Goal: Task Accomplishment & Management: Manage account settings

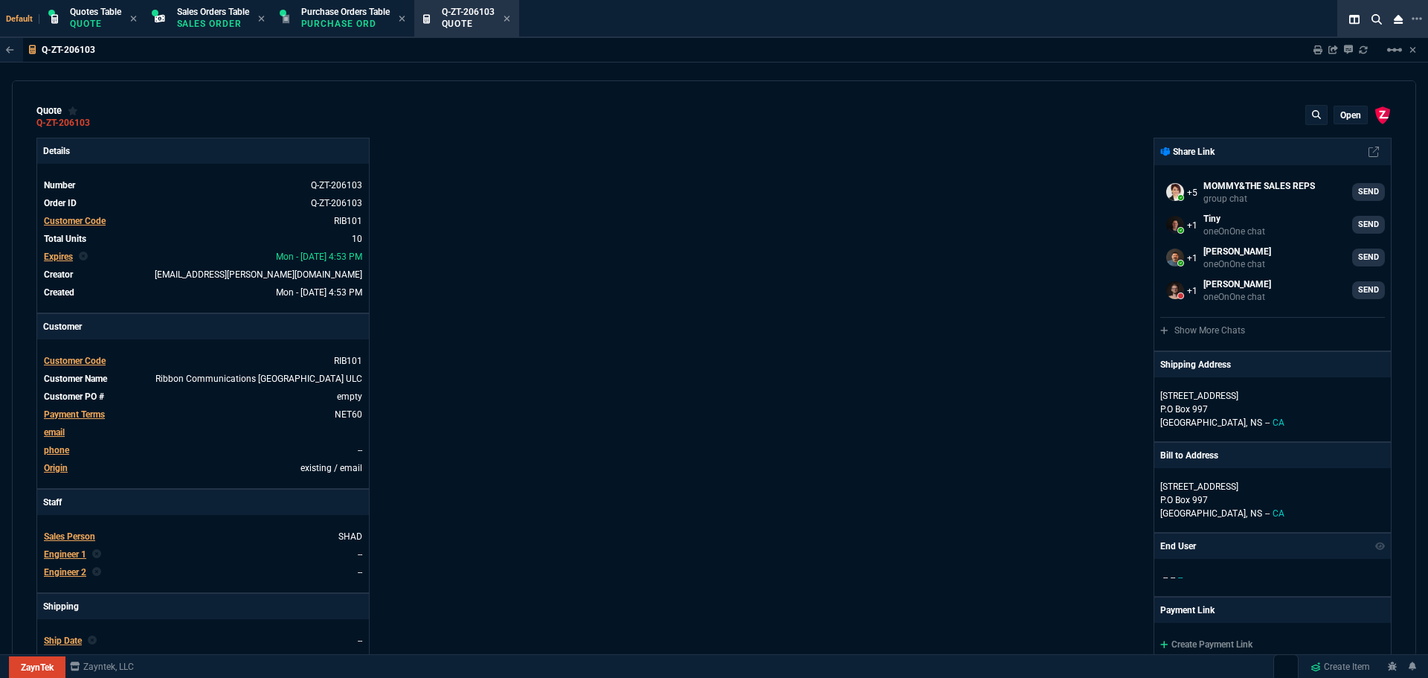
select select "16: HENN"
click at [52, 433] on span "email" at bounding box center [54, 432] width 21 height 10
click at [1340, 113] on p "open" at bounding box center [1350, 115] width 21 height 12
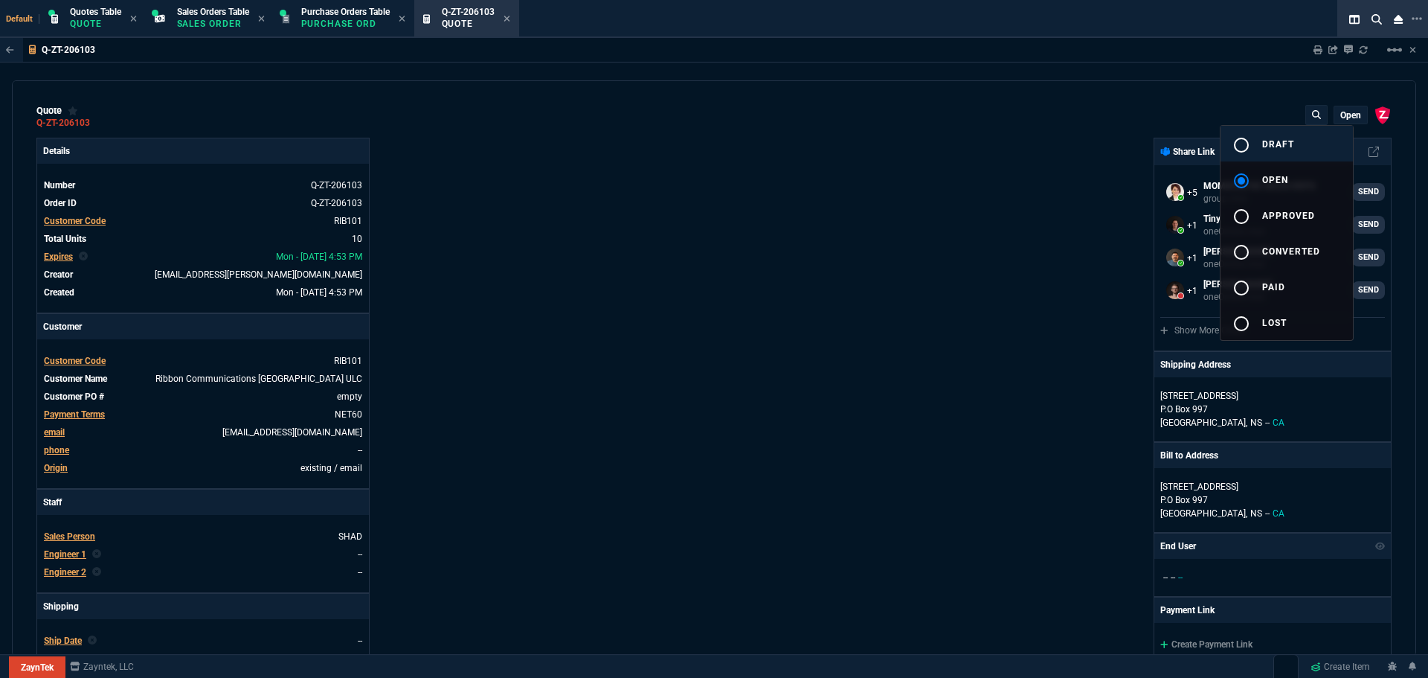
click at [1241, 144] on mat-icon "radio_button_unchecked" at bounding box center [1242, 145] width 18 height 18
type input "38"
type input "300"
type input "59"
click at [877, 300] on div at bounding box center [714, 339] width 1428 height 678
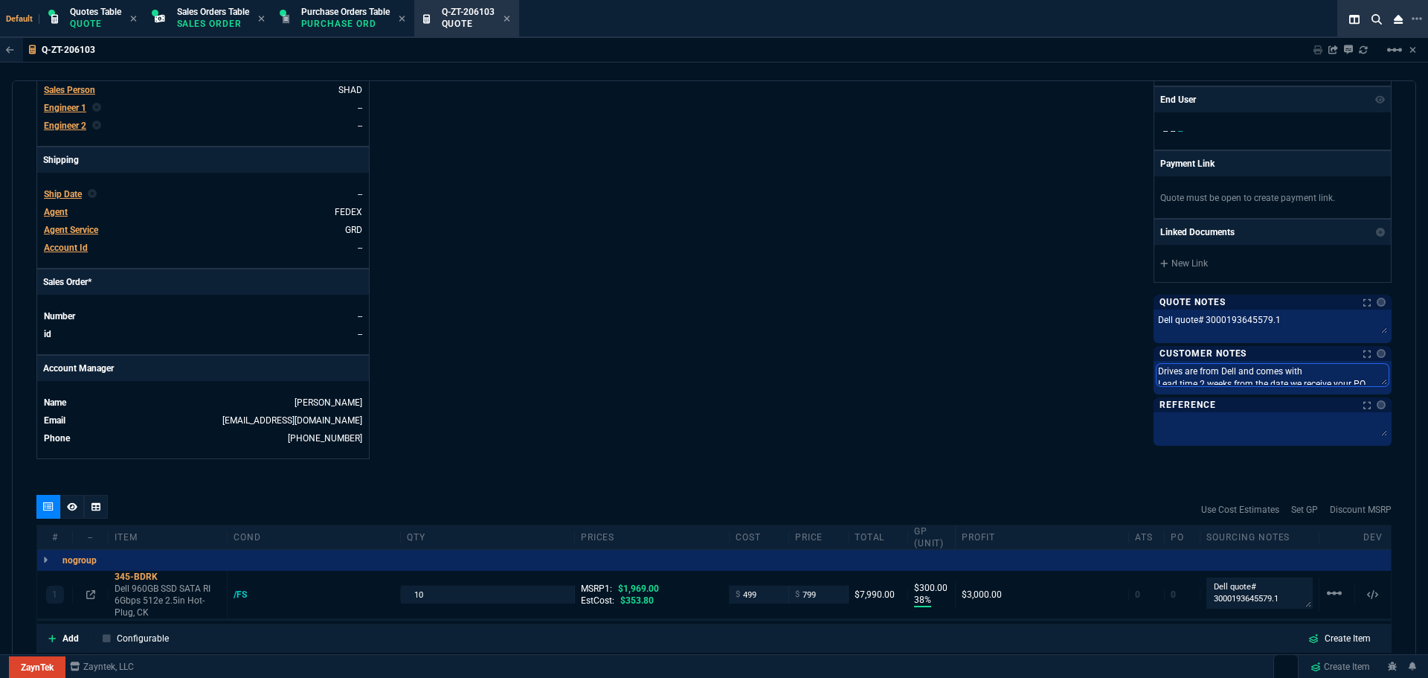
click at [1365, 378] on textarea "Drives are from Dell and comes with Lead time 2 weeks from the date we receive …" at bounding box center [1273, 375] width 232 height 22
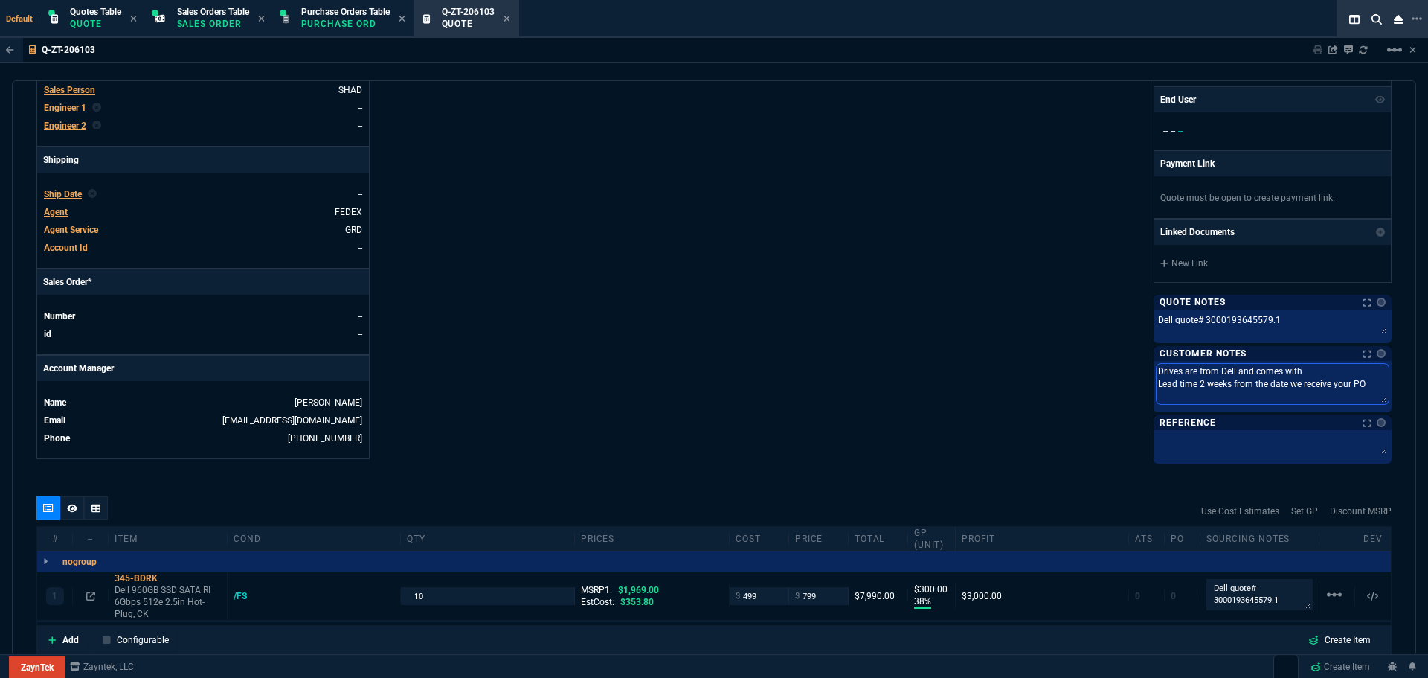
type textarea "Drives are from Dell and comes with Lead time 2 weeks from the date we receive …"
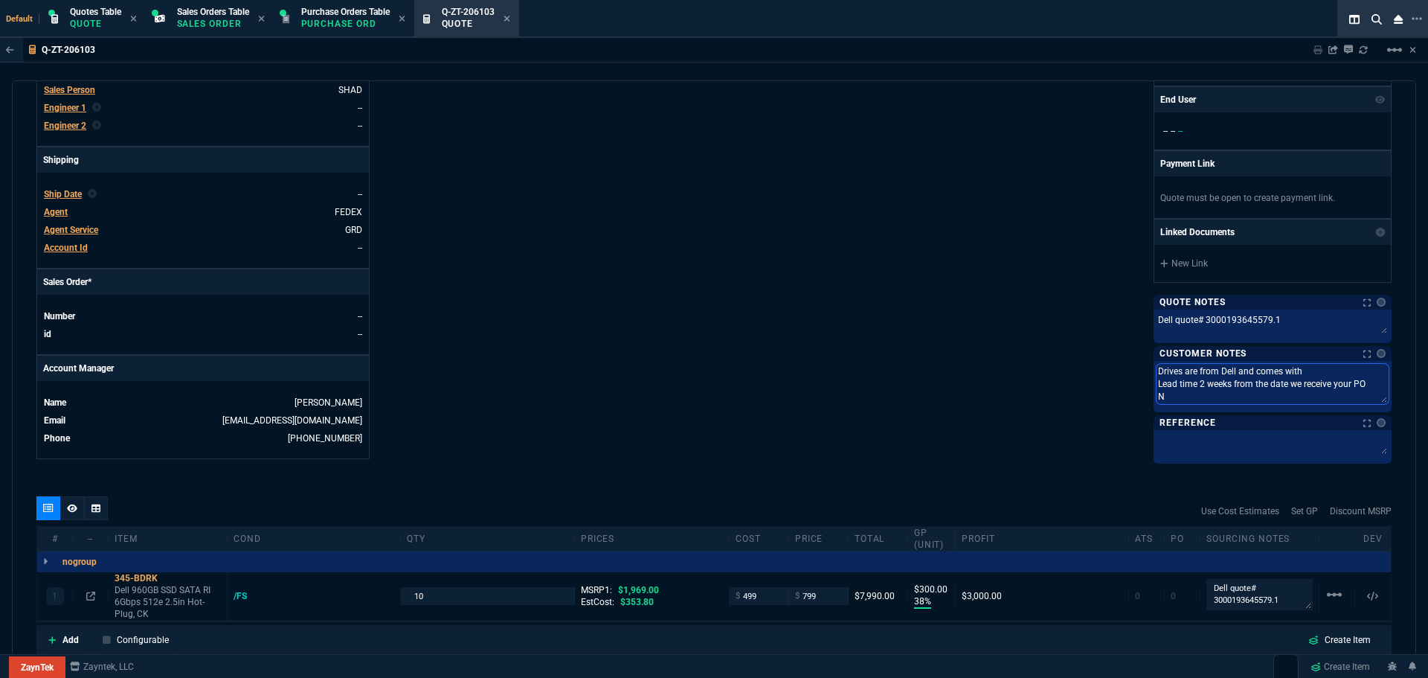
type textarea "Drives are from Dell and comes with Lead time 2 weeks from the date we receive …"
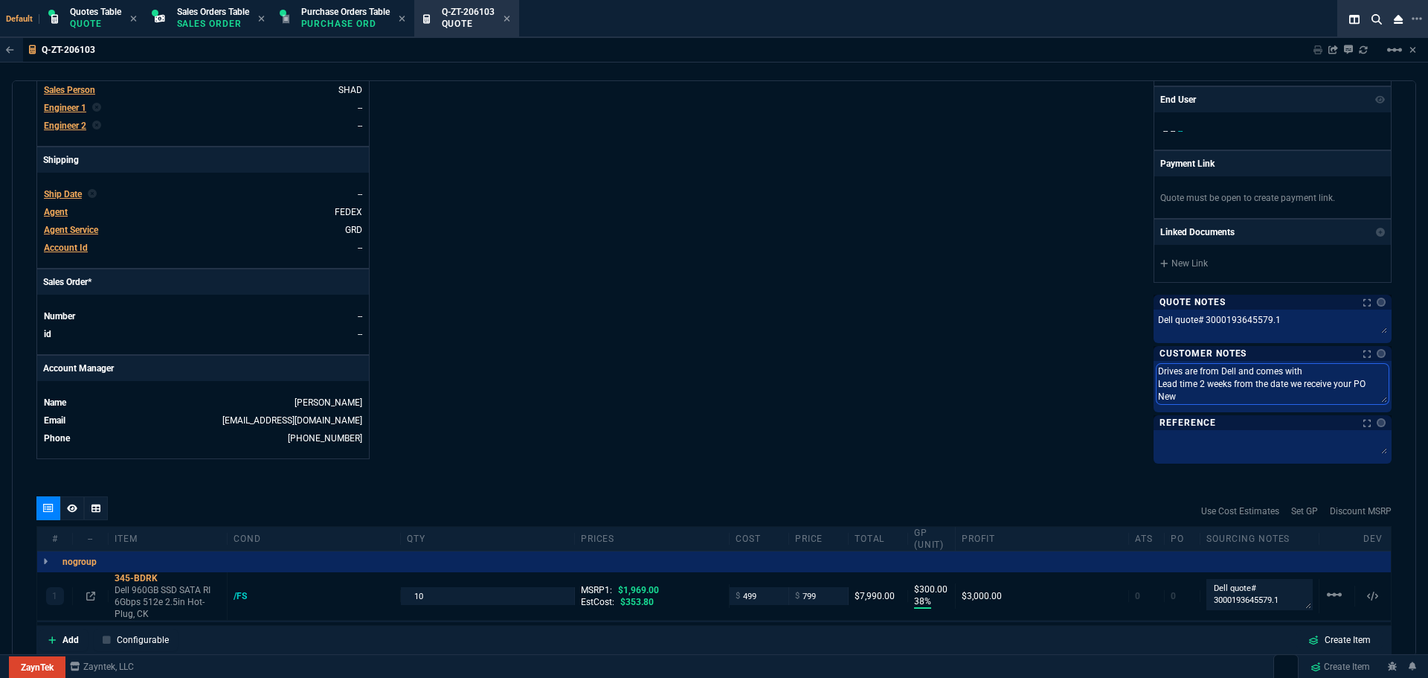
type textarea "Drives are from Dell and comes with Lead time 2 weeks from the date we receive …"
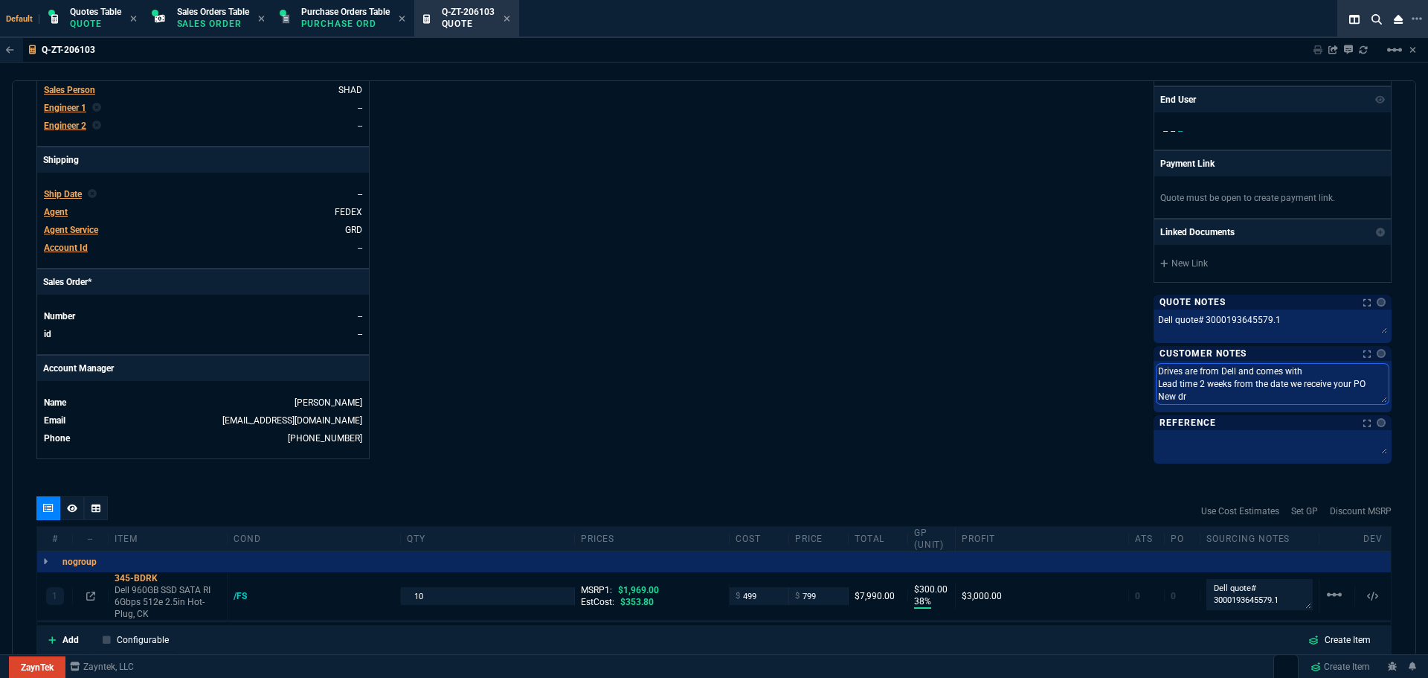
type textarea "Drives are from Dell and comes with Lead time 2 weeks from the date we receive …"
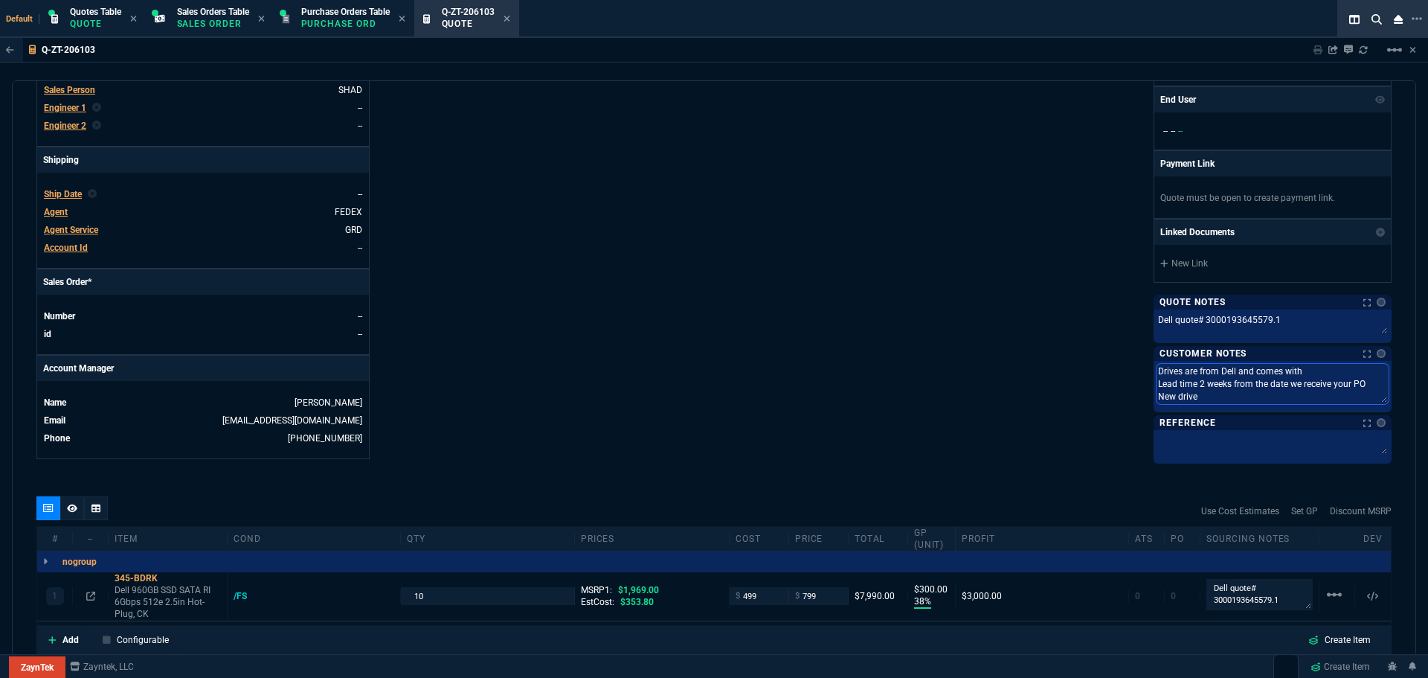
type textarea "Drives are from Dell and comes with Lead time 2 weeks from the date we receive …"
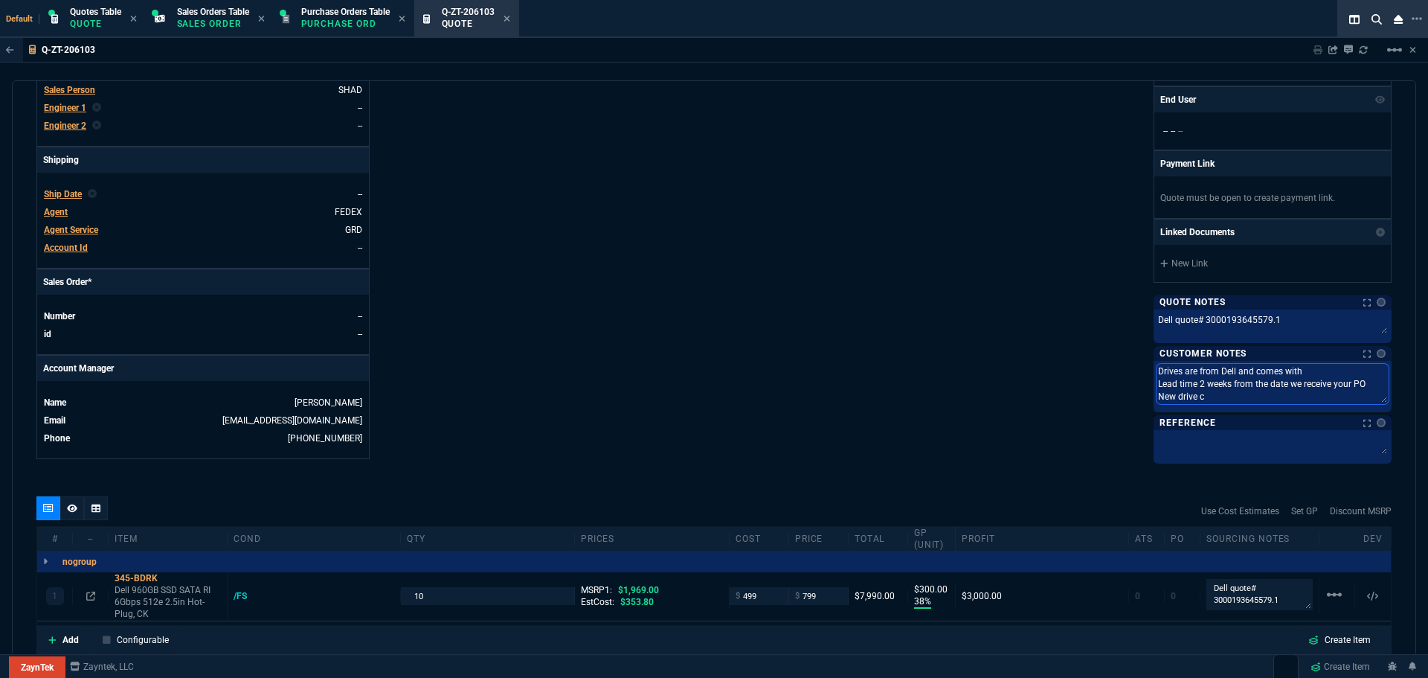
type textarea "Drives are from Dell and comes with Lead time 2 weeks from the date we receive …"
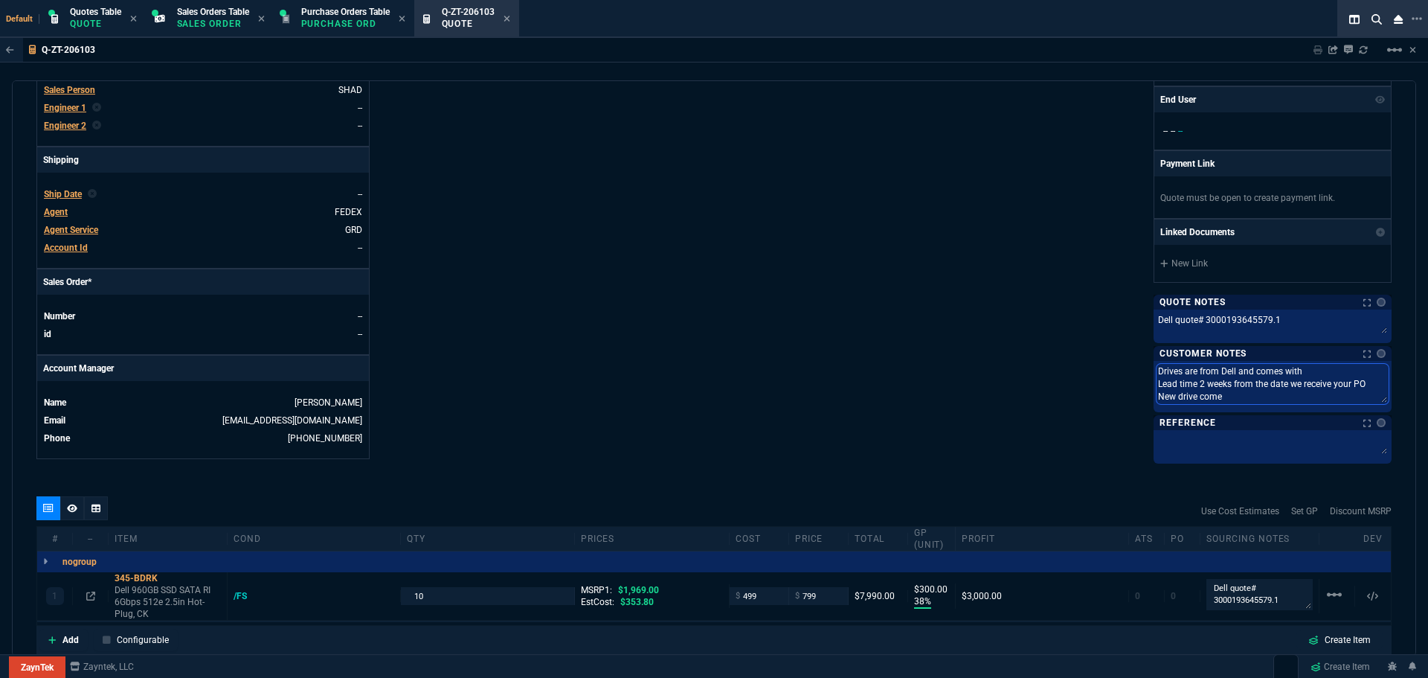
type textarea "Drives are from Dell and comes with Lead time 2 weeks from the date we receive …"
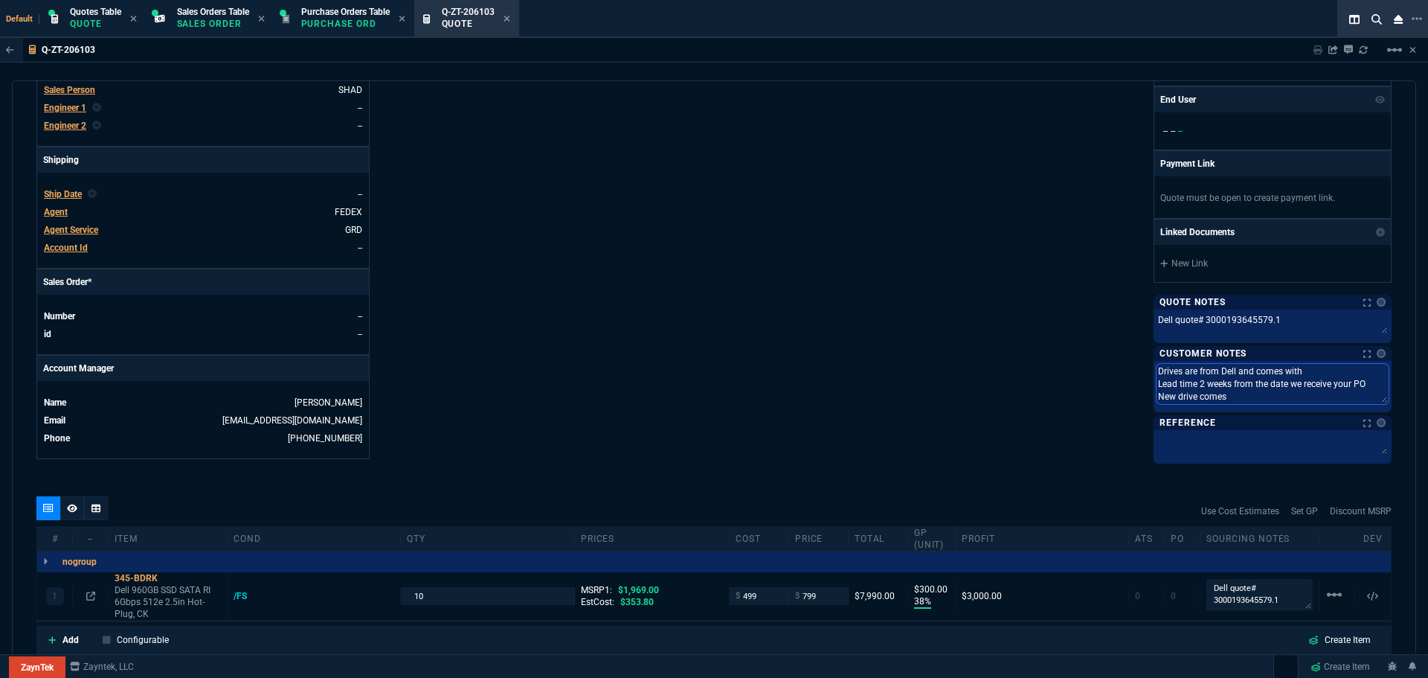
type textarea "Drives are from Dell and comes with Lead time 2 weeks from the date we receive …"
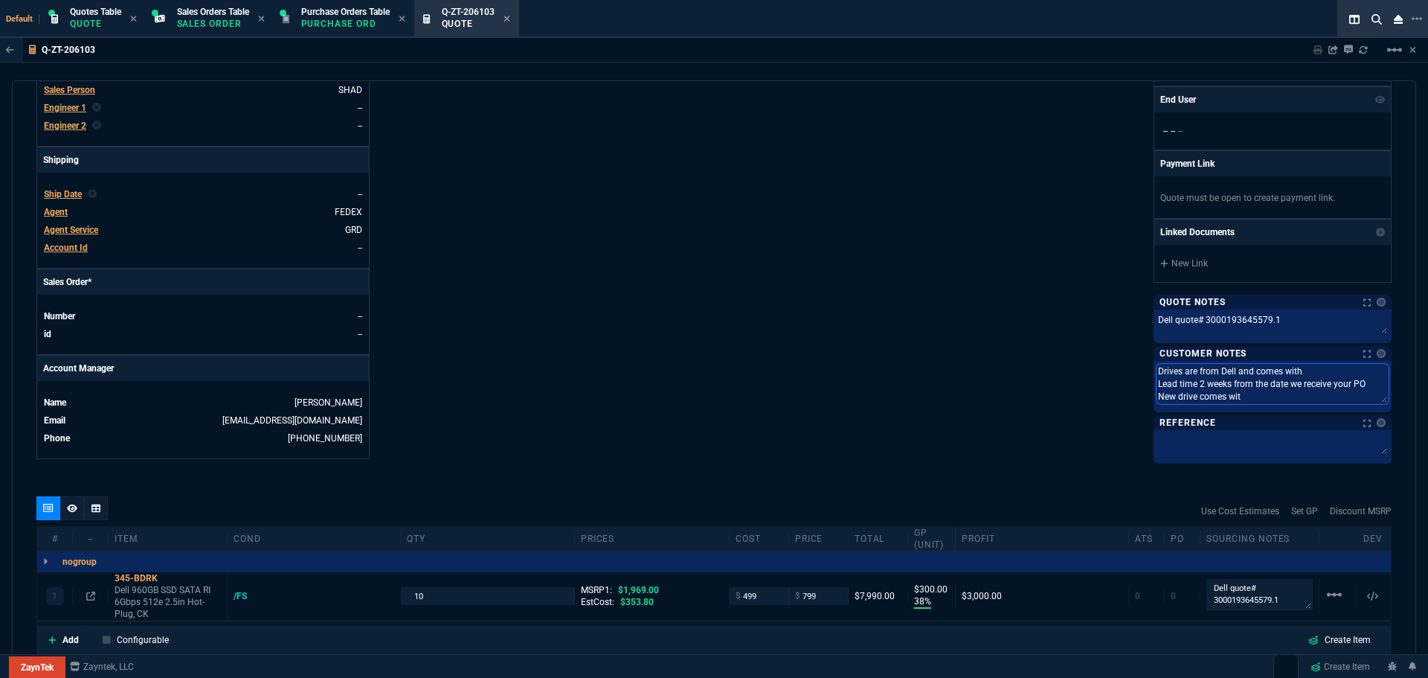
type textarea "Drives are from Dell and comes with Lead time 2 weeks from the date we receive …"
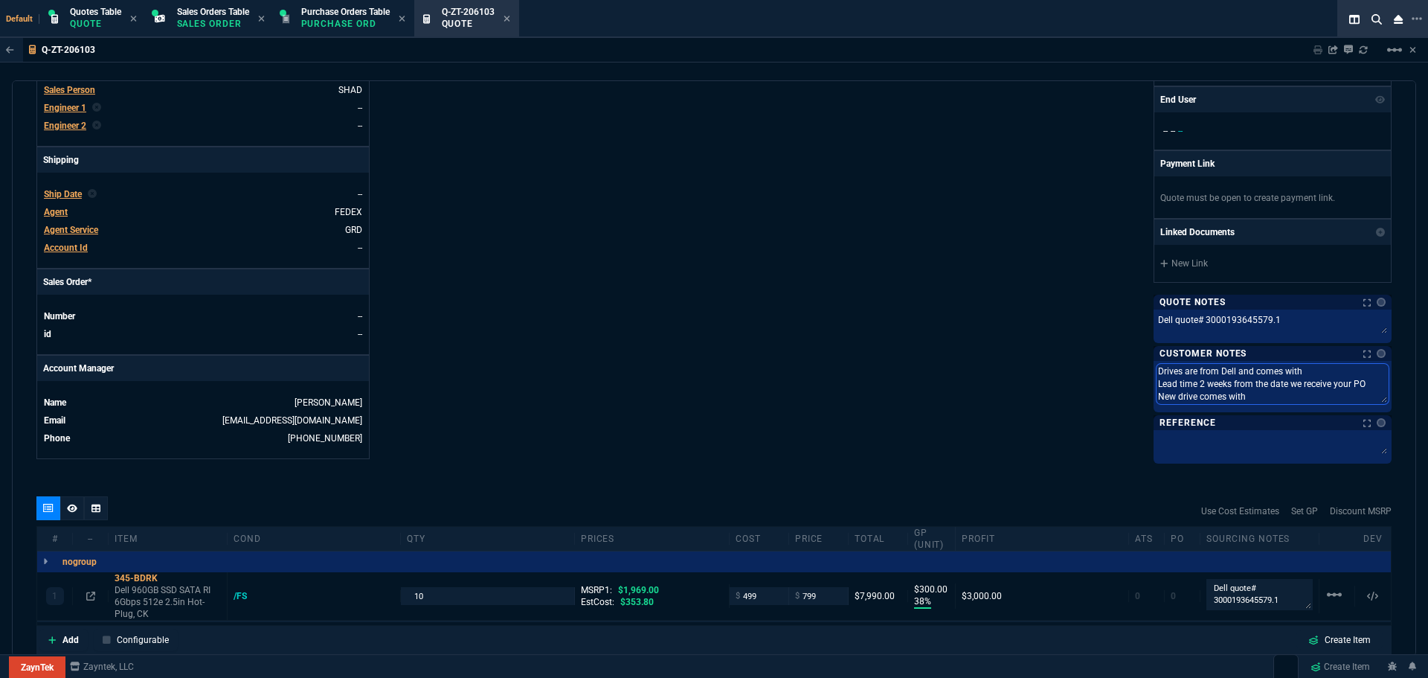
type textarea "Drives are from Dell and comes with Lead time 2 weeks from the date we receive …"
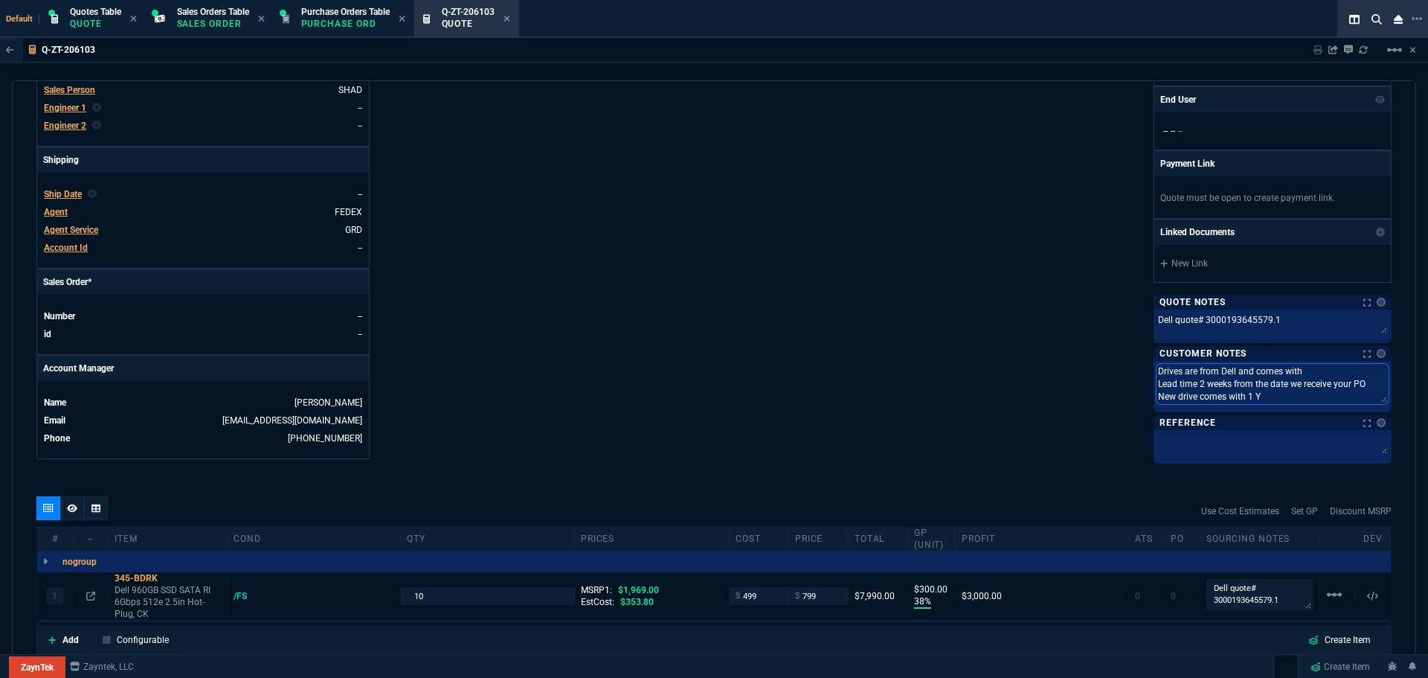
type textarea "Drives are from Dell and comes with Lead time 2 weeks from the date we receive …"
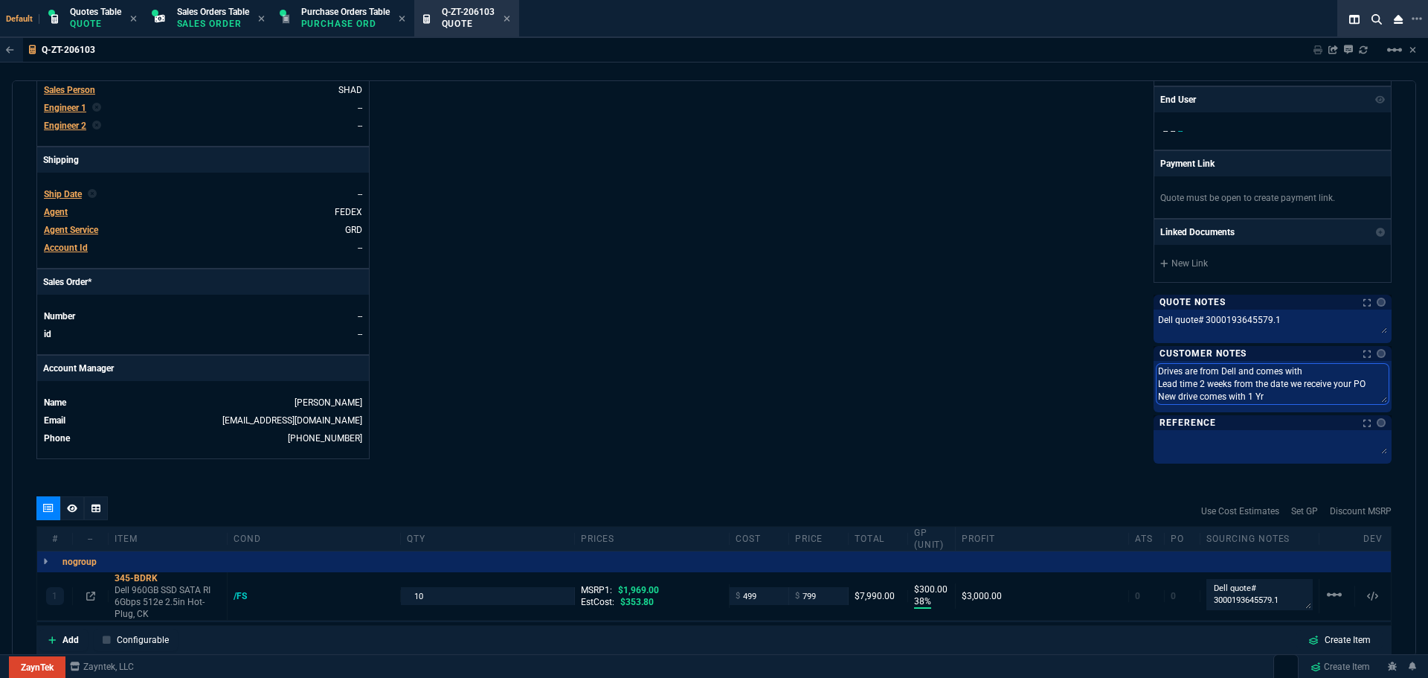
type textarea "Drives are from Dell and comes with Lead time 2 weeks from the date we receive …"
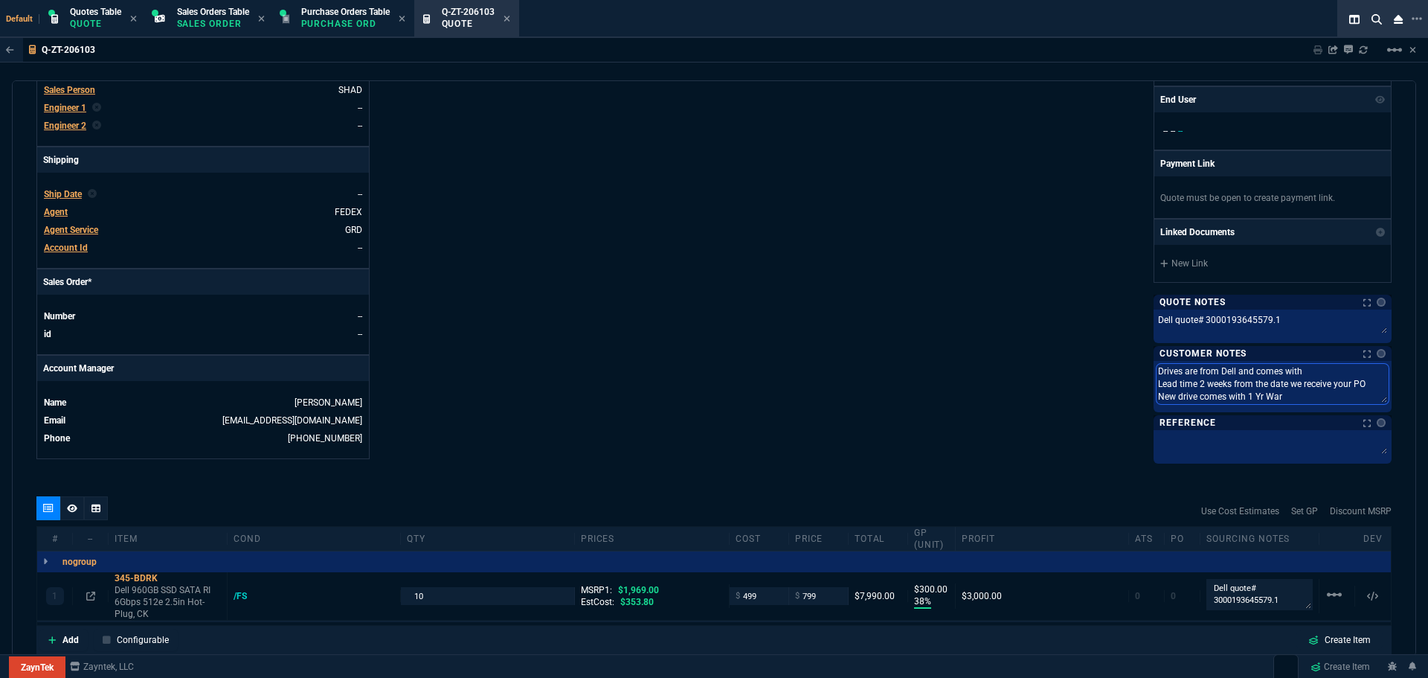
type textarea "Drives are from Dell and comes with Lead time 2 weeks from the date we receive …"
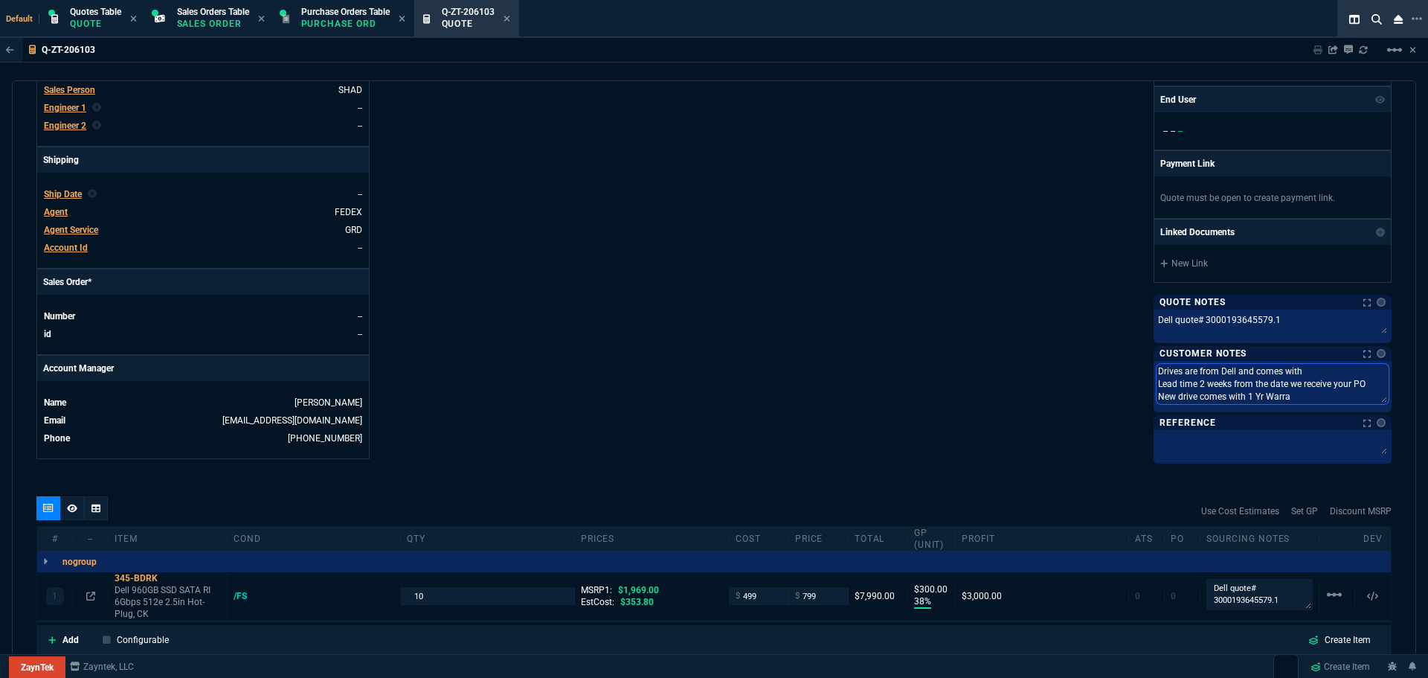
type textarea "Drives are from Dell and comes with Lead time 2 weeks from the date we receive …"
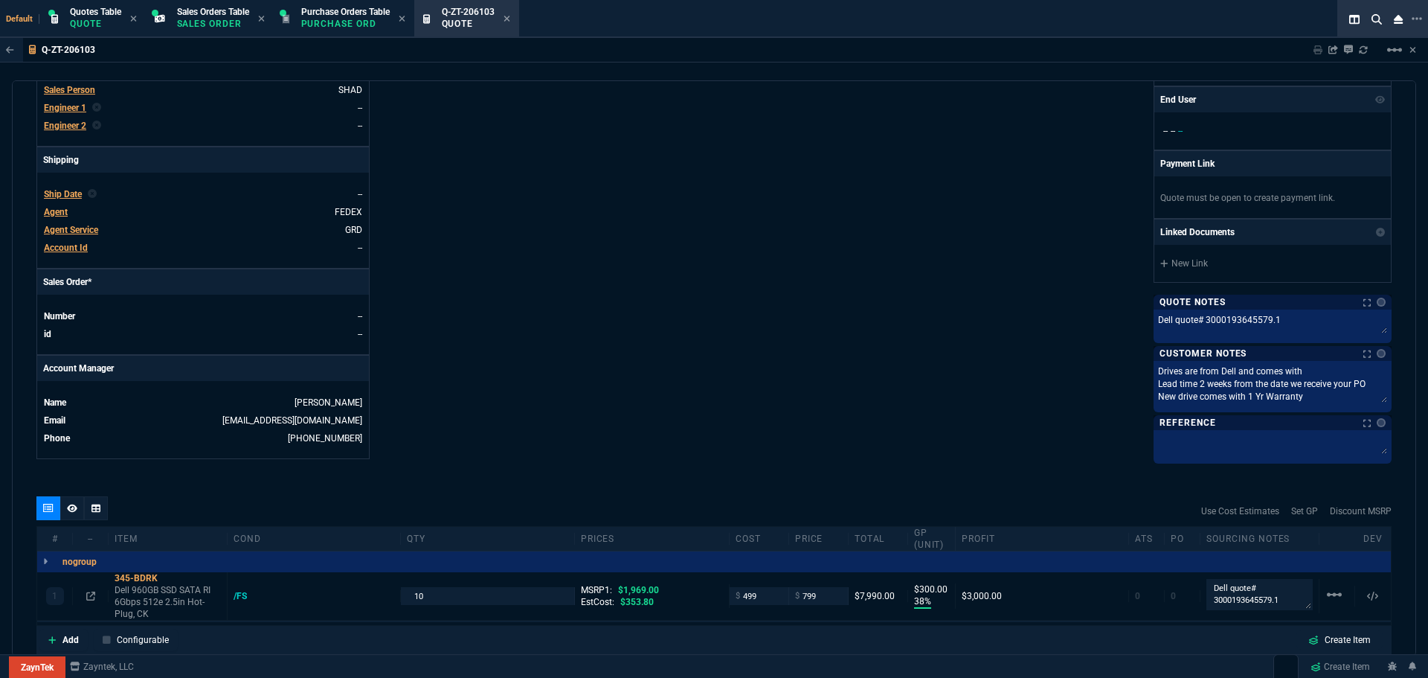
click at [920, 240] on div "ZaynTek, LLC 2609 Technology Dr Suite 200 Plano, TX 75074 Share Link MOMMY&THE …" at bounding box center [1053, 75] width 678 height 769
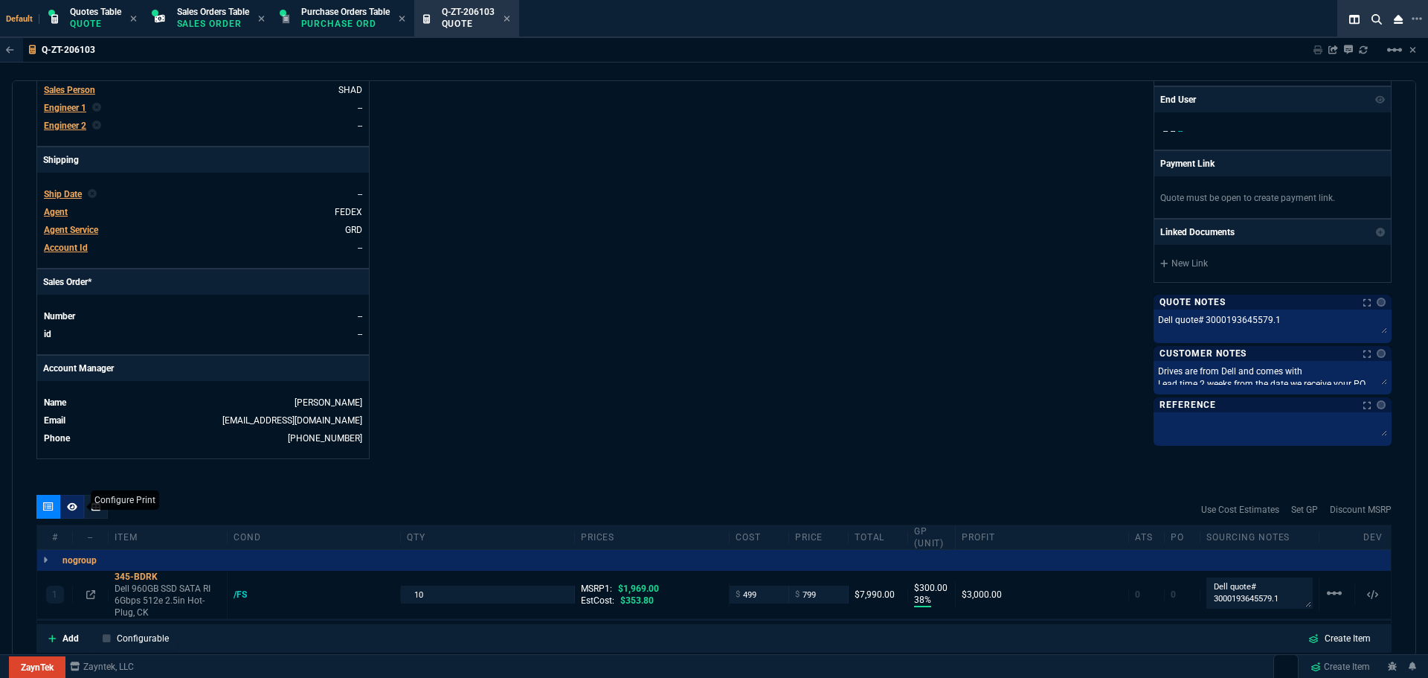
click at [71, 506] on icon at bounding box center [72, 506] width 10 height 9
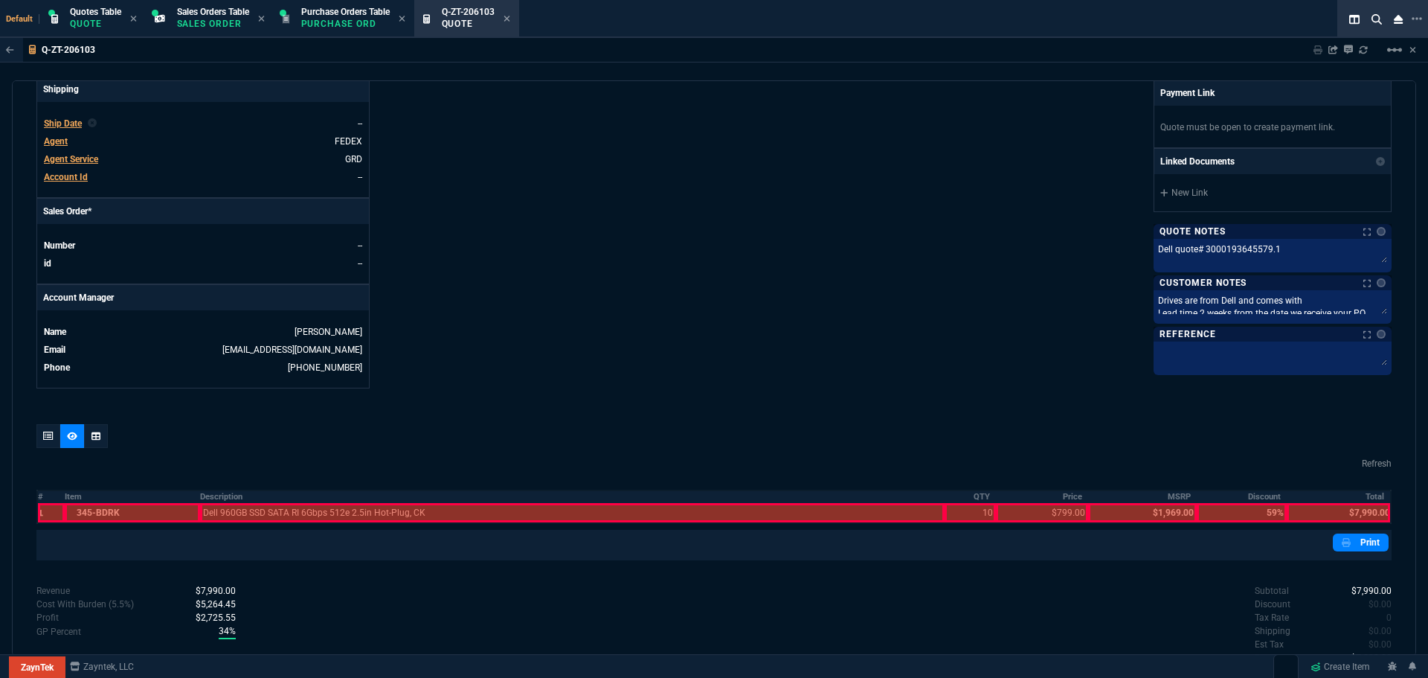
scroll to position [597, 0]
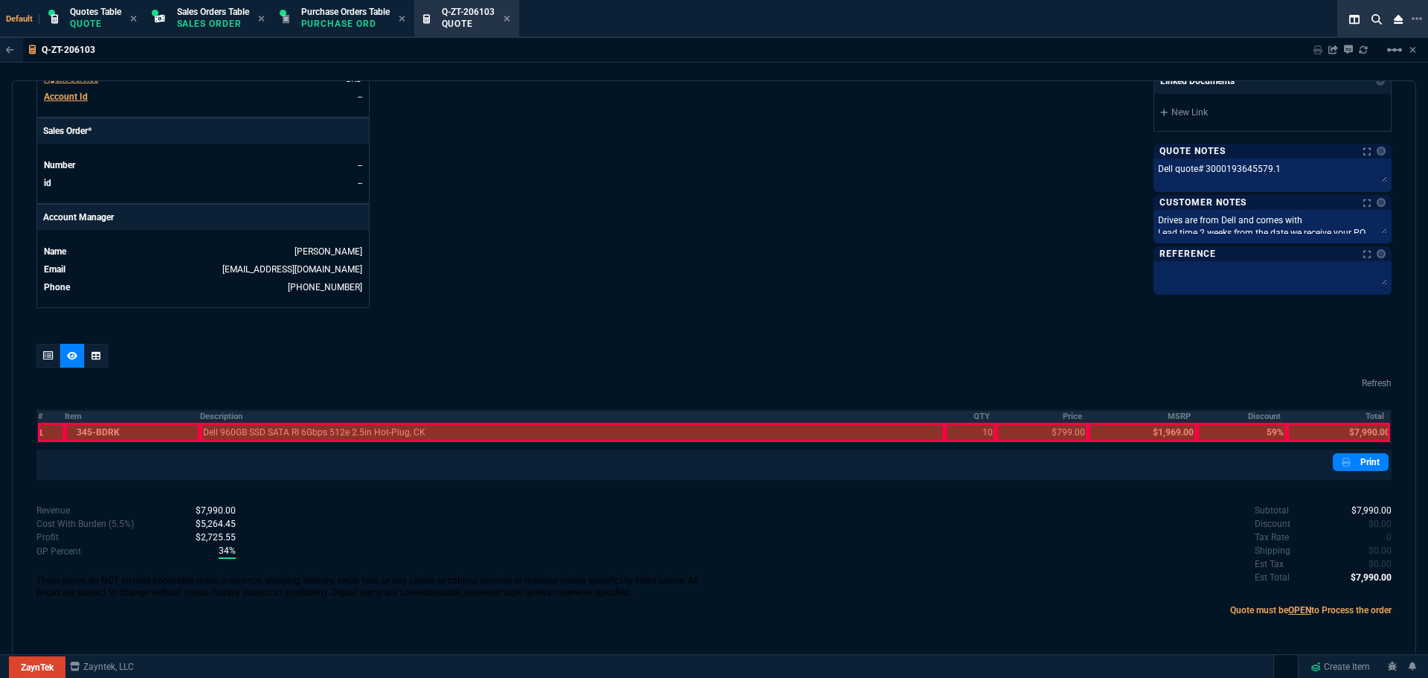
click at [42, 415] on th "#" at bounding box center [51, 416] width 28 height 13
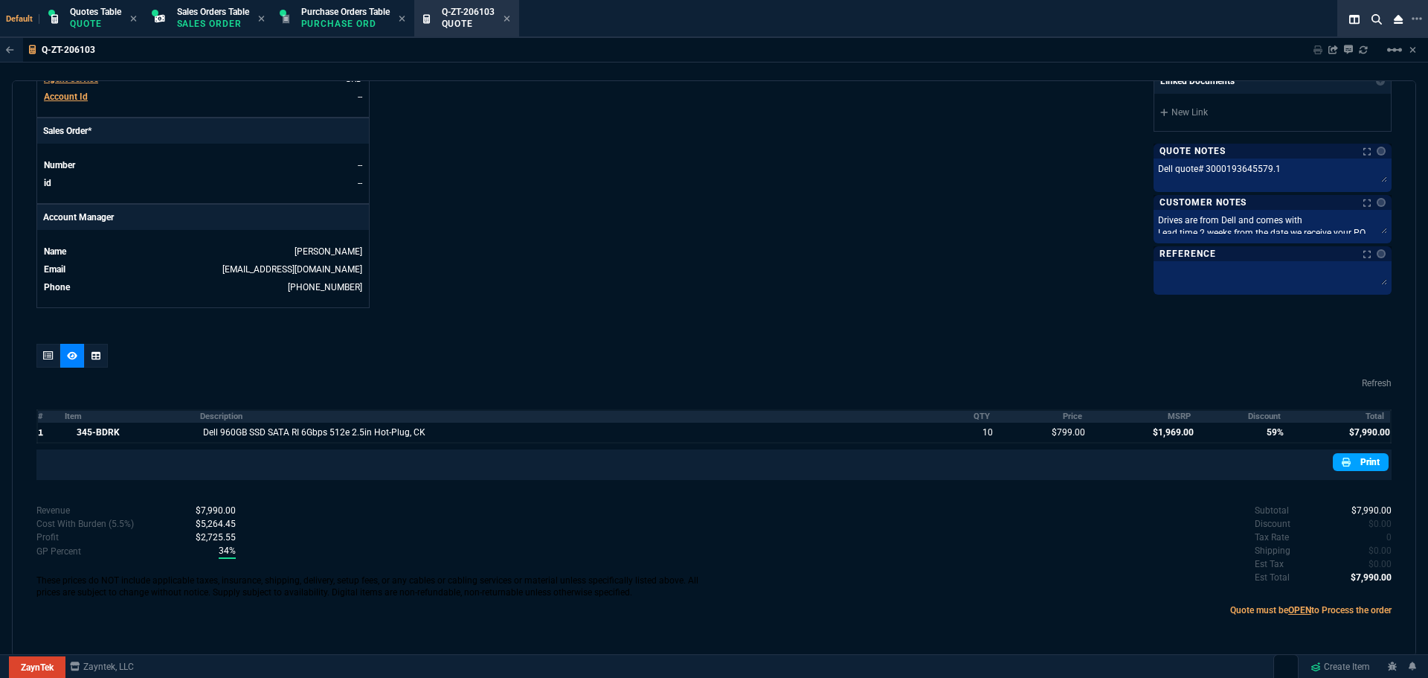
click at [1348, 463] on link "Print" at bounding box center [1361, 462] width 56 height 18
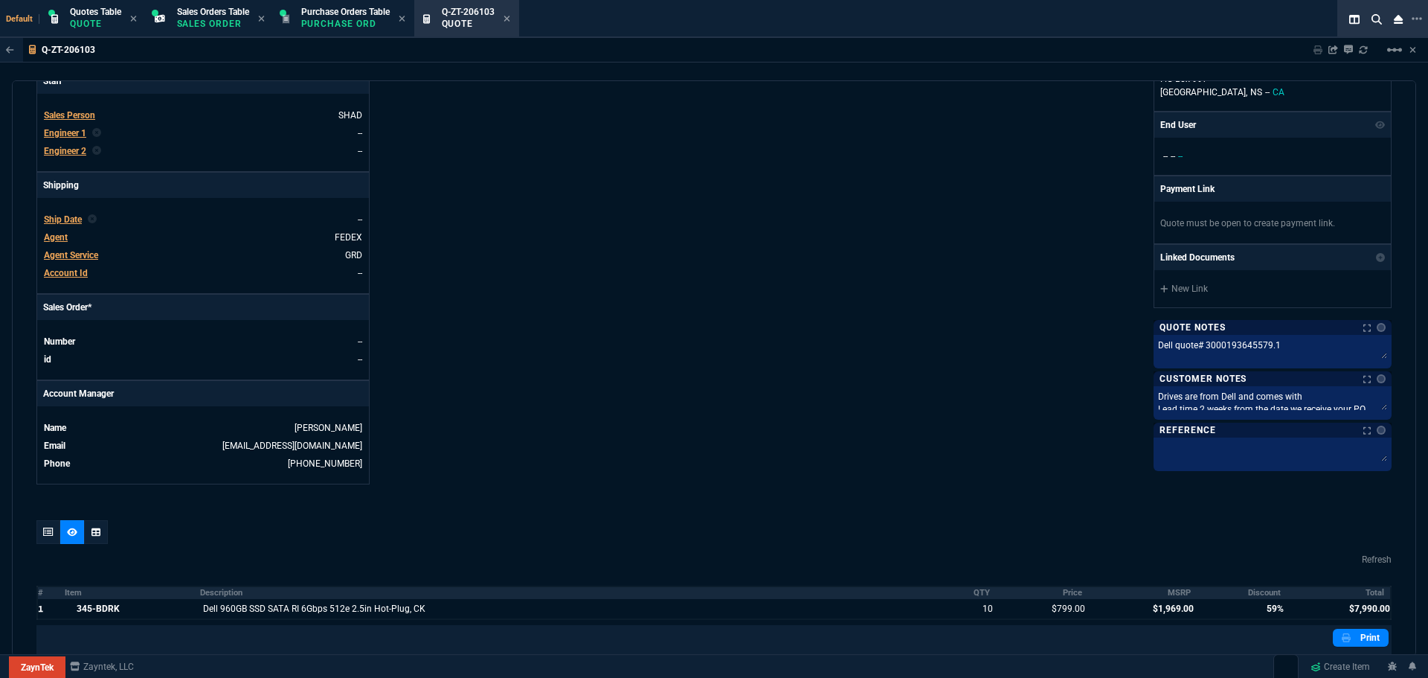
scroll to position [0, 0]
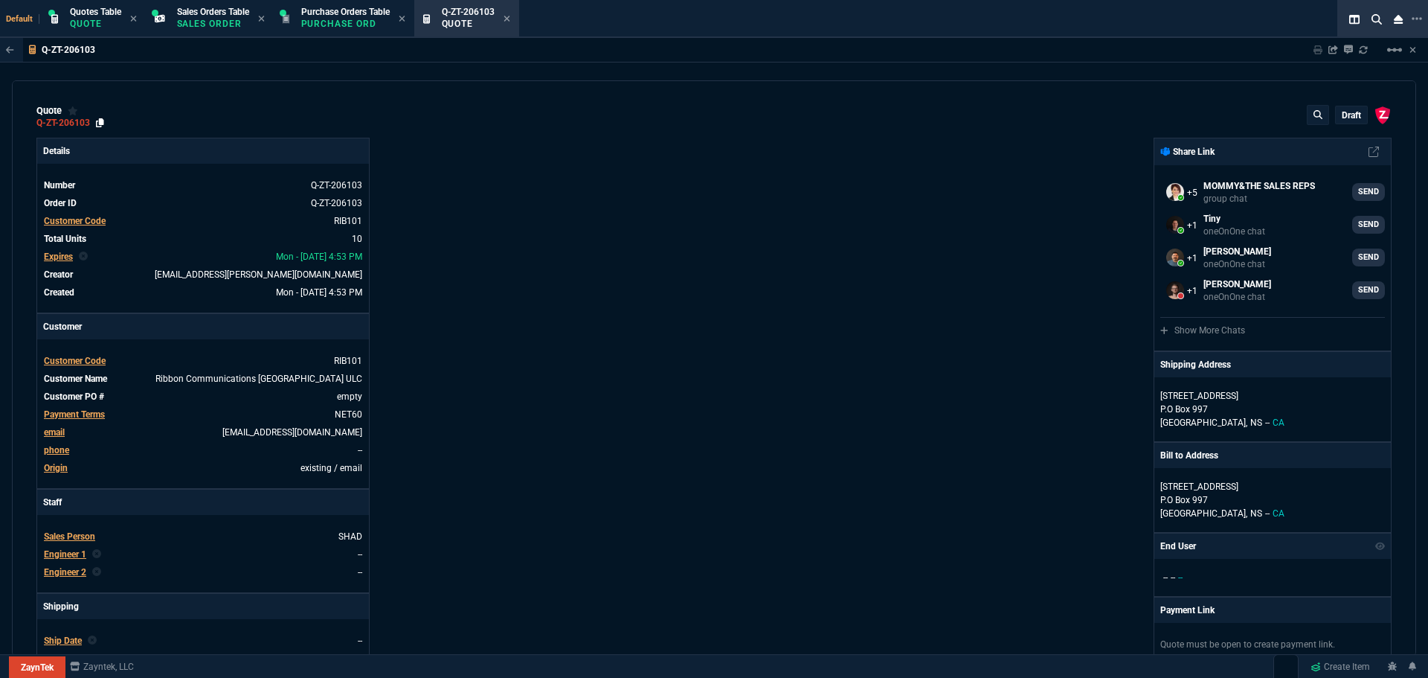
click at [101, 124] on icon at bounding box center [100, 122] width 8 height 9
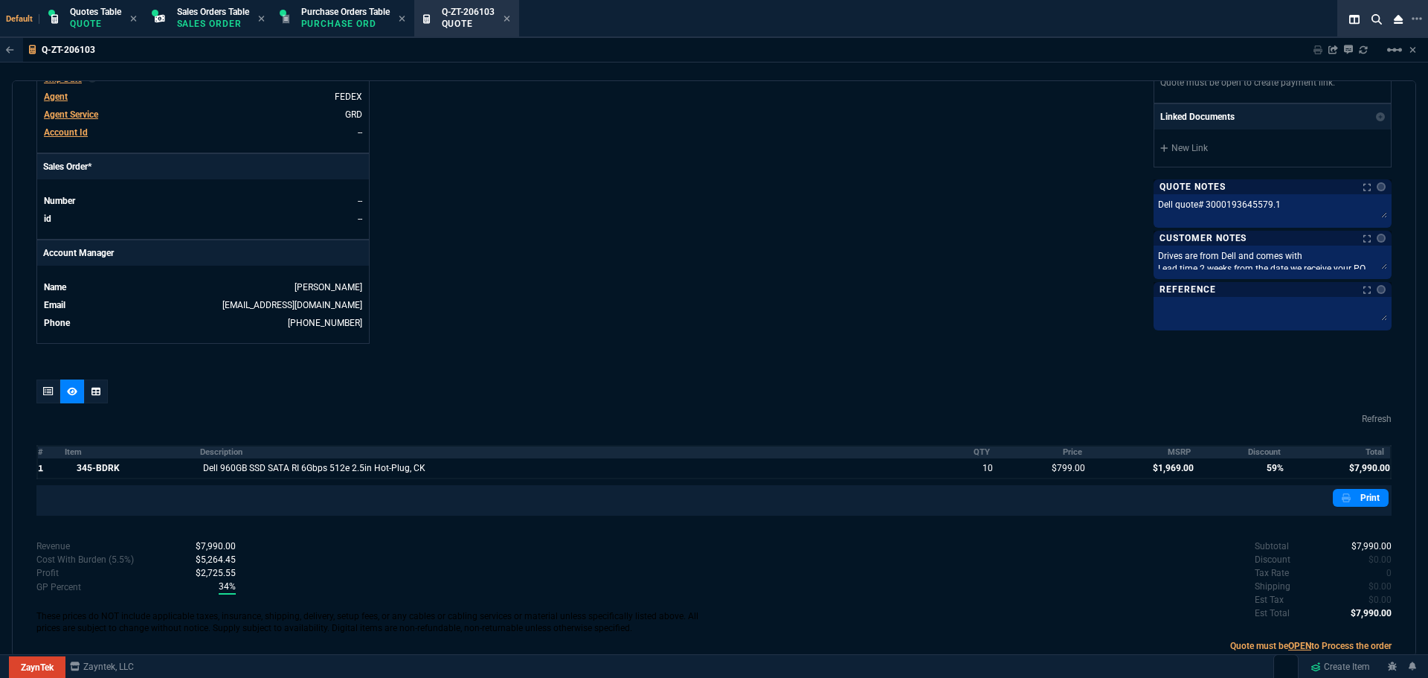
scroll to position [597, 0]
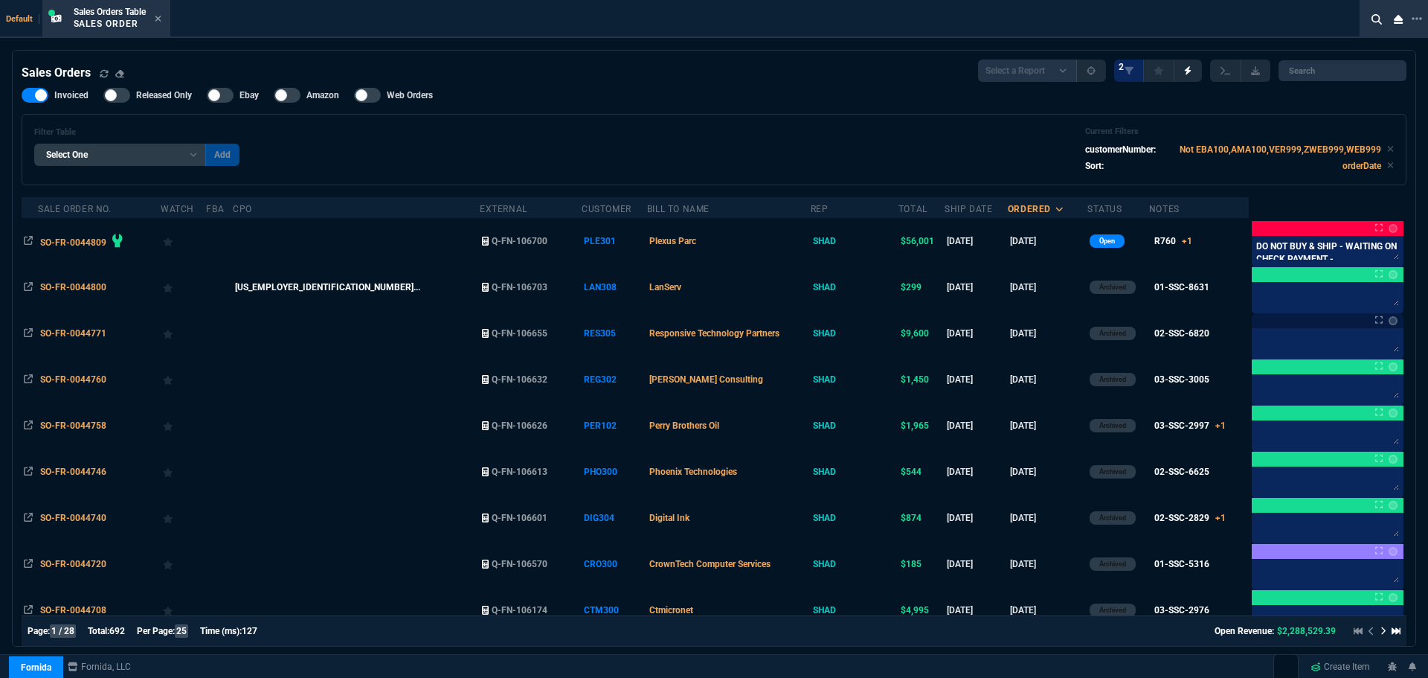
select select "4: SHAD"
select select
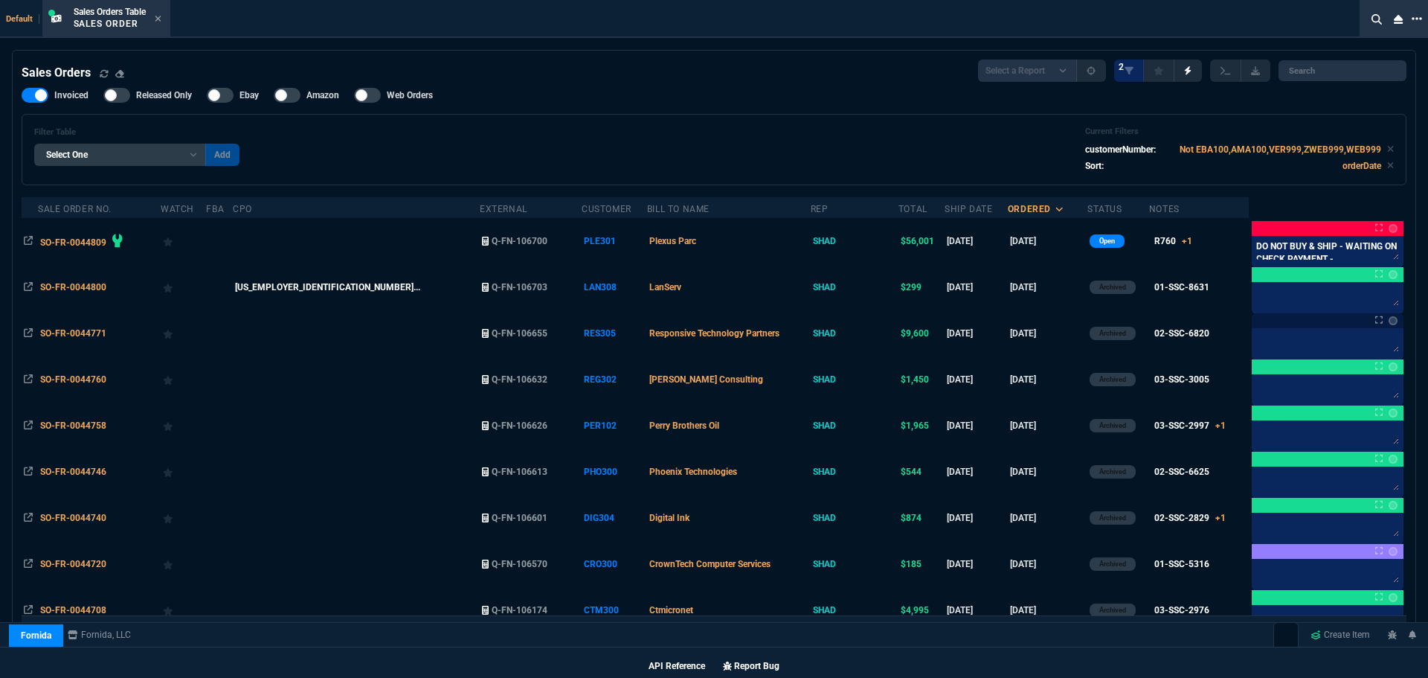
click at [1419, 19] on icon at bounding box center [1417, 19] width 10 height 12
click at [1314, 27] on li "Open New Tab" at bounding box center [1341, 32] width 147 height 18
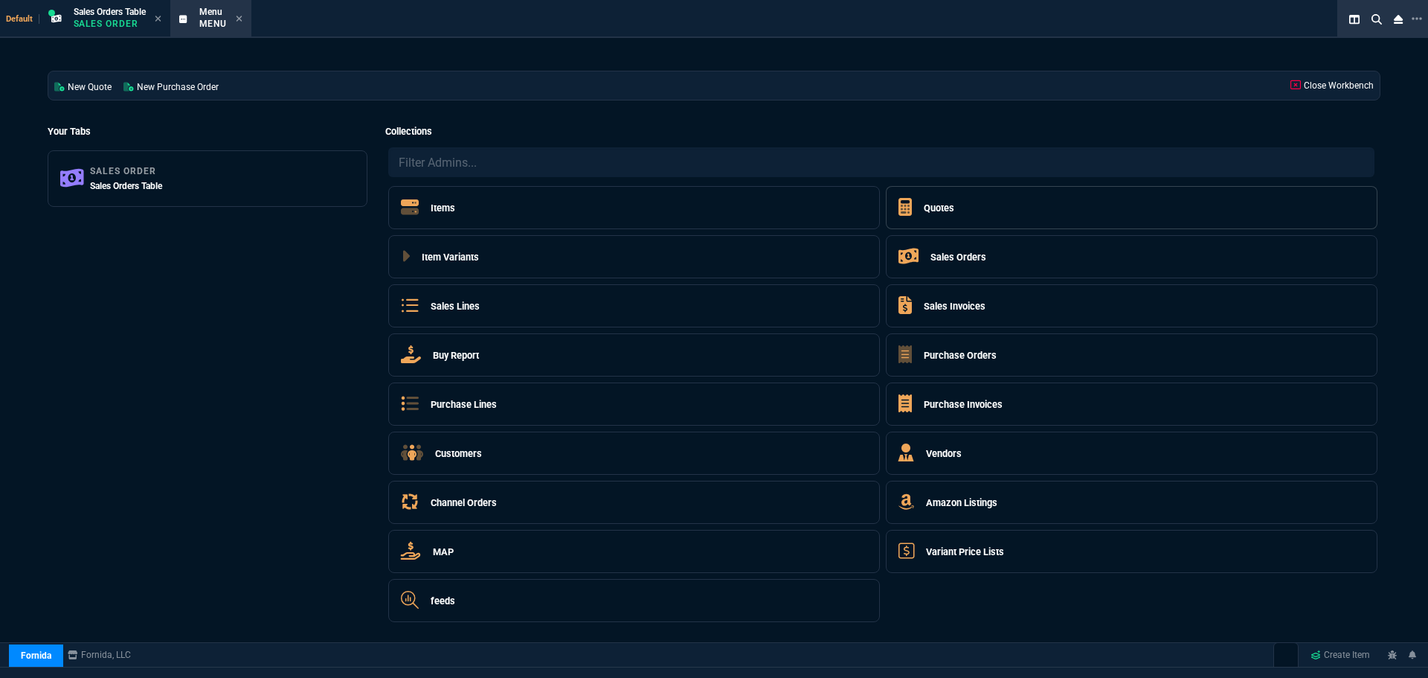
click at [947, 208] on h5 "Quotes" at bounding box center [939, 208] width 30 height 14
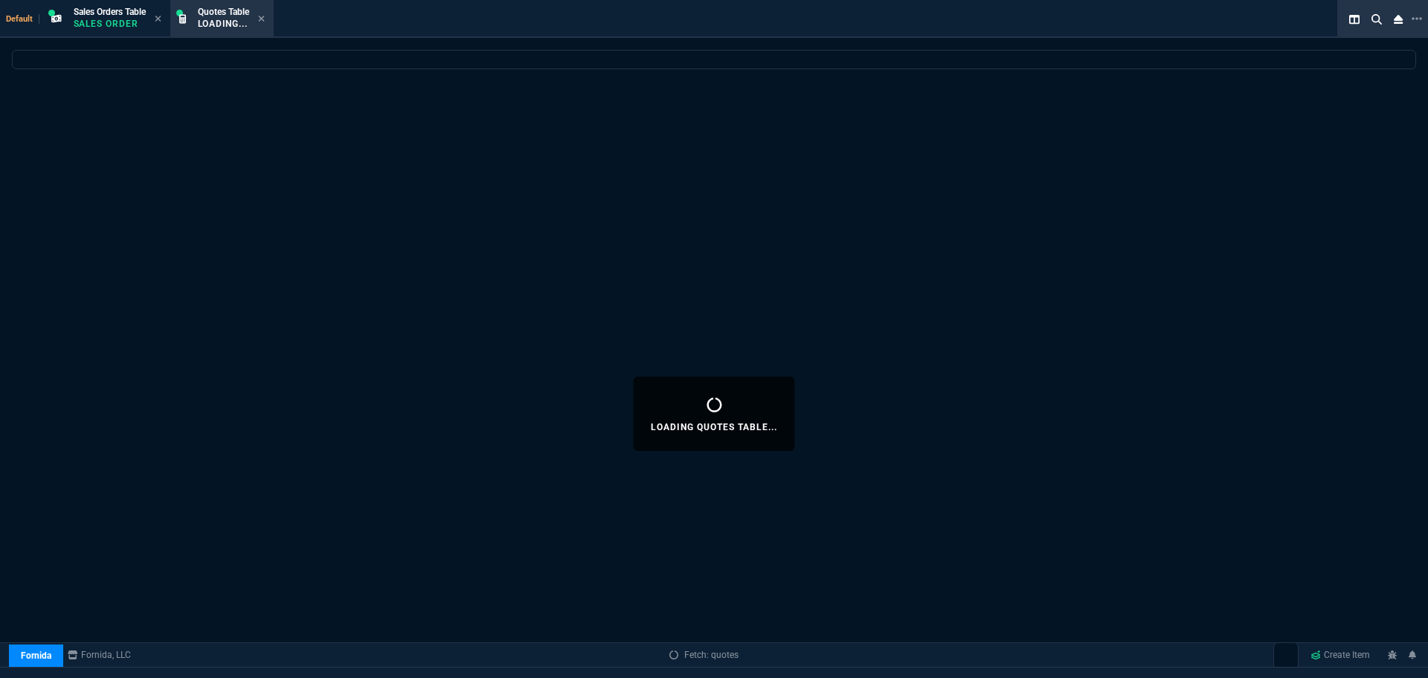
select select
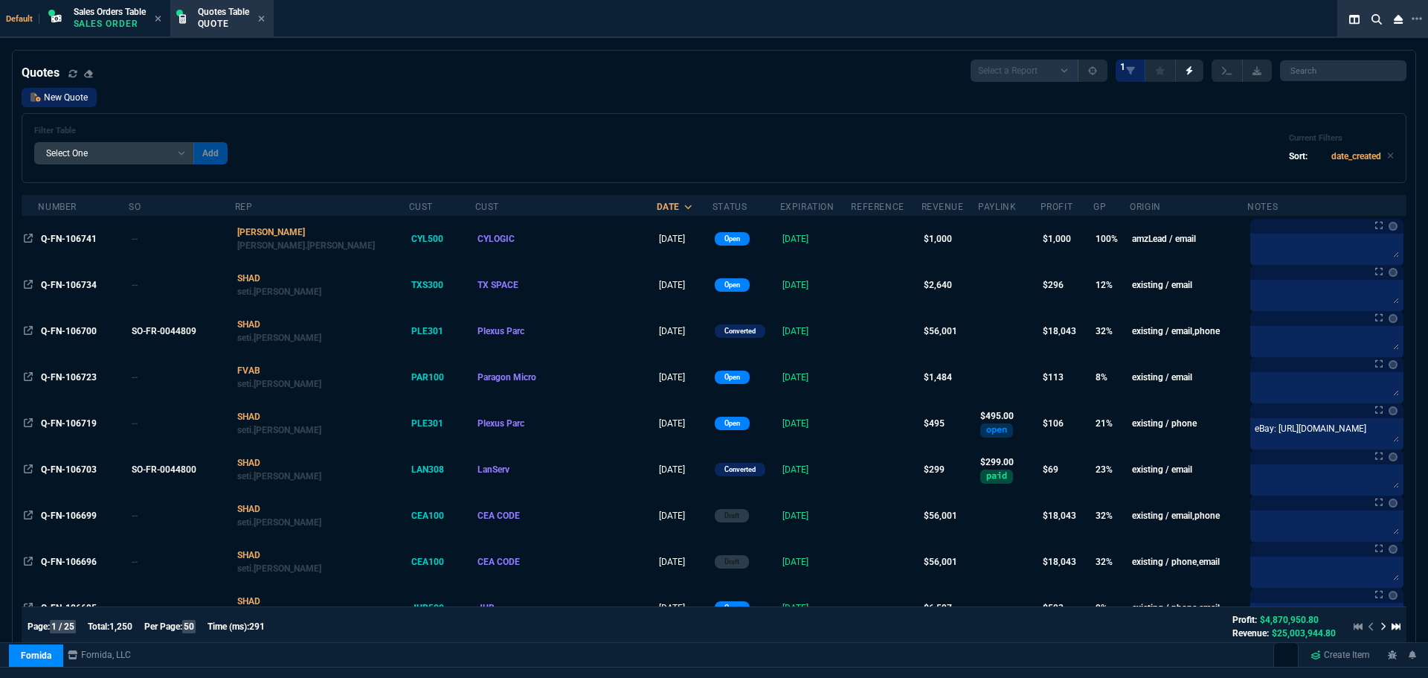
click at [62, 94] on link "New Quote" at bounding box center [59, 97] width 75 height 19
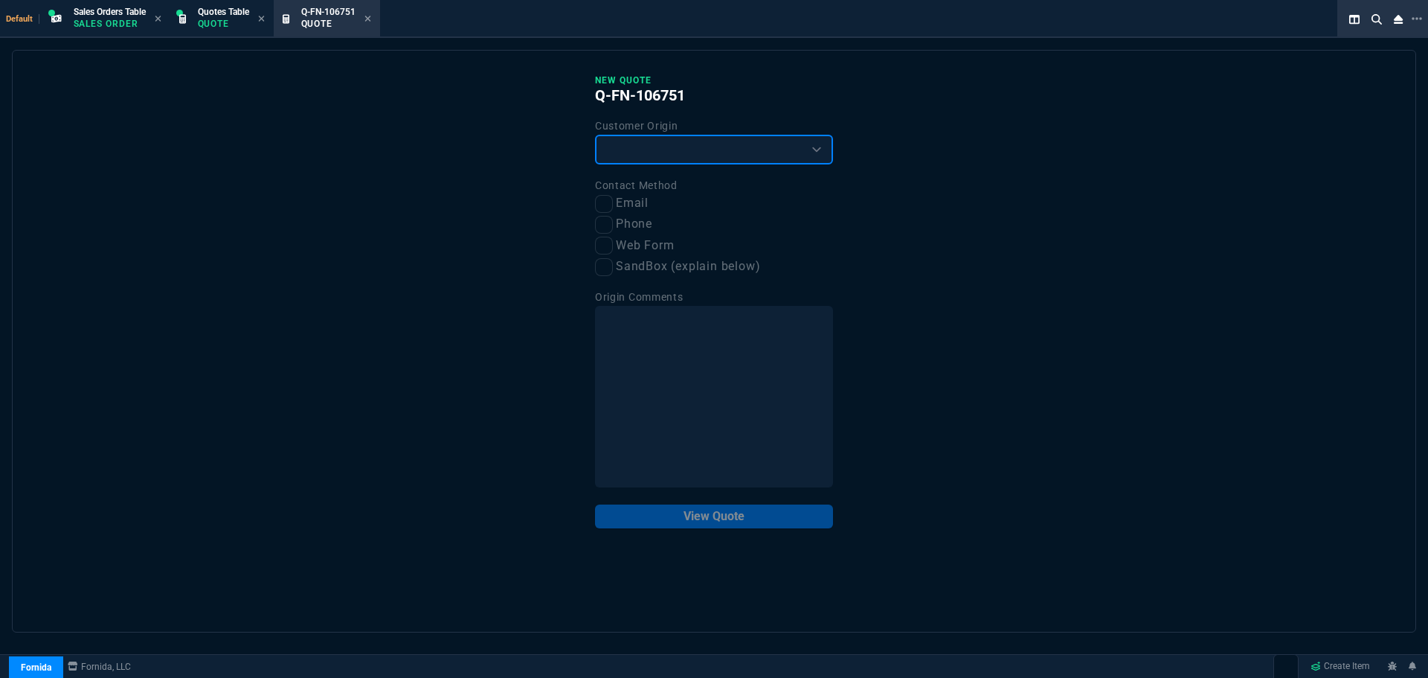
drag, startPoint x: 692, startPoint y: 138, endPoint x: 689, endPoint y: 145, distance: 8.0
click at [692, 138] on select "Existing Customer Amazon Lead (first order) Website Lead (first order) Called (…" at bounding box center [714, 150] width 238 height 30
select select "existing"
click at [595, 135] on select "Existing Customer Amazon Lead (first order) Website Lead (first order) Called (…" at bounding box center [714, 150] width 238 height 30
click at [602, 200] on input "Email" at bounding box center [604, 204] width 18 height 18
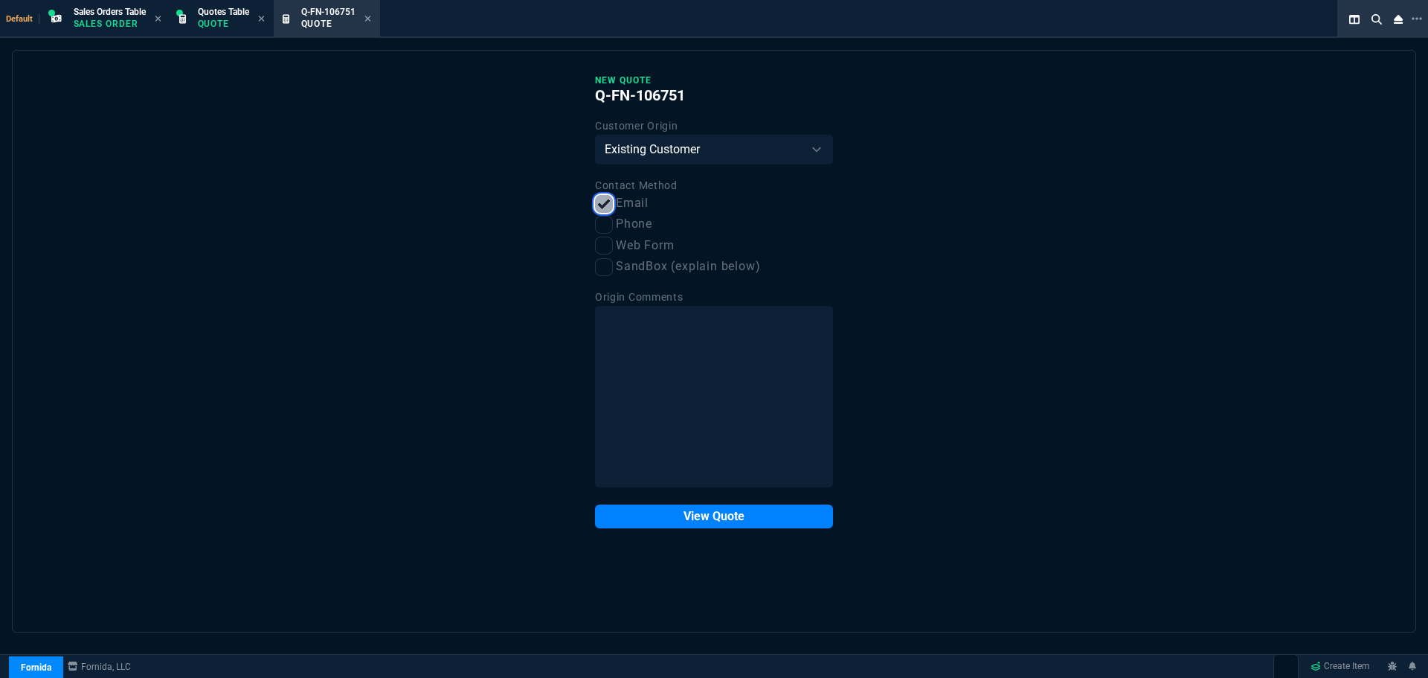
click at [605, 202] on input "Email" at bounding box center [604, 204] width 18 height 18
checkbox input "false"
click at [603, 229] on input "Phone" at bounding box center [604, 225] width 18 height 18
checkbox input "true"
click at [748, 516] on button "View Quote" at bounding box center [714, 516] width 238 height 24
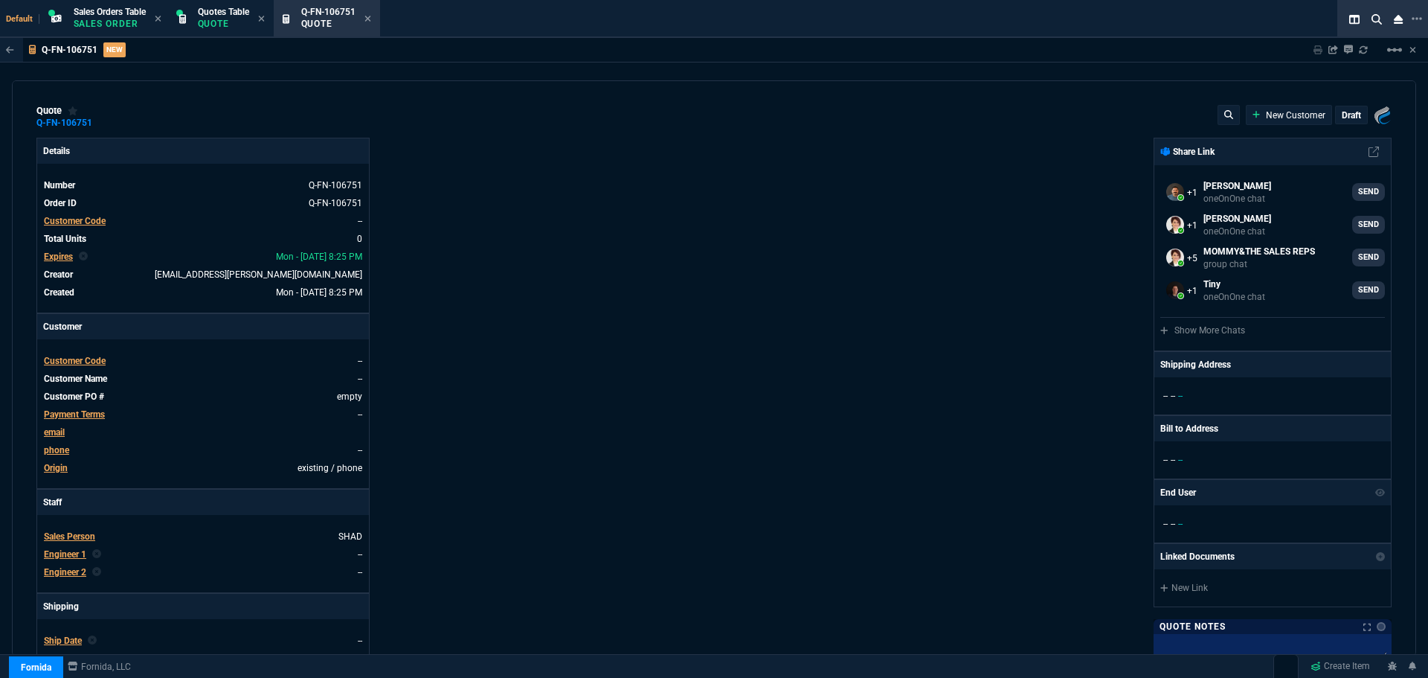
click at [77, 362] on span "Customer Code" at bounding box center [75, 361] width 62 height 10
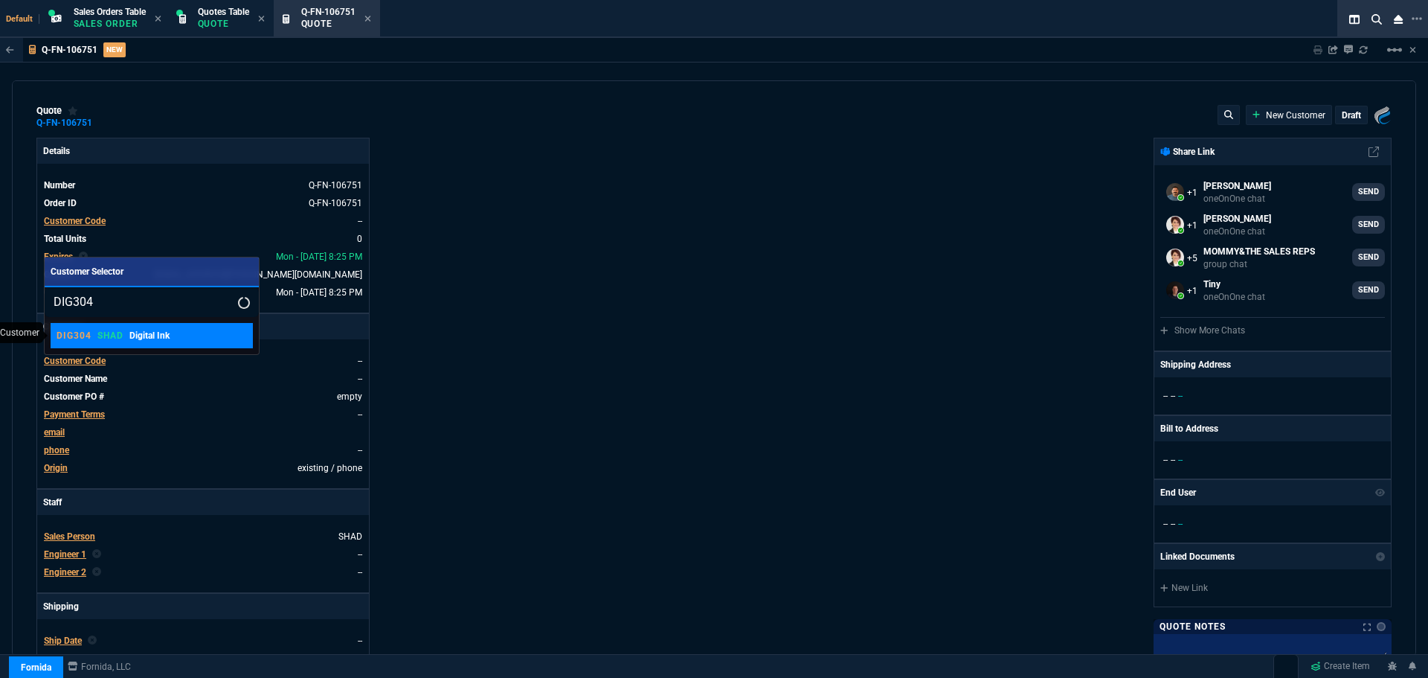
type input "DIG304"
drag, startPoint x: 63, startPoint y: 332, endPoint x: 209, endPoint y: 343, distance: 146.2
click at [63, 331] on p "DIG304" at bounding box center [74, 336] width 35 height 12
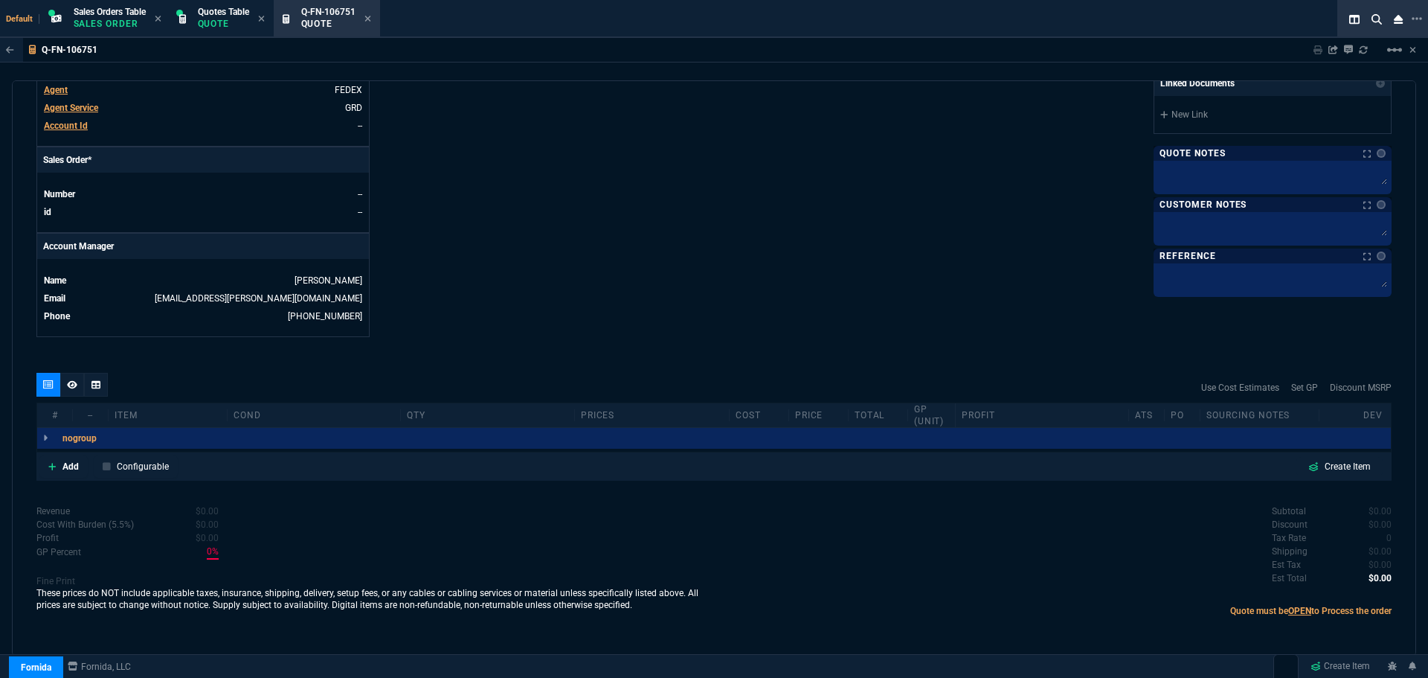
scroll to position [569, 0]
click at [65, 465] on p "Add" at bounding box center [70, 465] width 16 height 13
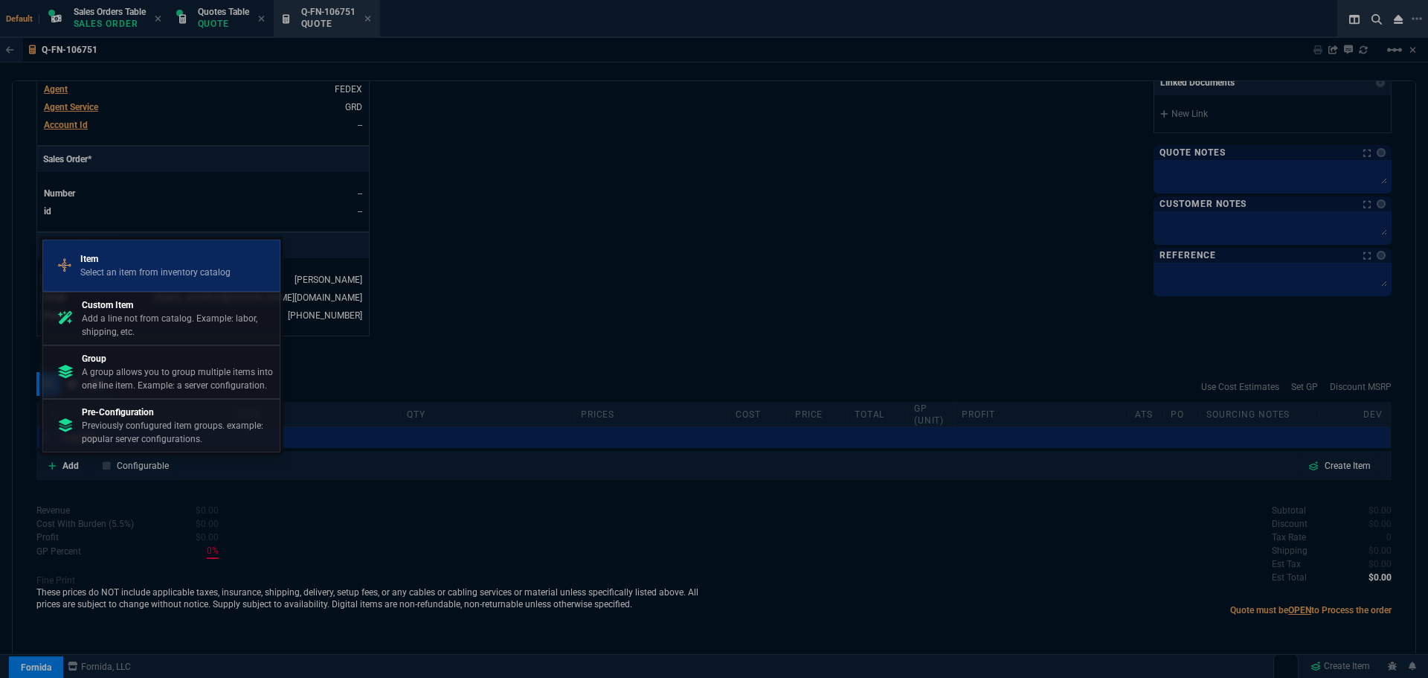
click at [147, 266] on p "Select an item from inventory catalog" at bounding box center [155, 272] width 150 height 13
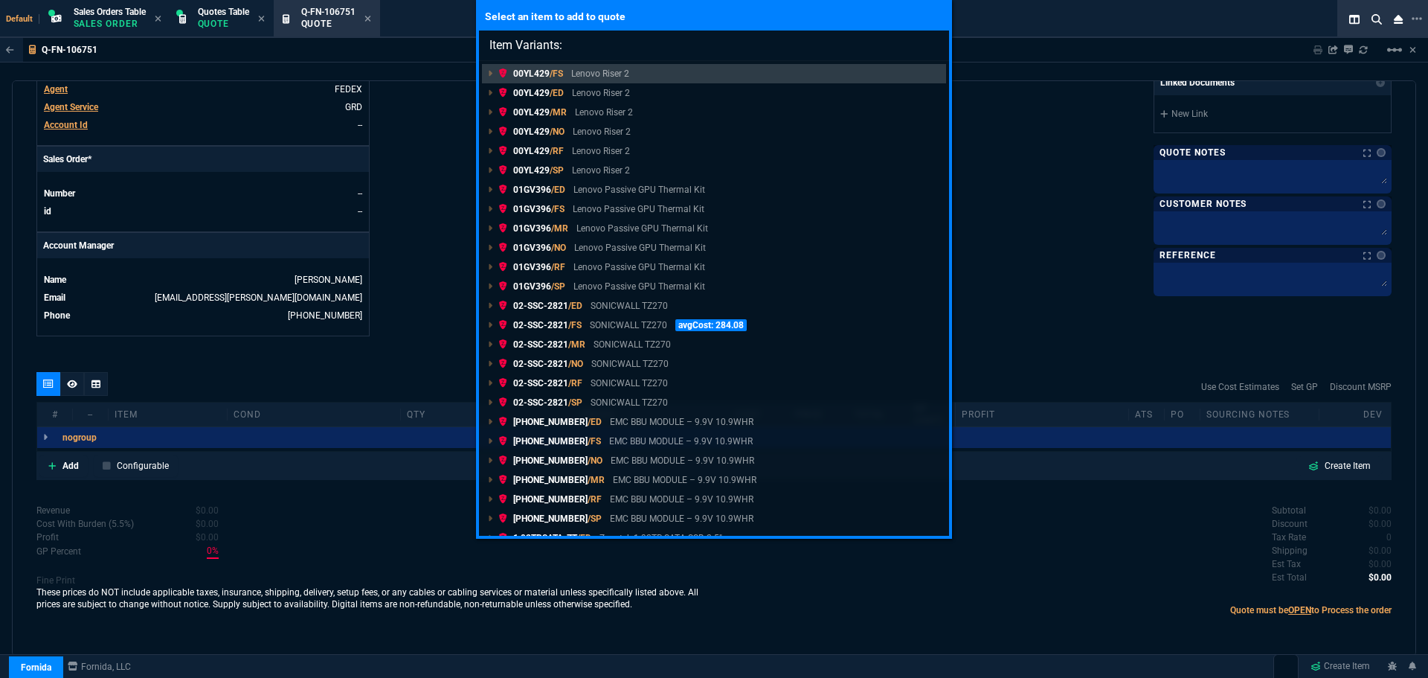
paste input "DIG304"
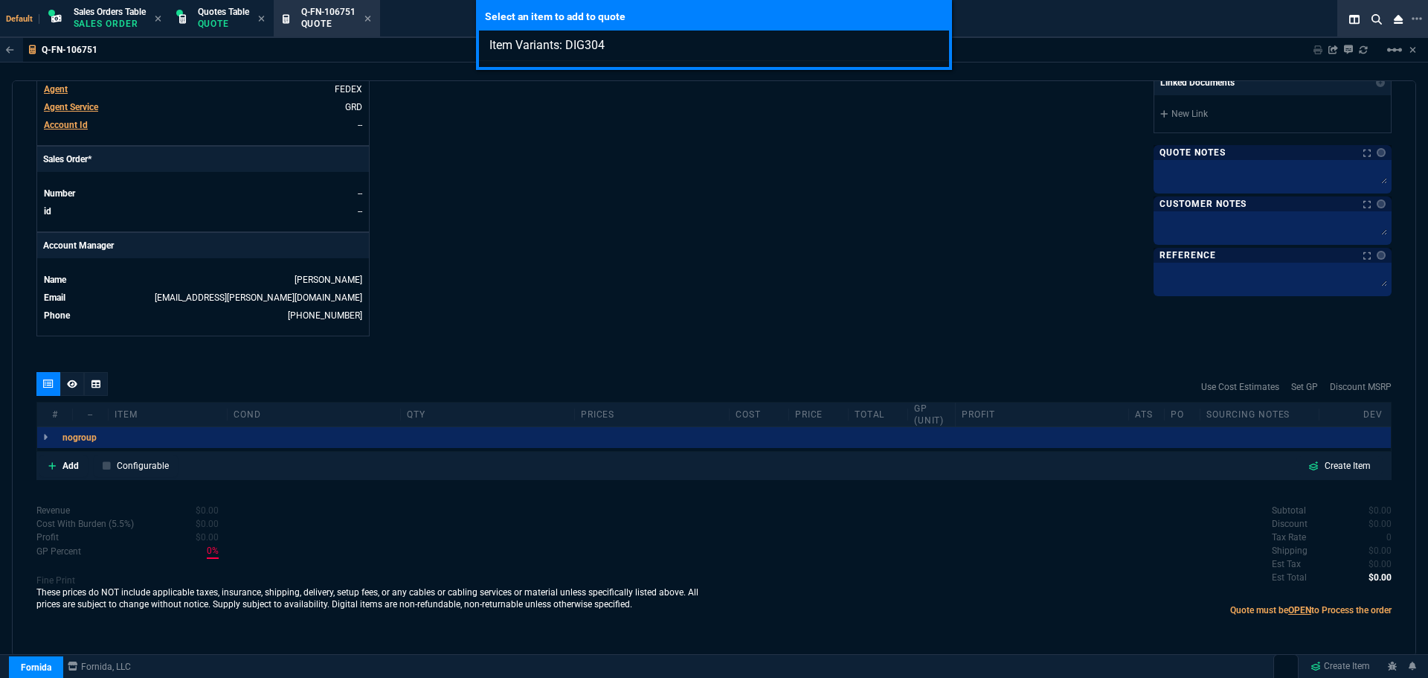
type input "Item Variants: DIG304"
click at [931, 46] on input "Item Variants: DIG304" at bounding box center [714, 45] width 470 height 30
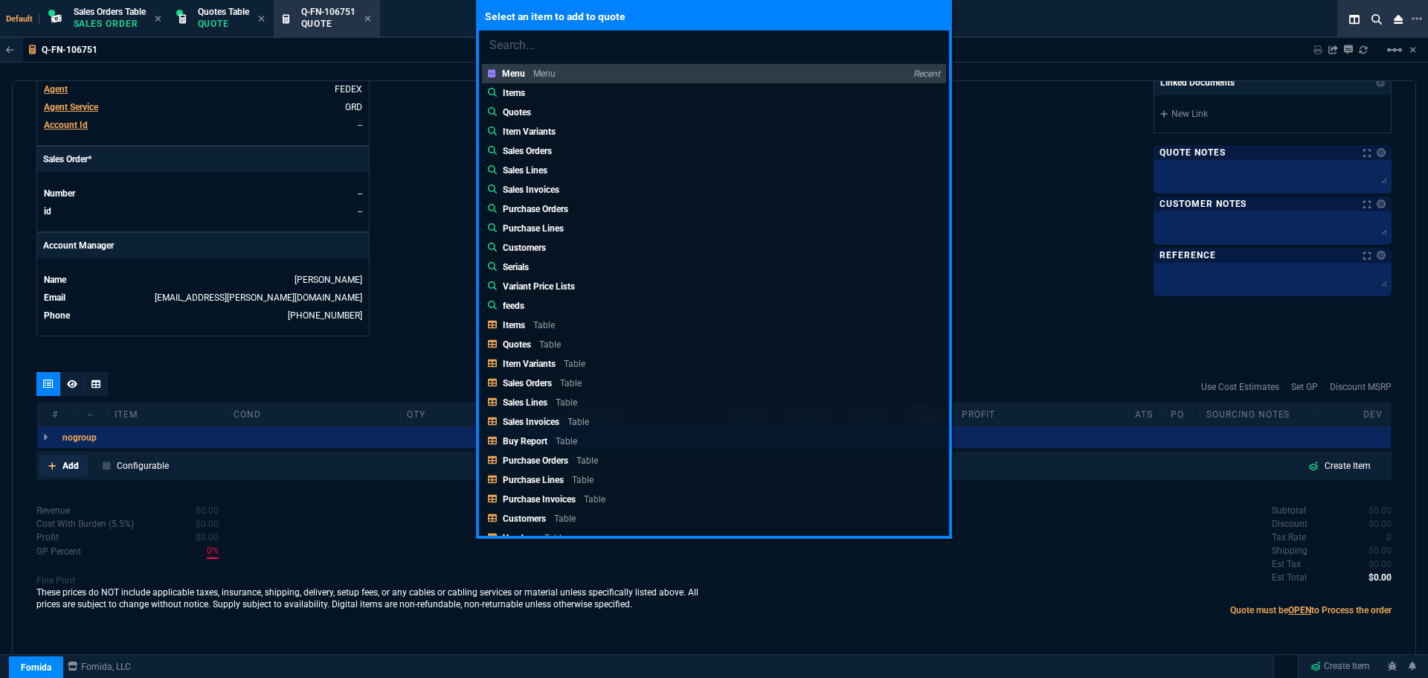
click at [57, 465] on div "Select an item to add to quote Menu Menu Recent Items Quotes Item Variants Sale…" at bounding box center [714, 339] width 1428 height 678
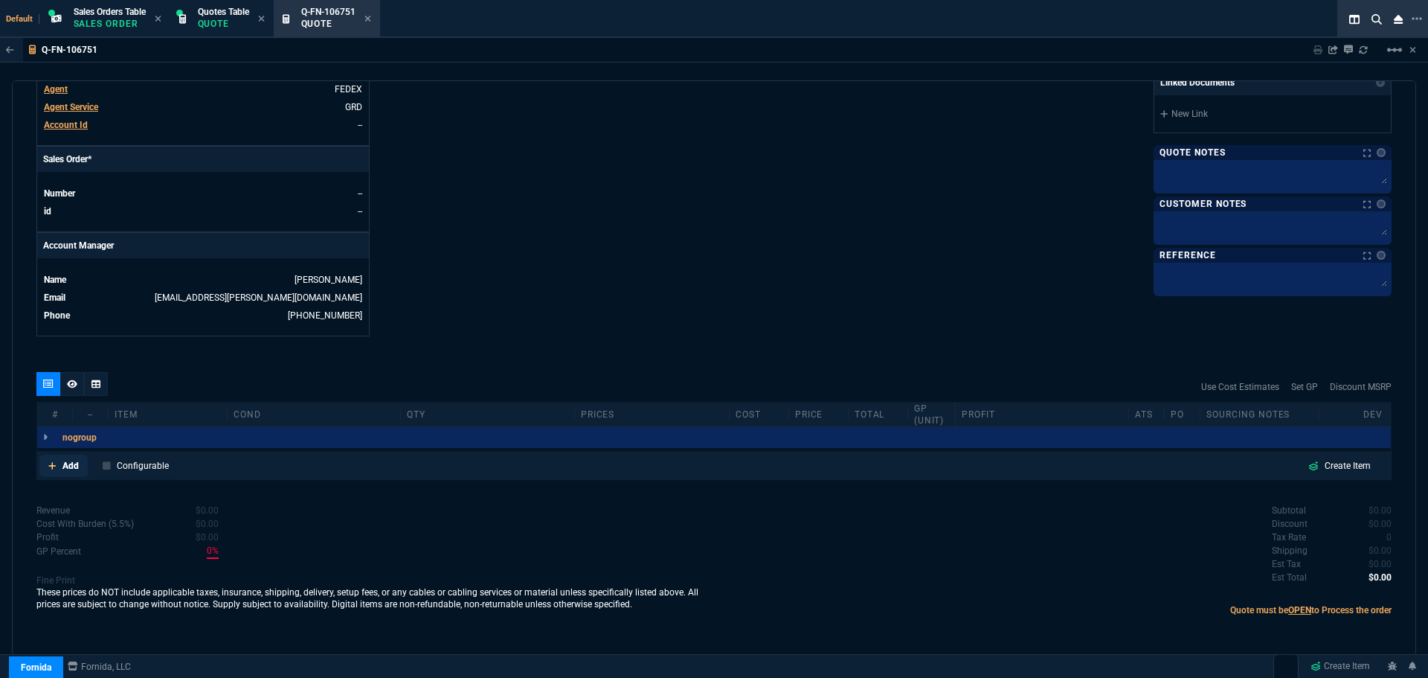
click at [57, 465] on link "Add" at bounding box center [63, 466] width 48 height 22
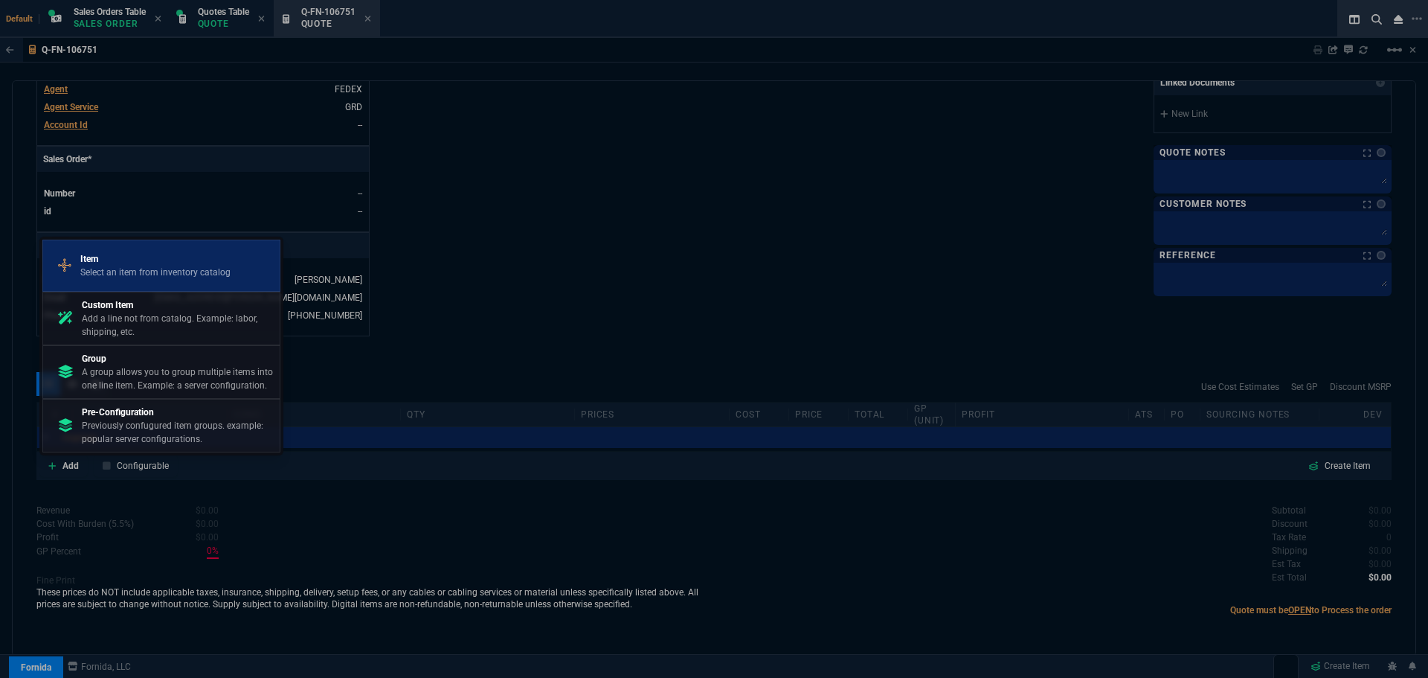
click at [155, 260] on p "Item" at bounding box center [155, 258] width 150 height 13
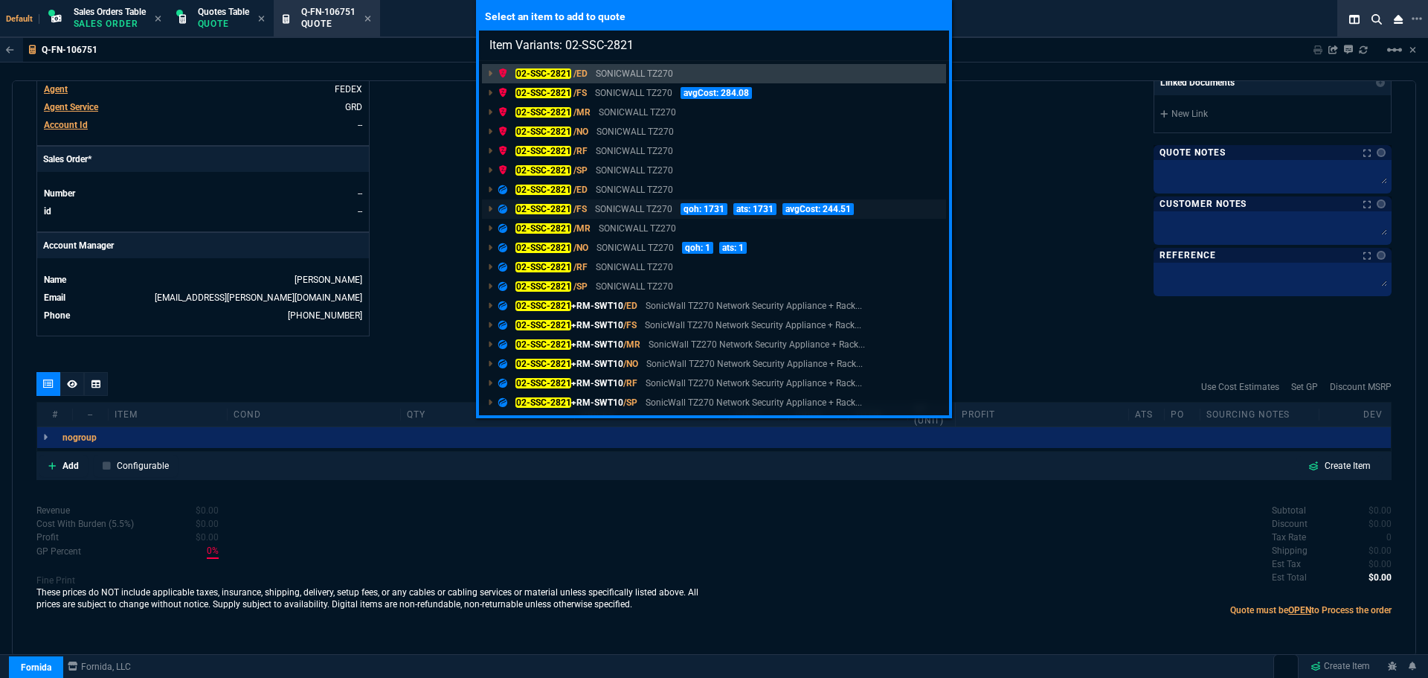
type input "Item Variants: 02-SSC-2821"
click at [529, 205] on mark "02-SSC-2821" at bounding box center [544, 209] width 56 height 10
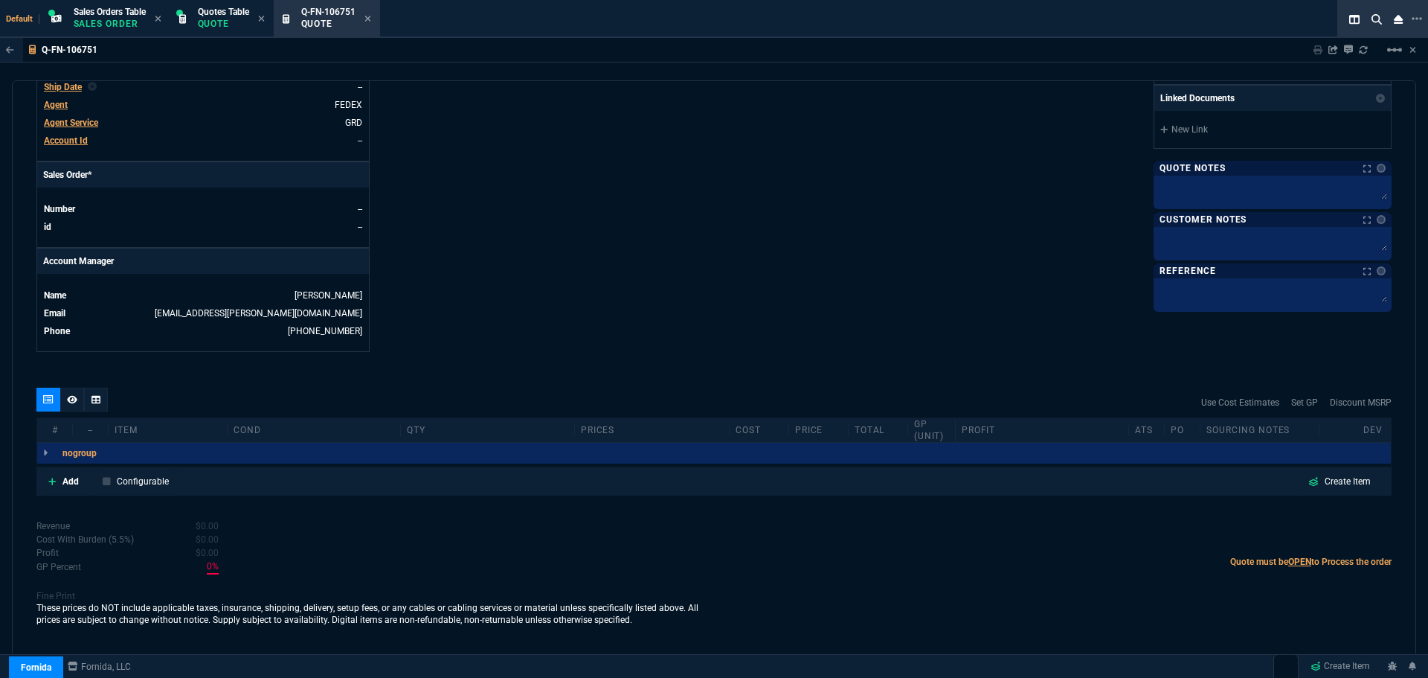
scroll to position [553, 0]
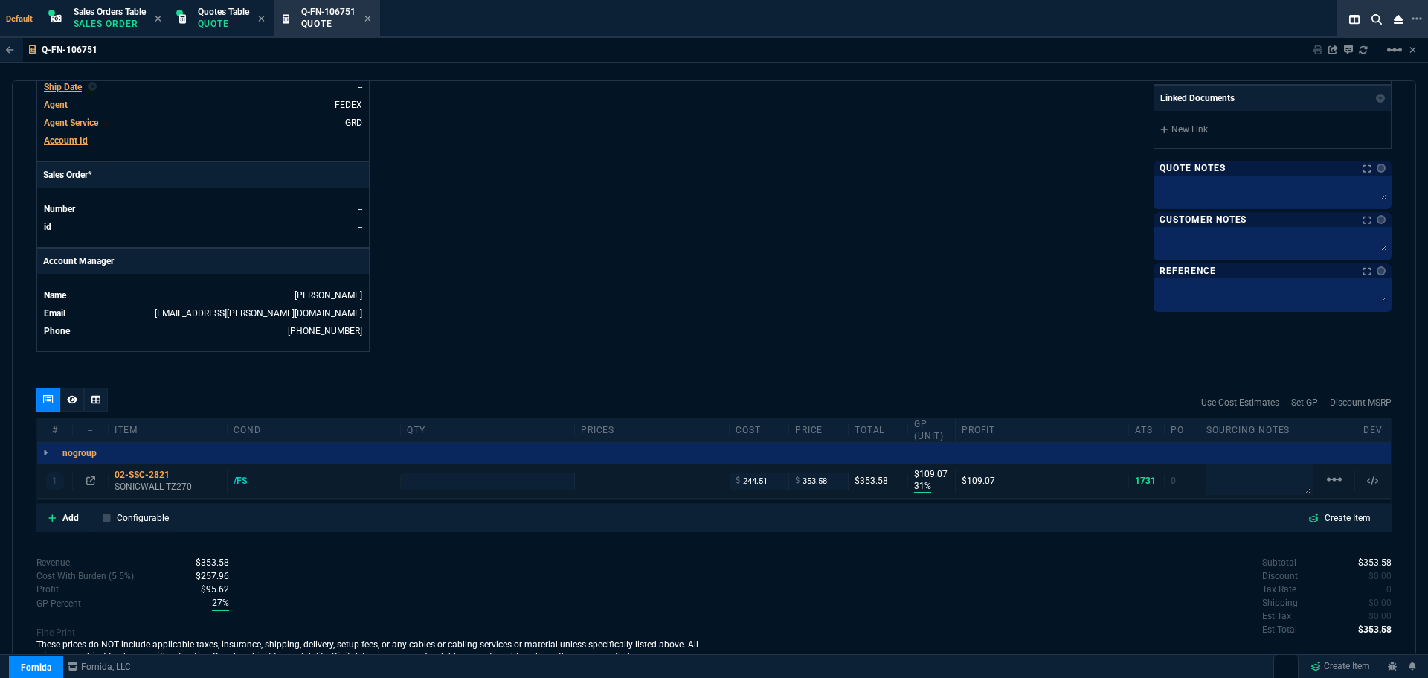
type input "31"
type input "109"
click at [502, 478] on input "number" at bounding box center [487, 480] width 161 height 17
type input "499"
type input "29"
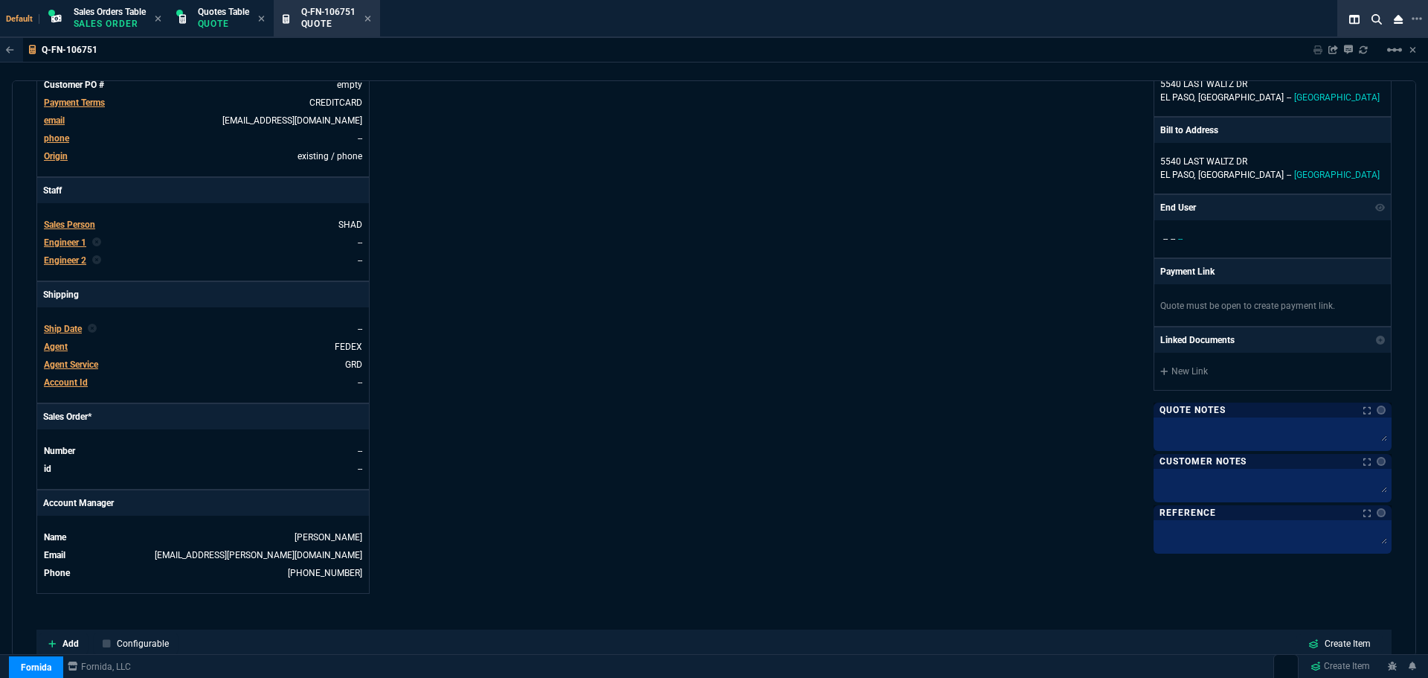
scroll to position [606, 0]
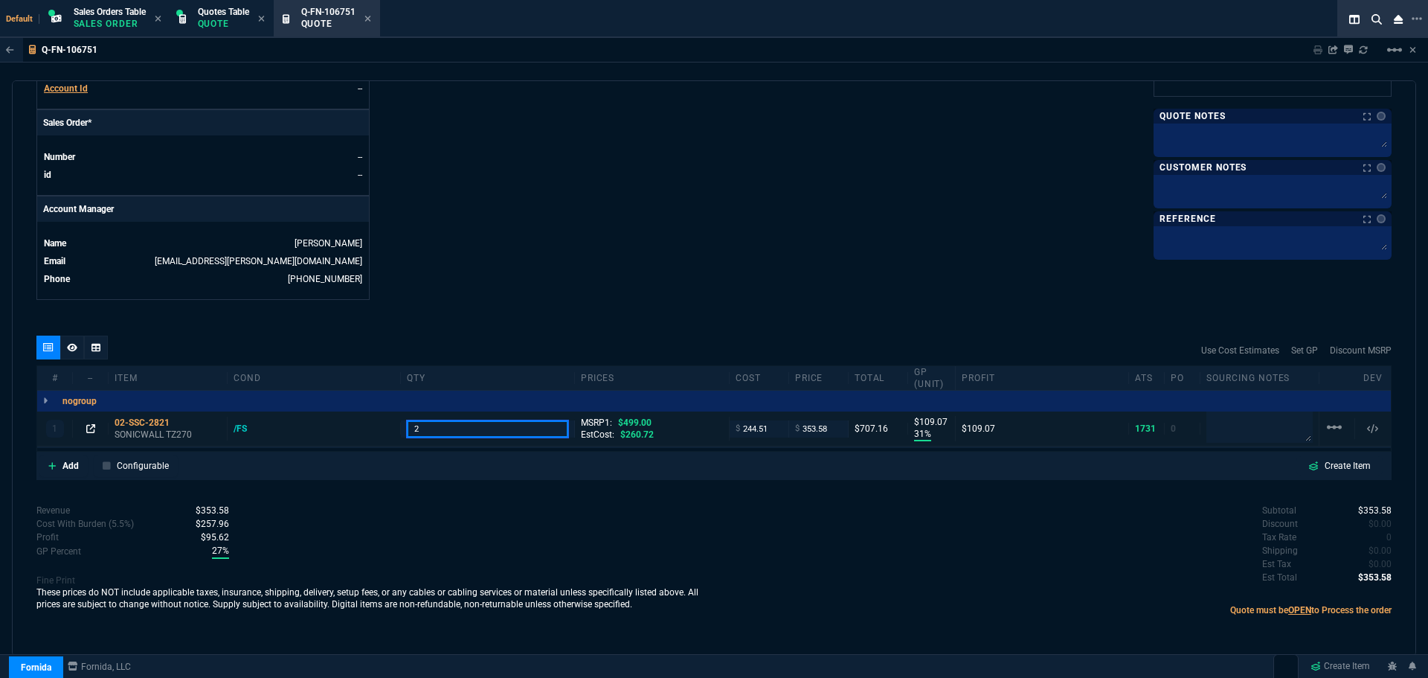
type input "2"
click at [89, 428] on icon at bounding box center [90, 428] width 9 height 9
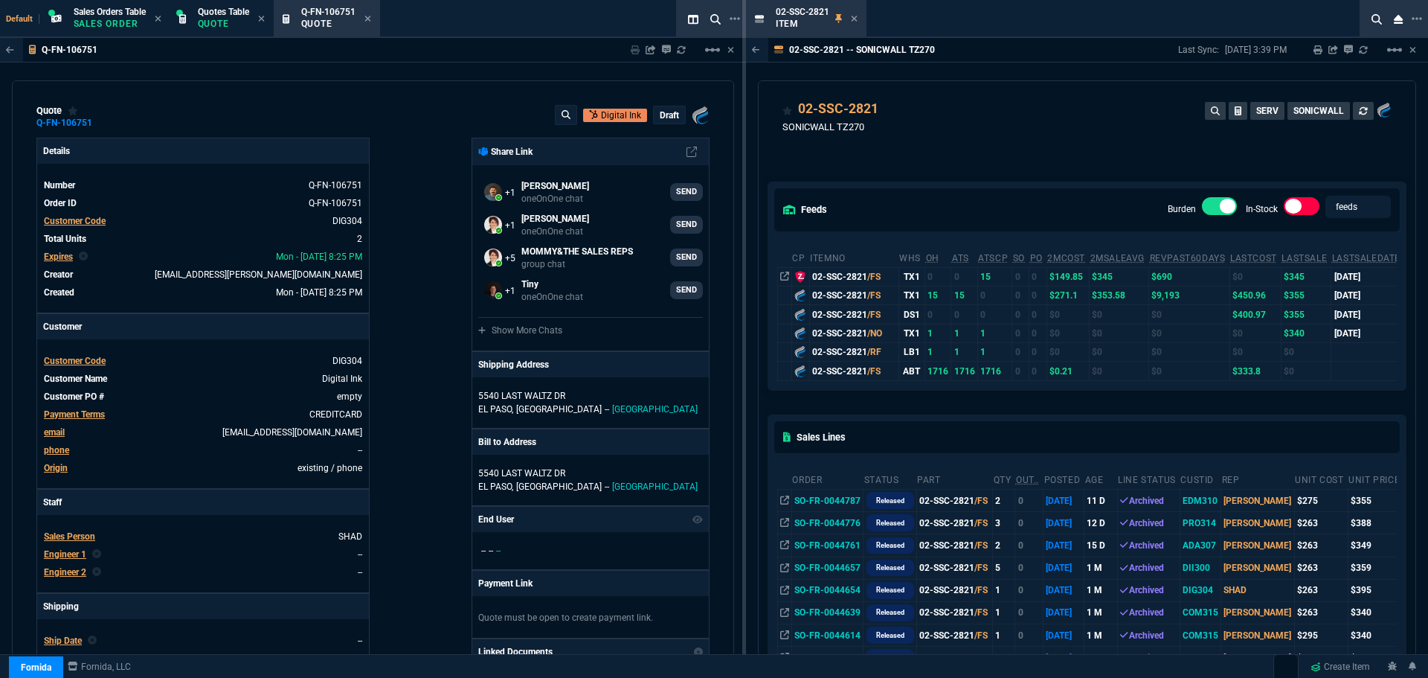
scroll to position [0, 0]
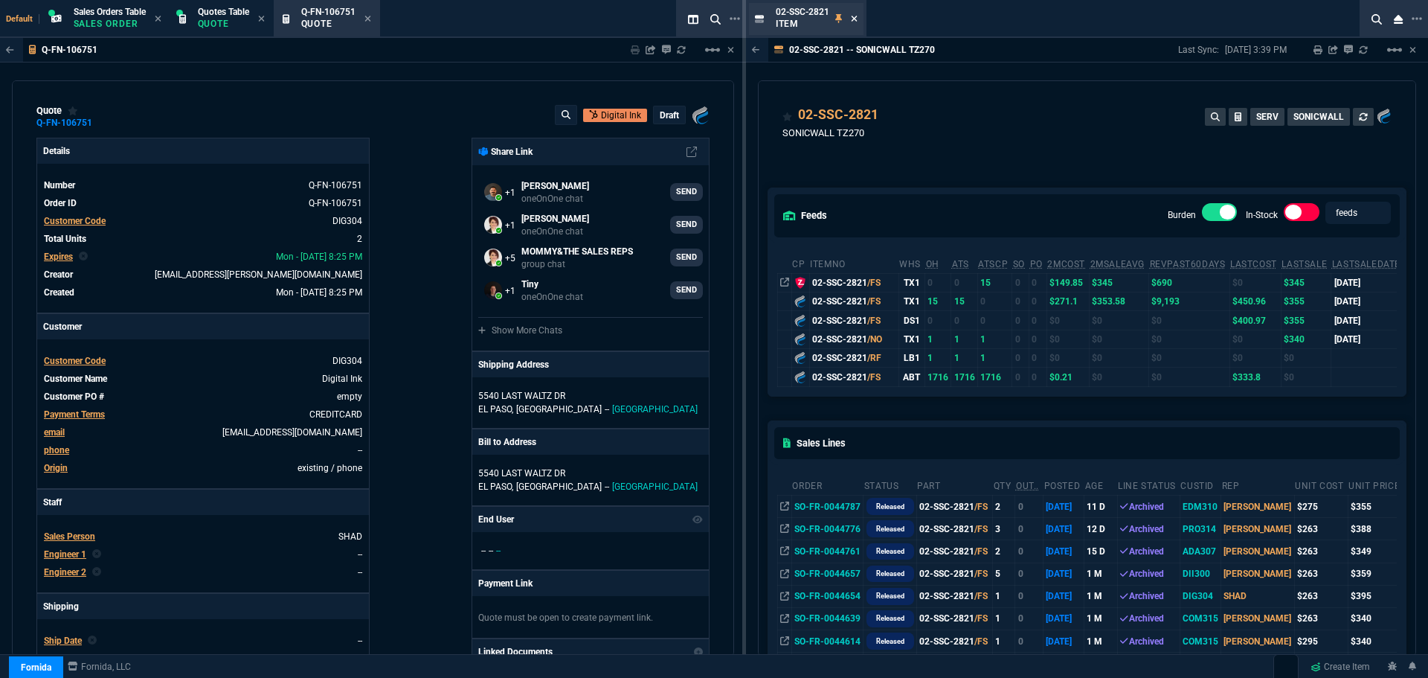
click at [853, 16] on icon at bounding box center [854, 18] width 7 height 9
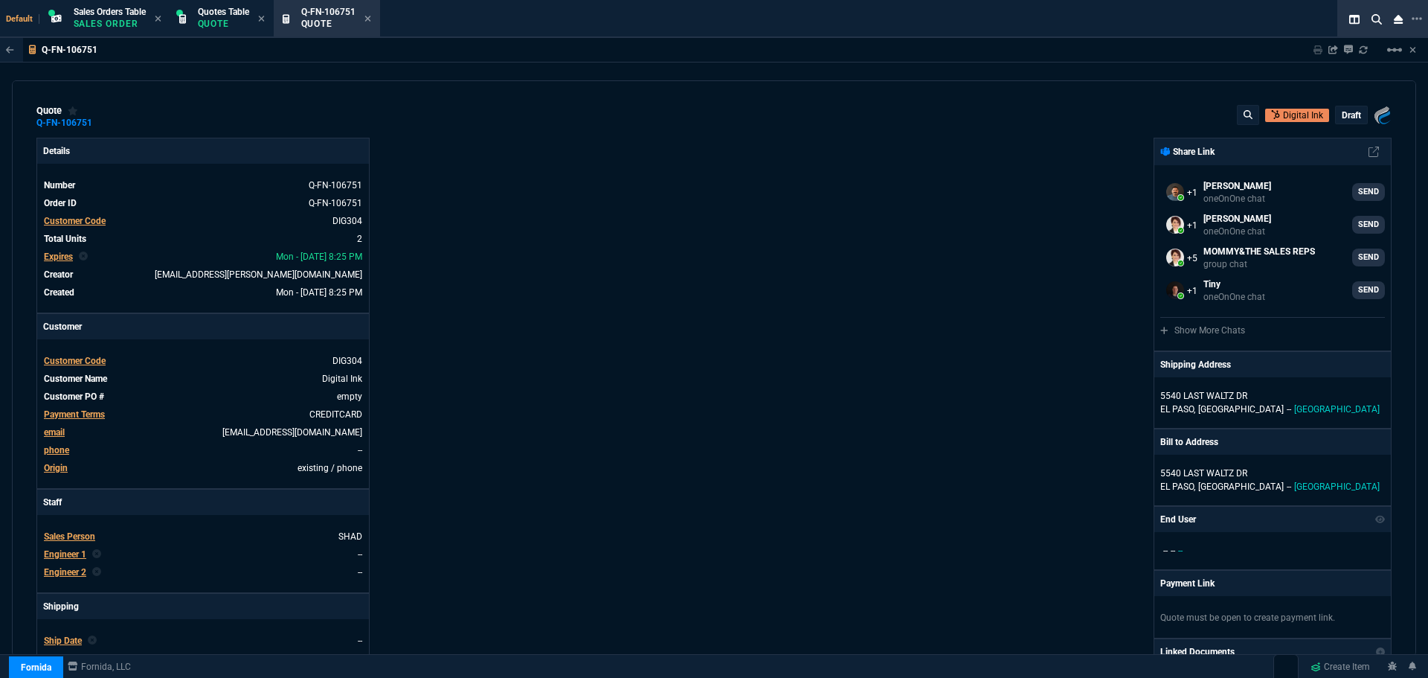
scroll to position [606, 0]
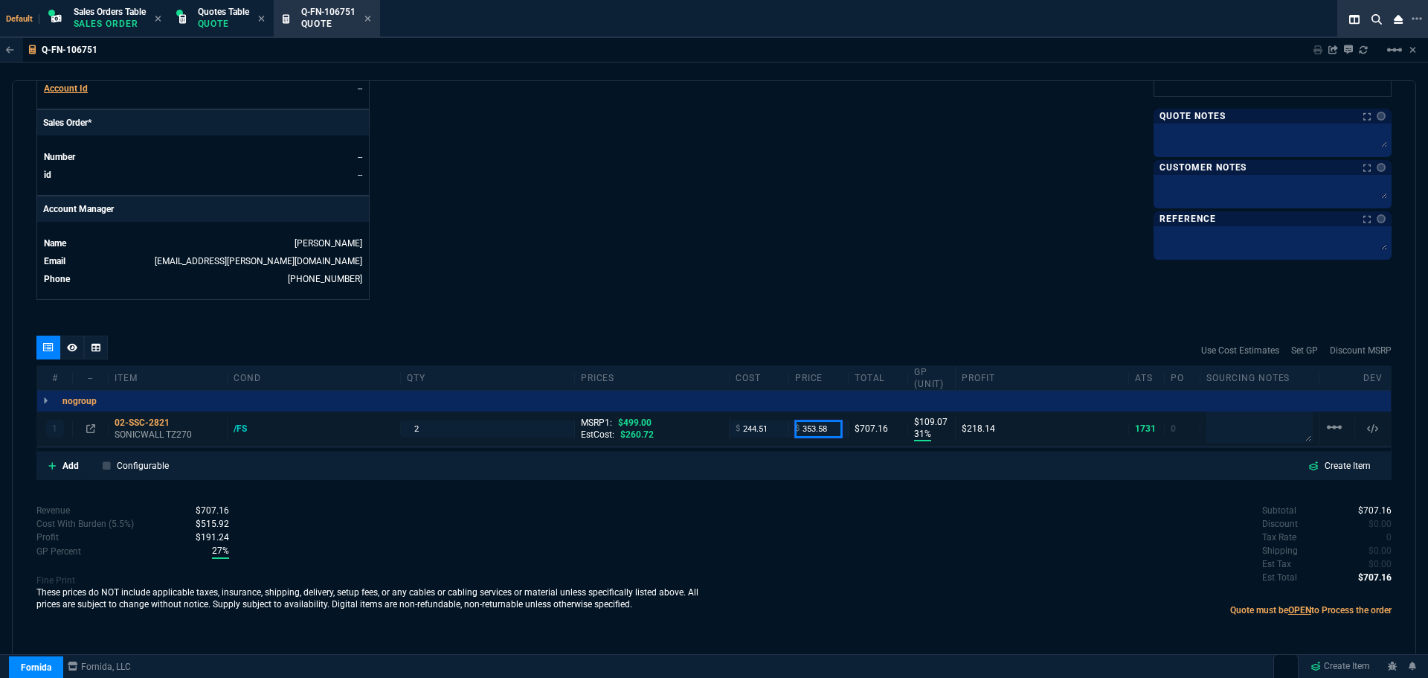
click at [826, 427] on input "353.58" at bounding box center [818, 428] width 47 height 17
type input "395"
type input "38"
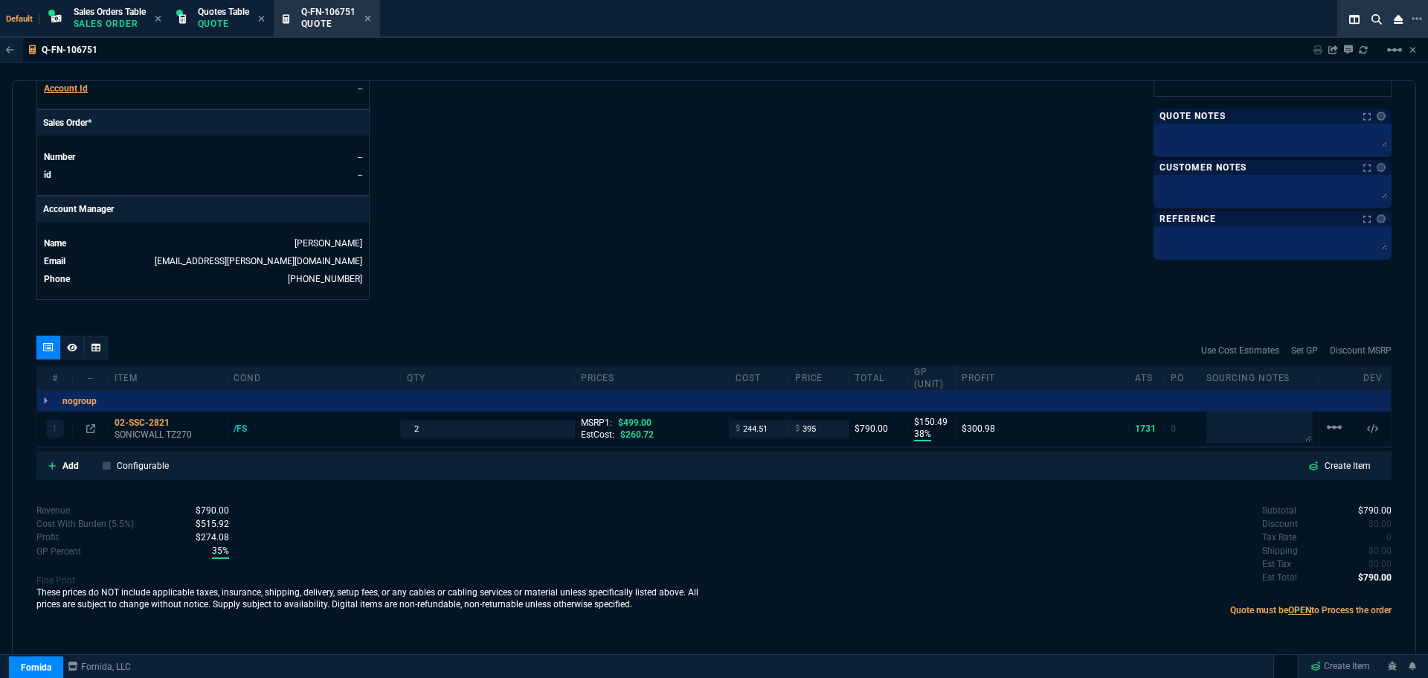
type input "150"
type input "21"
click at [87, 428] on icon at bounding box center [90, 428] width 9 height 9
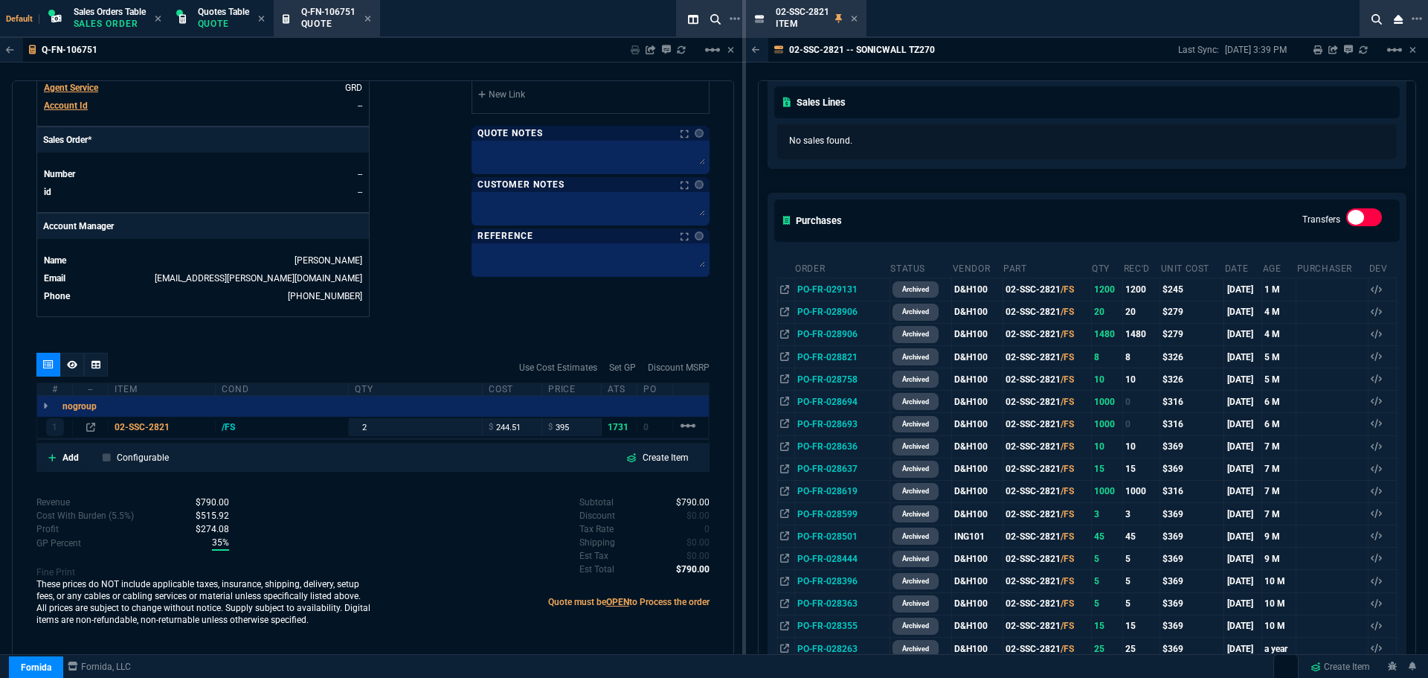
scroll to position [372, 0]
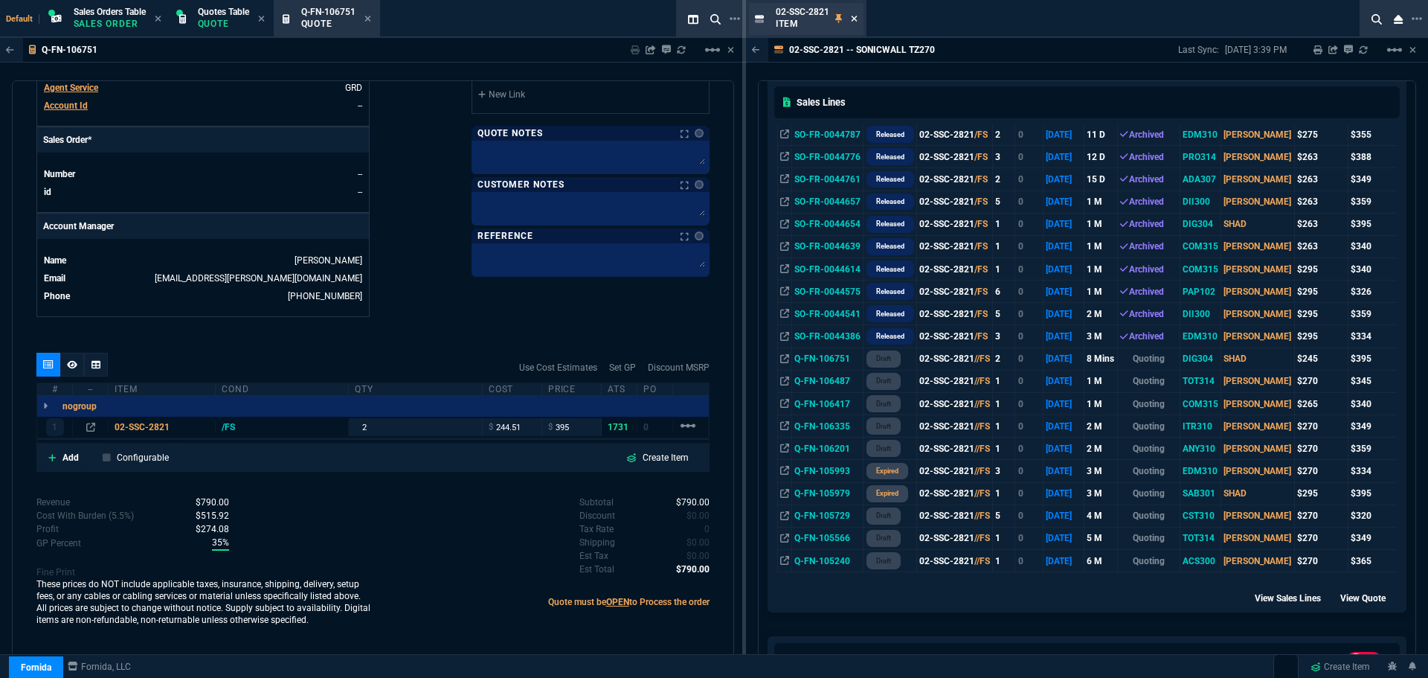
click at [855, 22] on icon at bounding box center [854, 18] width 7 height 9
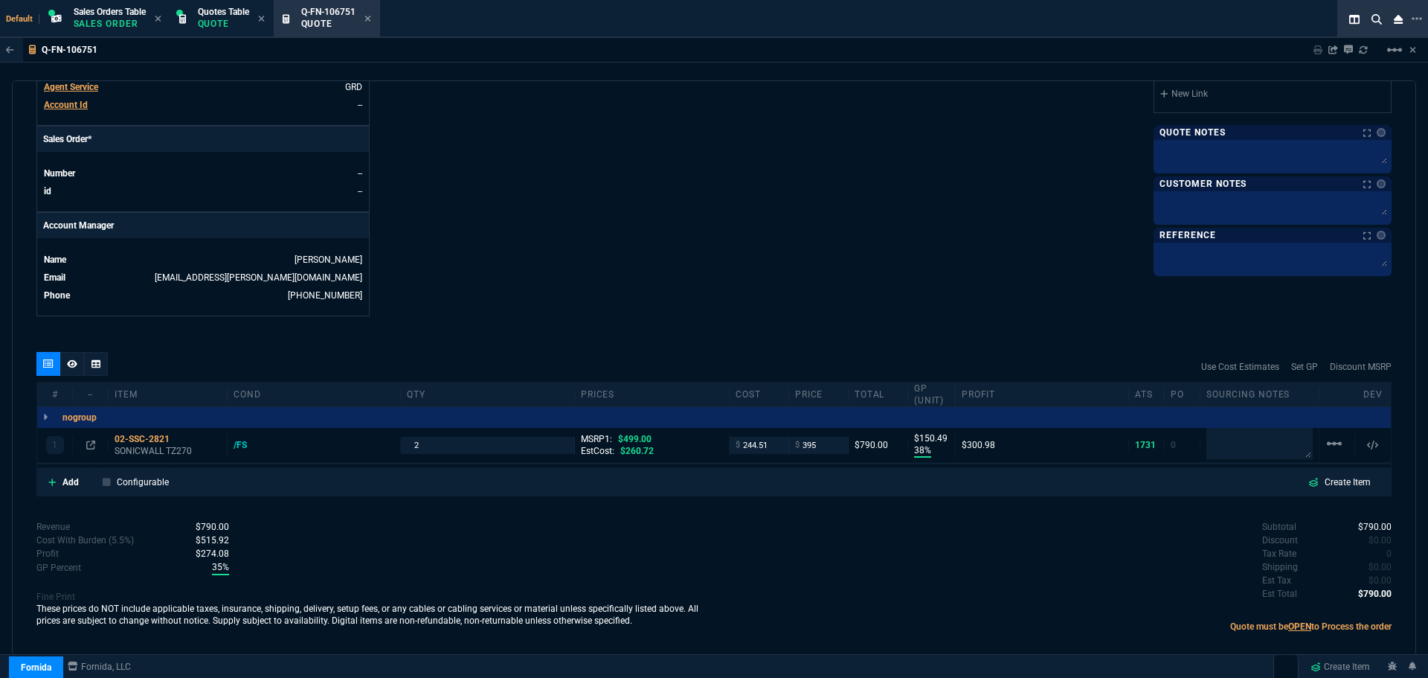
scroll to position [606, 0]
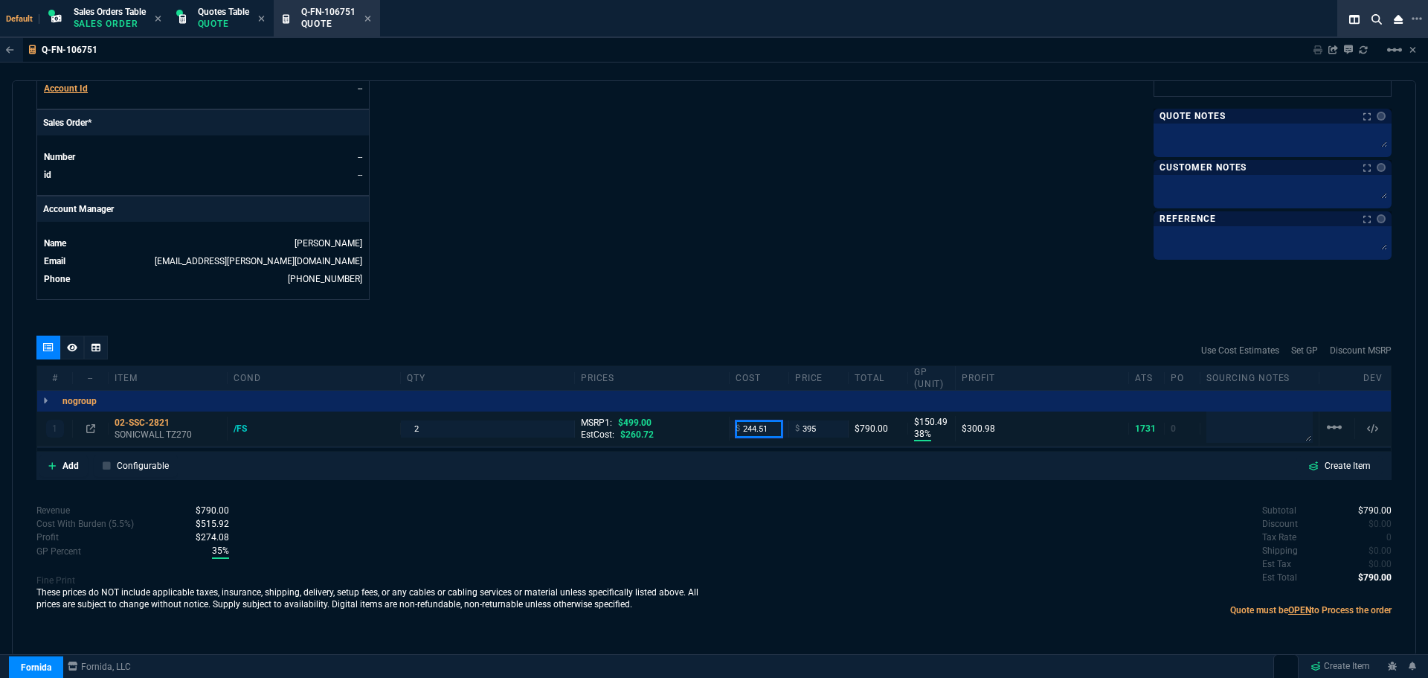
click at [761, 429] on input "244.51" at bounding box center [759, 428] width 47 height 17
type input "275"
type input "30"
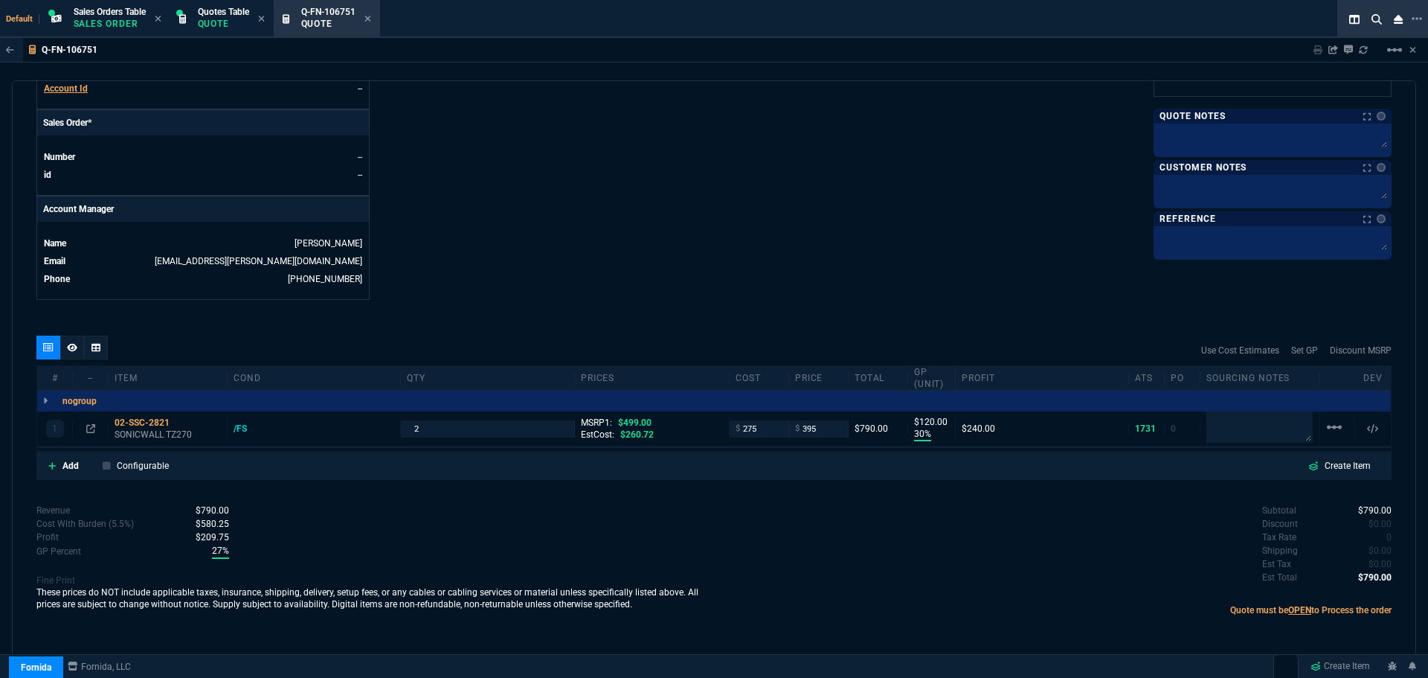
type input "120"
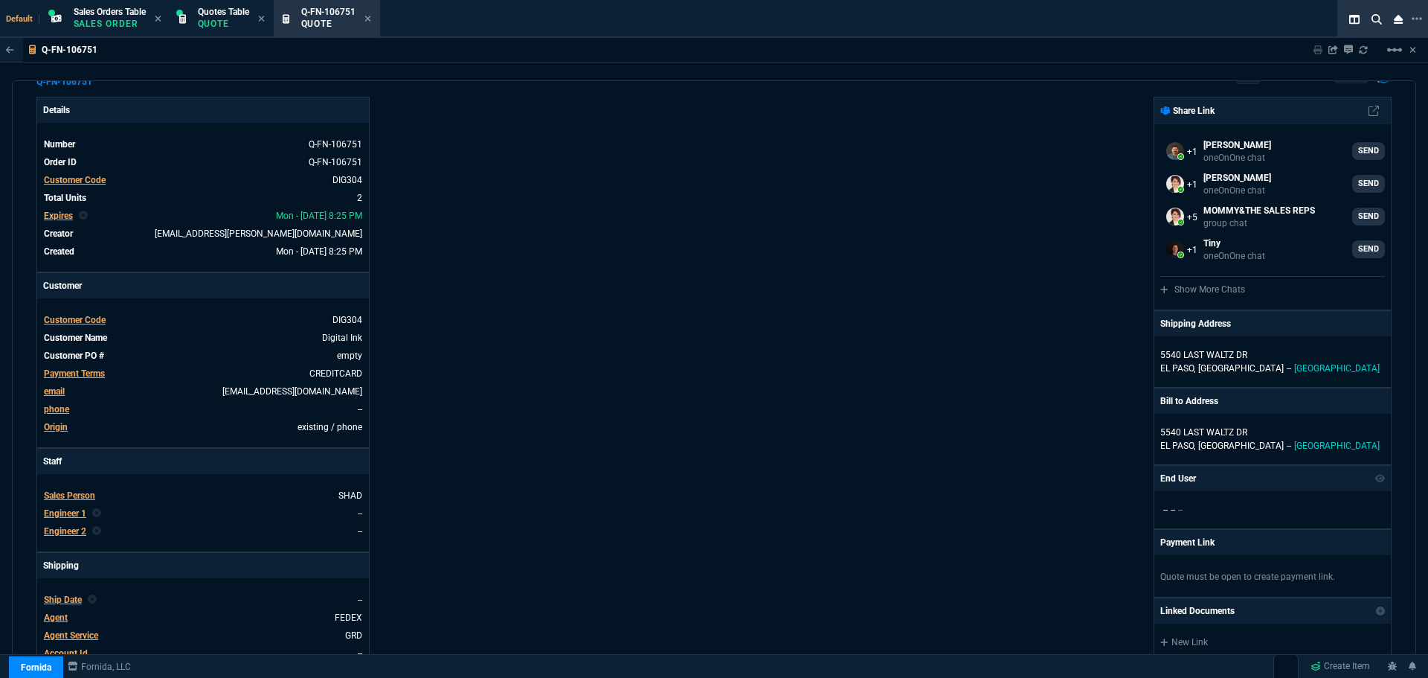
scroll to position [0, 0]
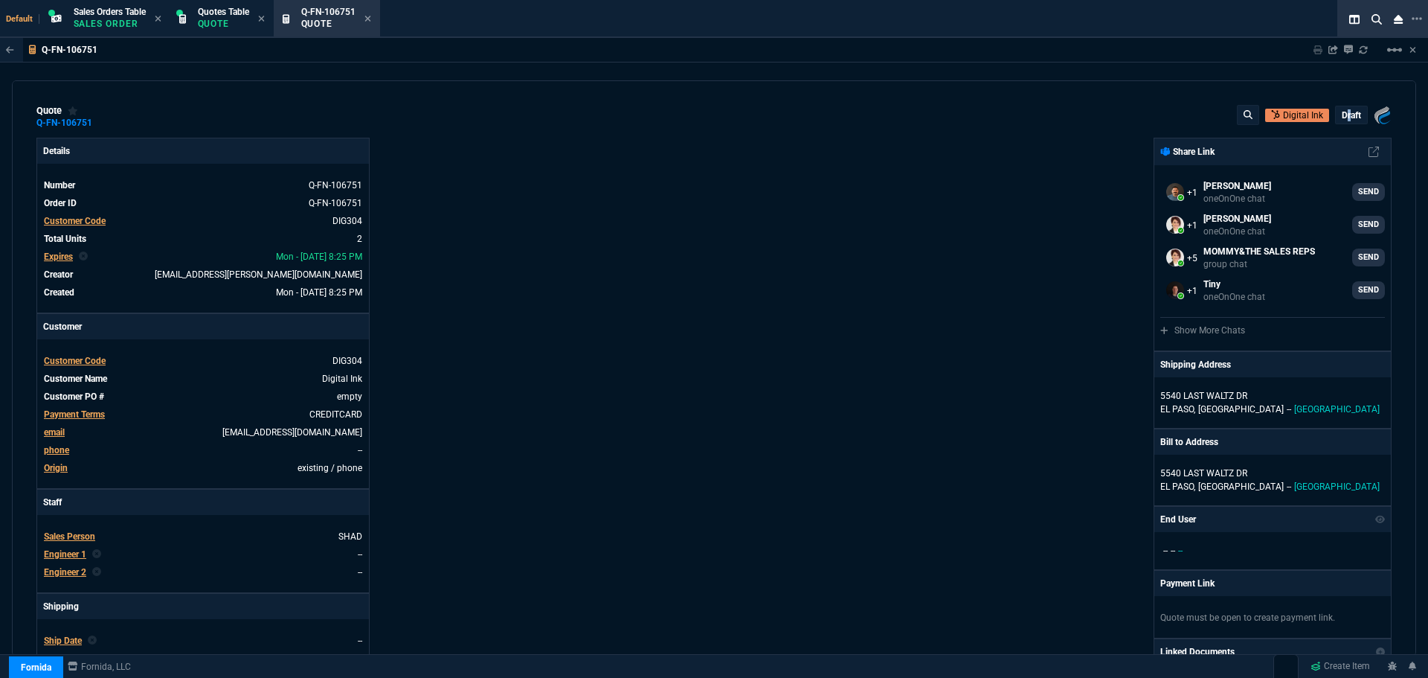
click at [1342, 113] on p "draft" at bounding box center [1351, 115] width 19 height 12
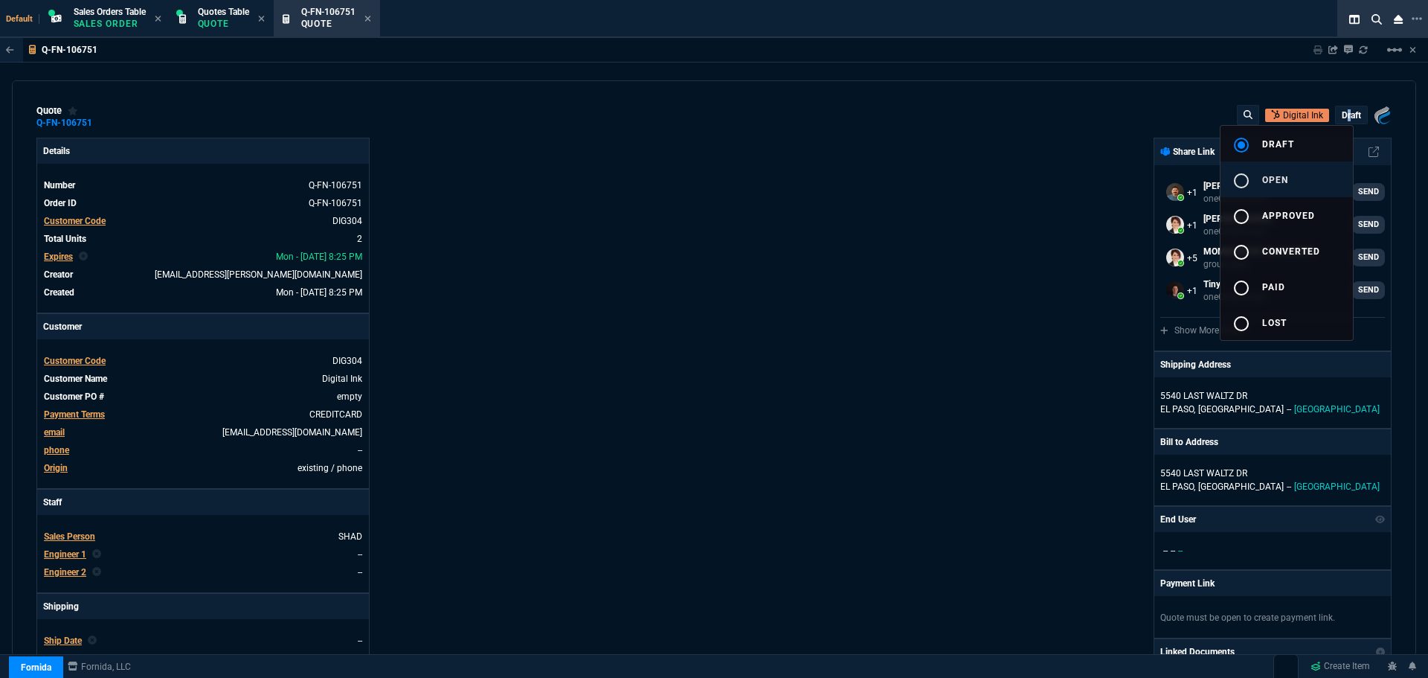
click at [1284, 178] on span "open" at bounding box center [1275, 180] width 26 height 10
type input "30"
type input "120"
type input "21"
click at [972, 292] on div at bounding box center [714, 339] width 1428 height 678
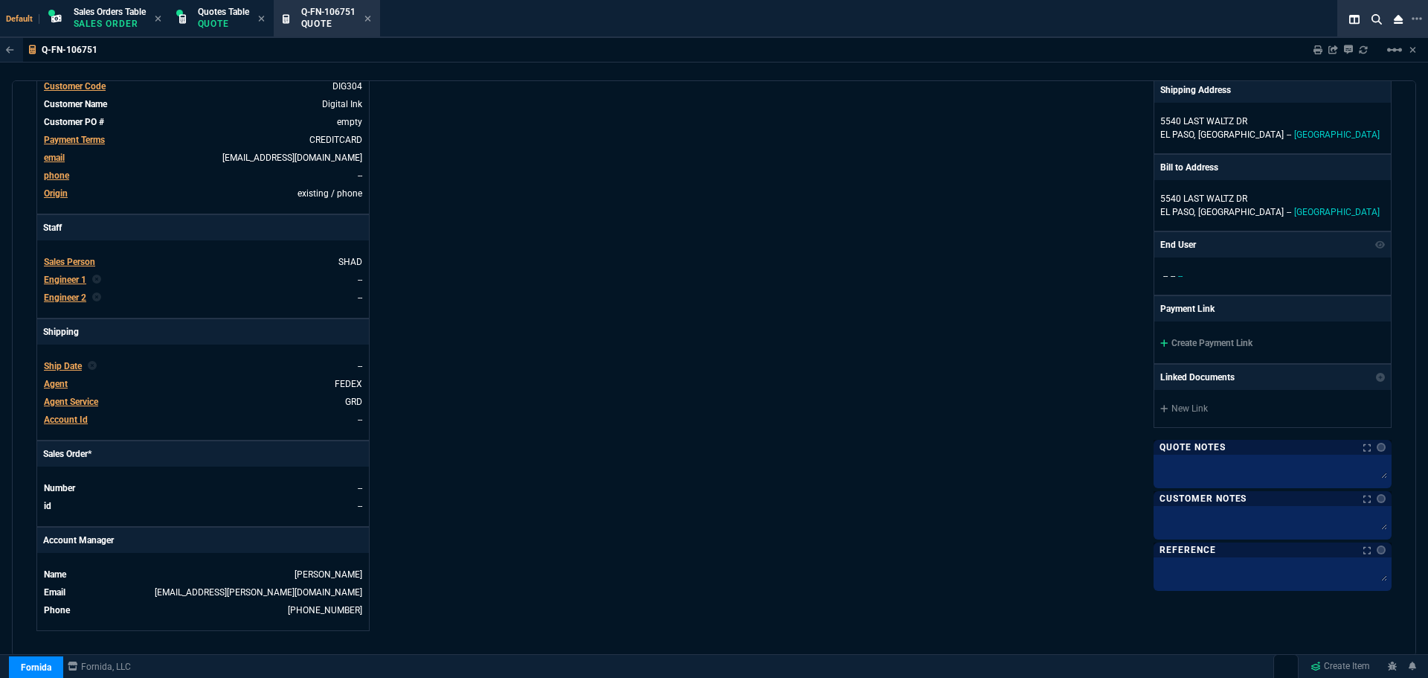
scroll to position [590, 0]
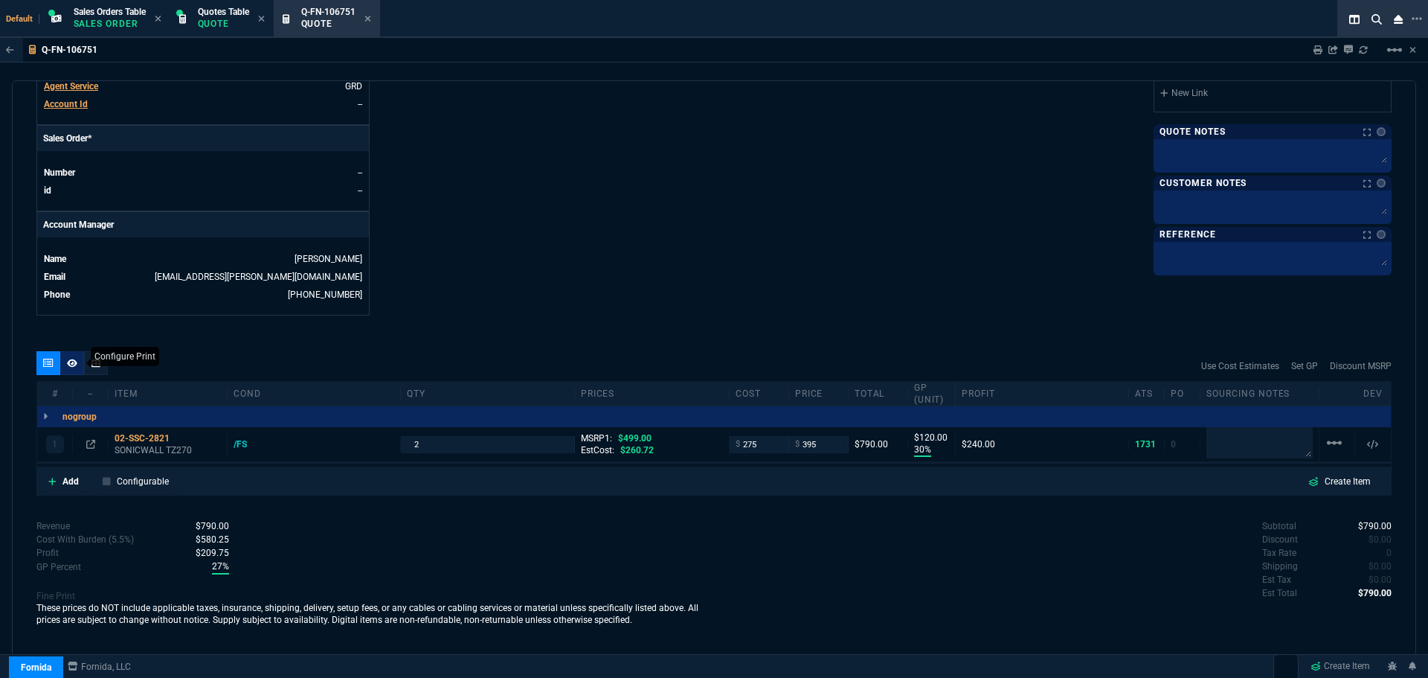
click at [72, 361] on icon at bounding box center [72, 363] width 10 height 8
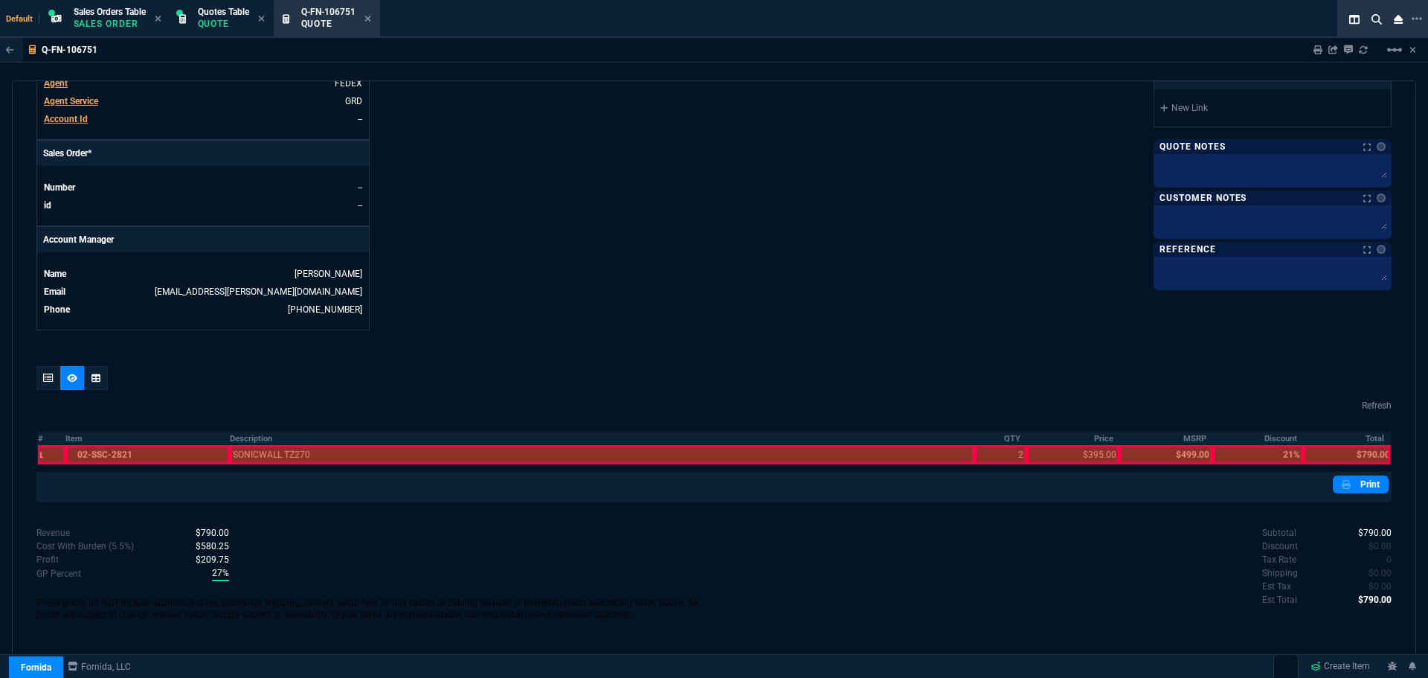
scroll to position [575, 0]
drag, startPoint x: 247, startPoint y: 440, endPoint x: 378, endPoint y: 432, distance: 131.2
click at [249, 440] on th "Description" at bounding box center [602, 438] width 745 height 13
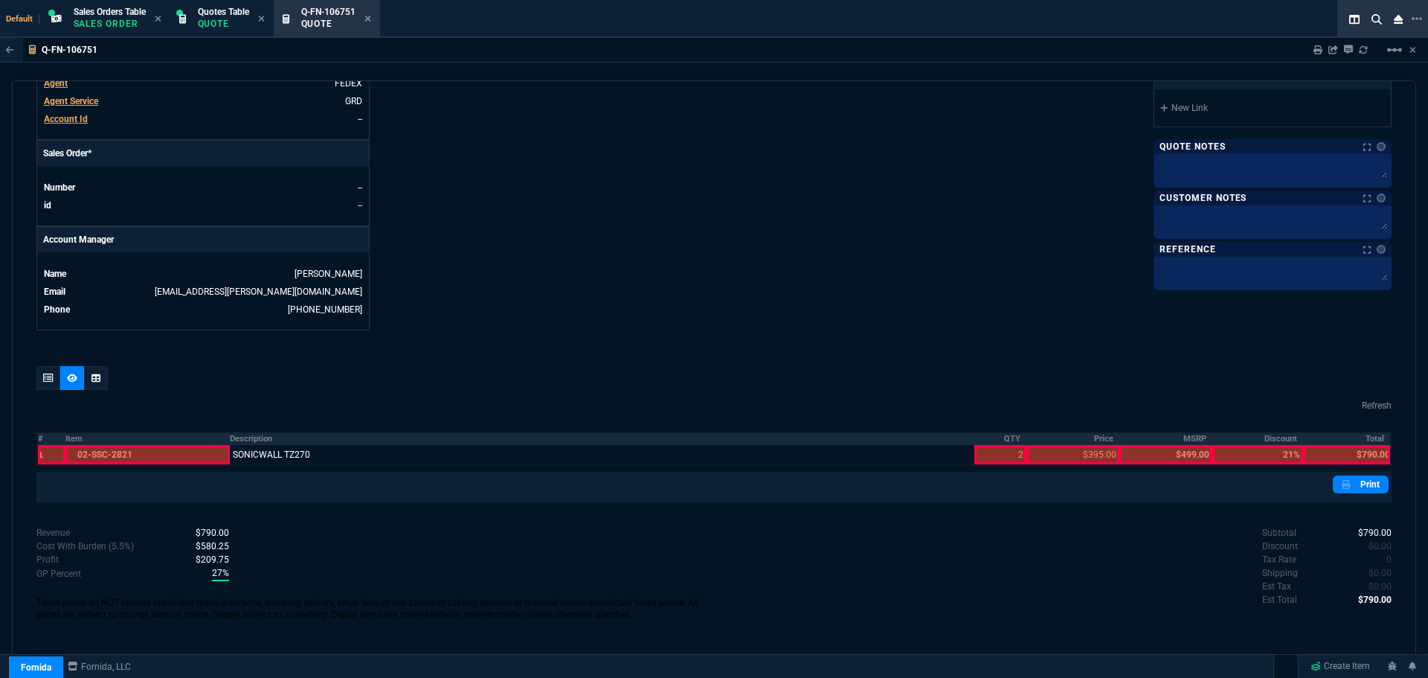
click at [1012, 441] on th "QTY" at bounding box center [1000, 438] width 53 height 13
click at [1102, 440] on th "Price" at bounding box center [1073, 438] width 93 height 13
click at [1369, 440] on th "Total" at bounding box center [1347, 438] width 88 height 13
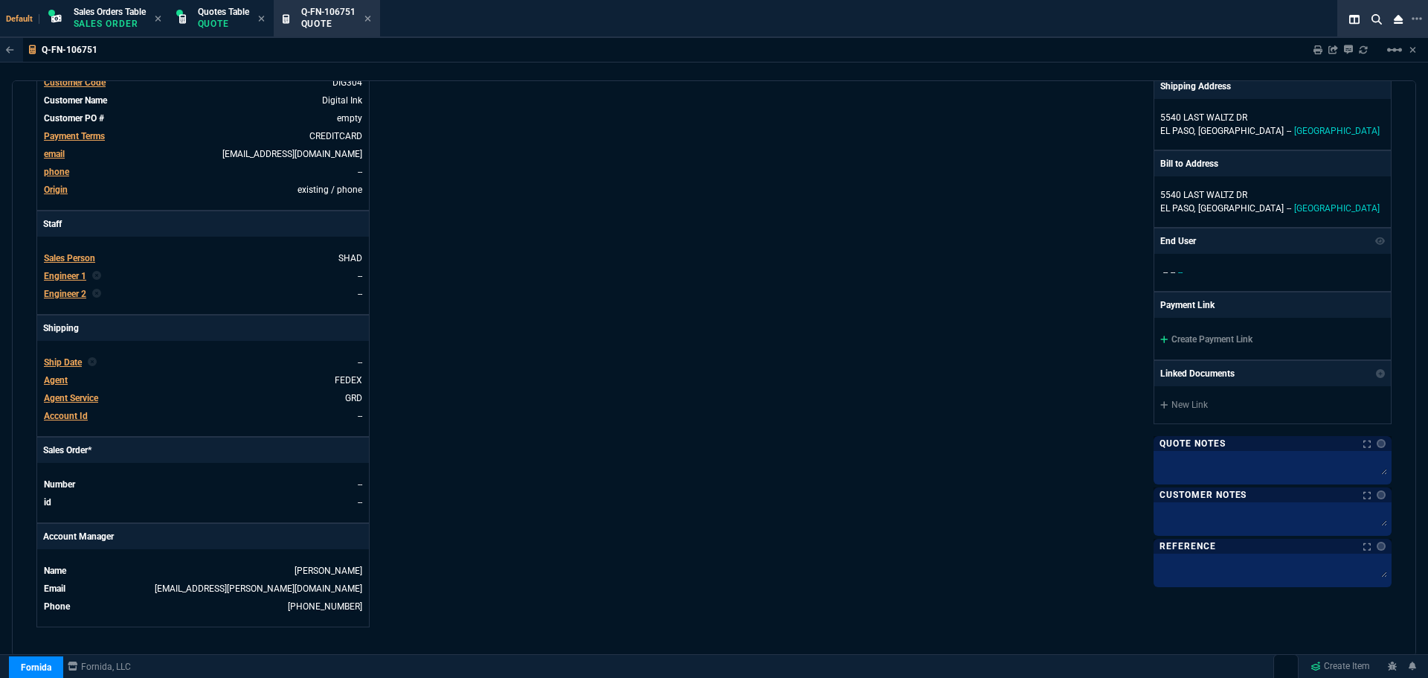
scroll to position [277, 0]
click at [1189, 340] on link "Create Payment Link" at bounding box center [1206, 340] width 92 height 10
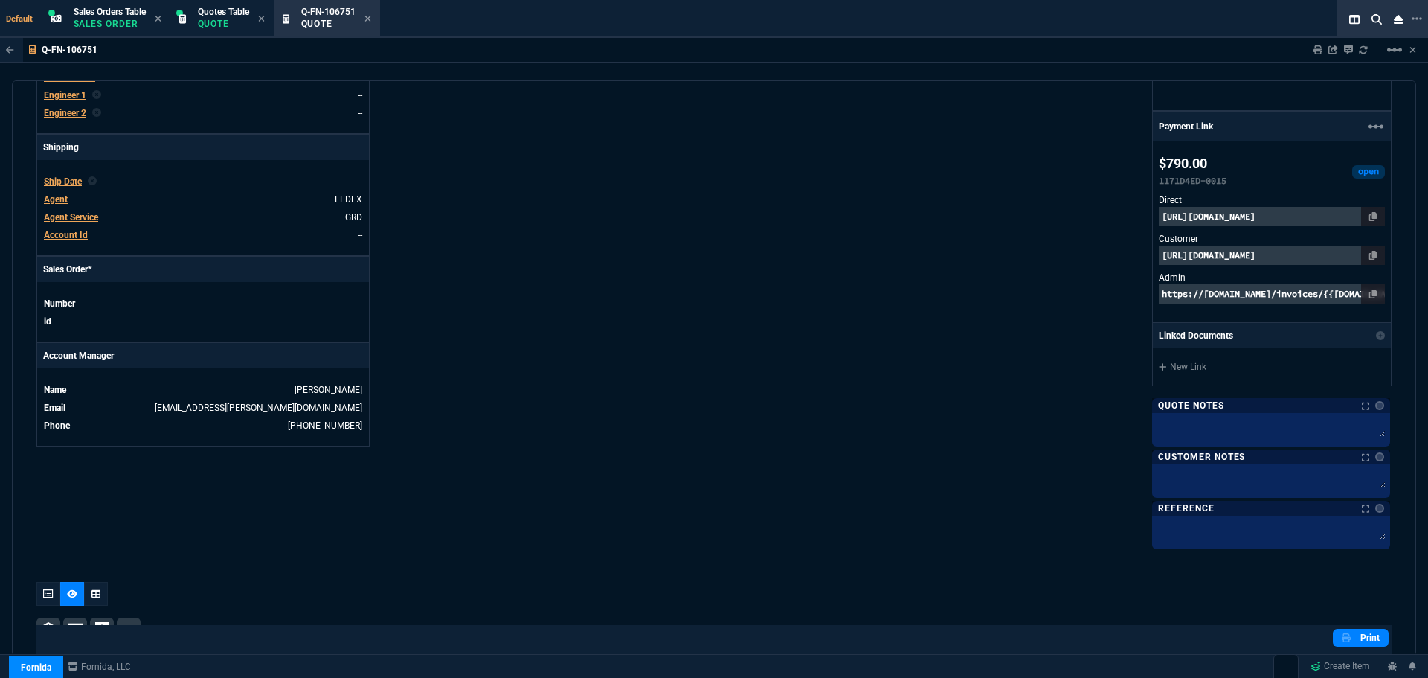
scroll to position [724, 0]
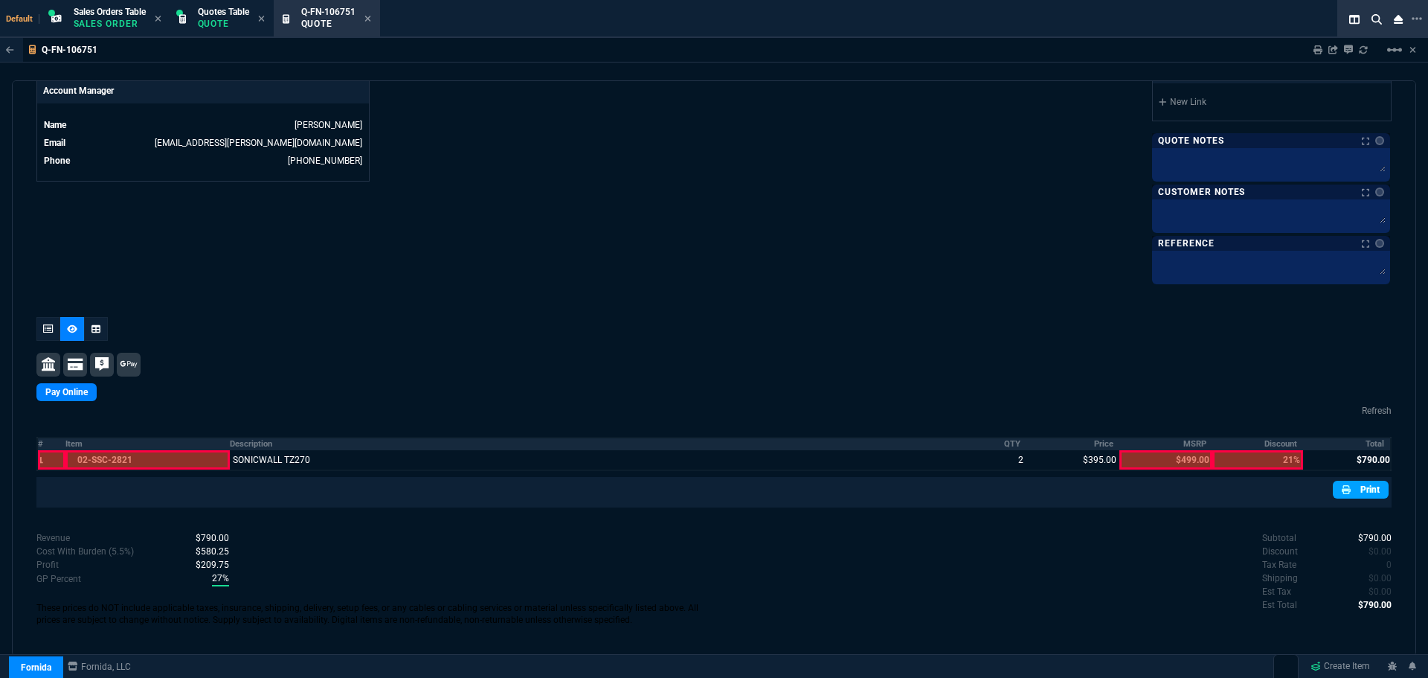
click at [1343, 487] on nx-icon at bounding box center [1348, 489] width 12 height 13
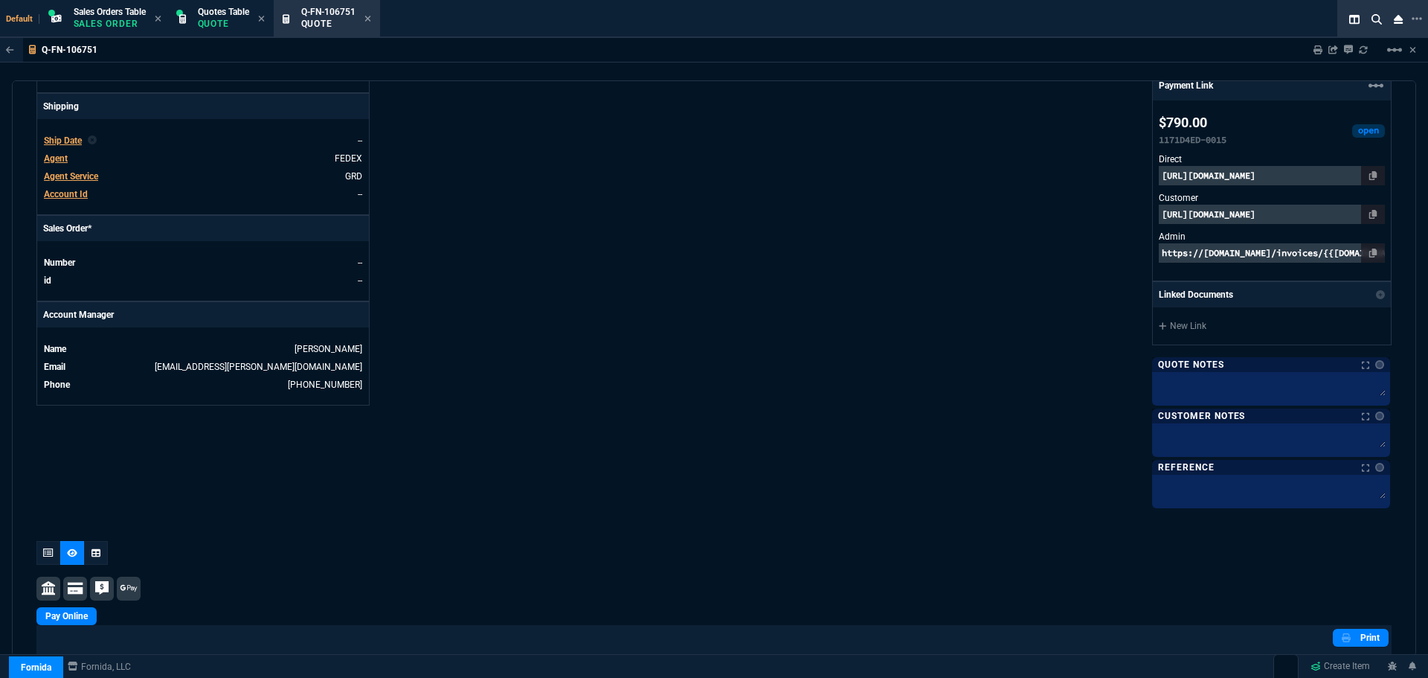
scroll to position [129, 0]
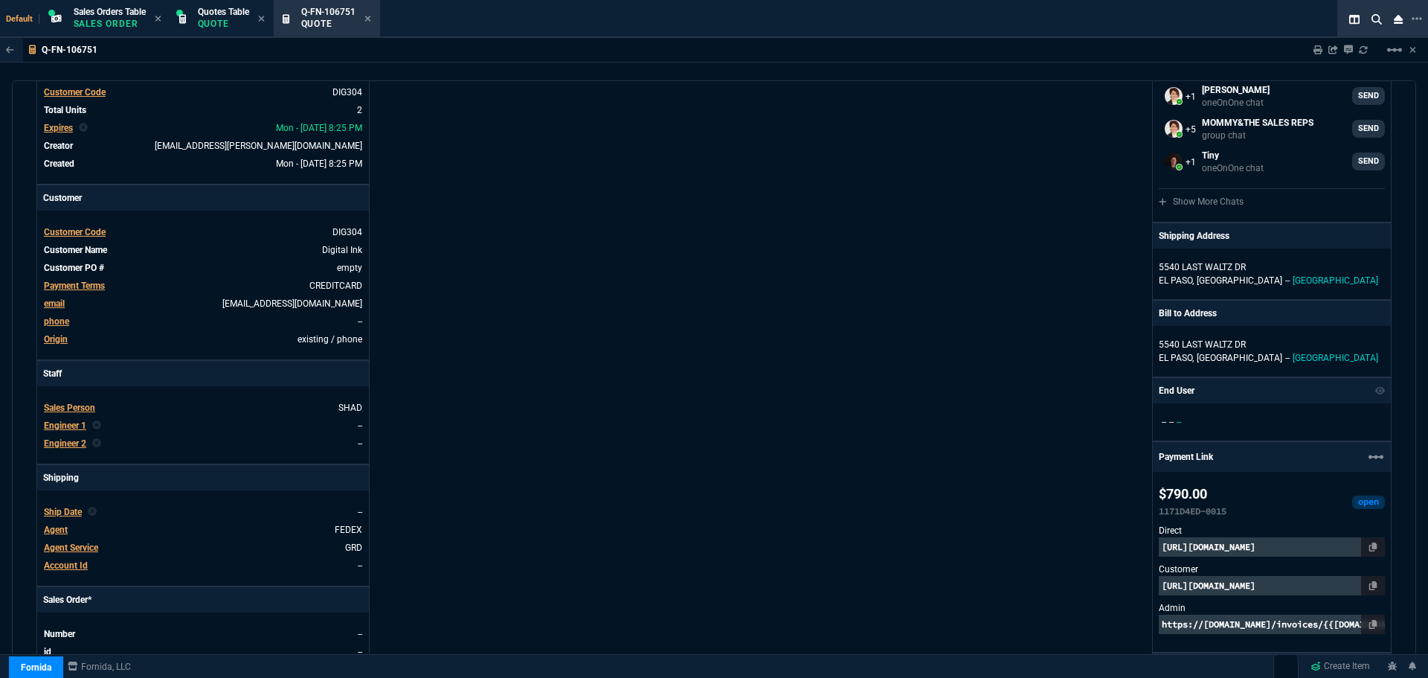
click at [1369, 583] on icon at bounding box center [1373, 585] width 8 height 9
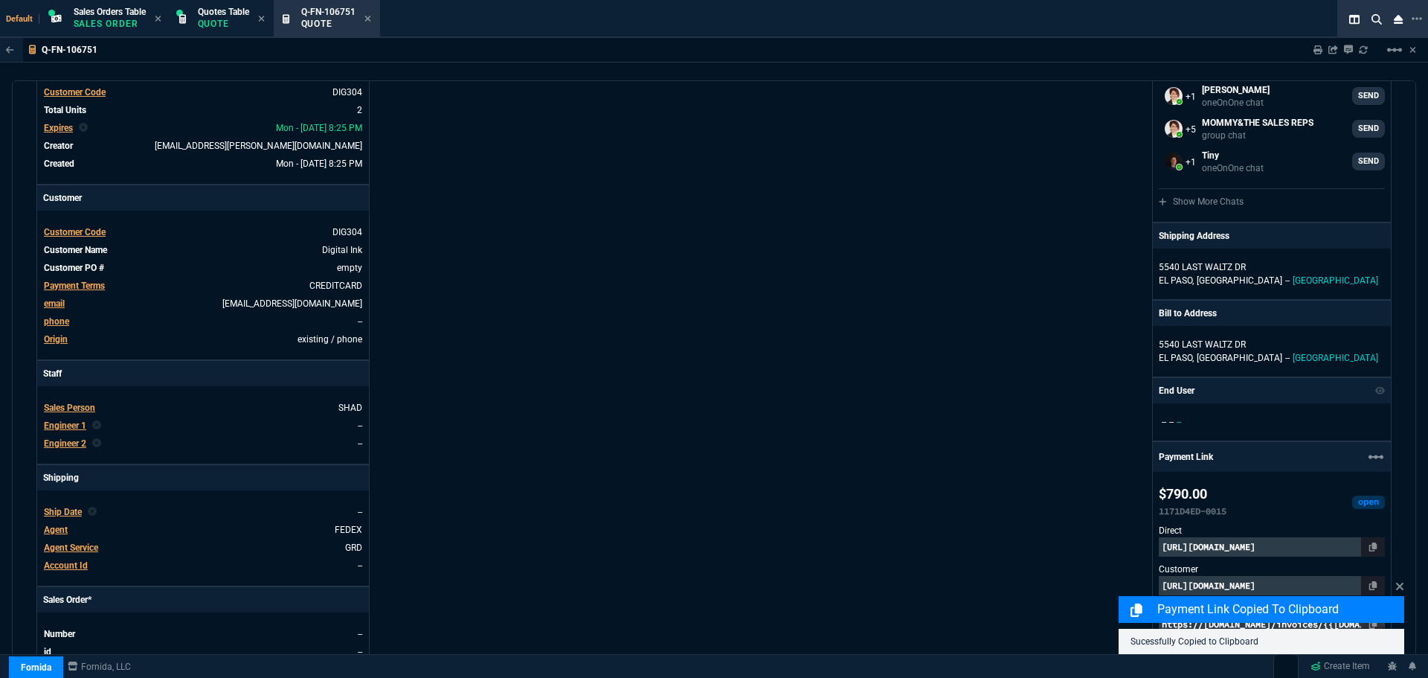
click at [1300, 586] on div "Payment Link Copied to Clipboard Sucessfully Copied to Clipboard" at bounding box center [1262, 616] width 286 height 76
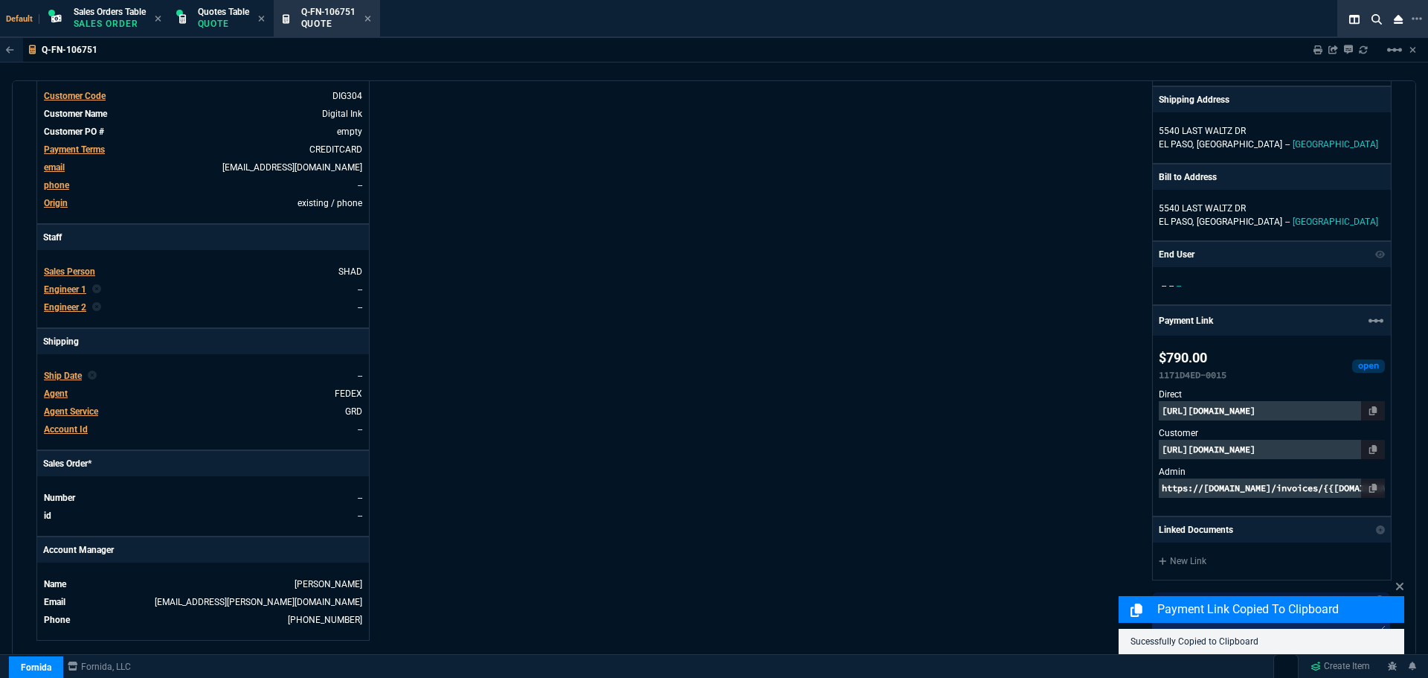
scroll to position [277, 0]
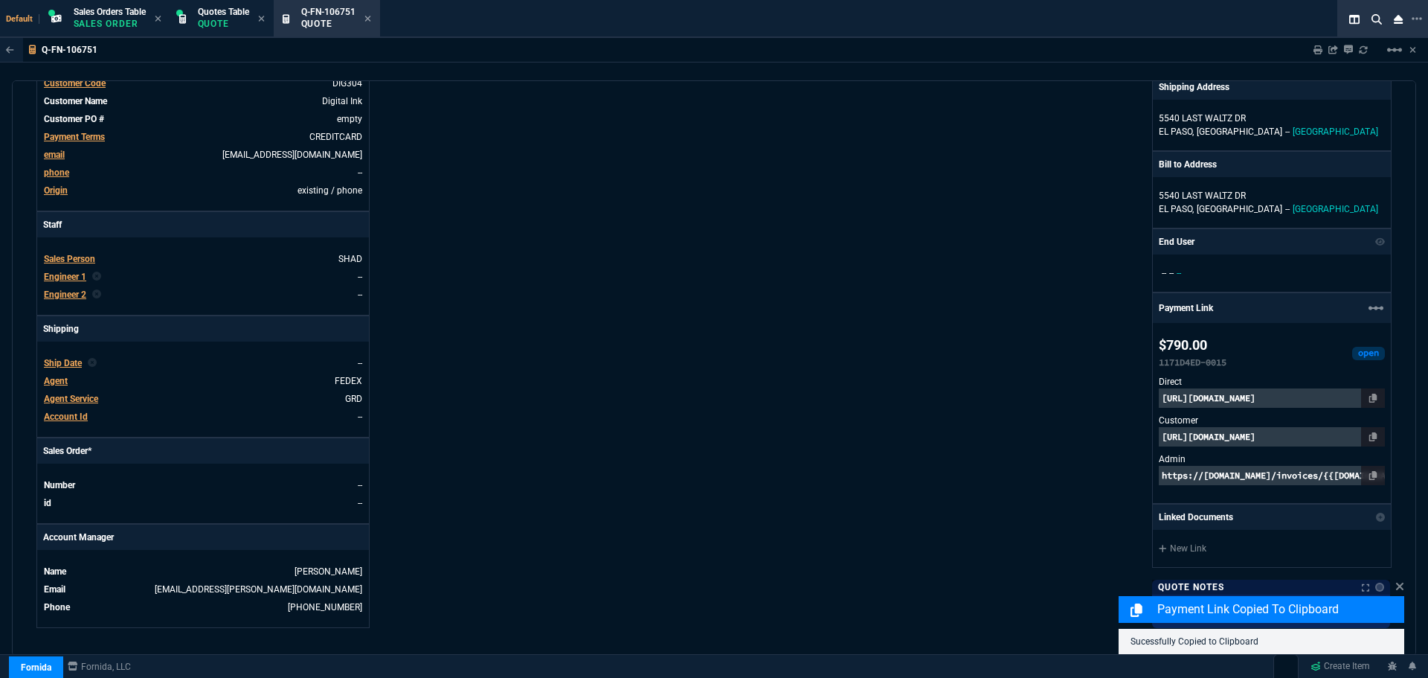
click at [1224, 436] on p "https://pay.fornida.com/public/quotes/Q-FN-106751/checkout" at bounding box center [1272, 436] width 226 height 19
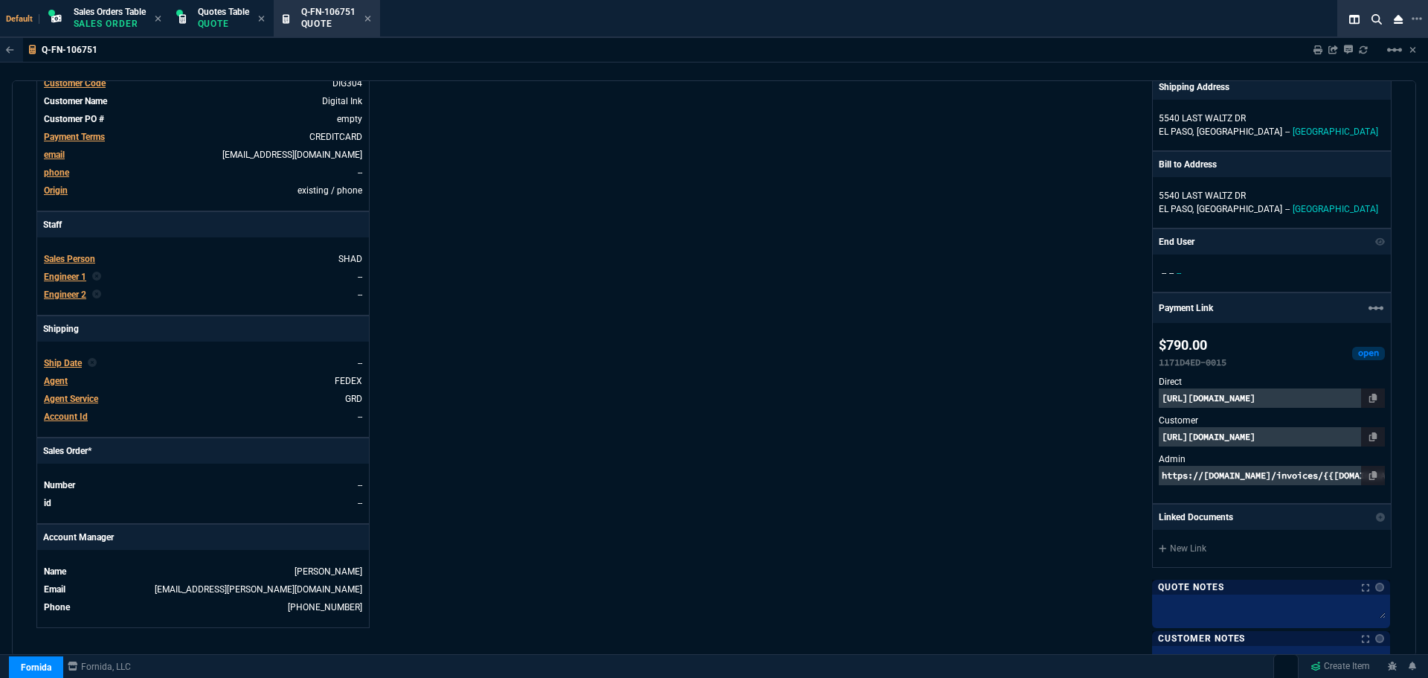
scroll to position [0, 0]
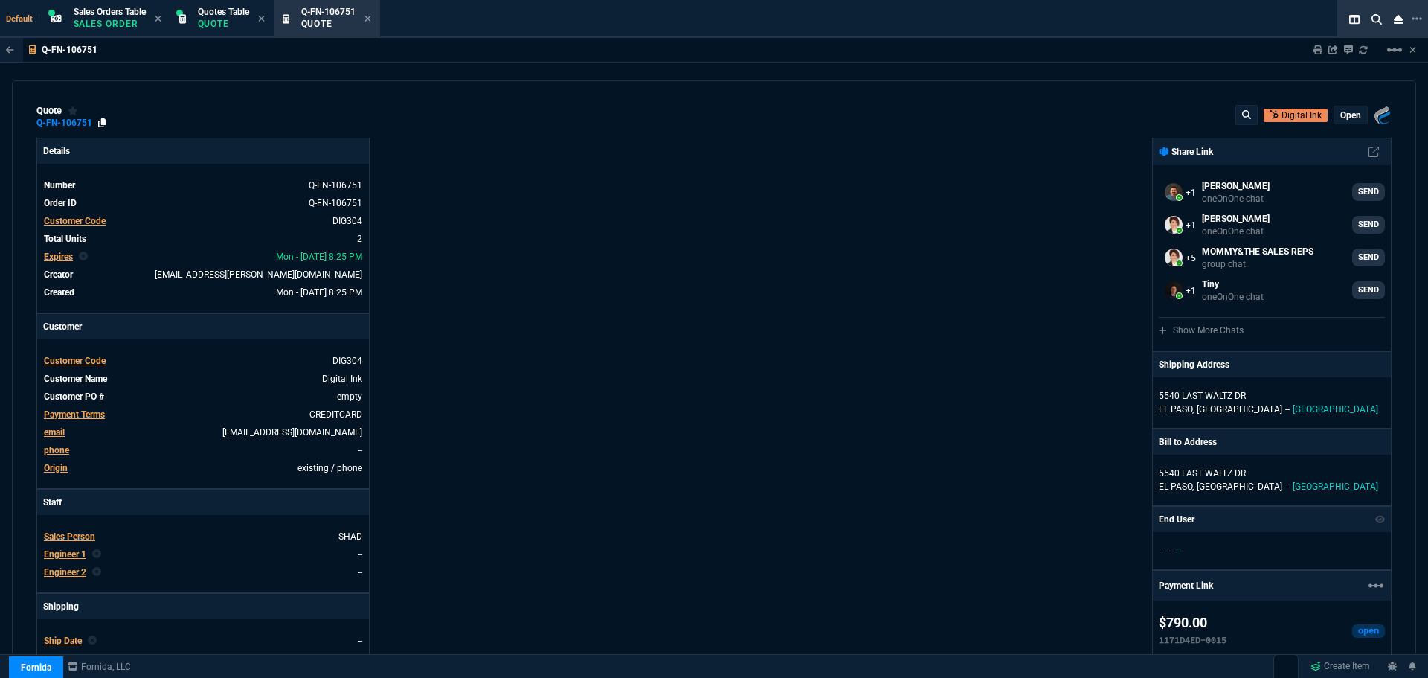
click at [100, 121] on icon at bounding box center [102, 122] width 8 height 9
click at [321, 360] on icon at bounding box center [323, 360] width 8 height 9
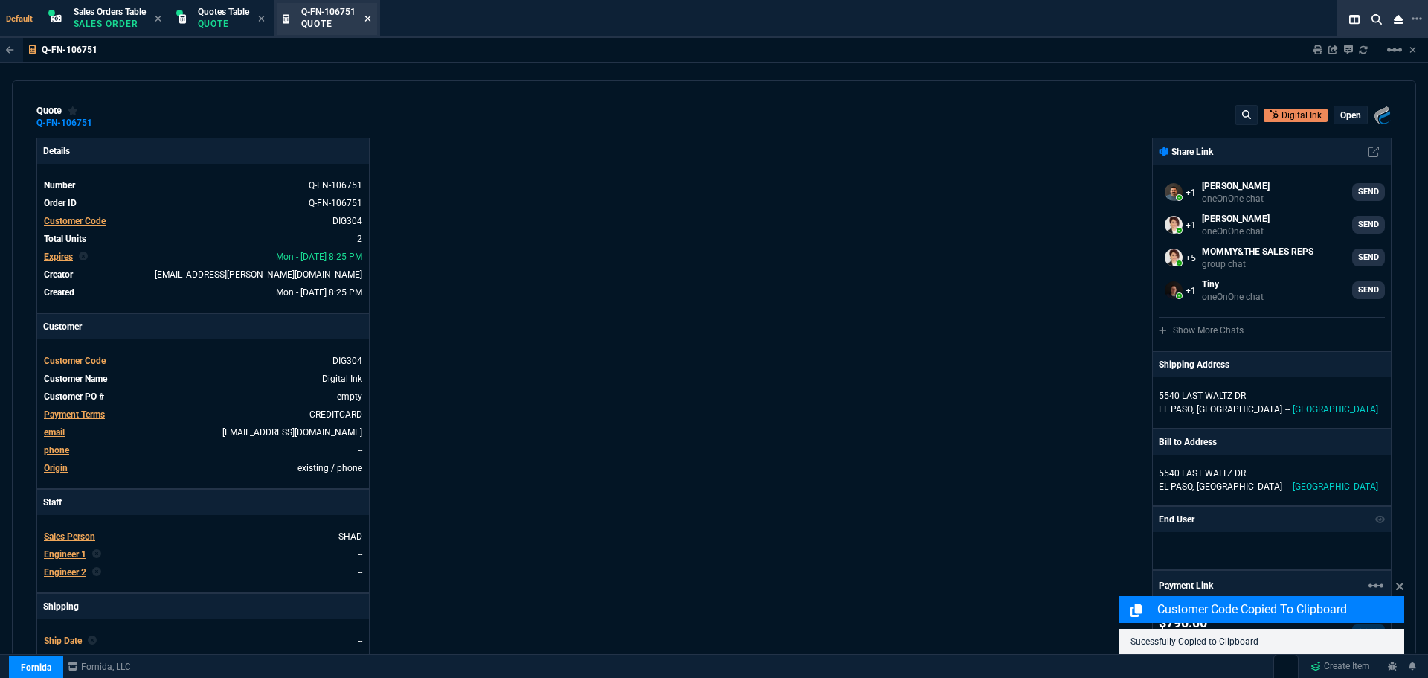
click at [370, 18] on icon at bounding box center [368, 19] width 6 height 6
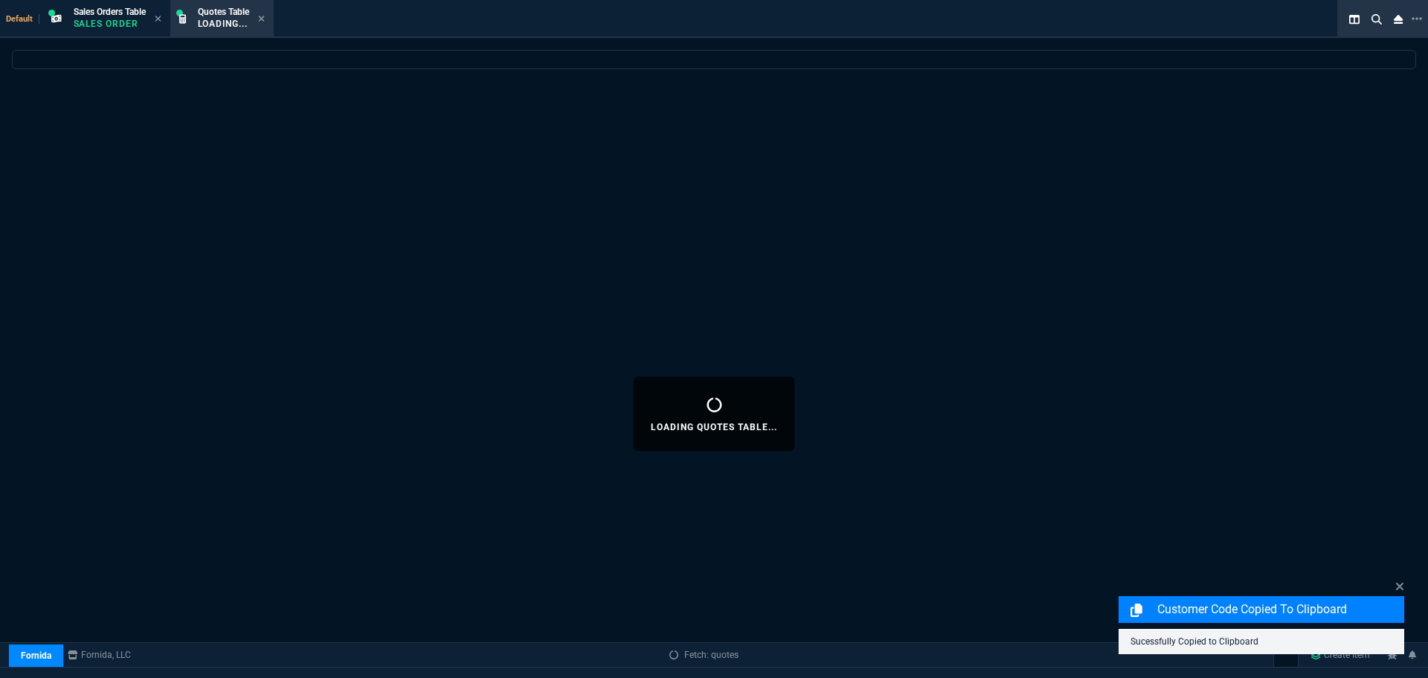
select select
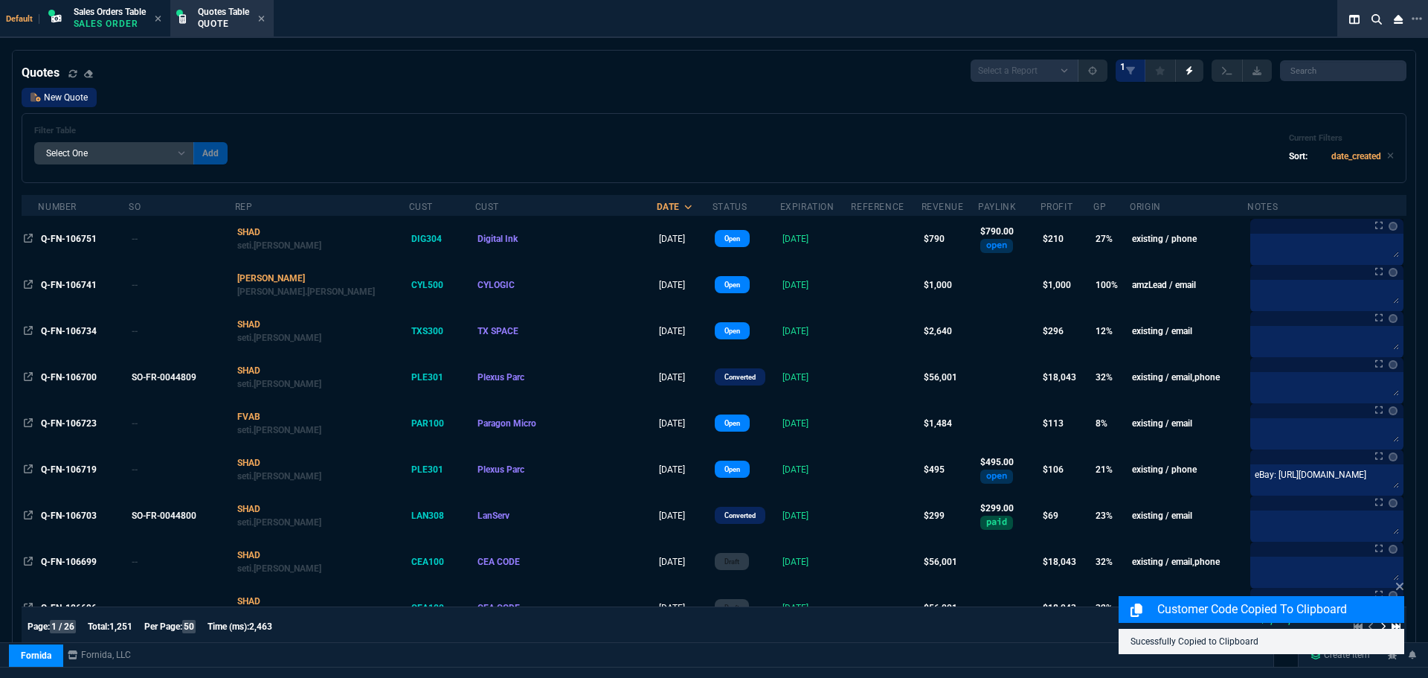
click at [60, 95] on link "New Quote" at bounding box center [59, 97] width 75 height 19
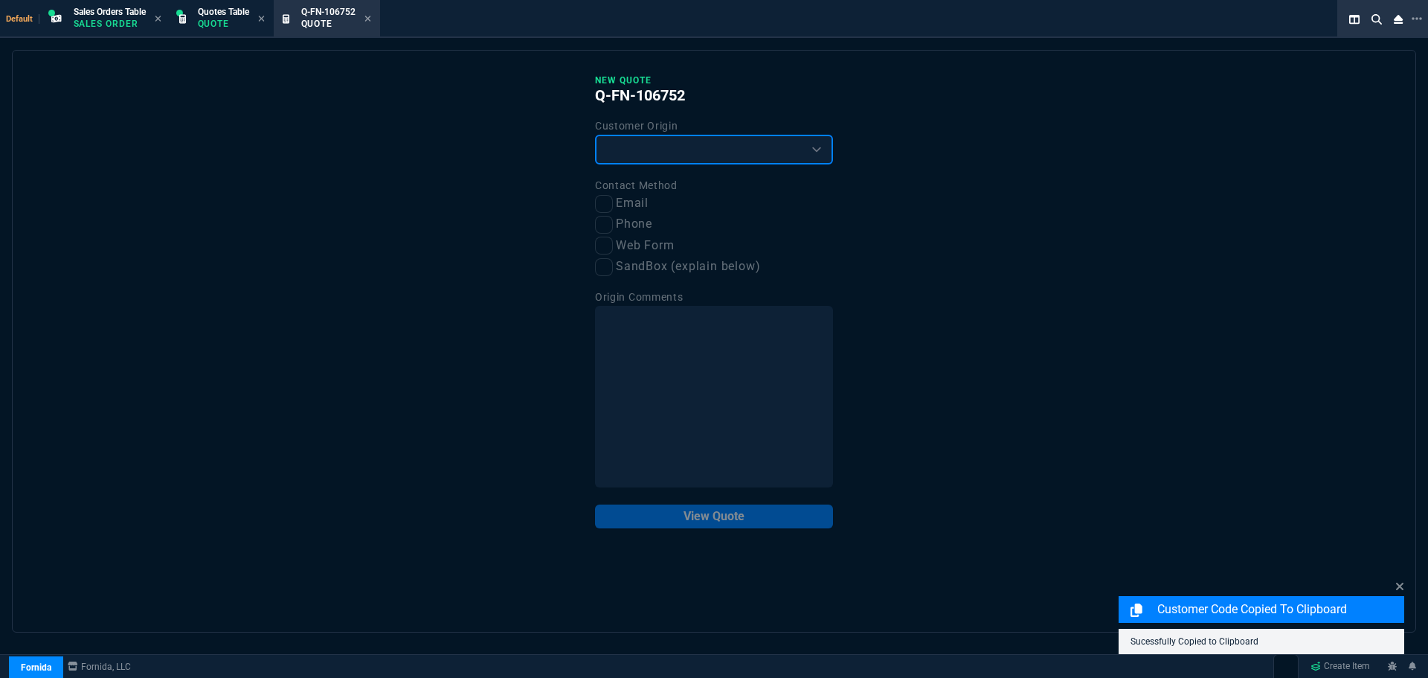
click at [645, 152] on select "Existing Customer Amazon Lead (first order) Website Lead (first order) Called (…" at bounding box center [714, 150] width 238 height 30
select select "existing"
click at [595, 135] on select "Existing Customer Amazon Lead (first order) Website Lead (first order) Called (…" at bounding box center [714, 150] width 238 height 30
click at [602, 228] on input "Phone" at bounding box center [604, 225] width 18 height 18
checkbox input "true"
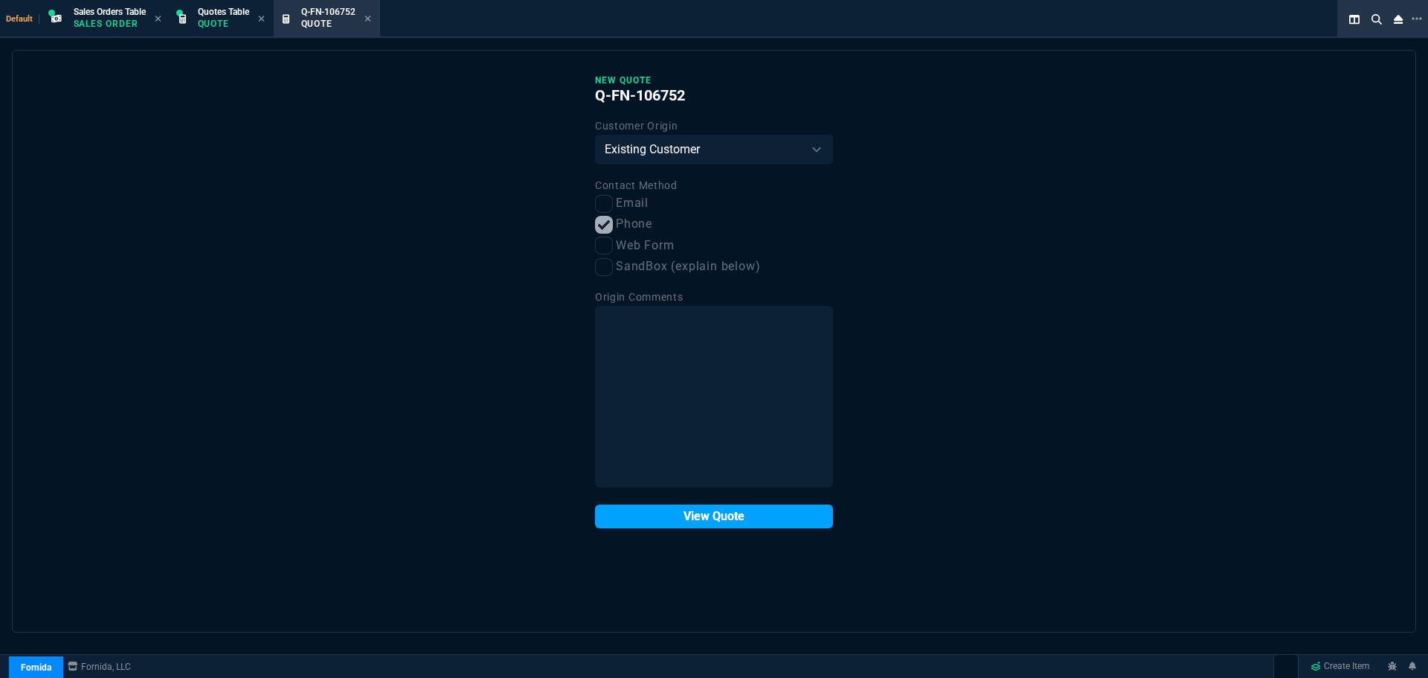
click at [707, 518] on button "View Quote" at bounding box center [714, 516] width 238 height 24
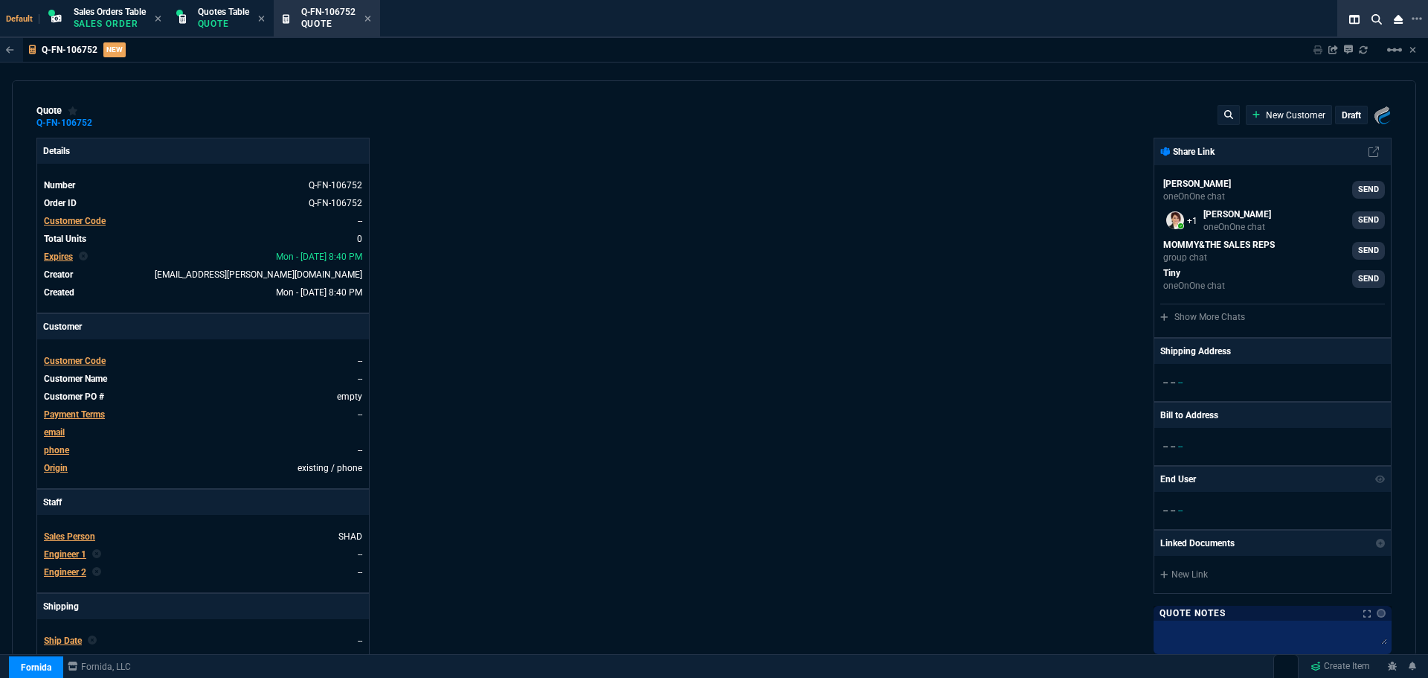
click at [65, 359] on span "Customer Code" at bounding box center [75, 361] width 62 height 10
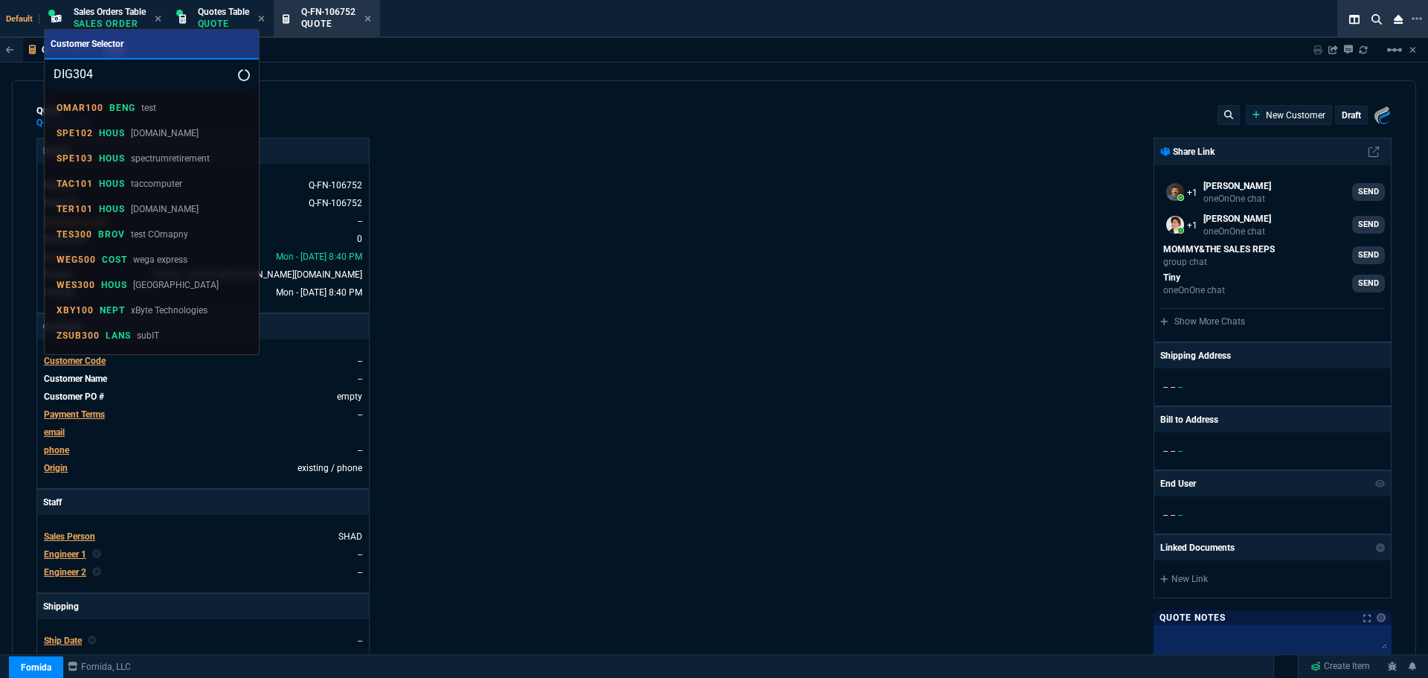
select select "4: SHAD"
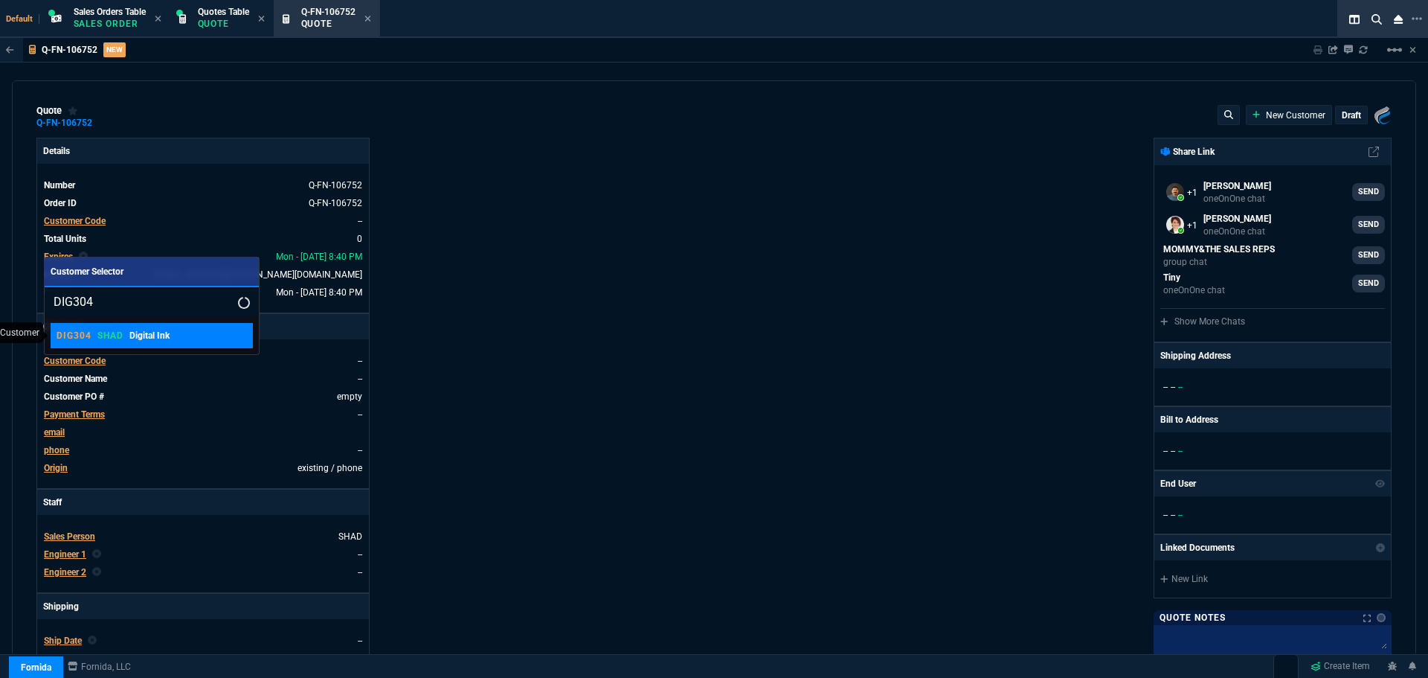
type input "DIG304"
click at [121, 337] on p "SHAD" at bounding box center [110, 336] width 26 height 12
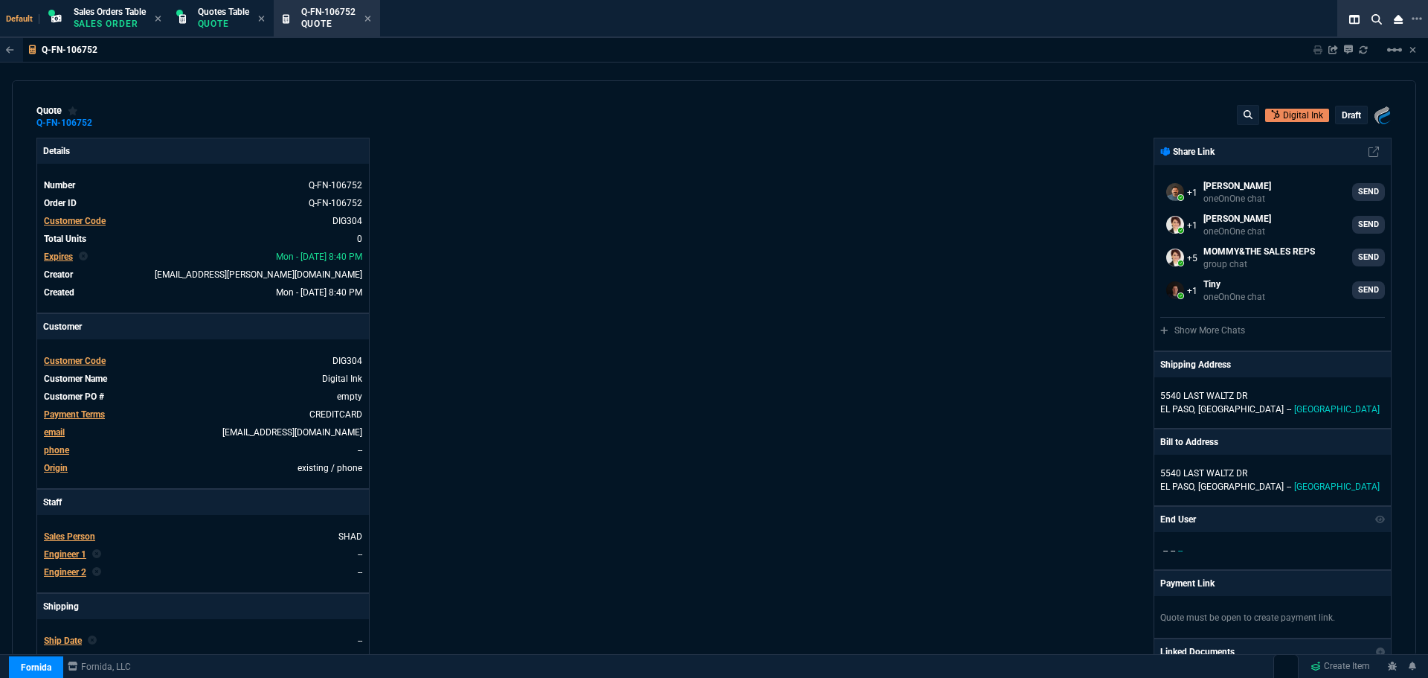
scroll to position [569, 0]
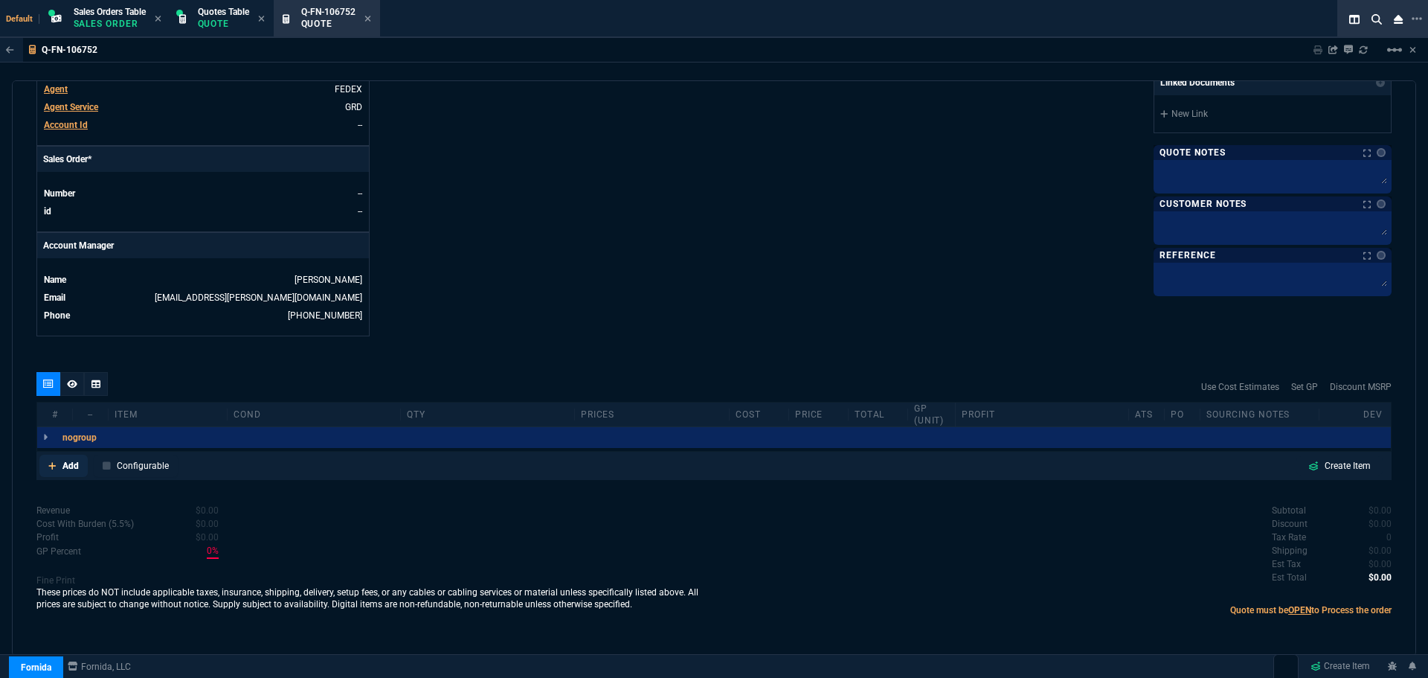
click at [70, 468] on p "Add" at bounding box center [70, 465] width 16 height 13
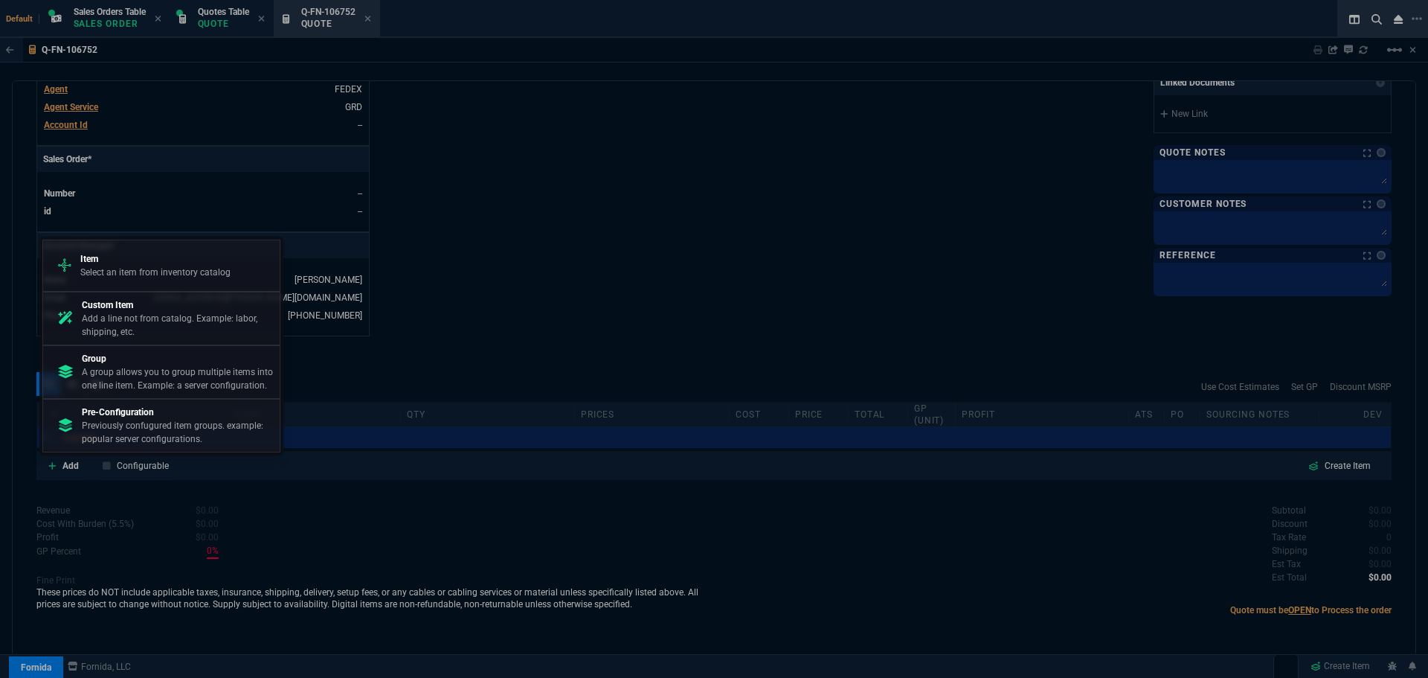
drag, startPoint x: 164, startPoint y: 263, endPoint x: 177, endPoint y: 254, distance: 15.9
click at [166, 263] on p "Item" at bounding box center [155, 258] width 150 height 13
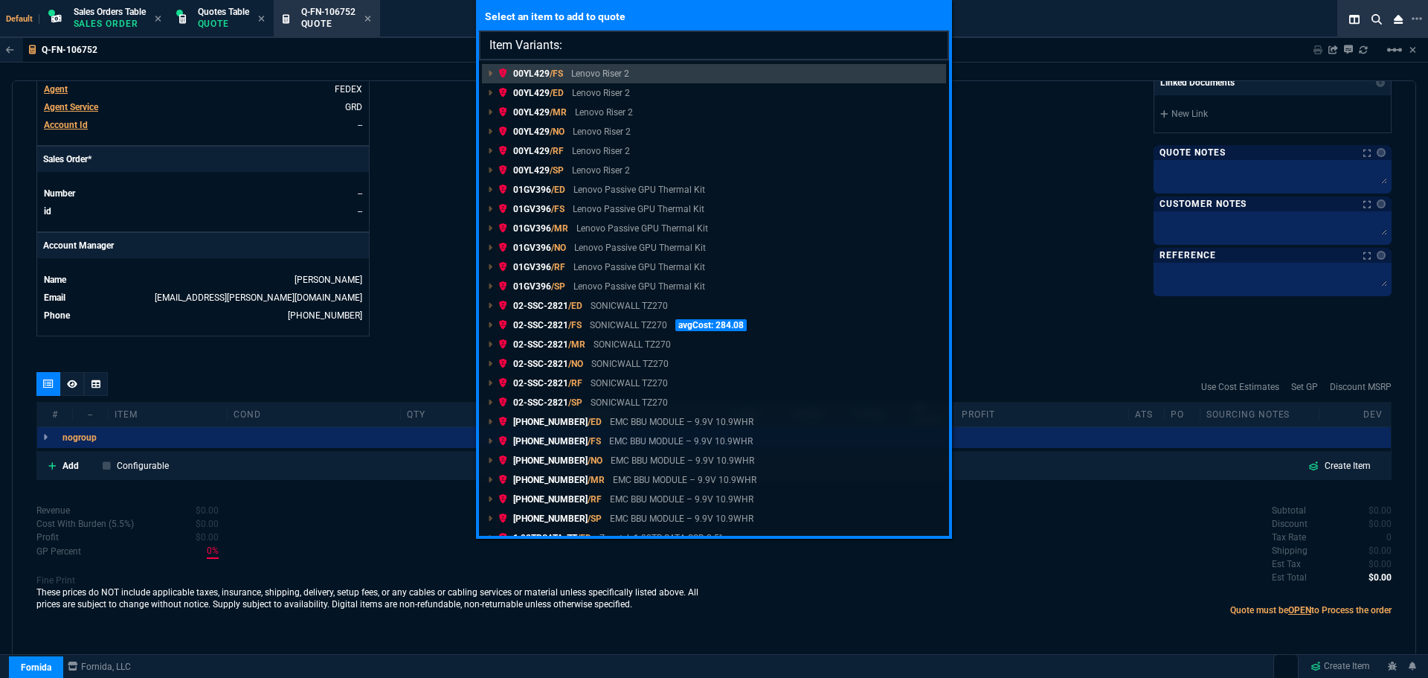
type input "Item Variants: GS324P100NAS"
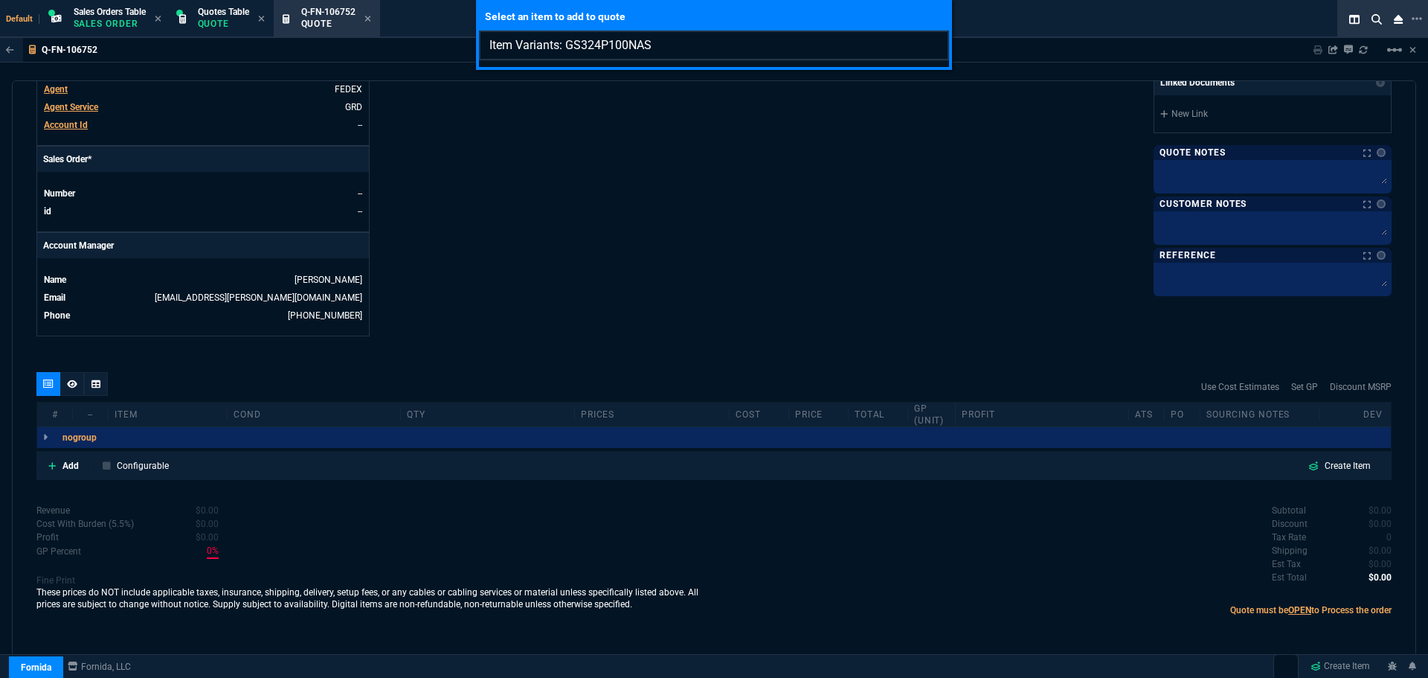
click at [932, 45] on input "Item Variants: GS324P100NAS" at bounding box center [714, 45] width 470 height 30
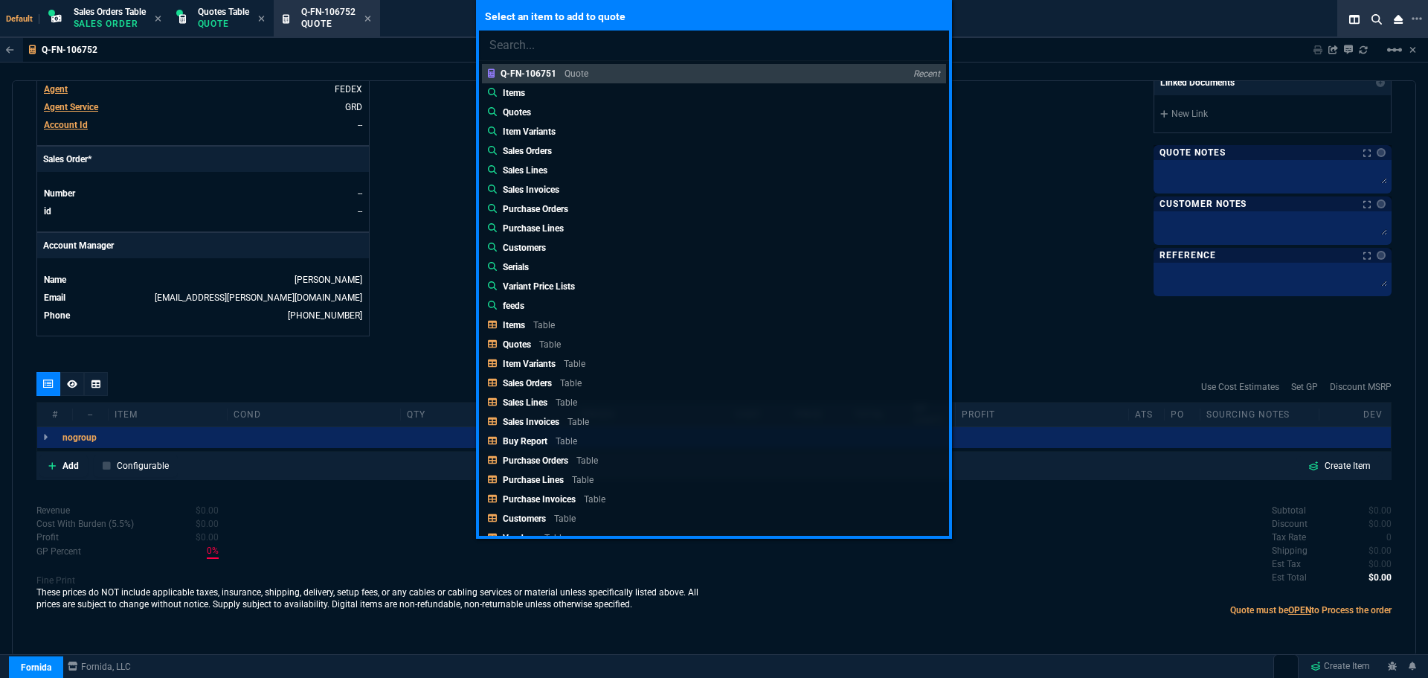
click at [64, 463] on div "Select an item to add to quote Q-FN-106751 Quote Recent Items Quotes Item Varia…" at bounding box center [714, 339] width 1428 height 678
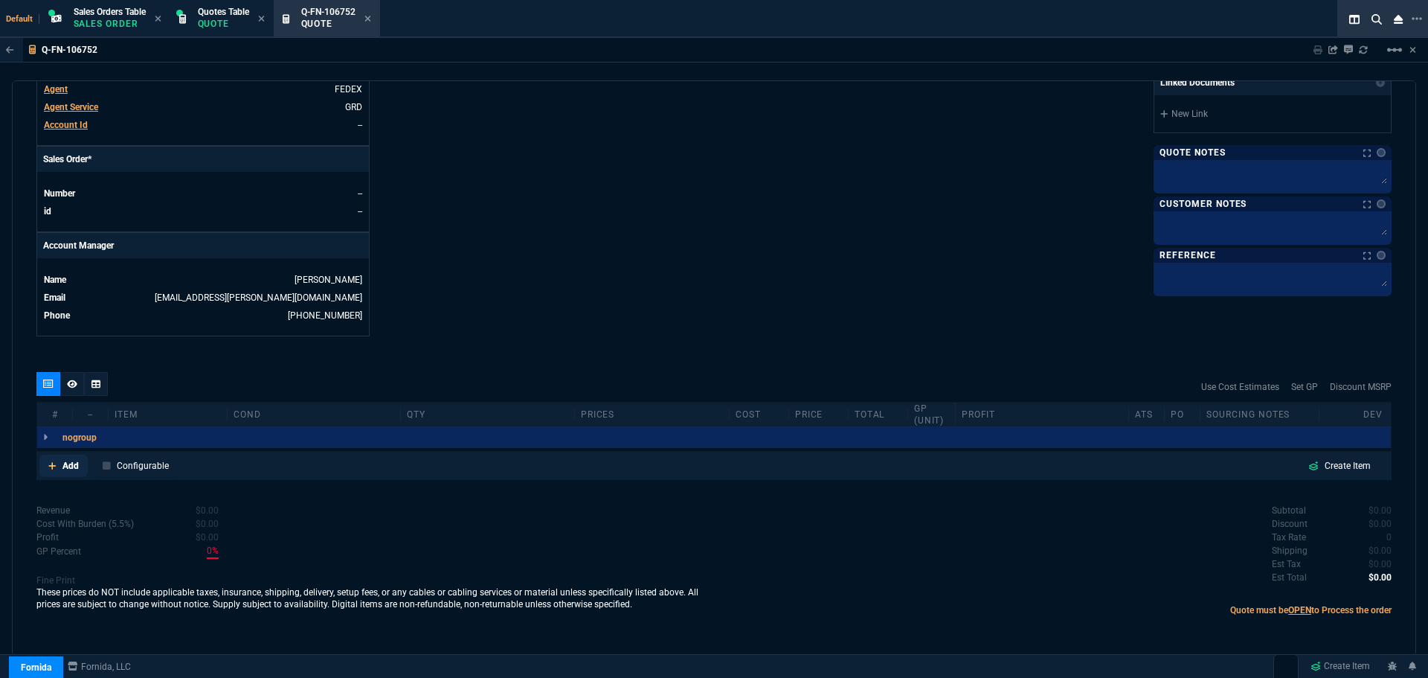
click at [65, 464] on p "Add" at bounding box center [70, 465] width 16 height 13
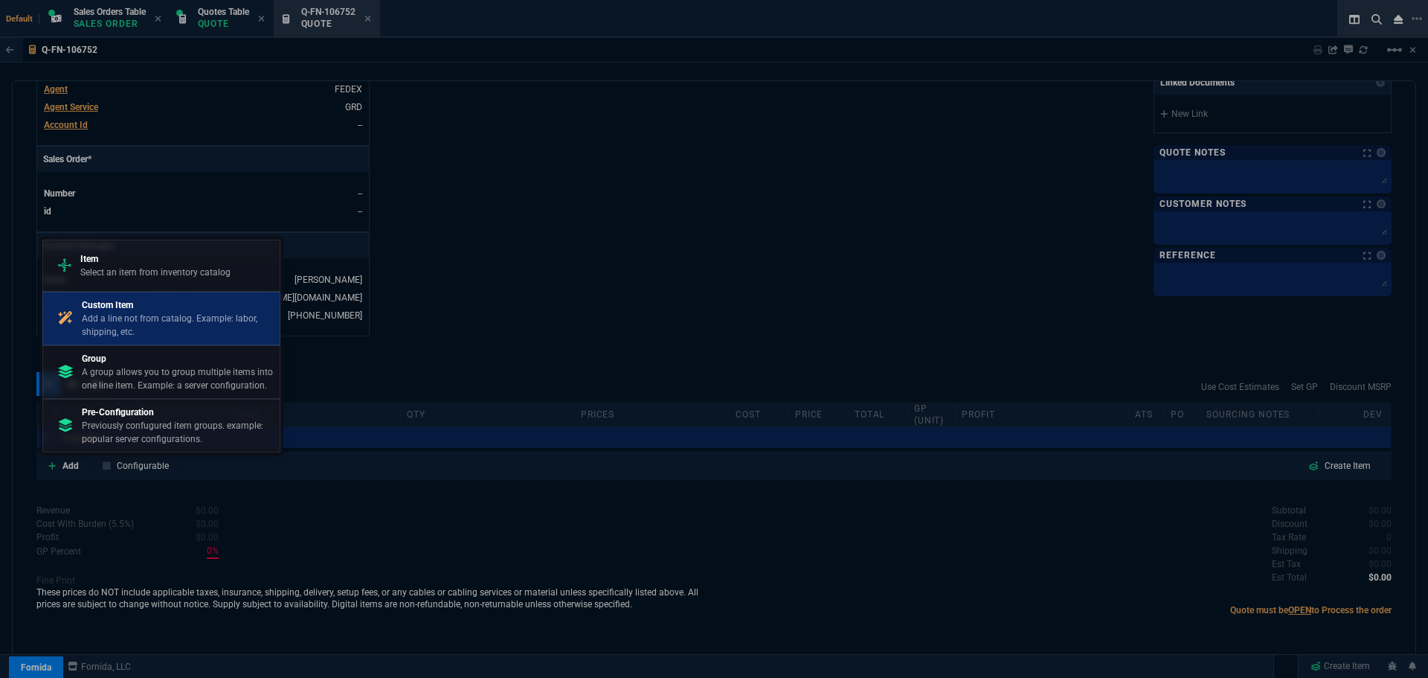
drag, startPoint x: 150, startPoint y: 318, endPoint x: 785, endPoint y: 100, distance: 670.9
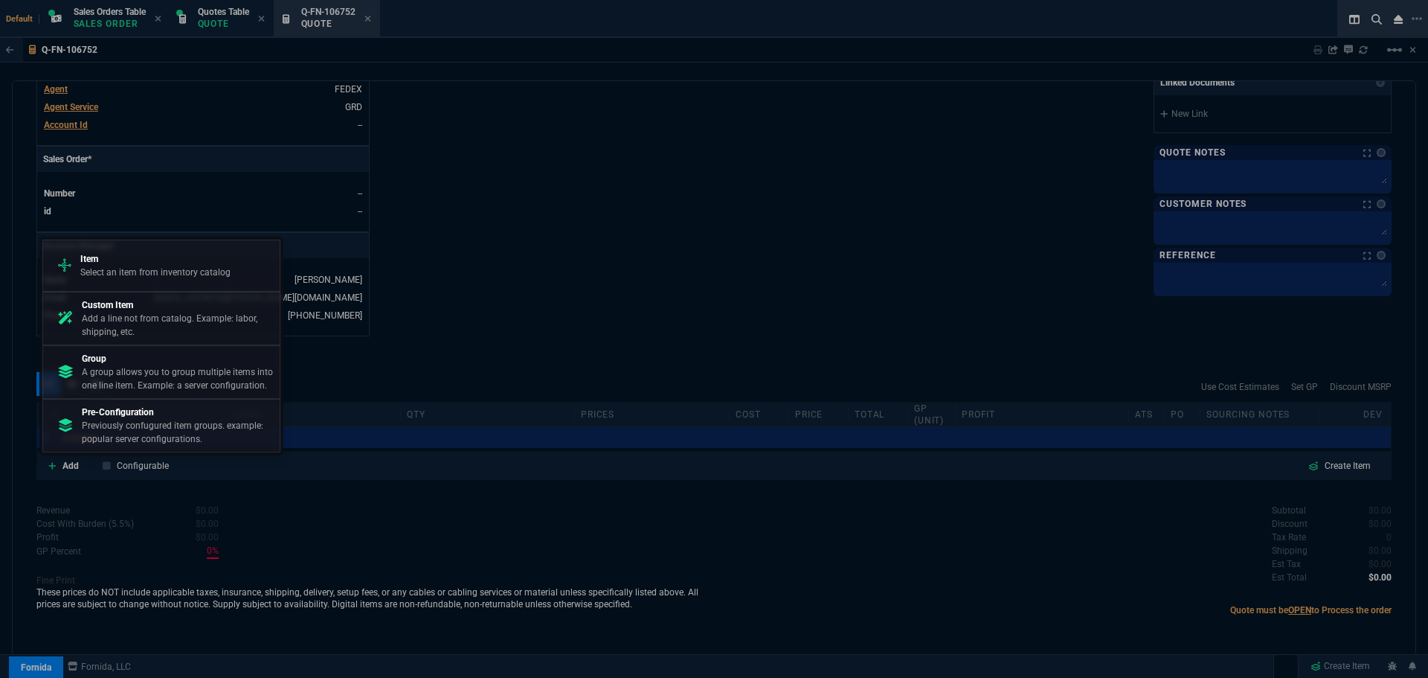
click at [151, 318] on p "Add a line not from catalog. Example: labor, shipping, etc." at bounding box center [178, 325] width 192 height 27
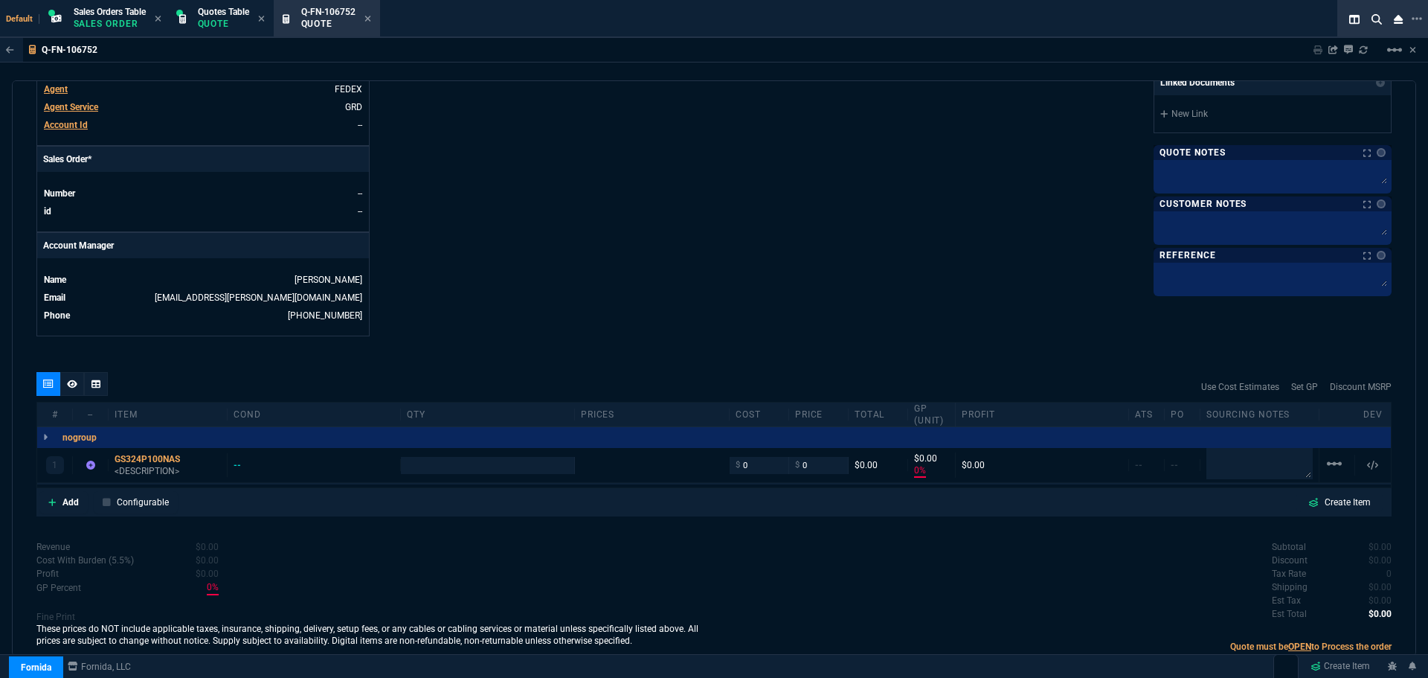
type input "0"
click at [167, 470] on p "<DESCRIPTION>" at bounding box center [168, 471] width 106 height 12
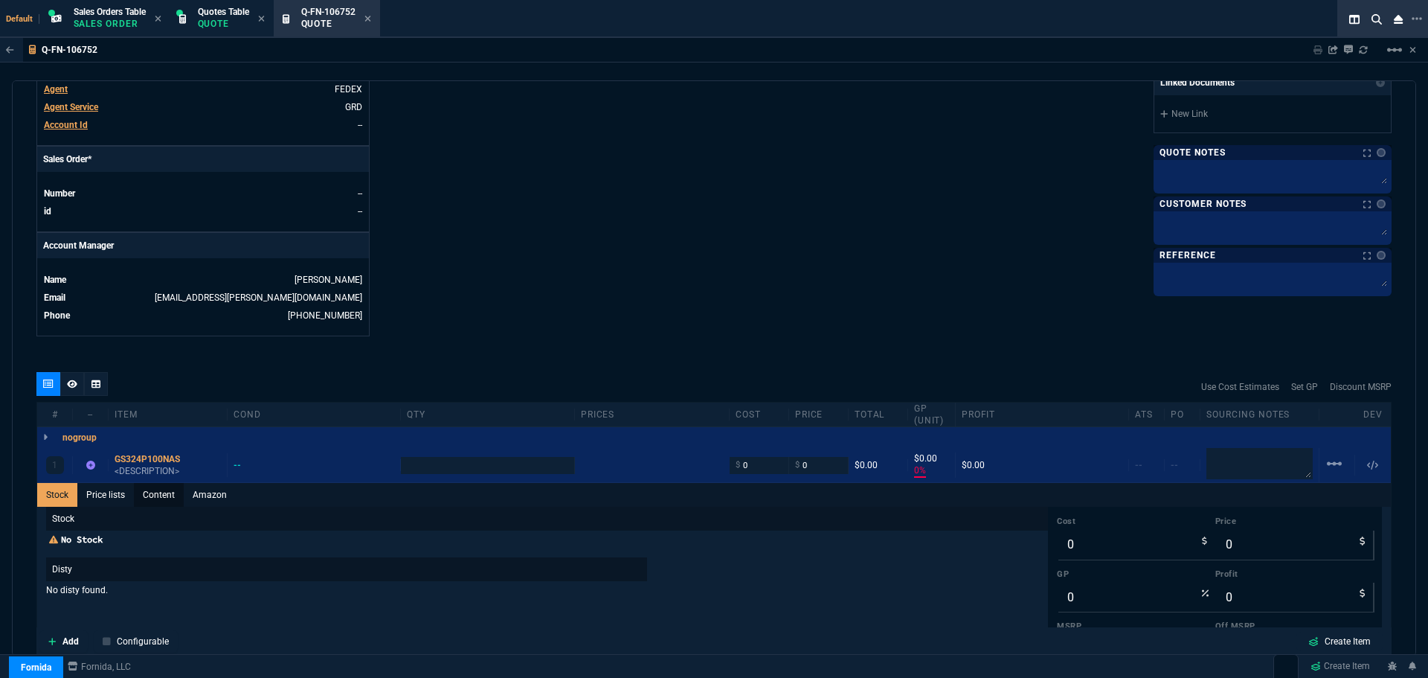
click at [164, 495] on link "Content" at bounding box center [159, 495] width 50 height 24
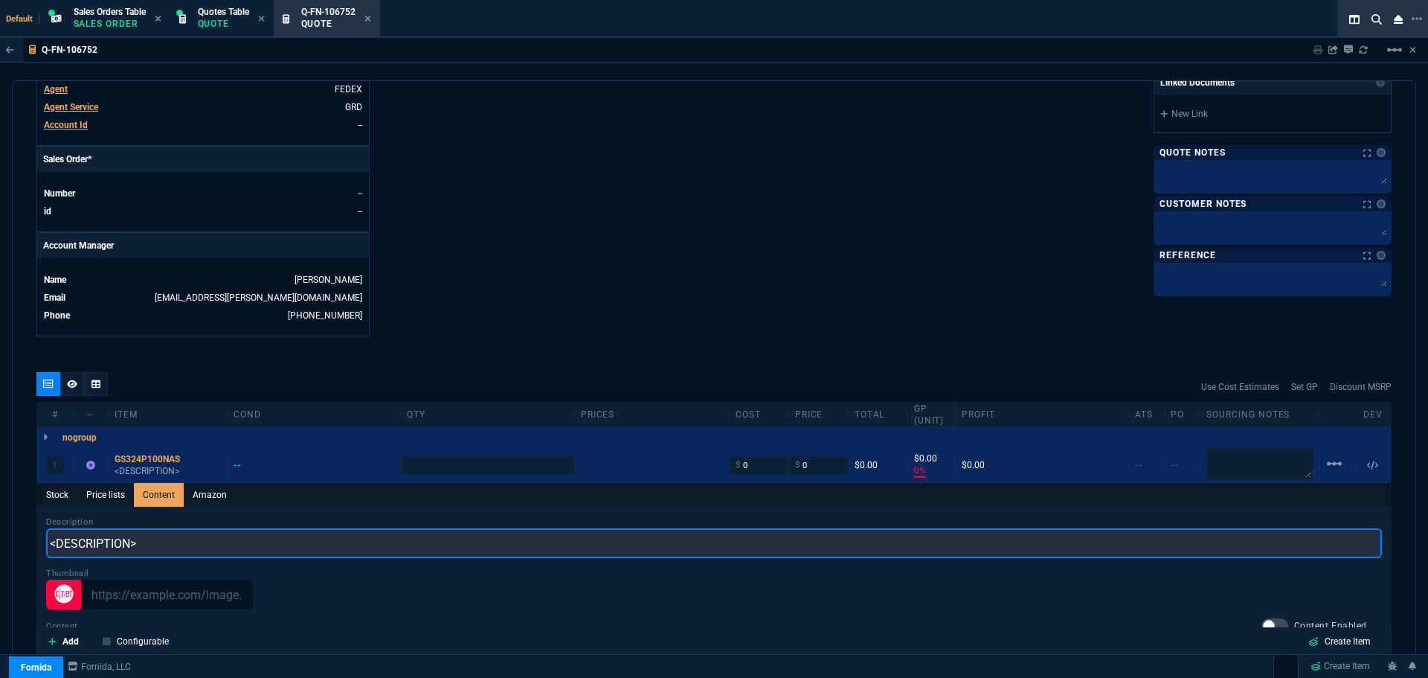
click at [125, 545] on input "<DESCRIPTION>" at bounding box center [714, 543] width 1336 height 30
paste input "24 Ports - 2 Layer Supported - Twisted Pair - Rack-mountable, Desktop - 3 Year …"
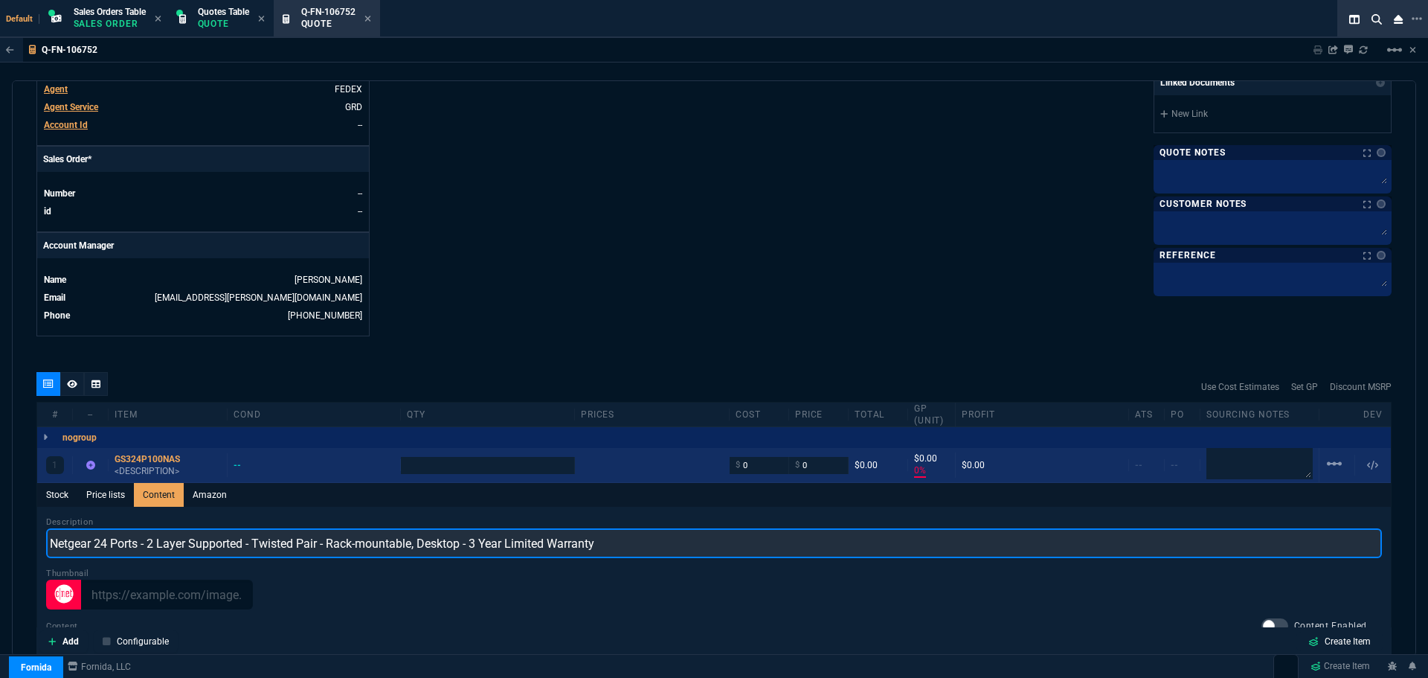
type input "Netgear 24 Ports - 2 Layer Supported - Twisted Pair - Rack-mountable, Desktop -…"
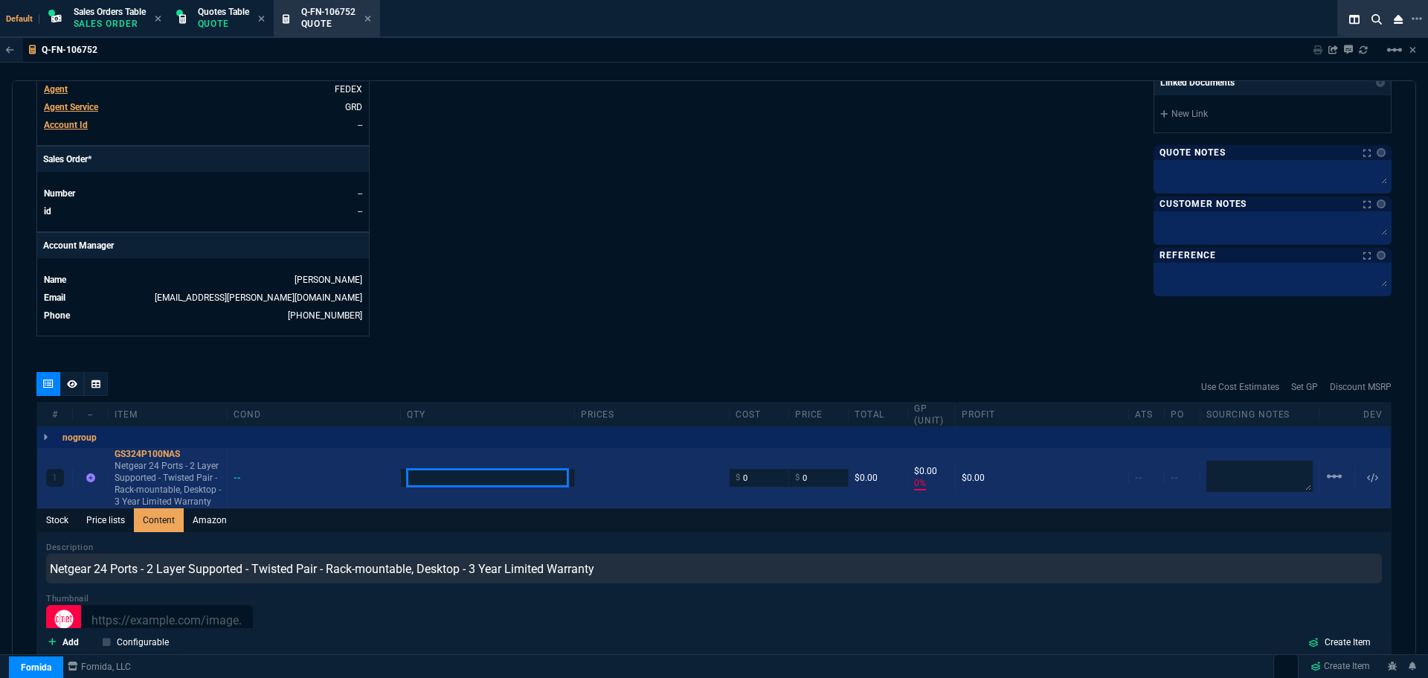
click at [449, 469] on input "number" at bounding box center [487, 477] width 161 height 17
type input "1"
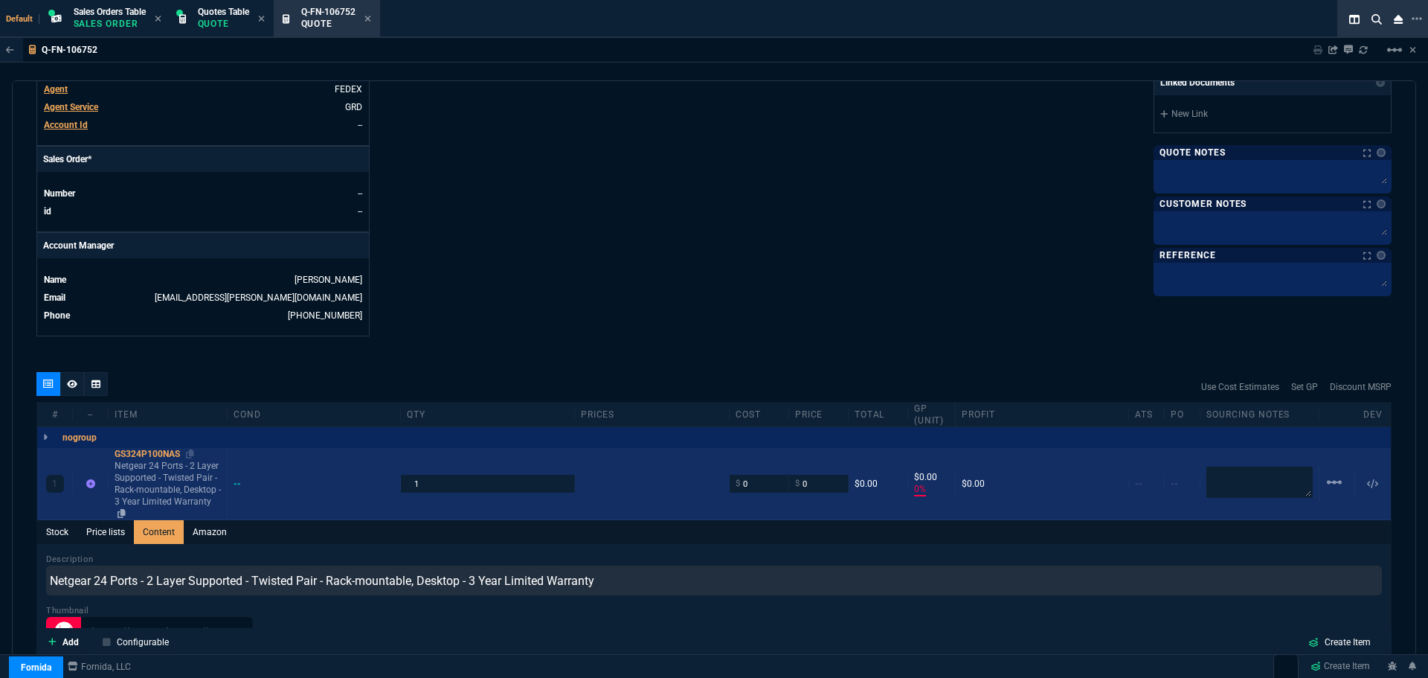
click at [167, 452] on div "GS324P100NAS" at bounding box center [168, 454] width 106 height 12
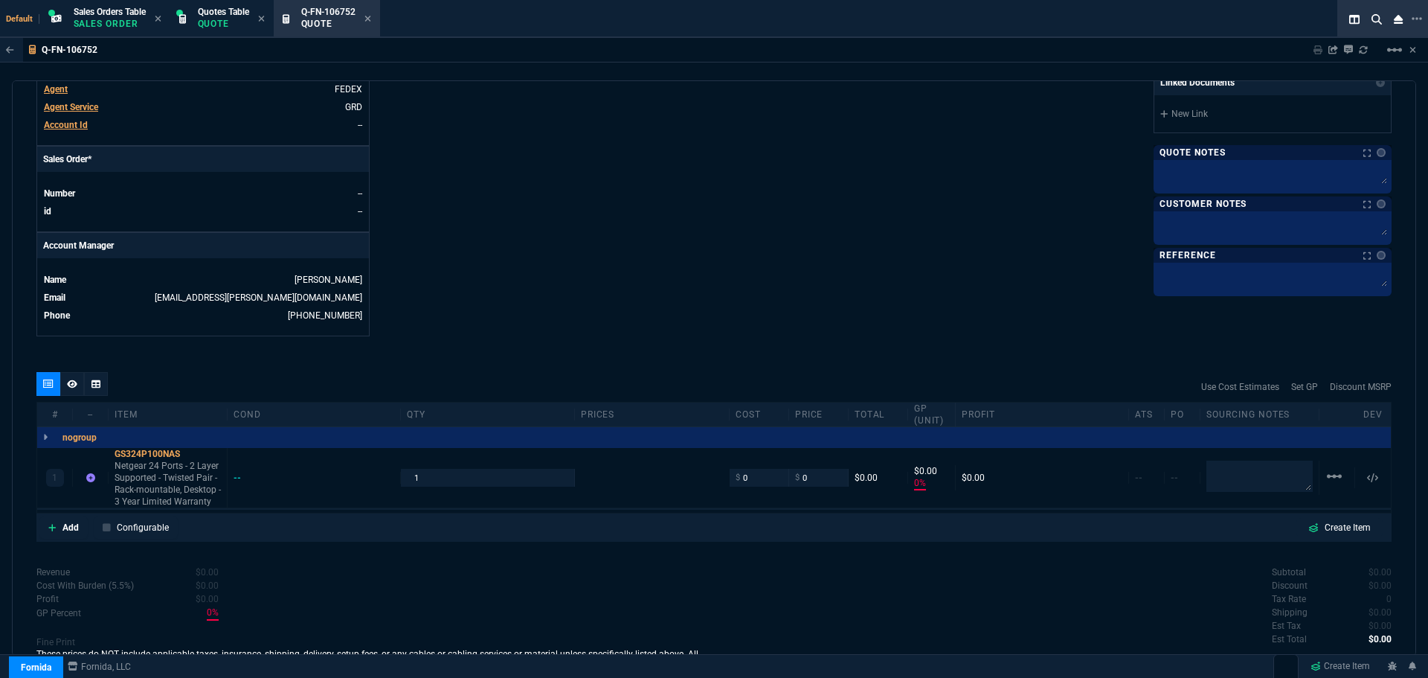
type input "0"
click at [761, 479] on input "0" at bounding box center [759, 477] width 47 height 17
paste input "259.67"
type input "259.67"
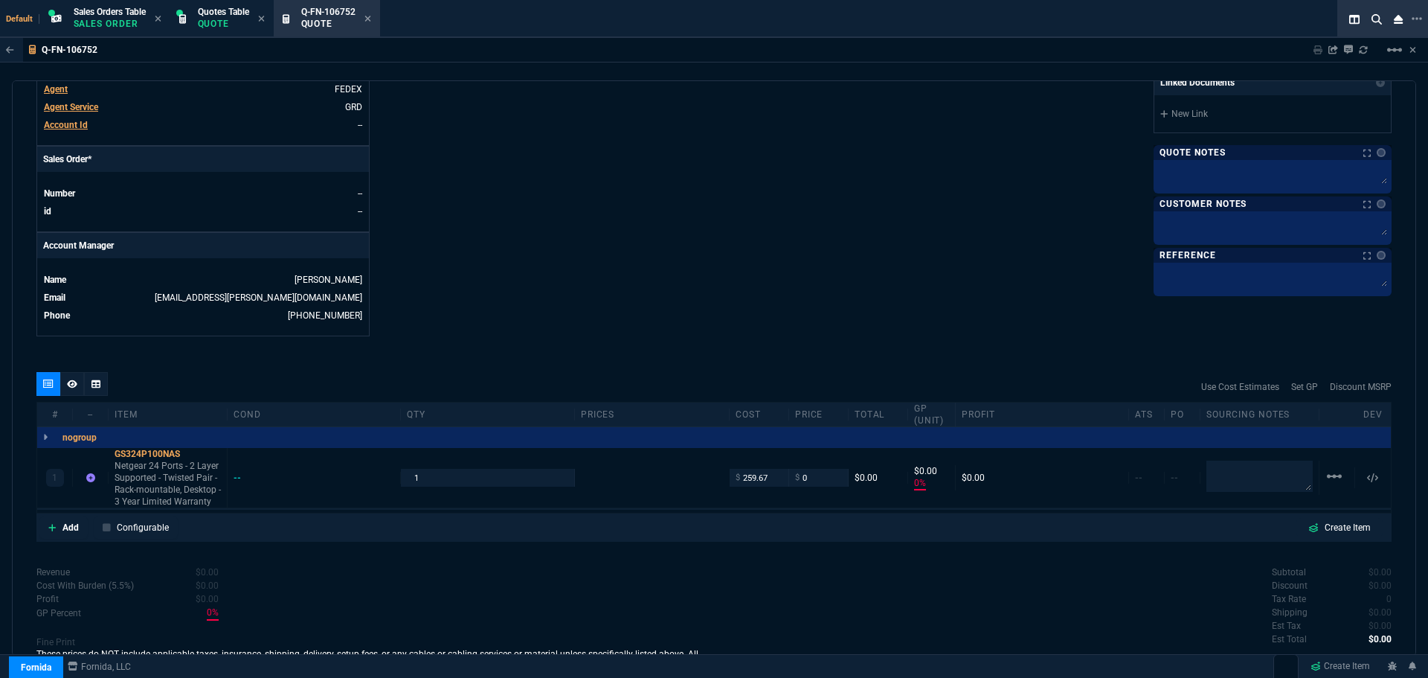
type input "259.67"
type input "-100"
type input "-260"
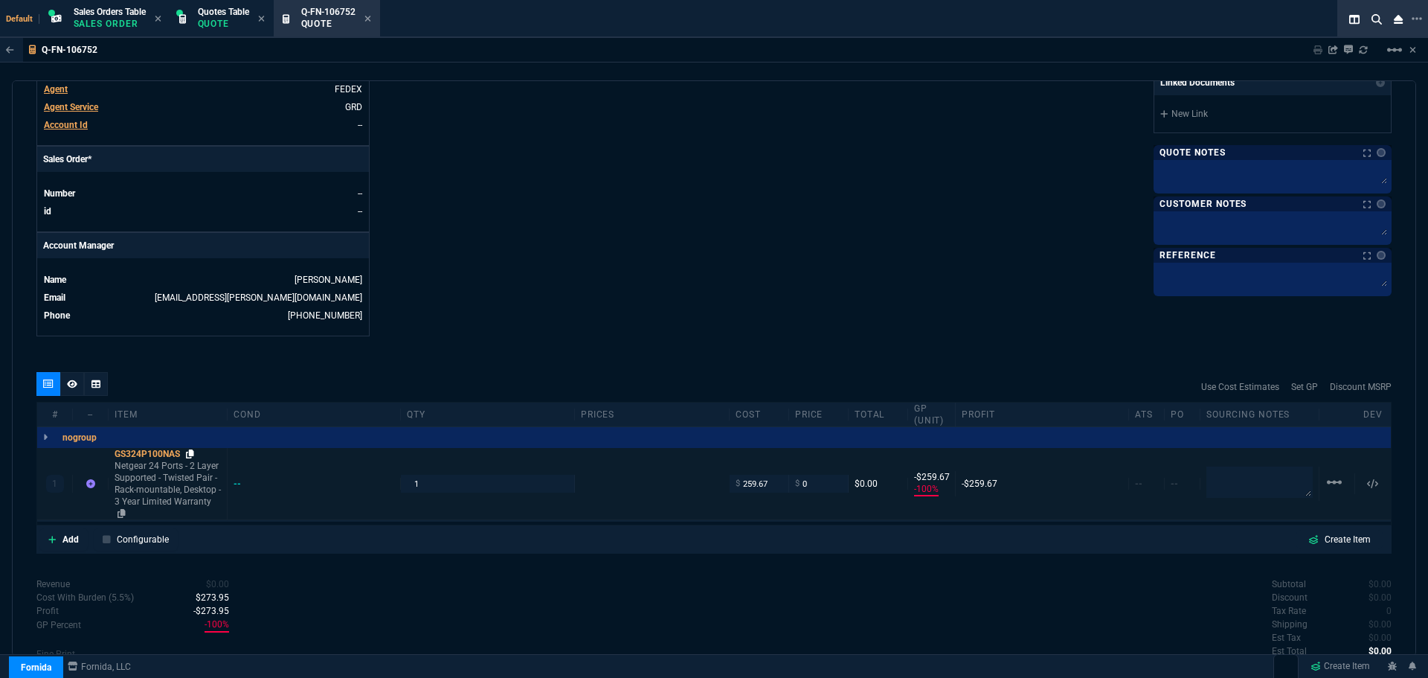
click at [193, 454] on icon at bounding box center [190, 453] width 8 height 9
click at [164, 453] on div "GS324P100NAS" at bounding box center [168, 454] width 106 height 12
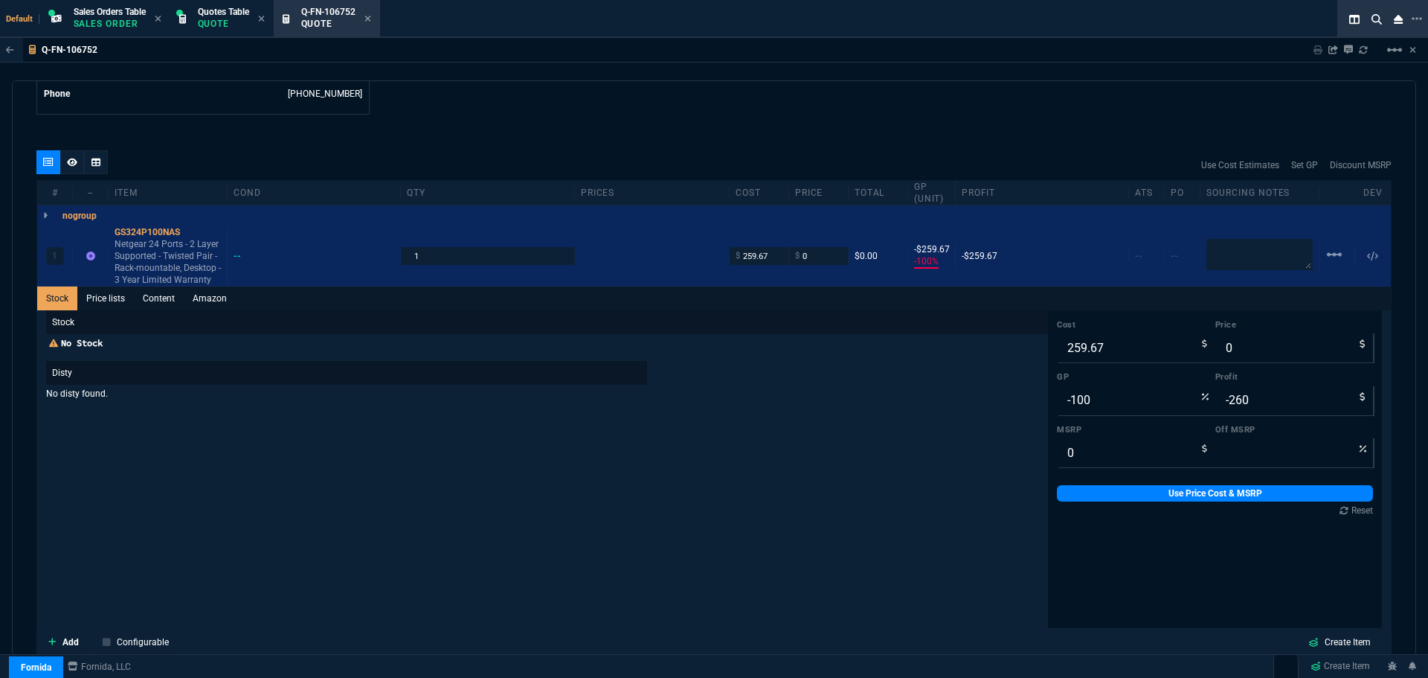
scroll to position [792, 0]
click at [1090, 399] on input "-100" at bounding box center [1136, 399] width 158 height 30
type input "2"
type input "265"
type input "5"
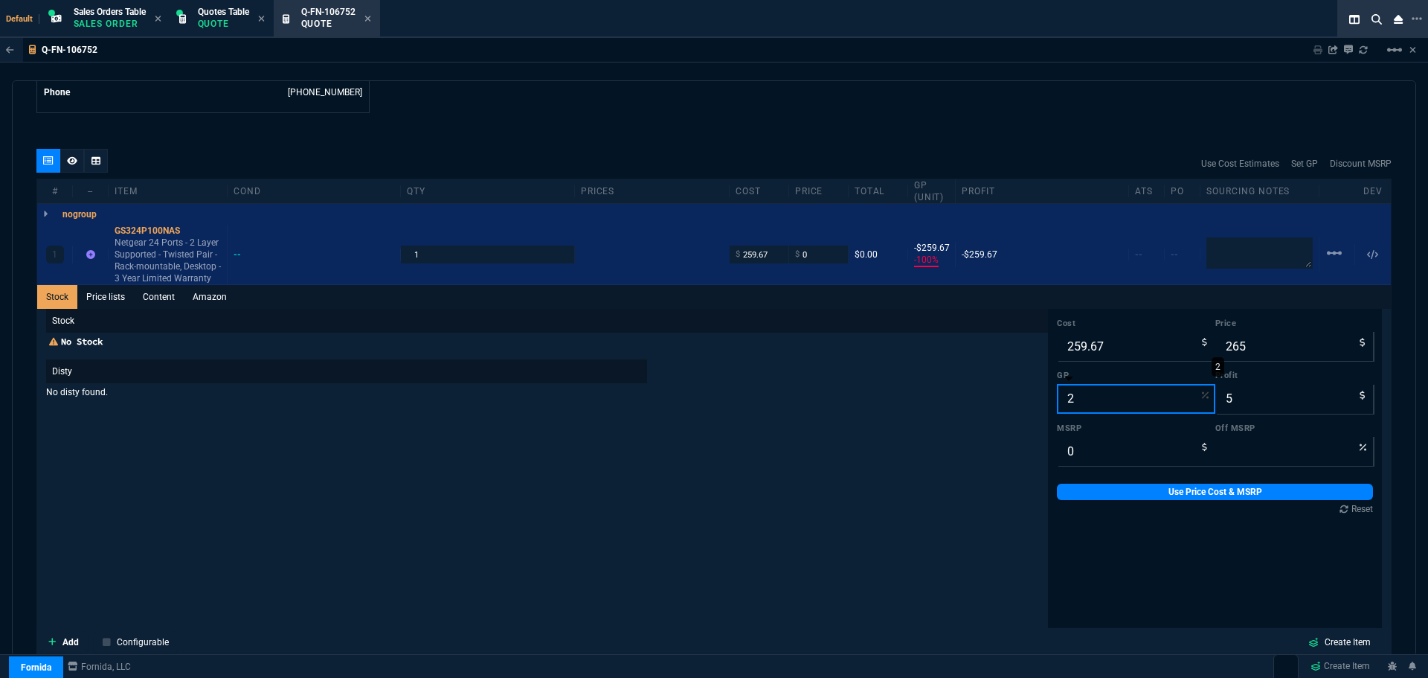
type input "20"
type input "325"
type input "65"
type input "20"
click at [1143, 493] on link "Use Price Cost & MSRP" at bounding box center [1215, 492] width 316 height 16
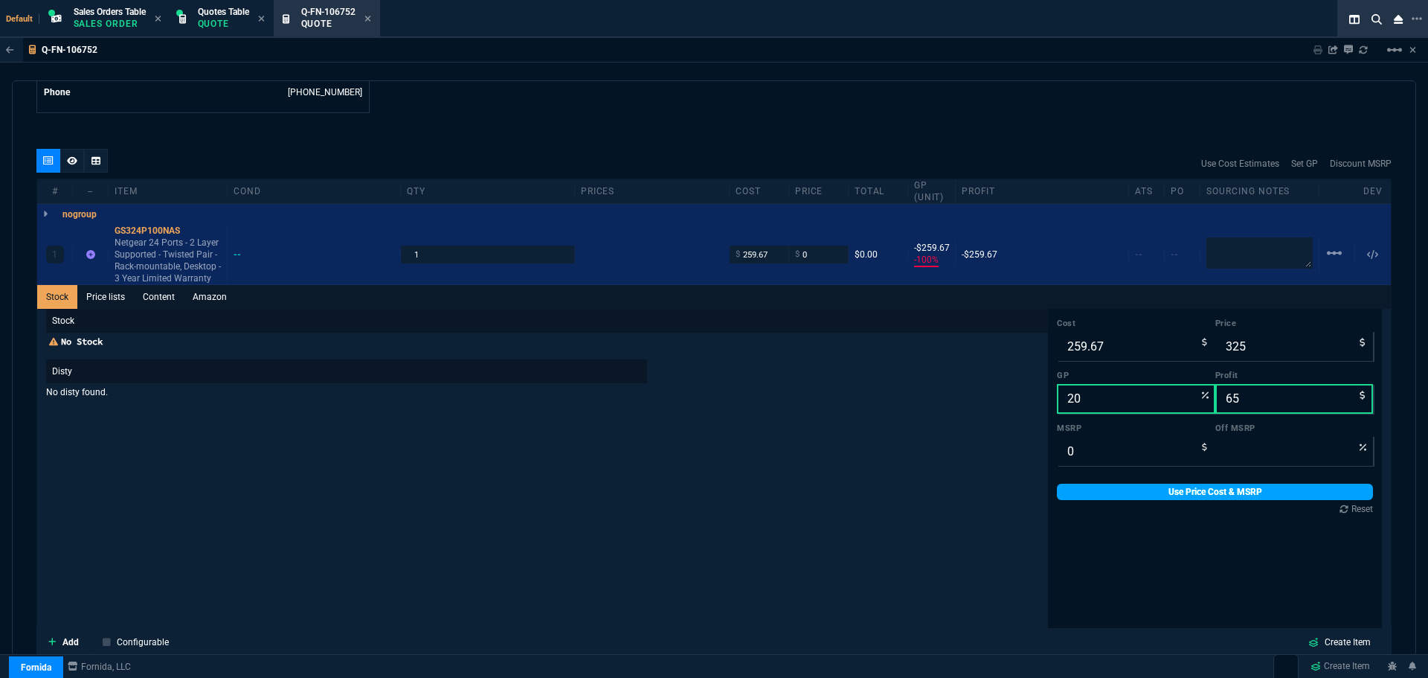
type input "325"
click at [1117, 402] on input "20" at bounding box center [1136, 399] width 158 height 30
type input "1"
type input "262"
type input "2"
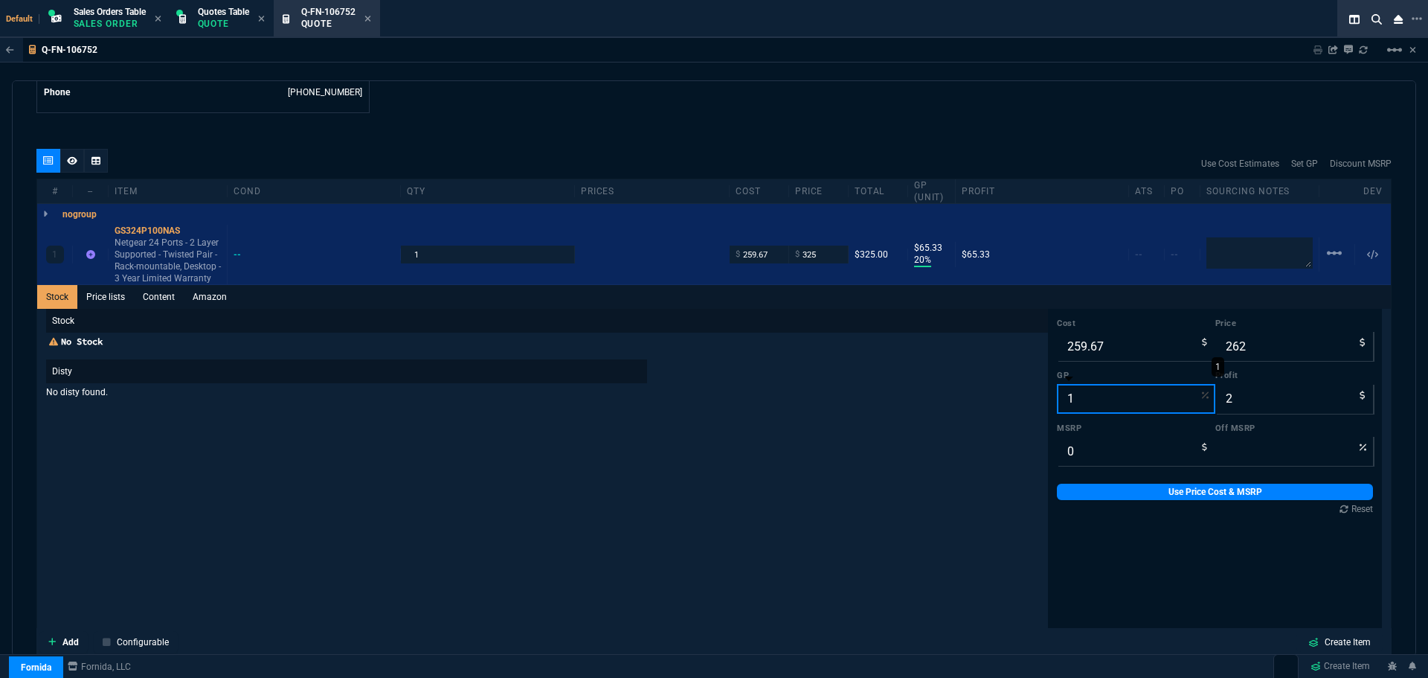
type input "18"
type input "317"
type input "57"
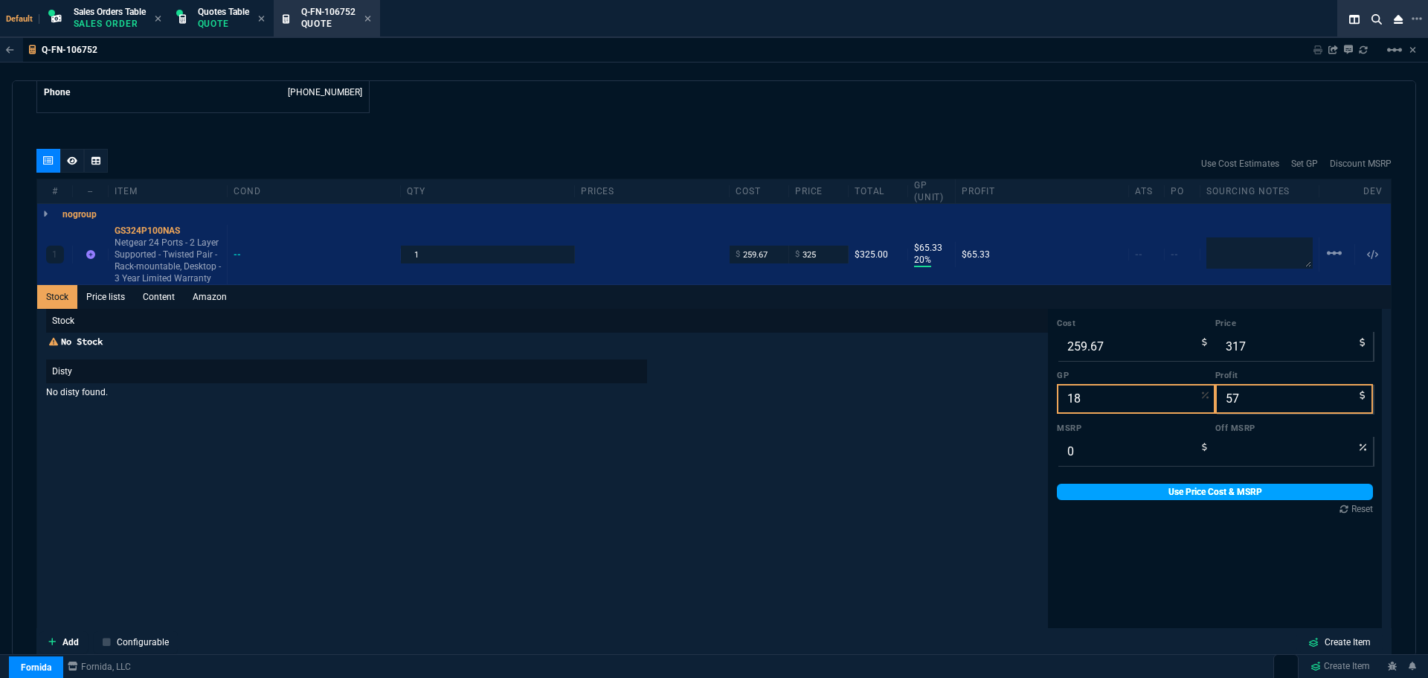
type input "18"
click at [1122, 486] on link "Use Price Cost & MSRP" at bounding box center [1215, 492] width 316 height 16
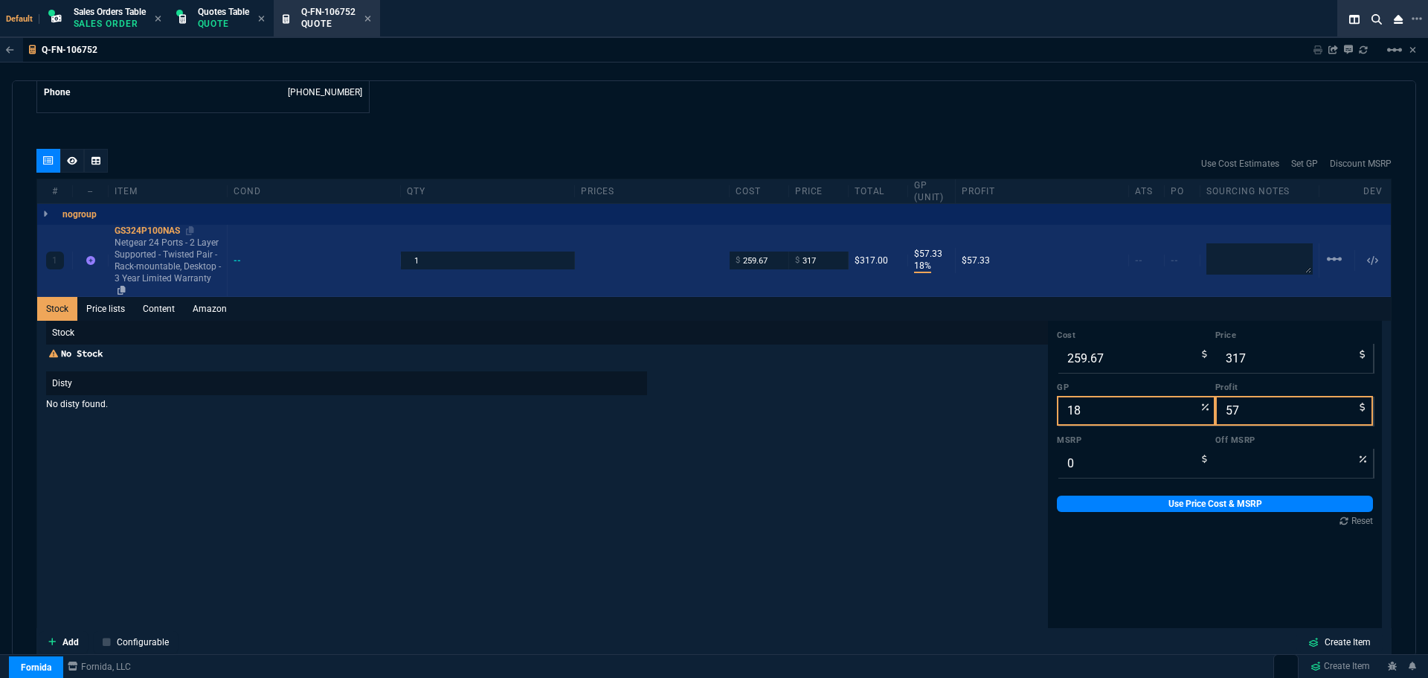
click at [143, 231] on div "GS324P100NAS" at bounding box center [168, 231] width 106 height 12
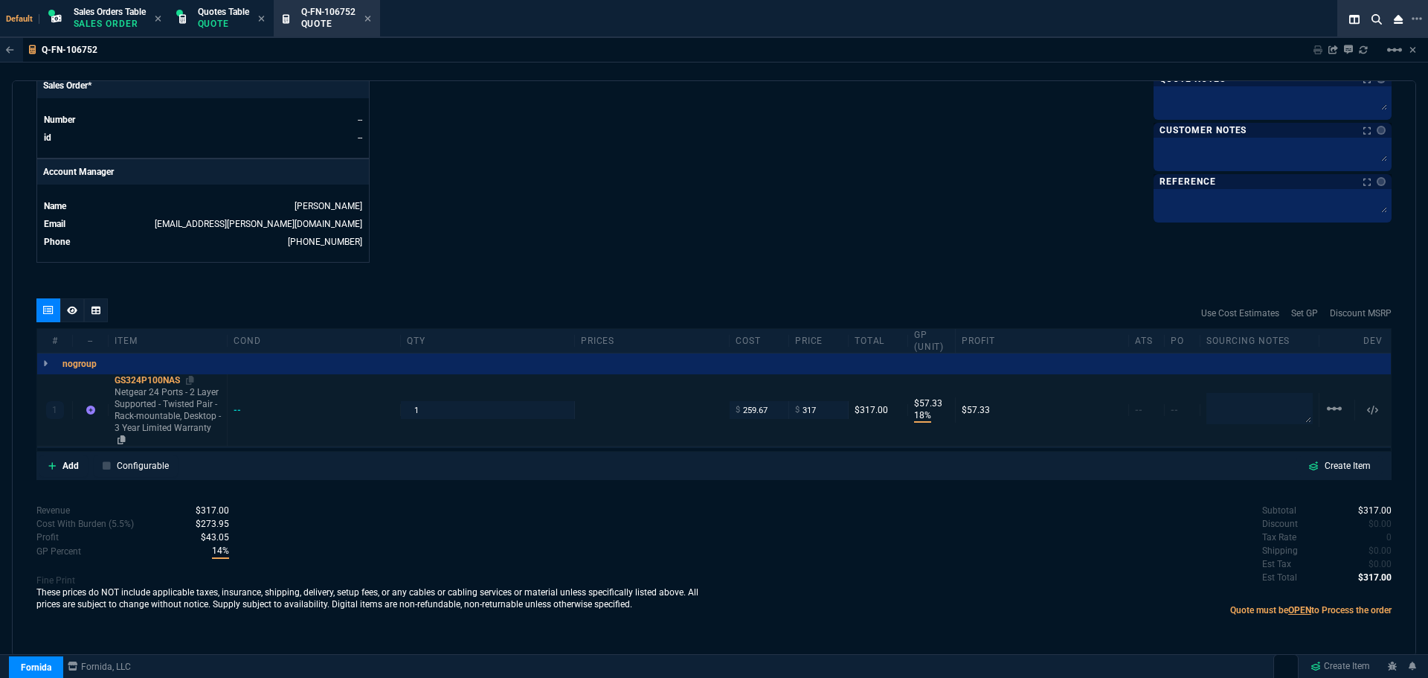
scroll to position [631, 0]
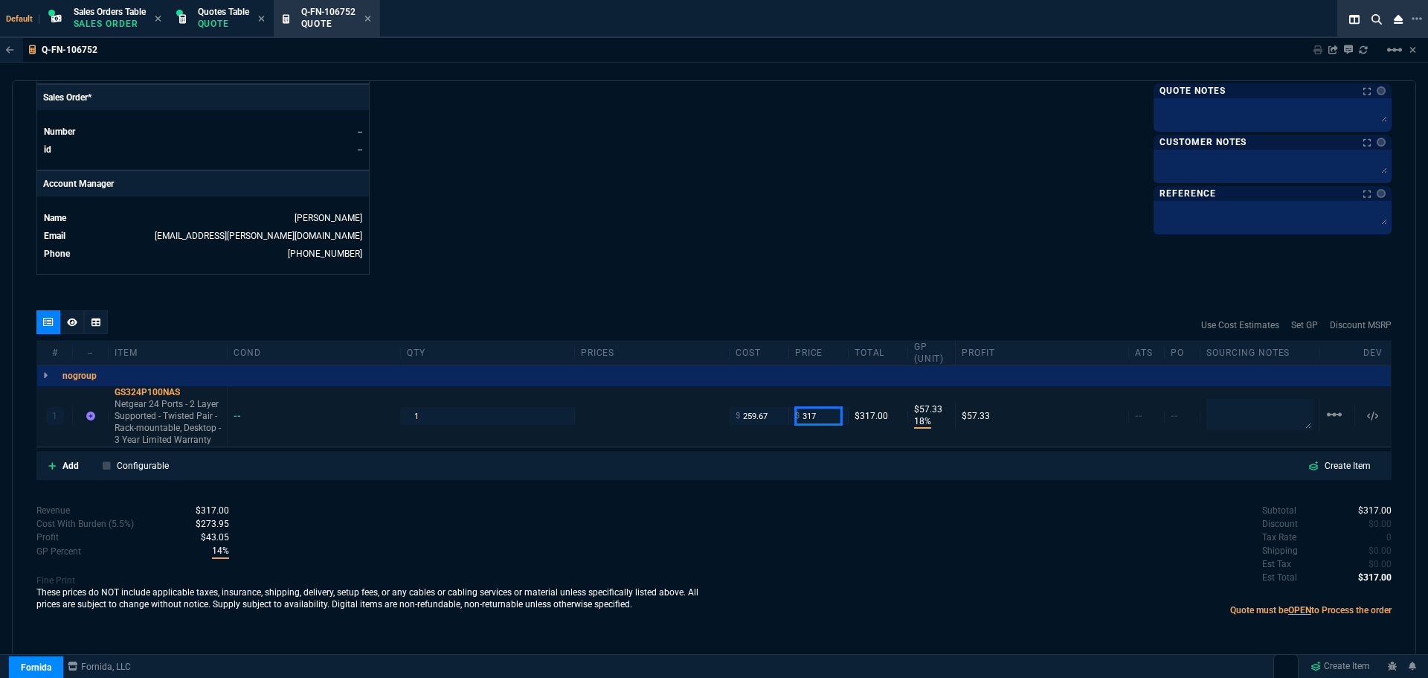
click at [821, 418] on input "317" at bounding box center [818, 415] width 47 height 17
type input "315"
type input "55"
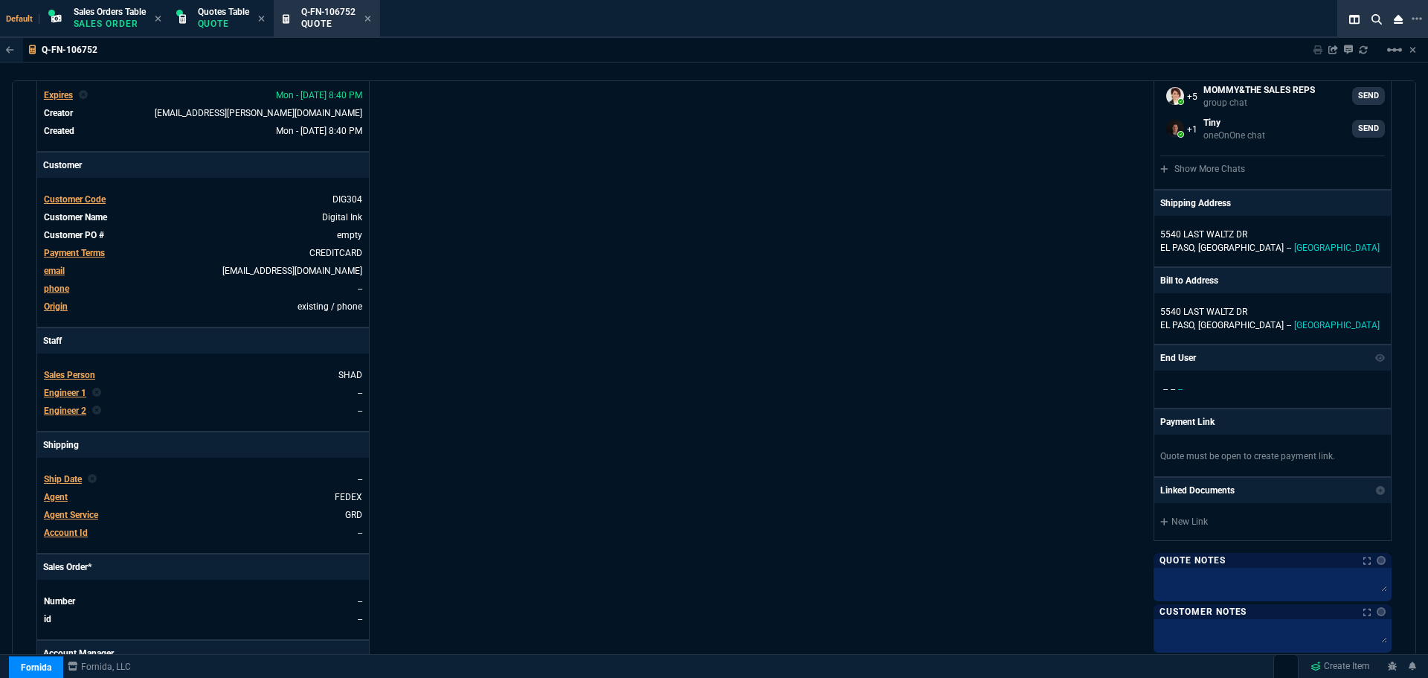
scroll to position [0, 0]
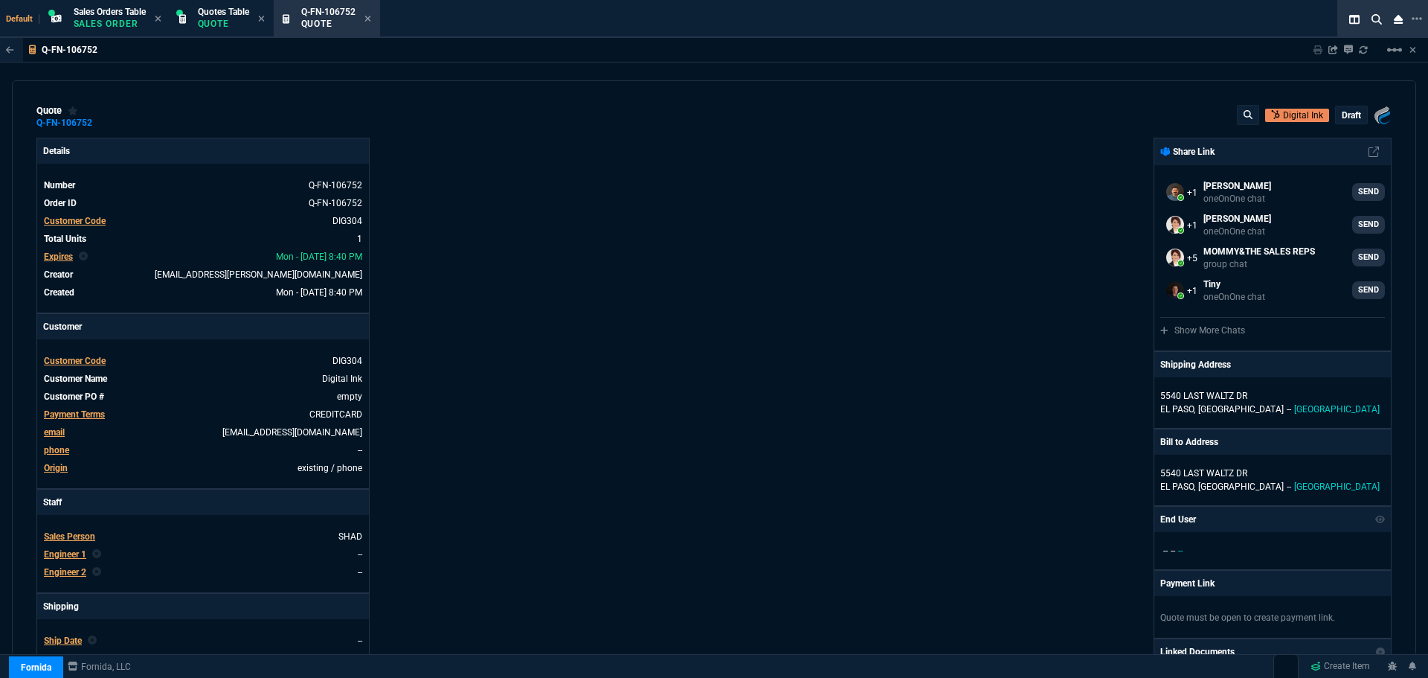
click at [1342, 114] on p "draft" at bounding box center [1351, 115] width 19 height 12
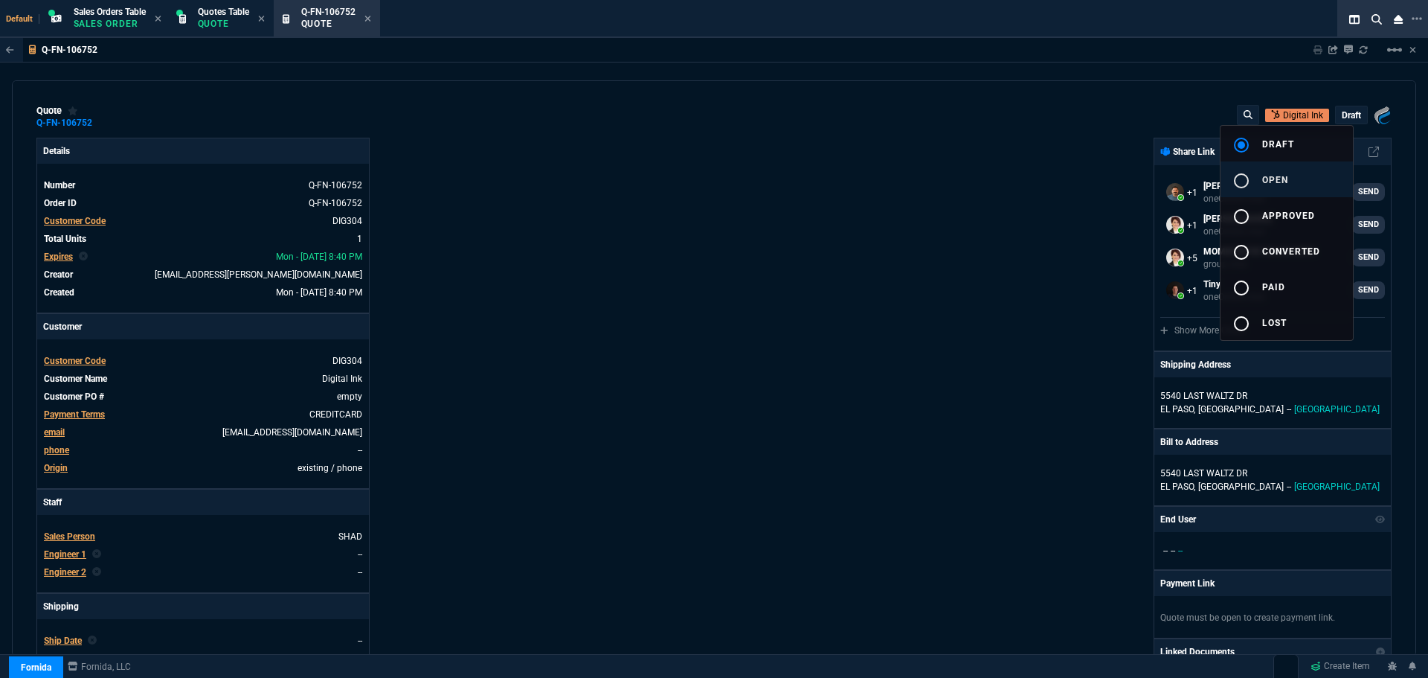
click at [1243, 181] on mat-icon "radio_button_unchecked" at bounding box center [1242, 181] width 18 height 18
click at [908, 283] on div at bounding box center [714, 339] width 1428 height 678
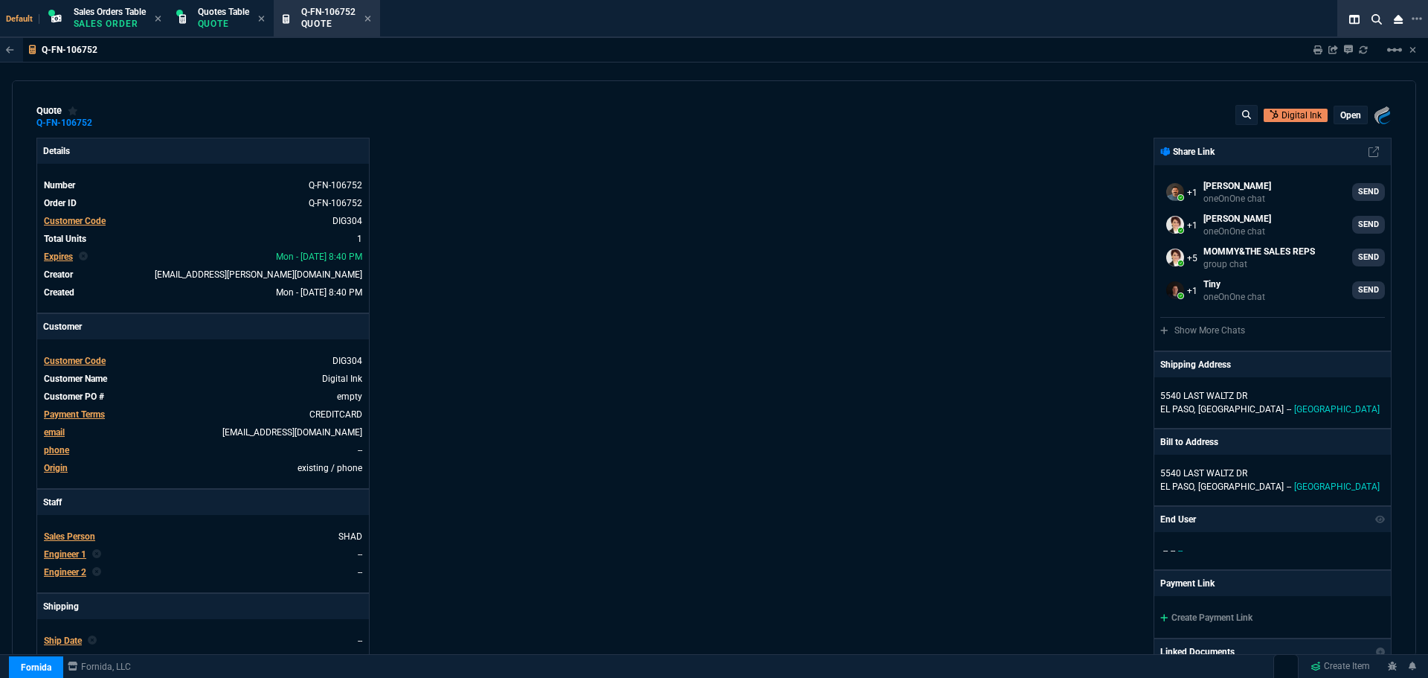
type input "18"
type input "55"
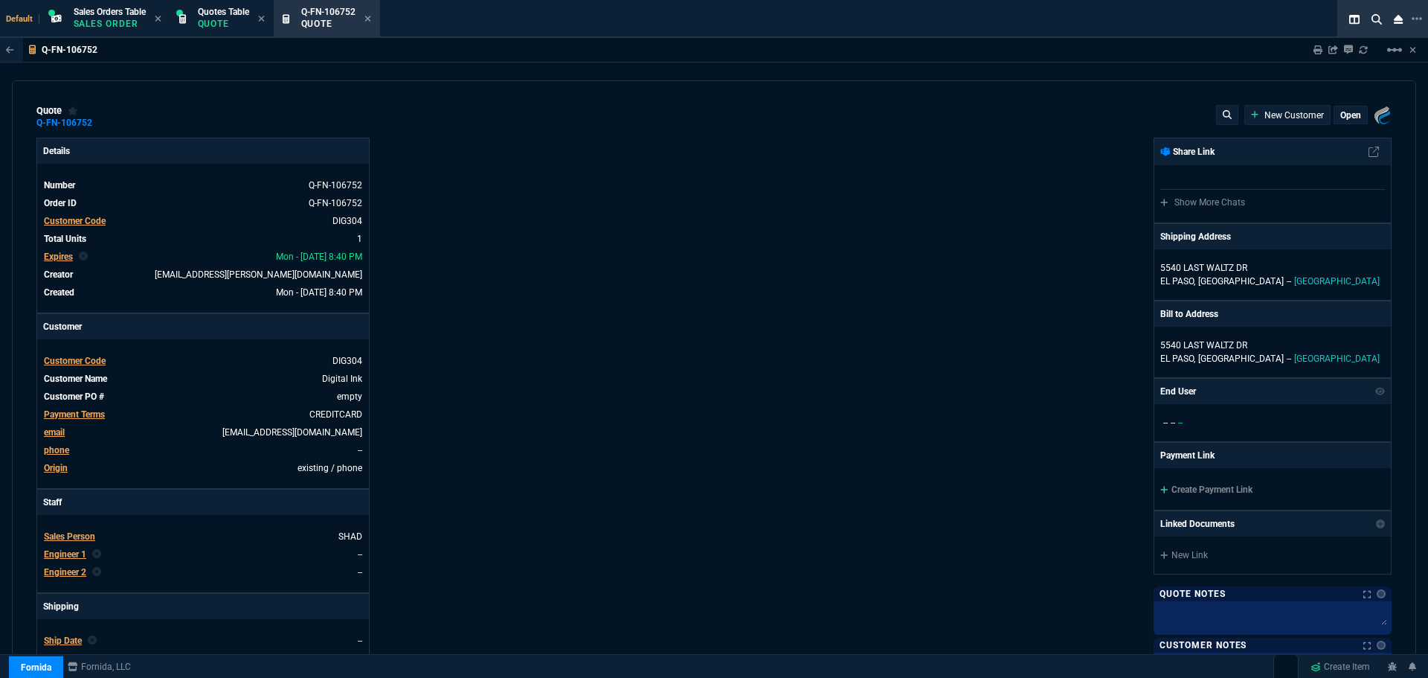
select select "4: SHAD"
type input "18"
type input "55"
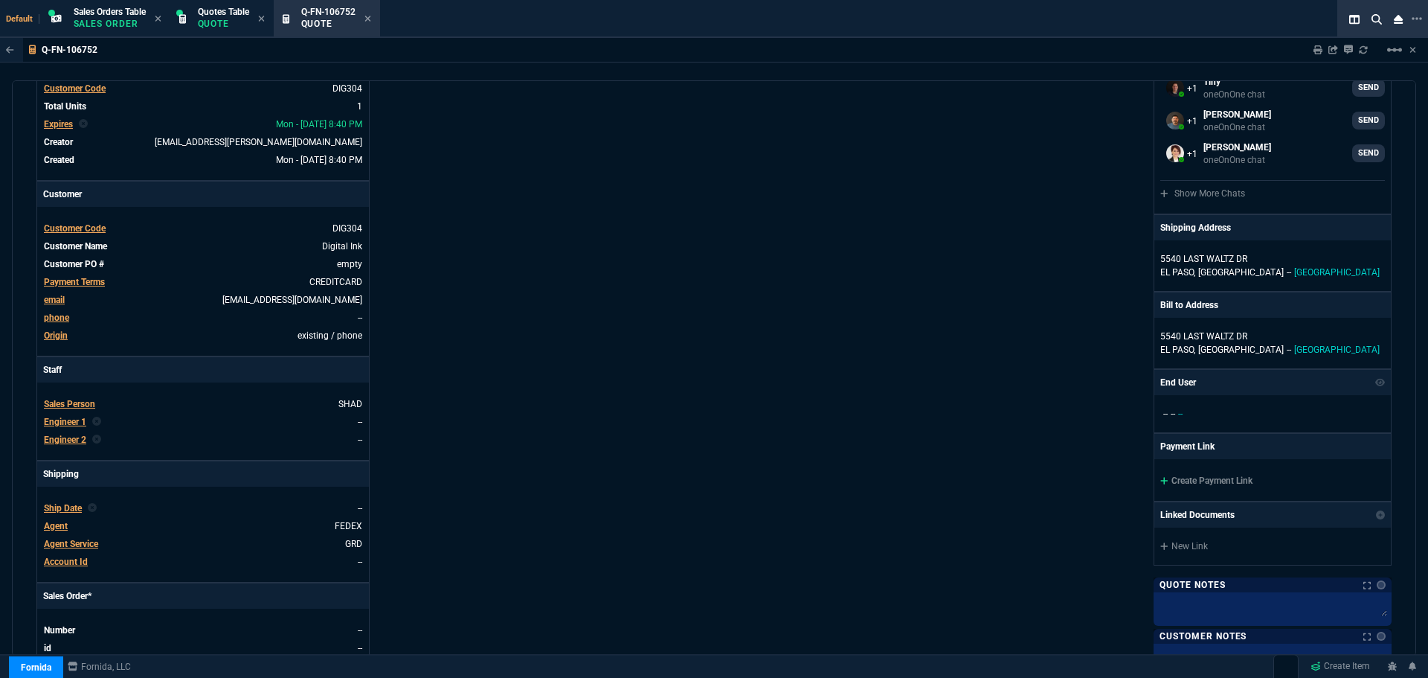
scroll to position [521, 0]
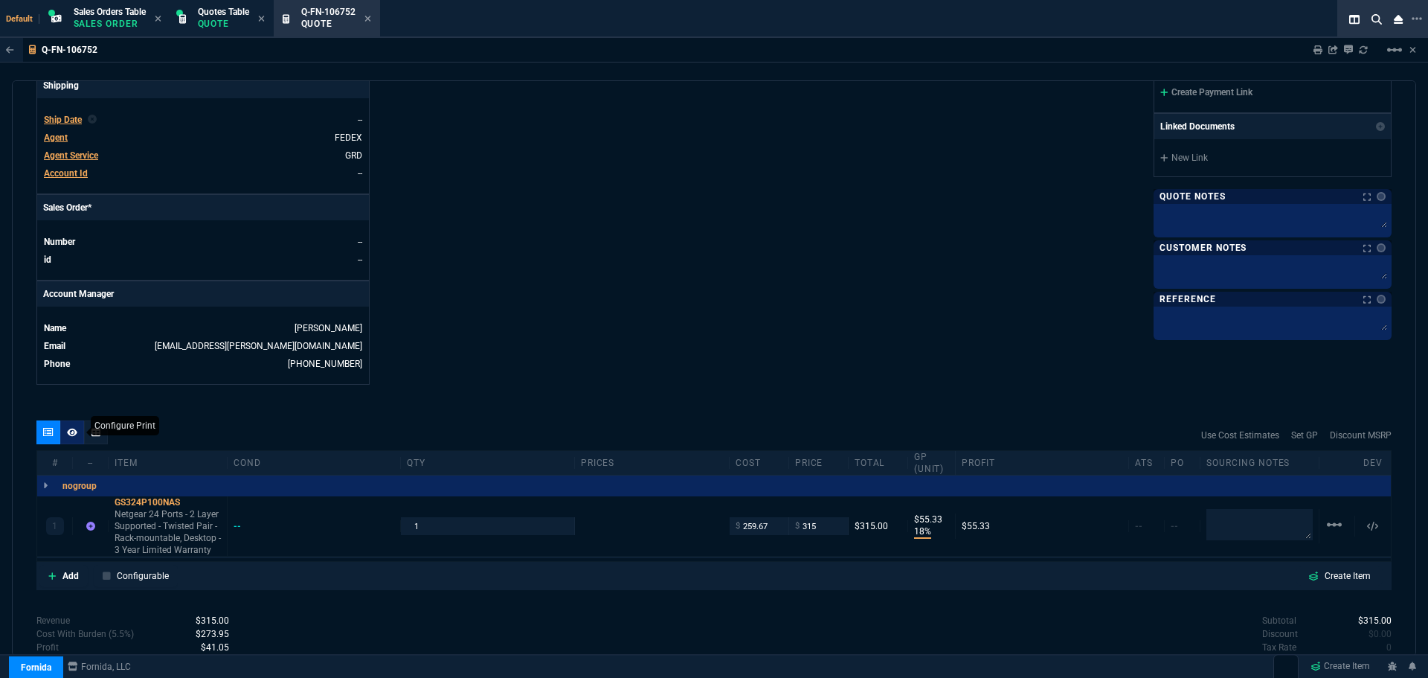
click at [69, 432] on icon at bounding box center [72, 432] width 10 height 8
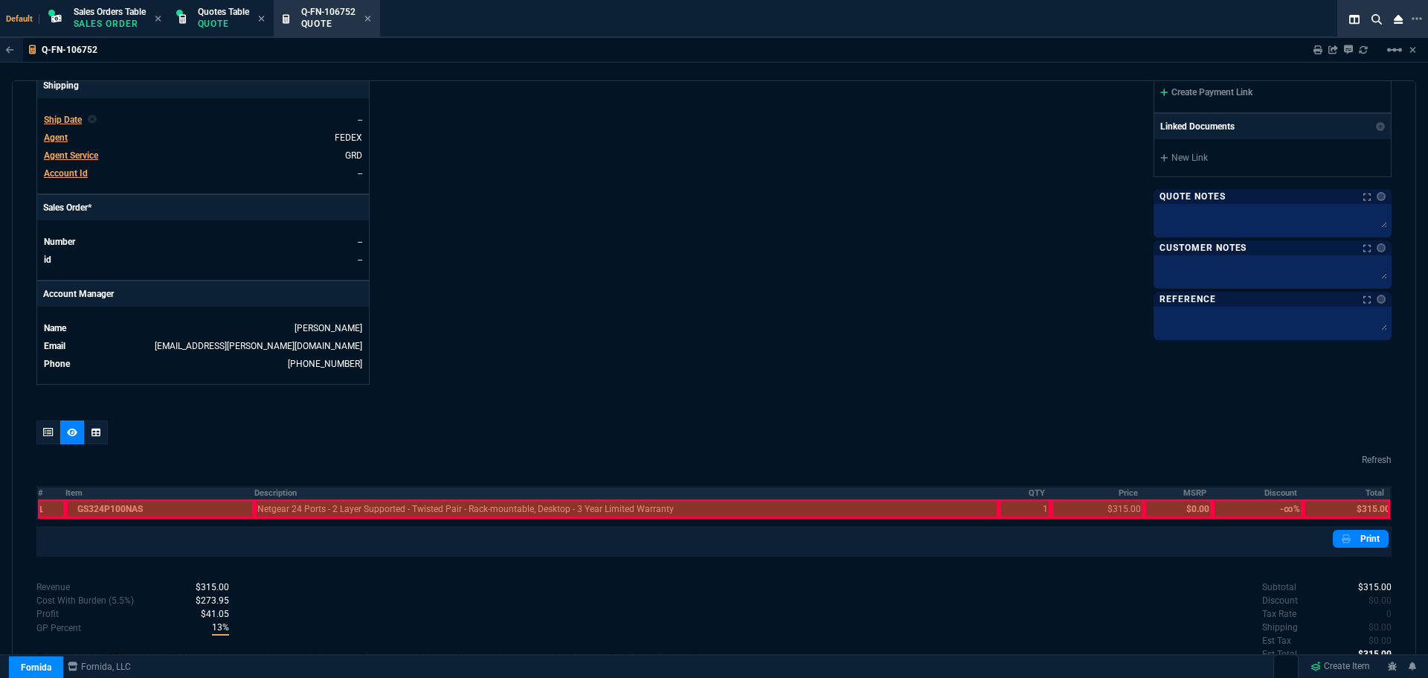
click at [274, 489] on th "Description" at bounding box center [626, 492] width 745 height 13
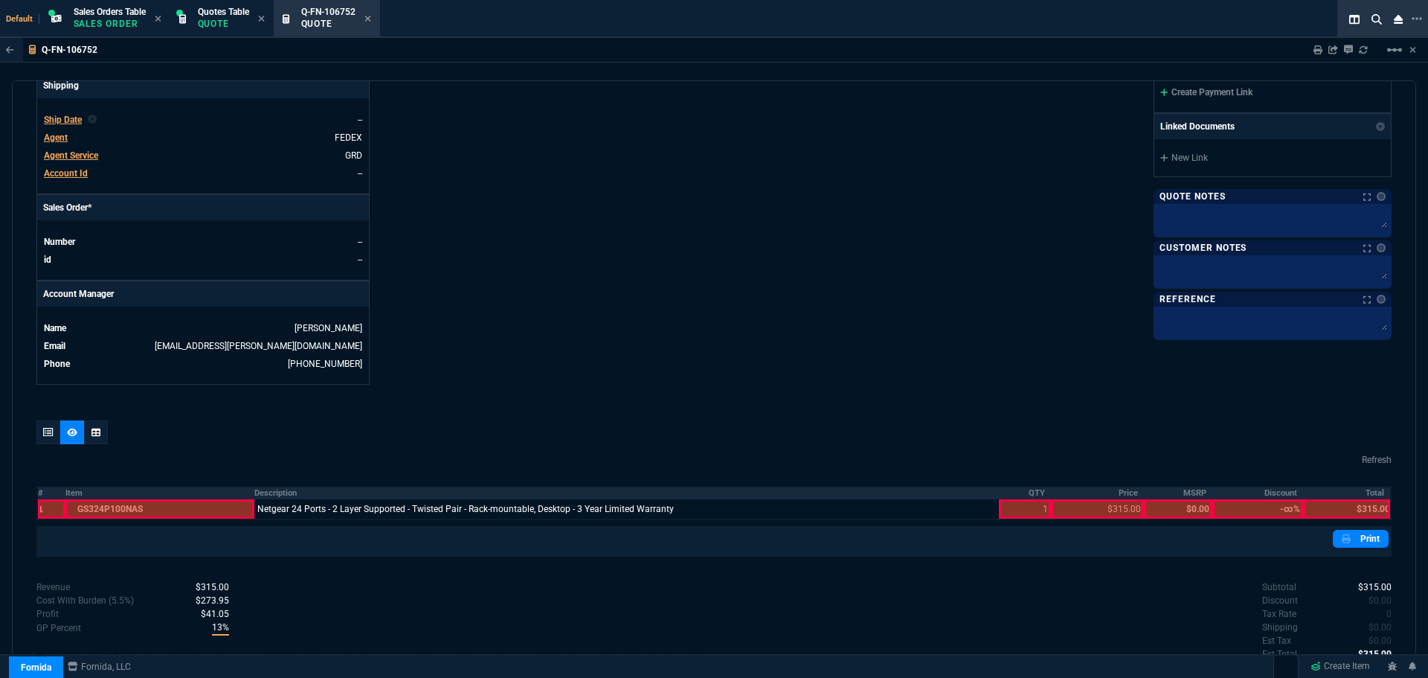
click at [1028, 486] on nx-fornida-quote-printed-lines-table "Refresh # Item Description QTY Price MSRP Discount Total 1 GS324P100NAS Netgear…" at bounding box center [713, 485] width 1355 height 70
click at [1116, 492] on th "Price" at bounding box center [1097, 492] width 93 height 13
click at [1032, 492] on th "QTY" at bounding box center [1025, 492] width 53 height 13
click at [1366, 493] on th "Total" at bounding box center [1347, 492] width 88 height 13
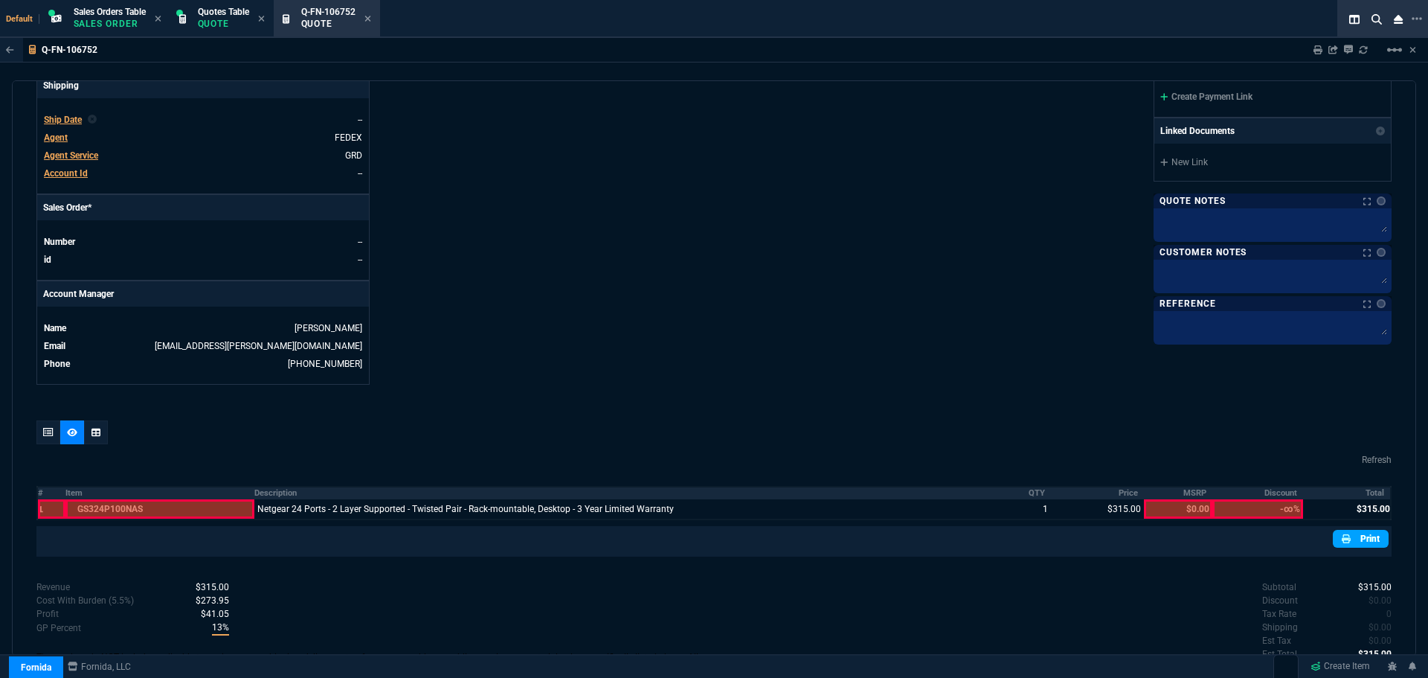
click at [1361, 540] on link "Print" at bounding box center [1361, 539] width 56 height 18
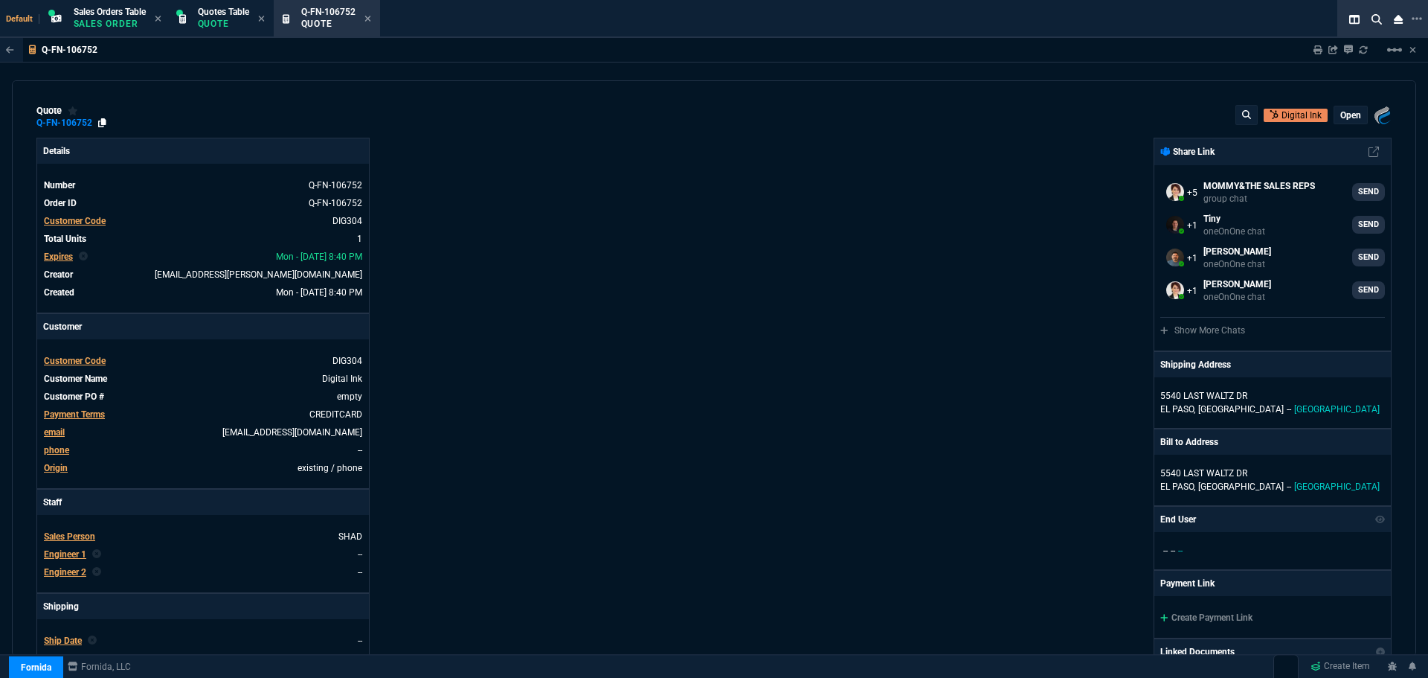
click at [103, 119] on icon at bounding box center [102, 122] width 8 height 9
click at [371, 16] on icon at bounding box center [368, 18] width 7 height 9
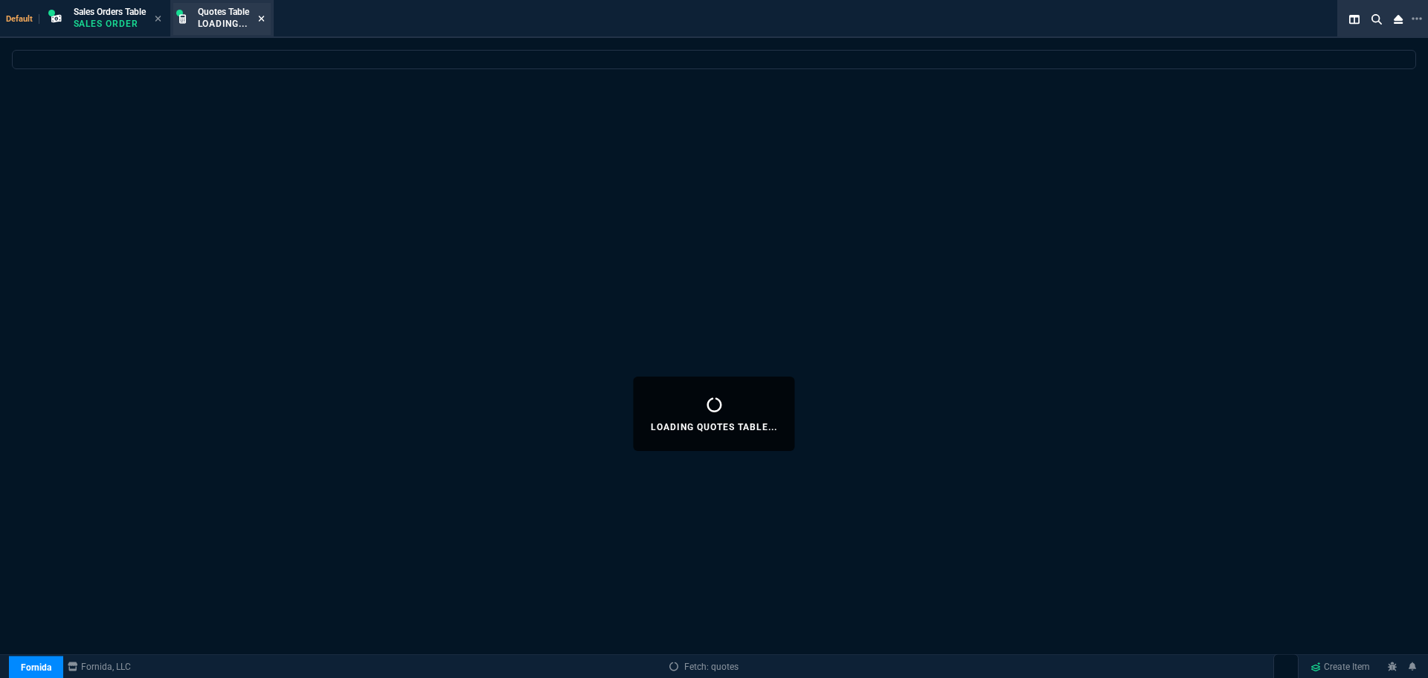
select select
select select "4: SHAD"
select select
select select "4: SHAD"
select select
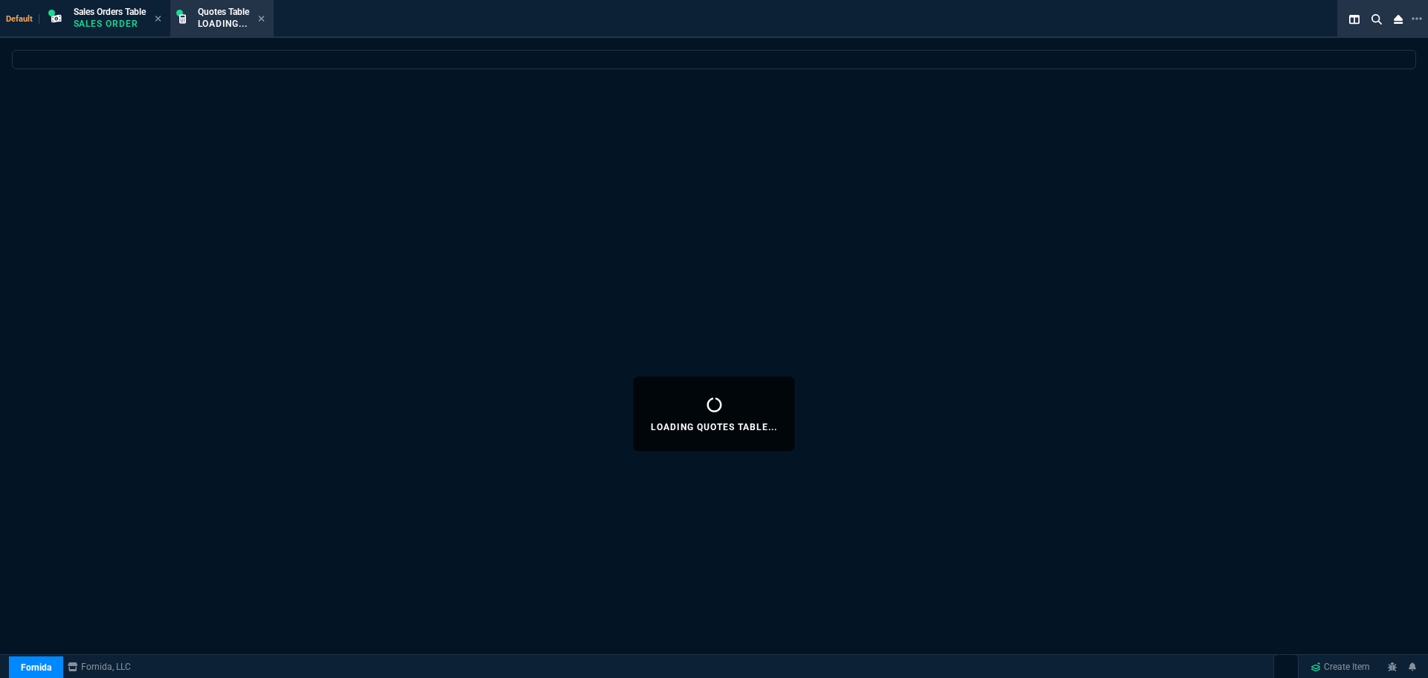
select select "4: SHAD"
select select
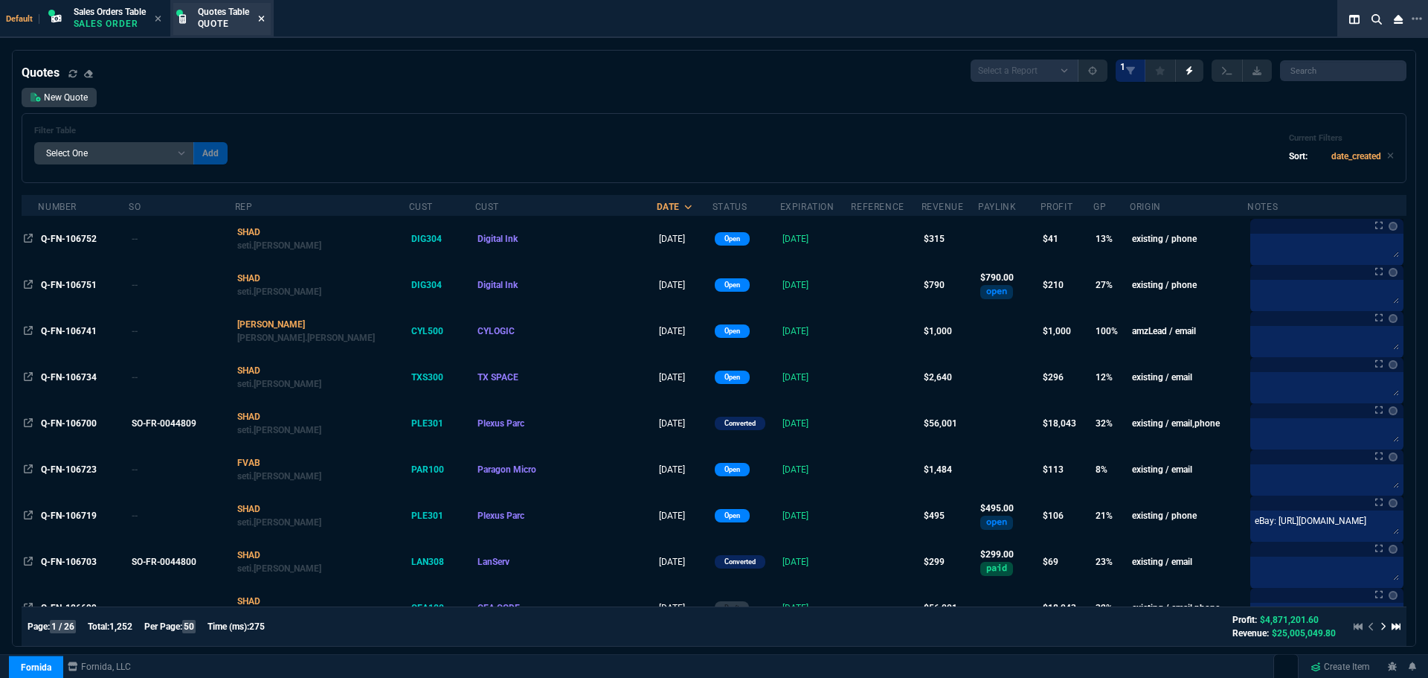
click at [263, 17] on icon at bounding box center [261, 19] width 6 height 6
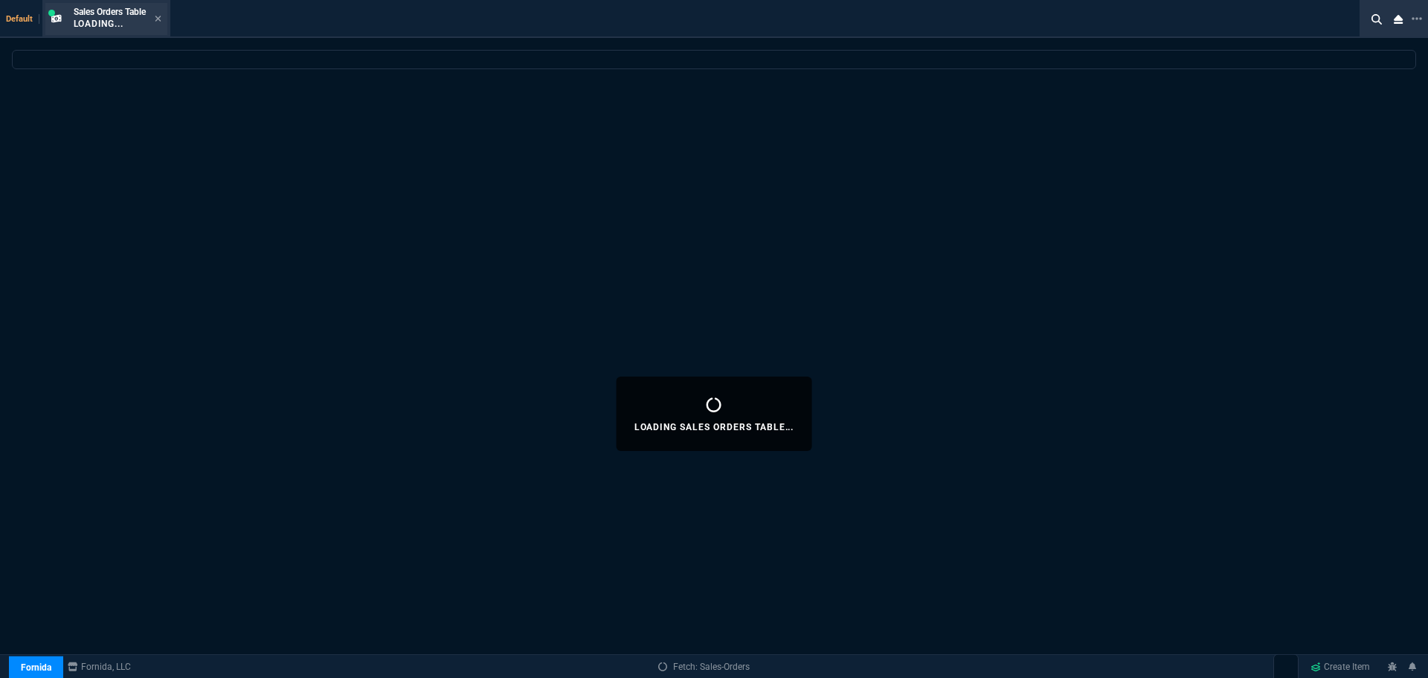
select select
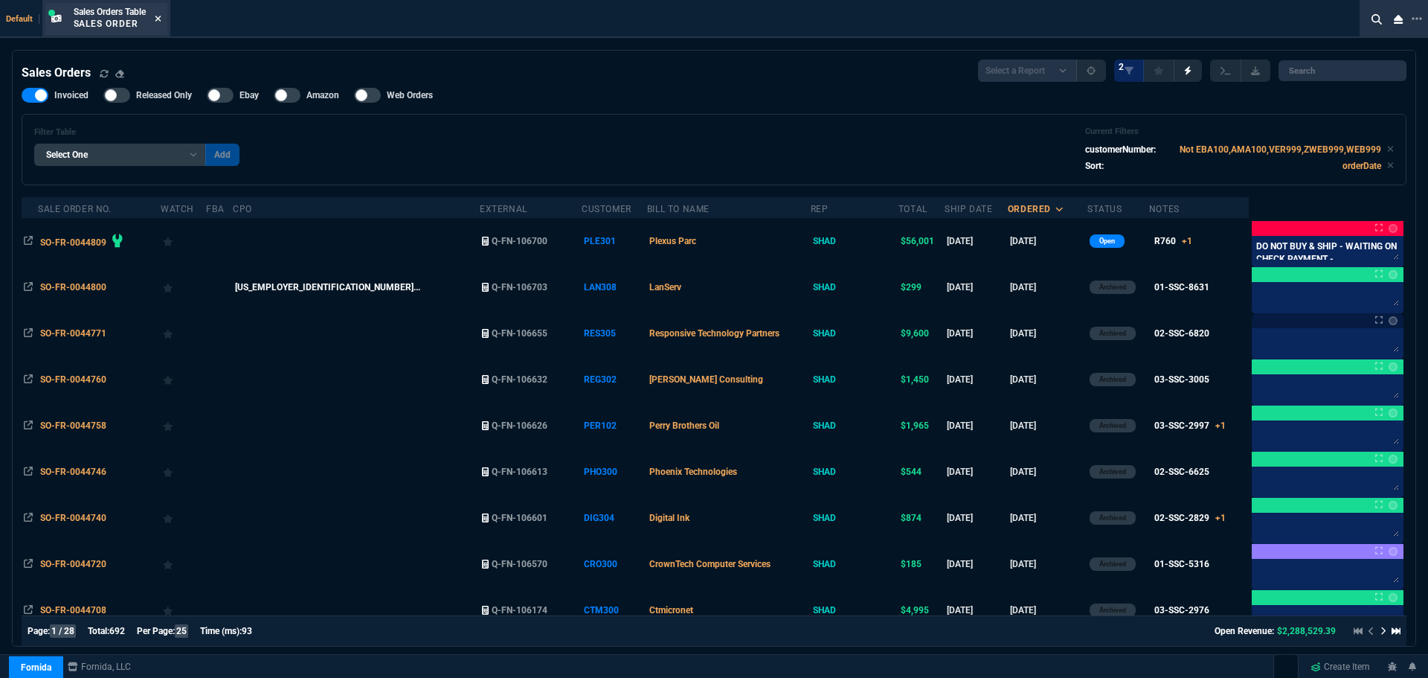
click at [161, 19] on icon at bounding box center [158, 19] width 6 height 6
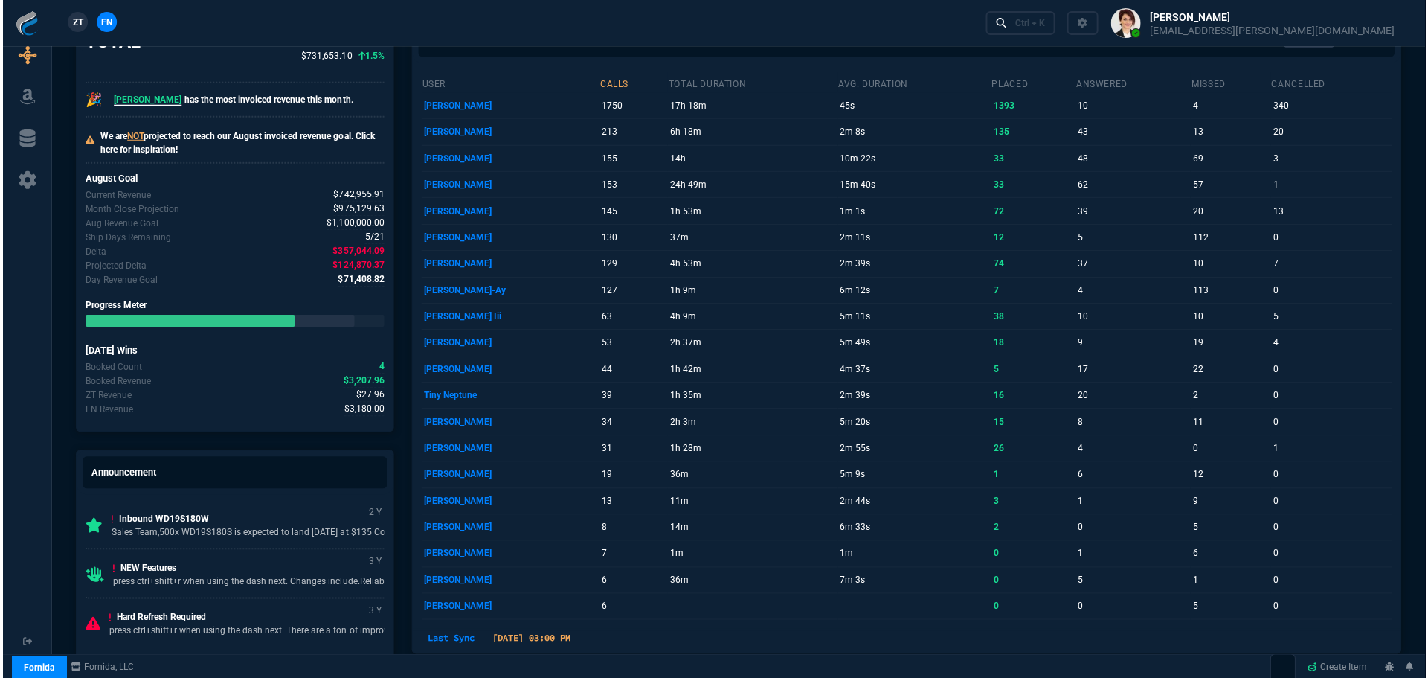
scroll to position [595, 0]
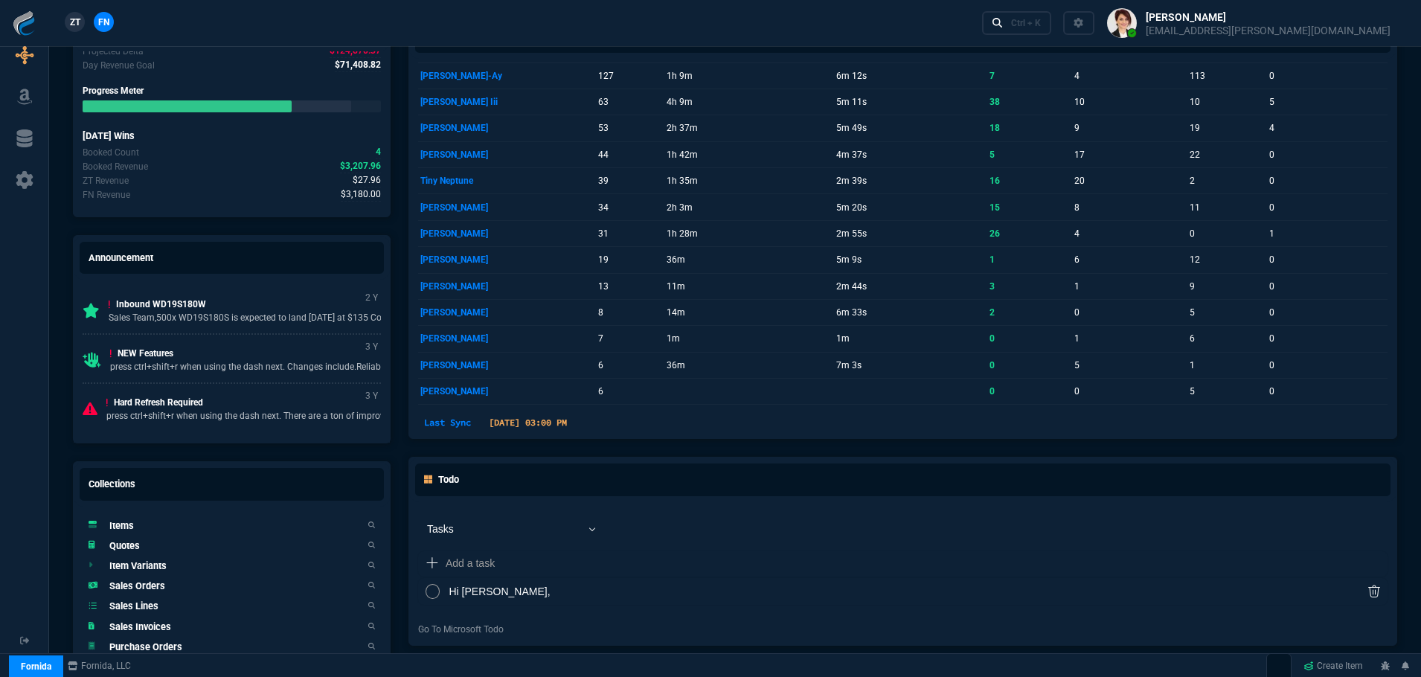
click at [145, 587] on h5 "Sales Orders" at bounding box center [137, 586] width 56 height 14
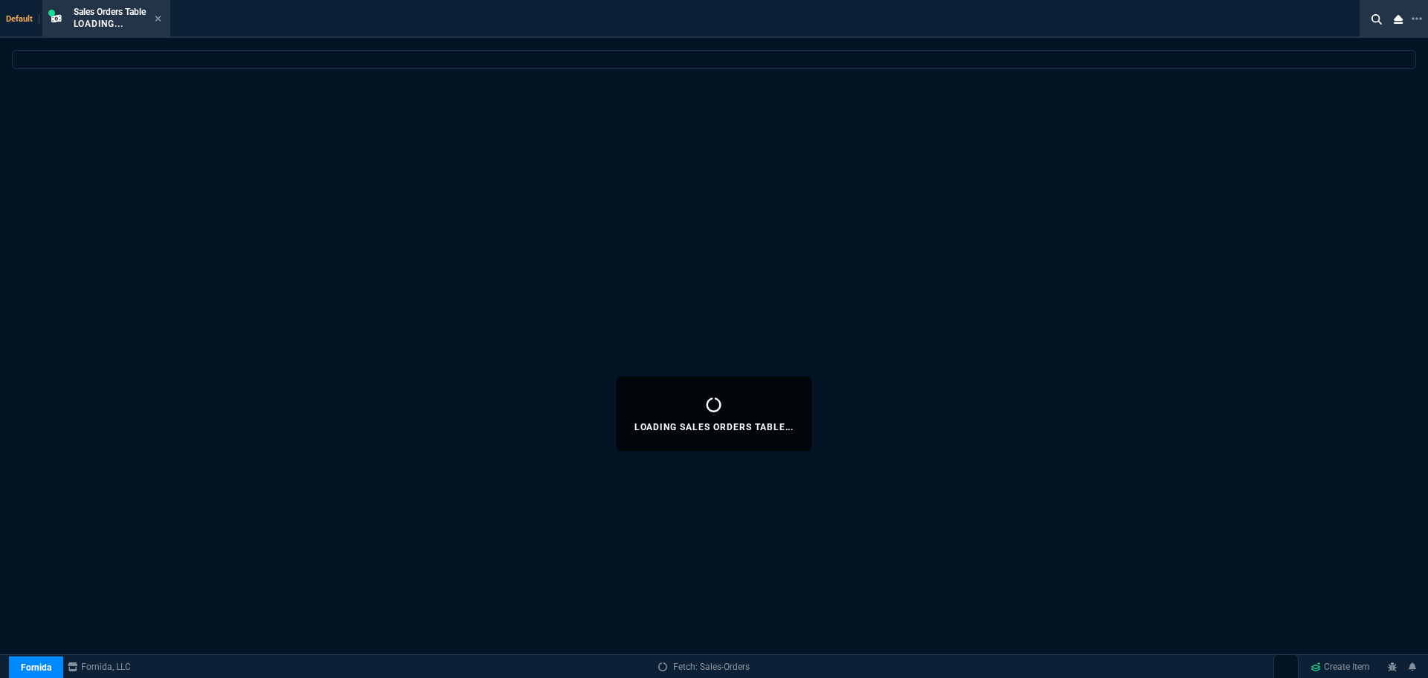
select select
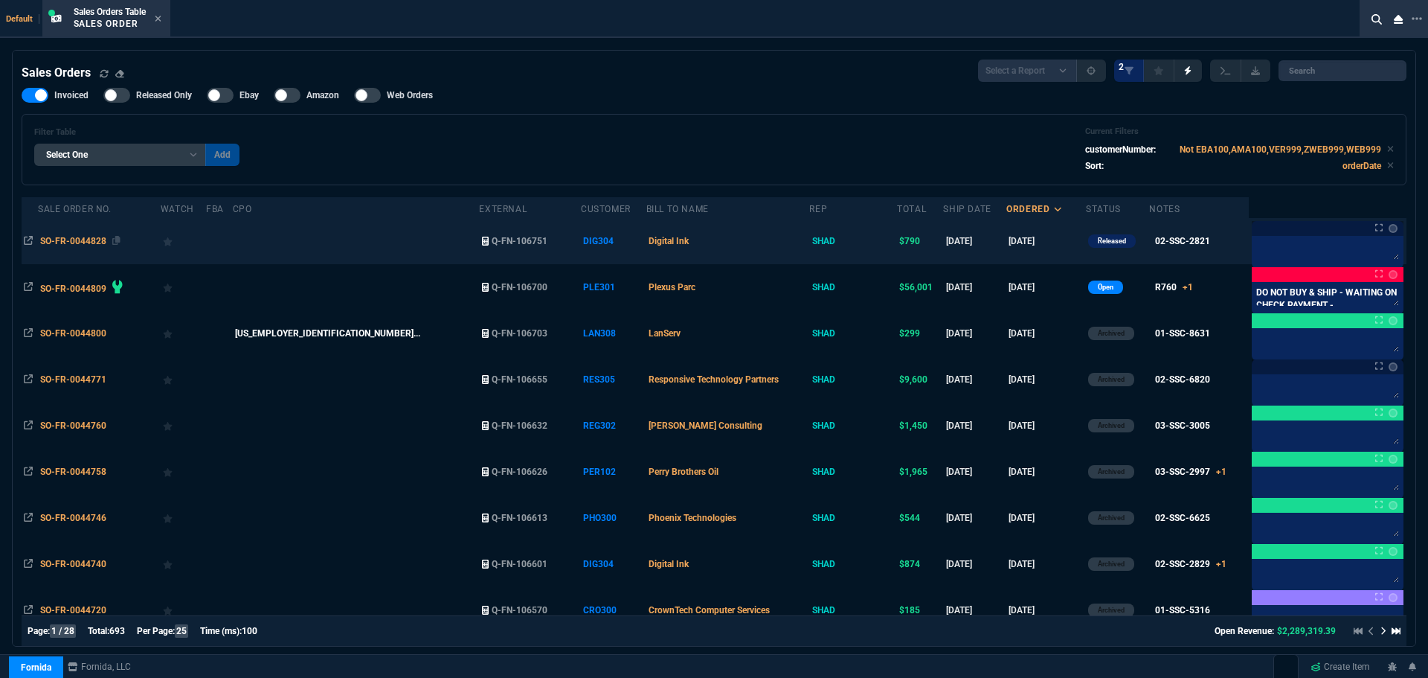
click at [86, 241] on span "SO-FR-0044828" at bounding box center [73, 241] width 66 height 10
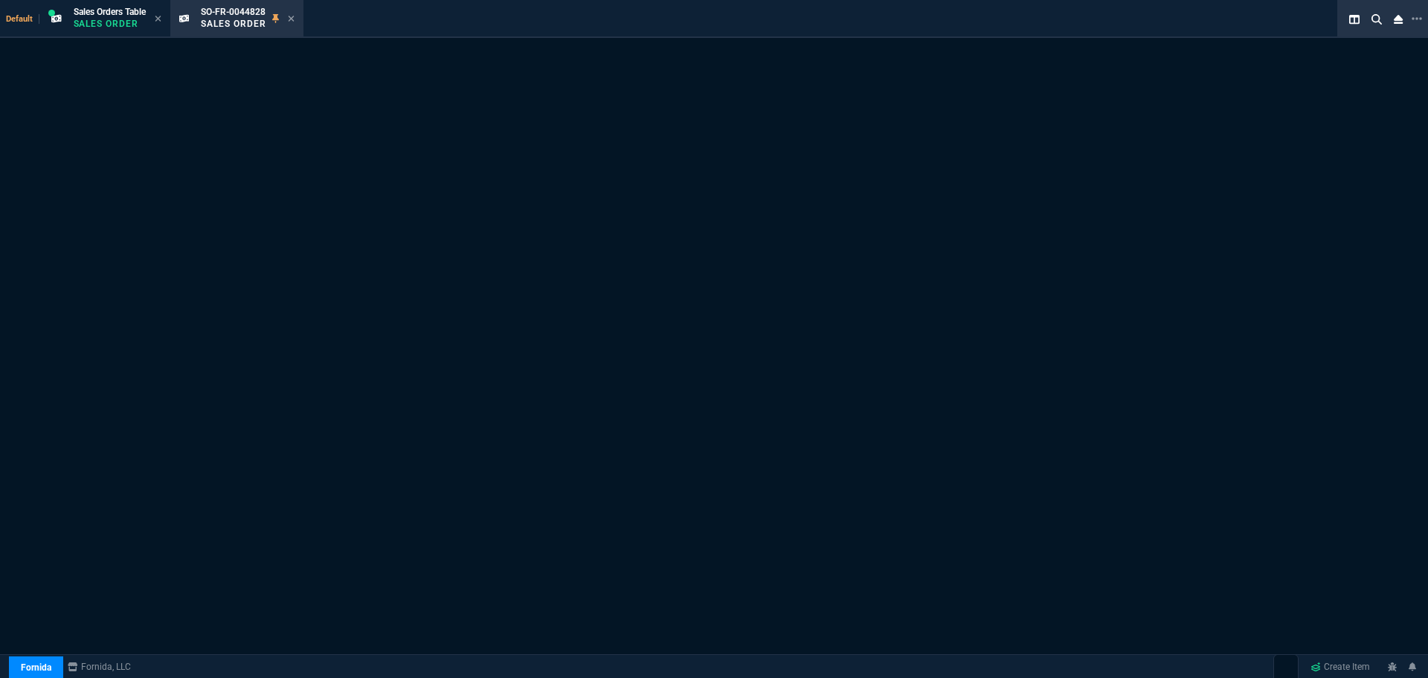
select select "4: SHAD"
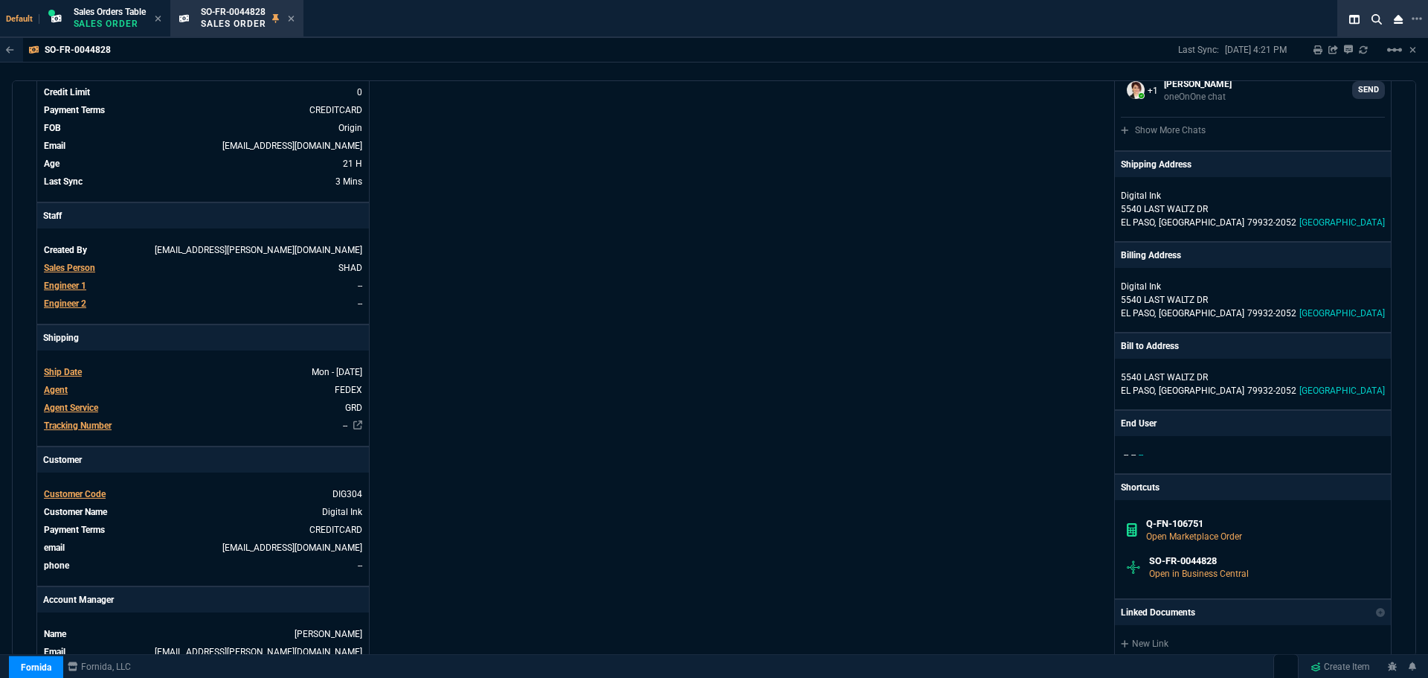
scroll to position [223, 0]
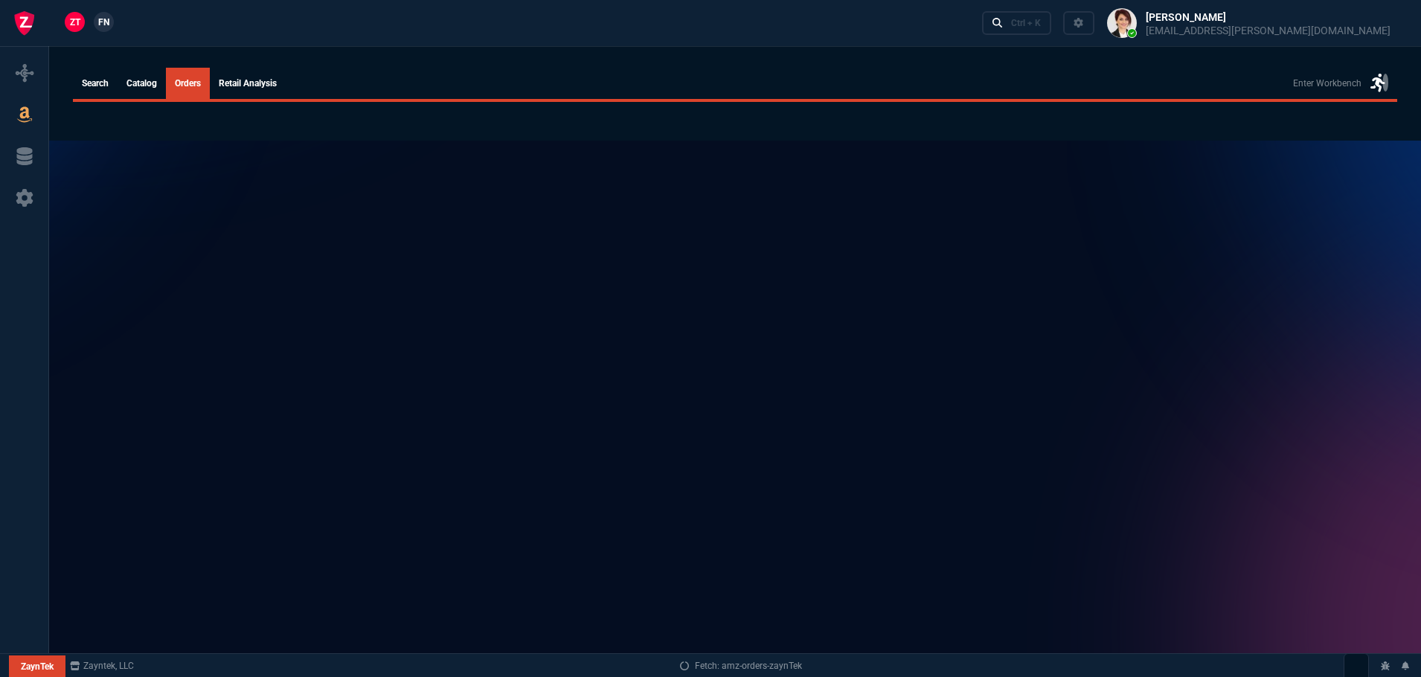
select select
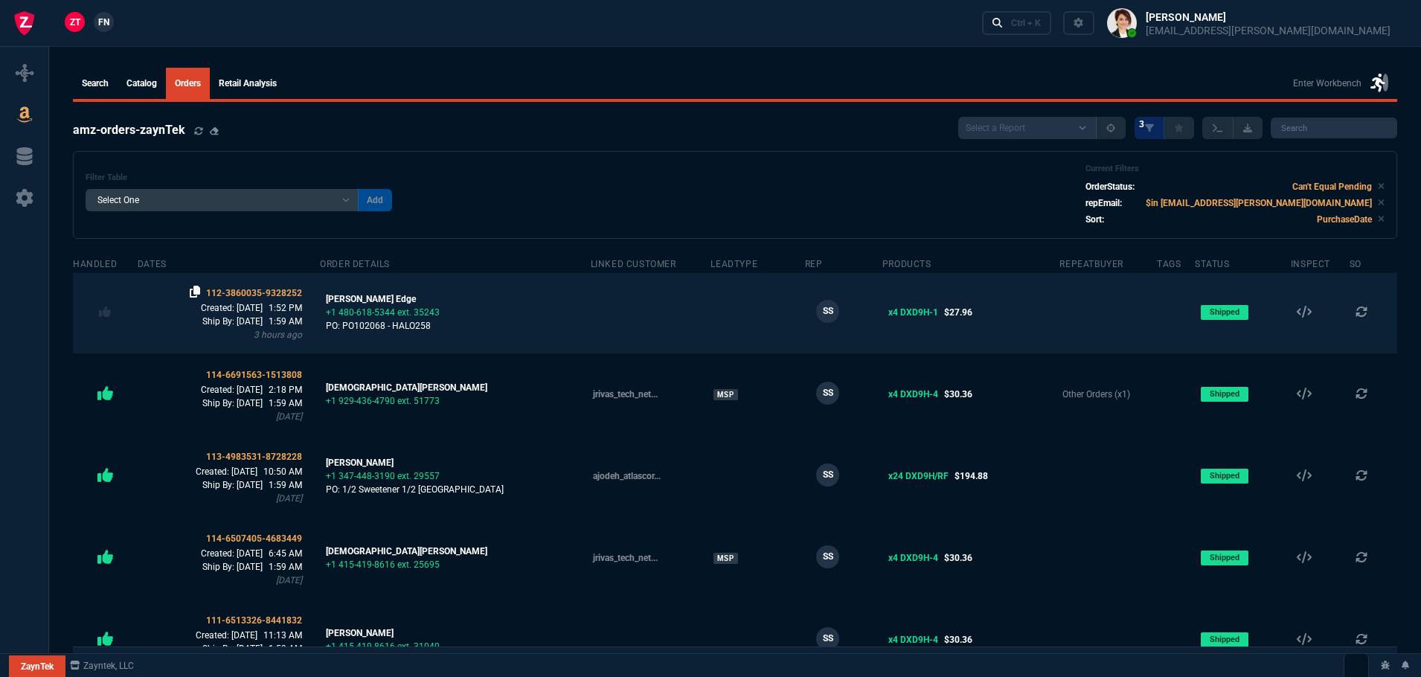
click at [200, 289] on icon at bounding box center [195, 292] width 10 height 12
click at [287, 289] on span "112-3860035-9328252" at bounding box center [254, 293] width 96 height 10
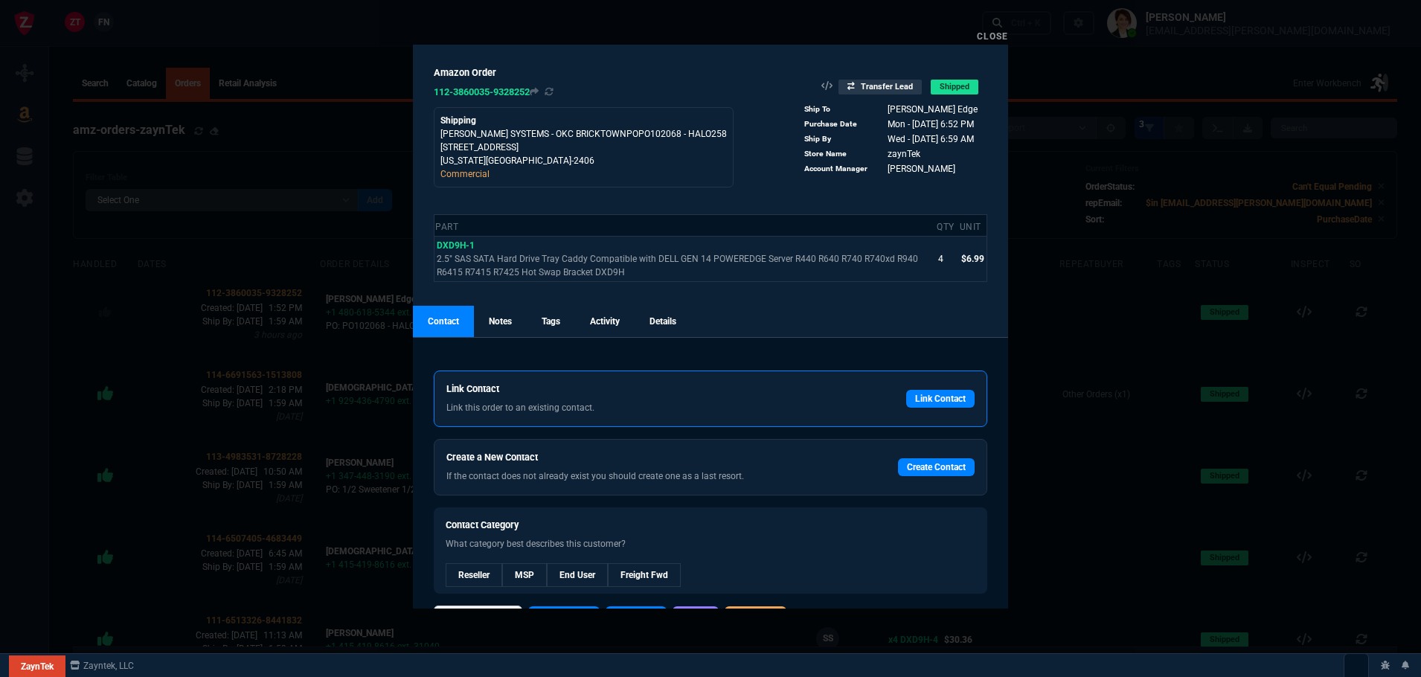
scroll to position [37, 0]
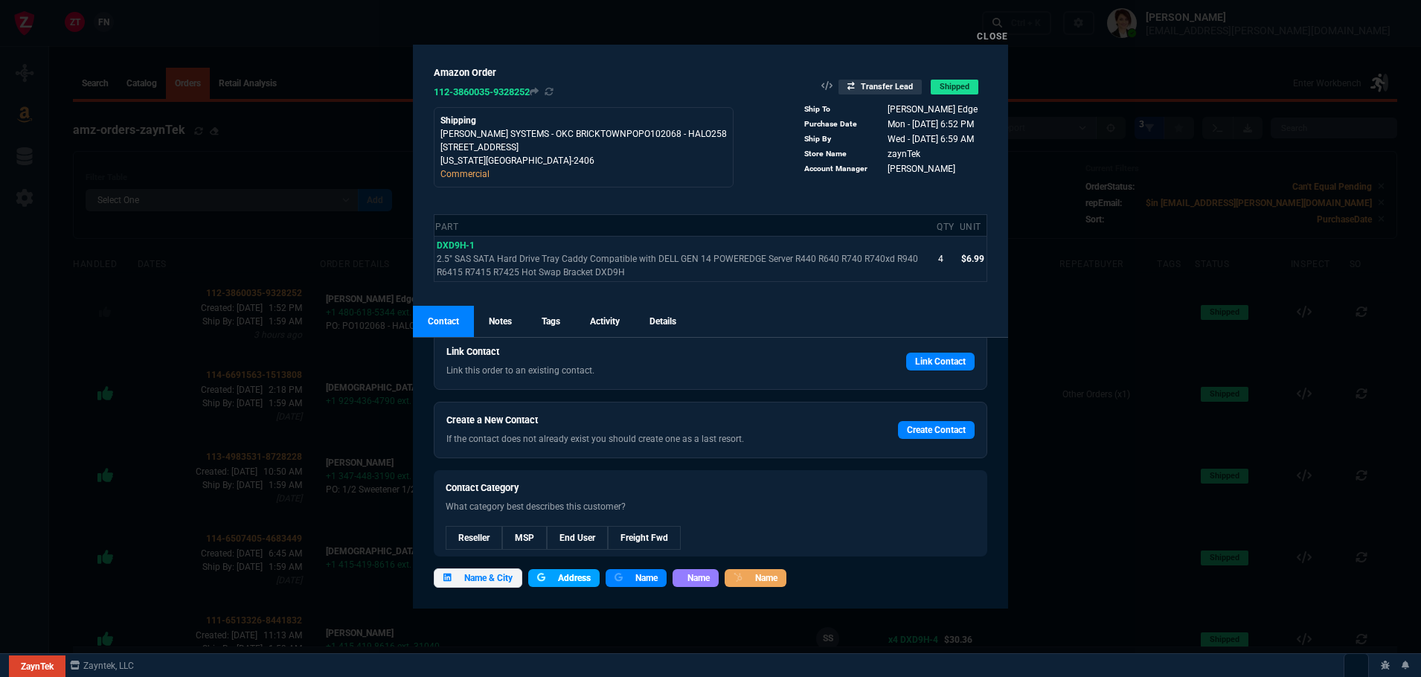
click at [562, 579] on span "Address" at bounding box center [574, 577] width 33 height 13
click at [874, 109] on icon at bounding box center [878, 108] width 8 height 9
click at [936, 430] on link "Create Contact" at bounding box center [936, 430] width 77 height 18
select select
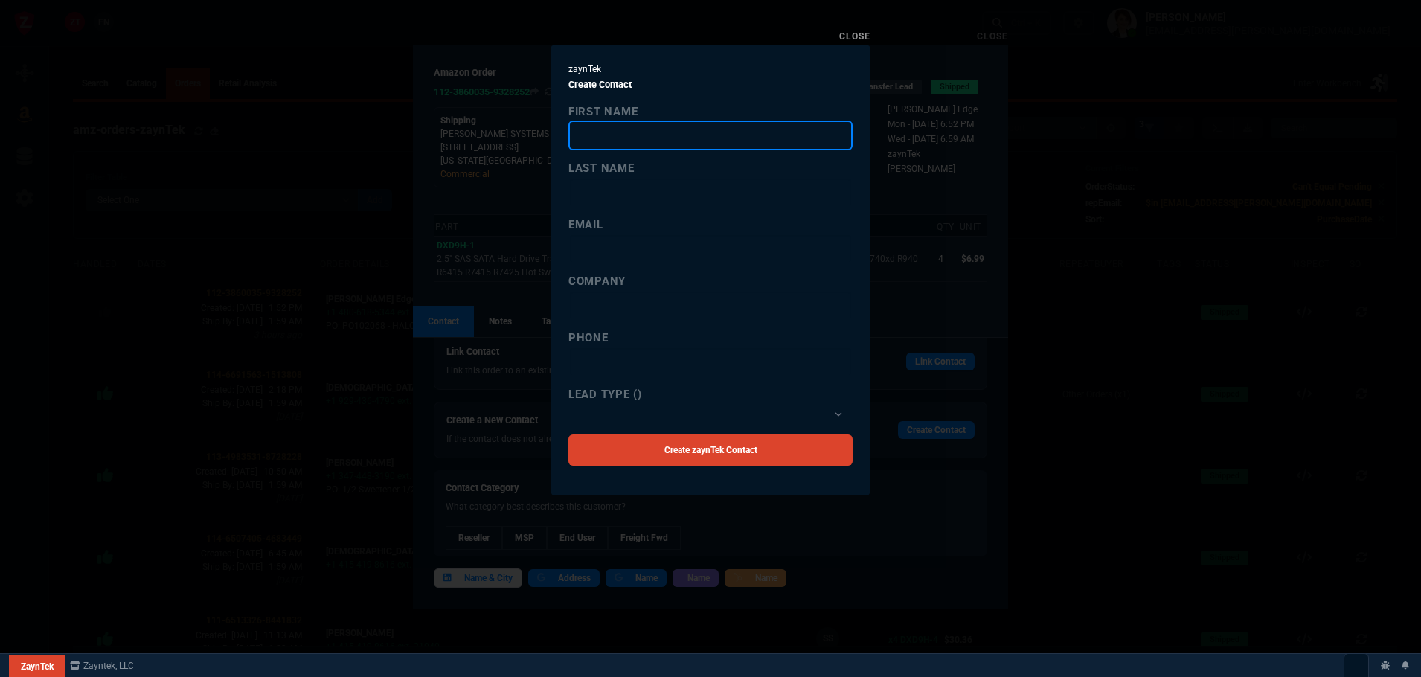
paste input "[PERSON_NAME] Edge"
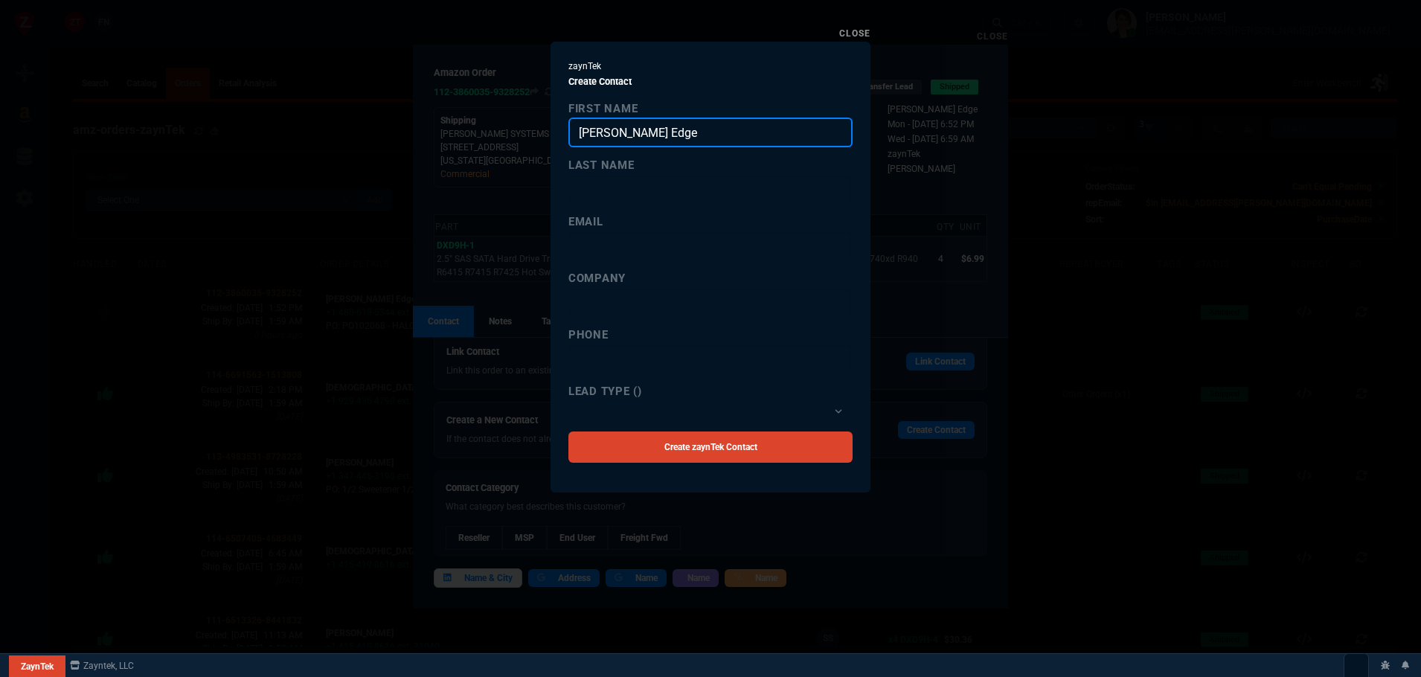
scroll to position [0, 0]
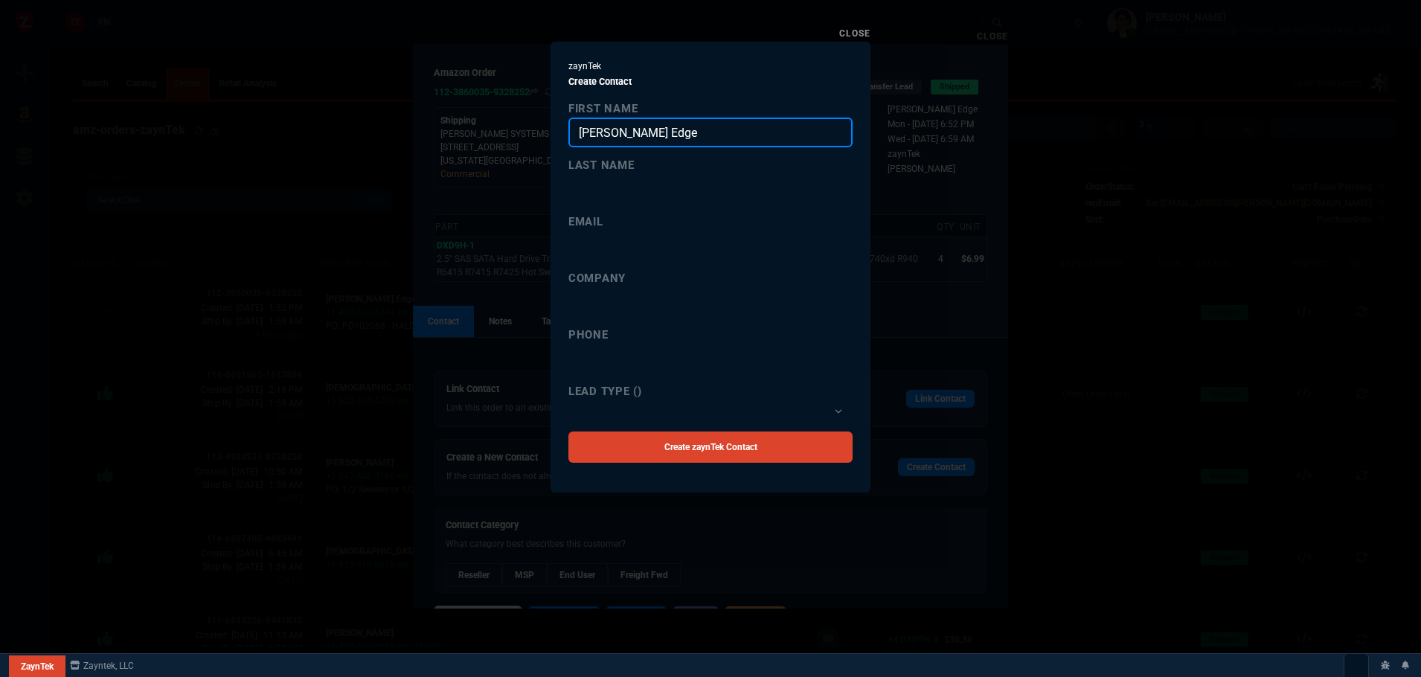
drag, startPoint x: 644, startPoint y: 128, endPoint x: 611, endPoint y: 126, distance: 33.5
click at [611, 126] on input "Tisha Edge" at bounding box center [710, 133] width 284 height 30
type input "Tisha"
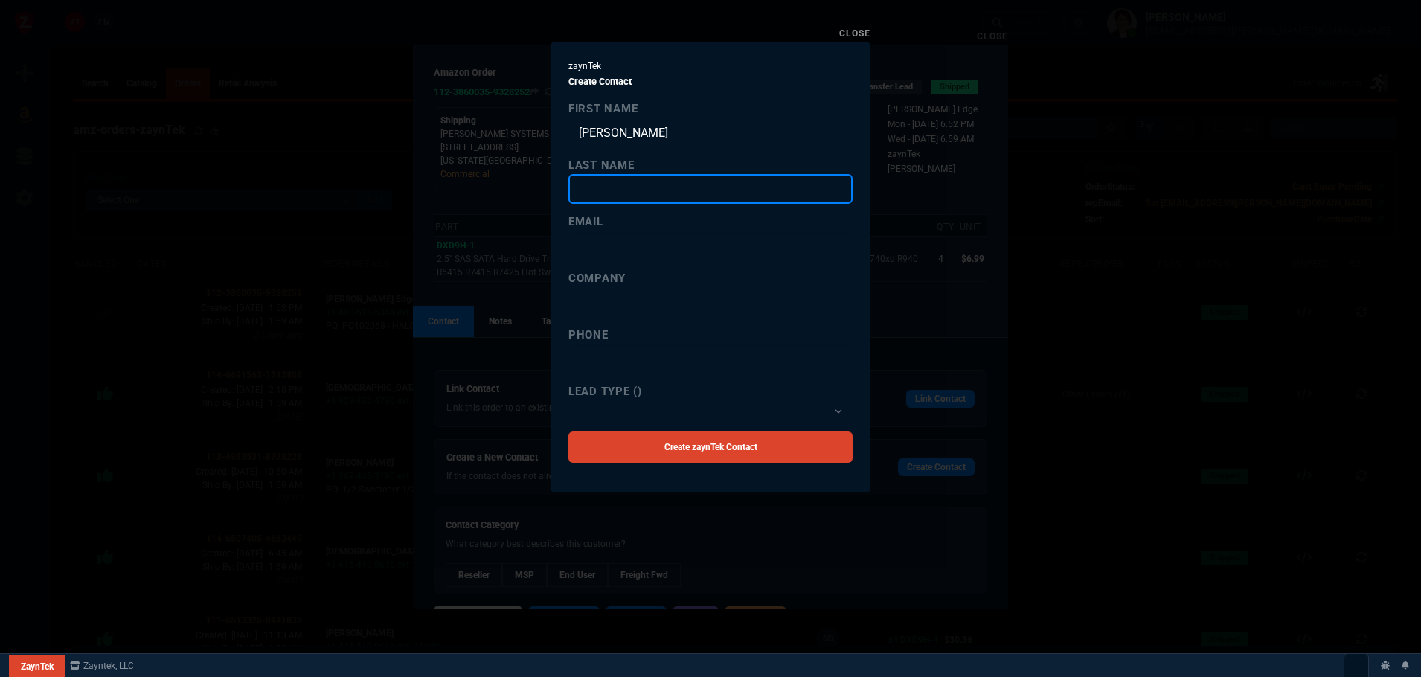
paste input "Edge"
type input "Edge"
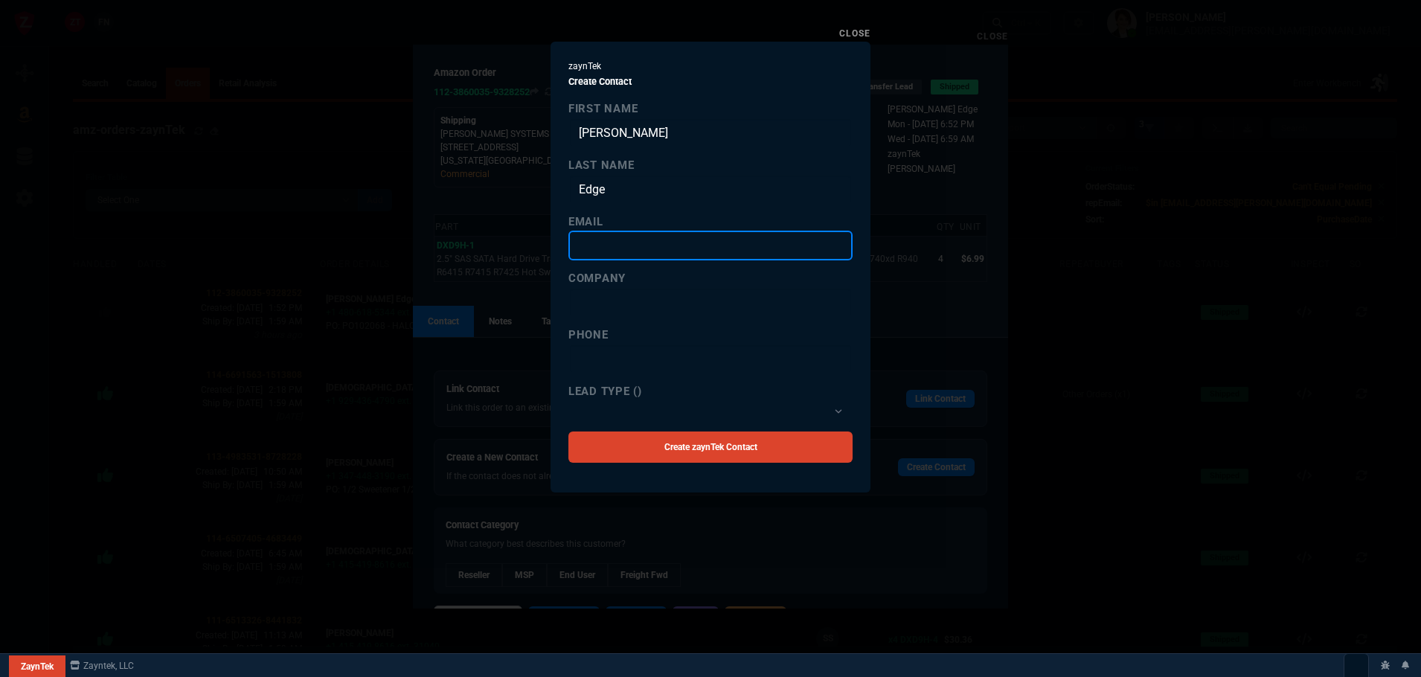
click at [615, 243] on input "email" at bounding box center [710, 246] width 284 height 30
paste input "tedge@standleys.com"
type input "tedge@standleys.com"
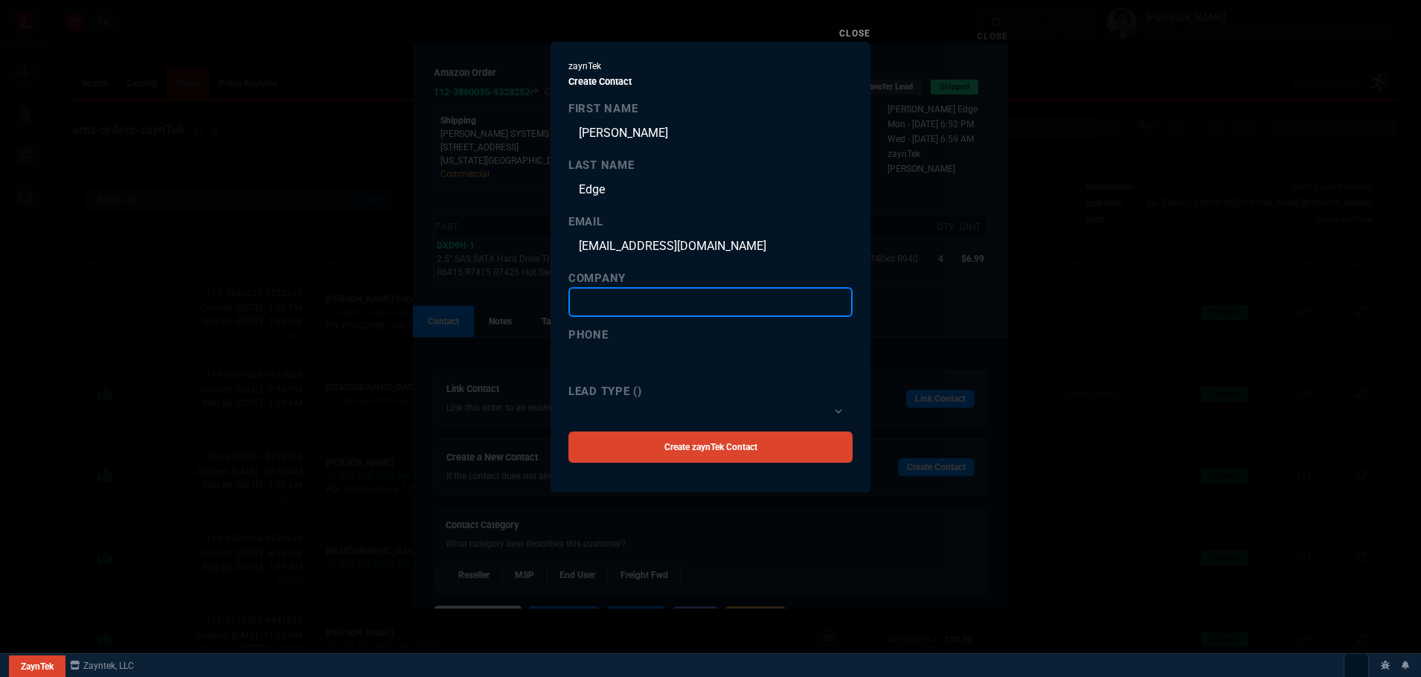
click at [630, 305] on input "company" at bounding box center [710, 302] width 284 height 30
paste input "Standley Systems"
type input "Standley Systems"
click at [642, 399] on div "Lead Type () Reseller MSP End User Freight Fwd" at bounding box center [710, 402] width 284 height 40
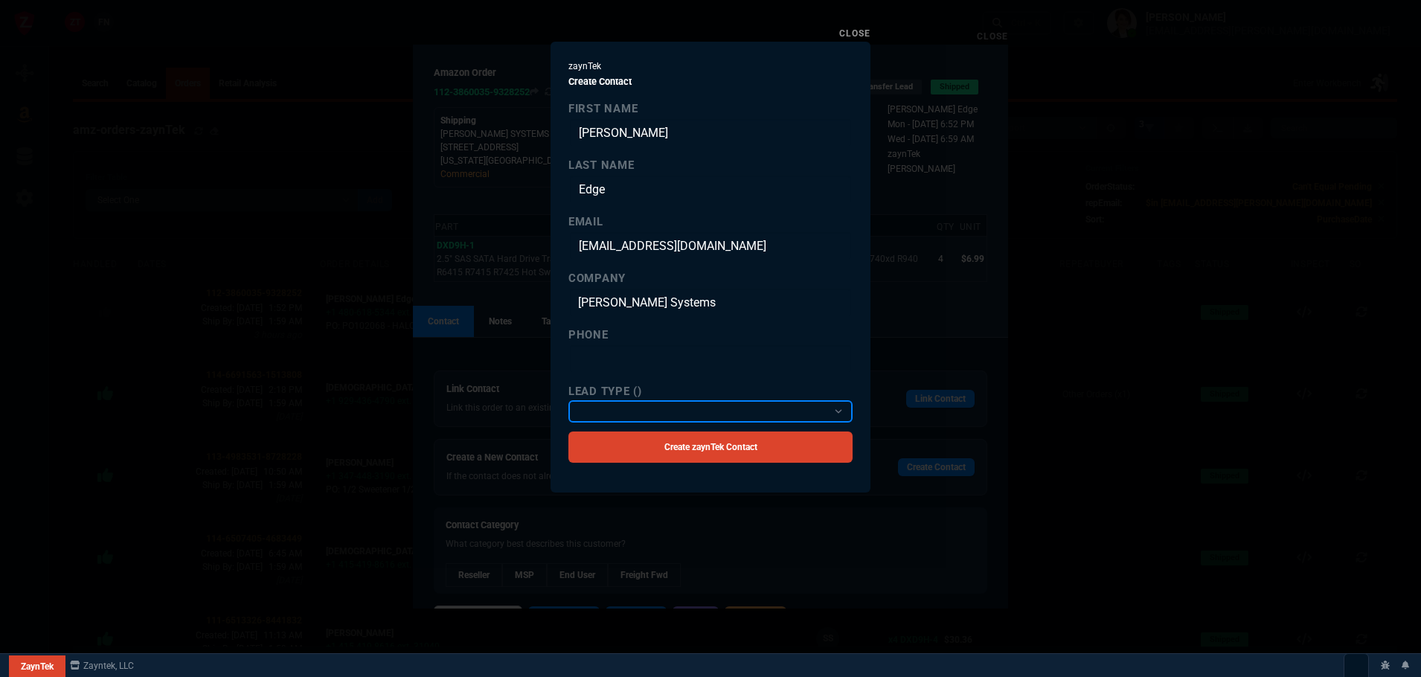
click at [645, 411] on select "Reseller MSP End User Freight Fwd" at bounding box center [710, 411] width 284 height 22
select select "1: Object"
click at [568, 400] on select "Reseller MSP End User Freight Fwd" at bounding box center [710, 411] width 284 height 22
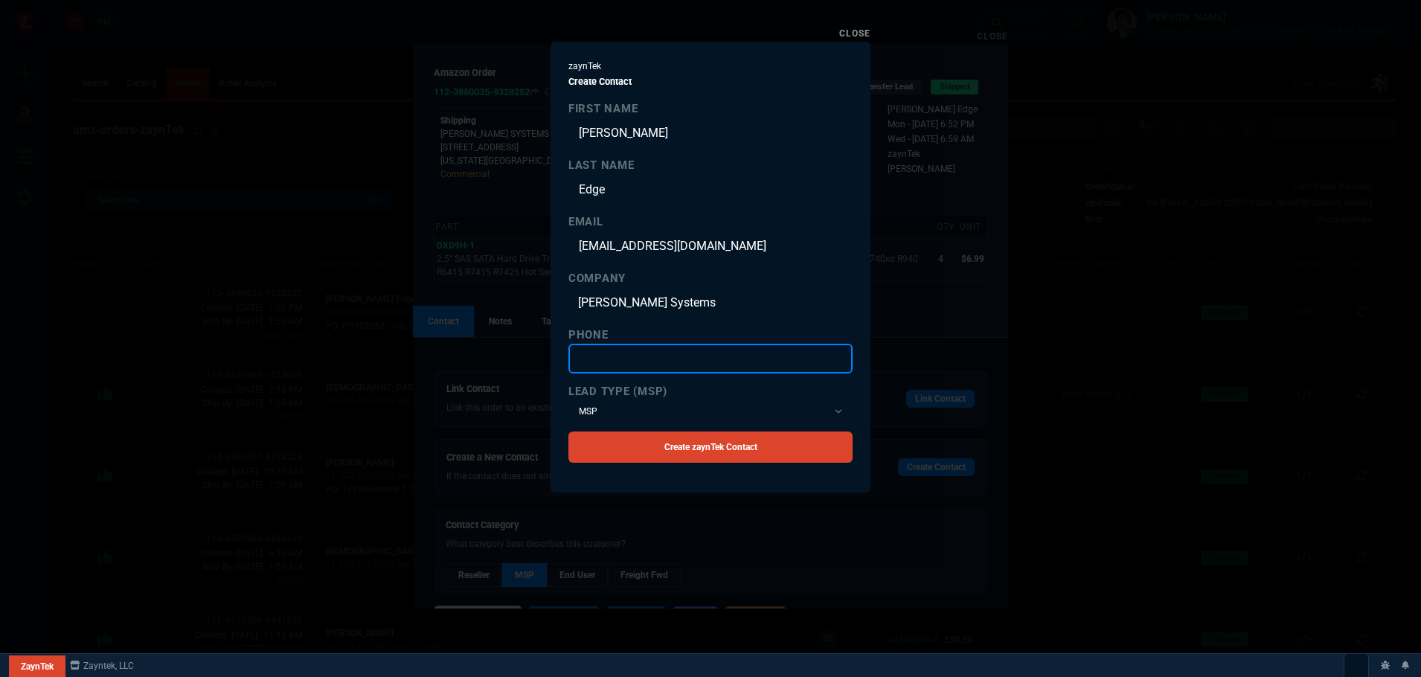
click at [635, 350] on input "text" at bounding box center [710, 359] width 284 height 30
click at [649, 361] on input "text" at bounding box center [710, 359] width 284 height 30
paste input "(405) 224-0819"
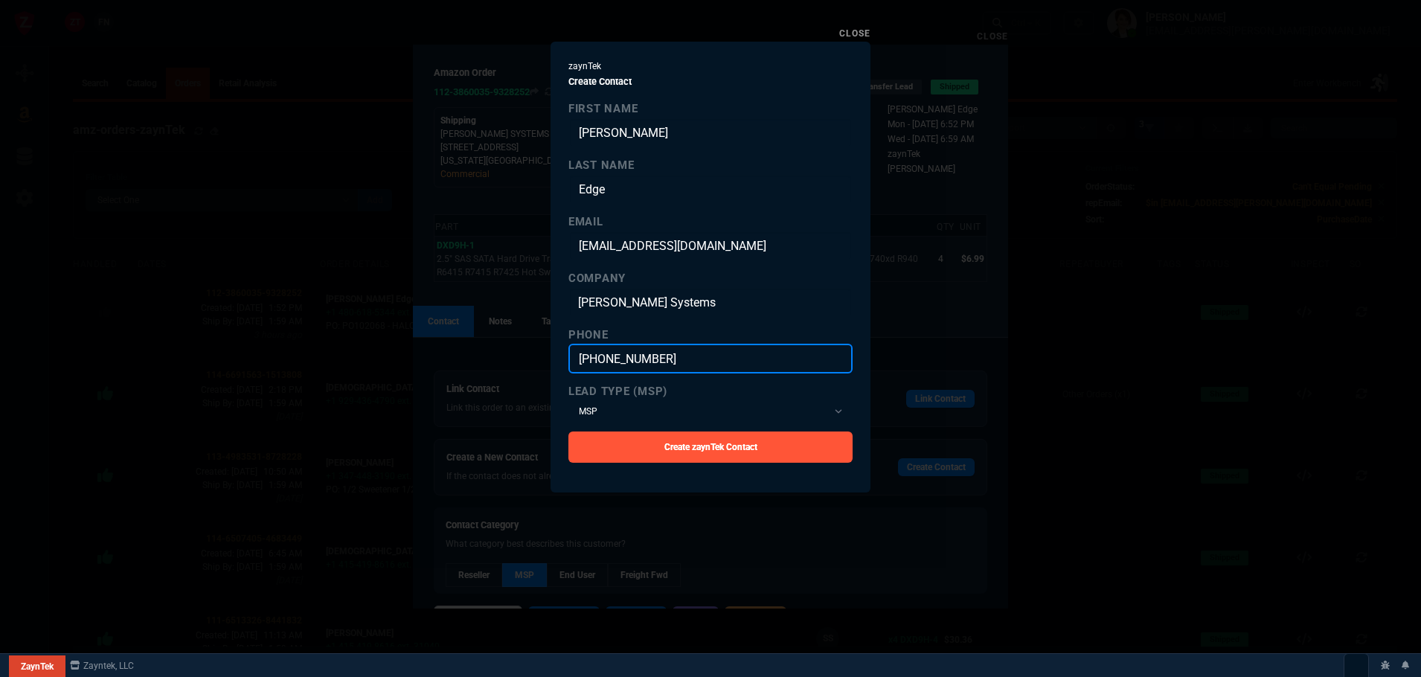
type input "(405) 224-0819"
click at [662, 457] on link "Create zaynTek Contact" at bounding box center [710, 446] width 284 height 31
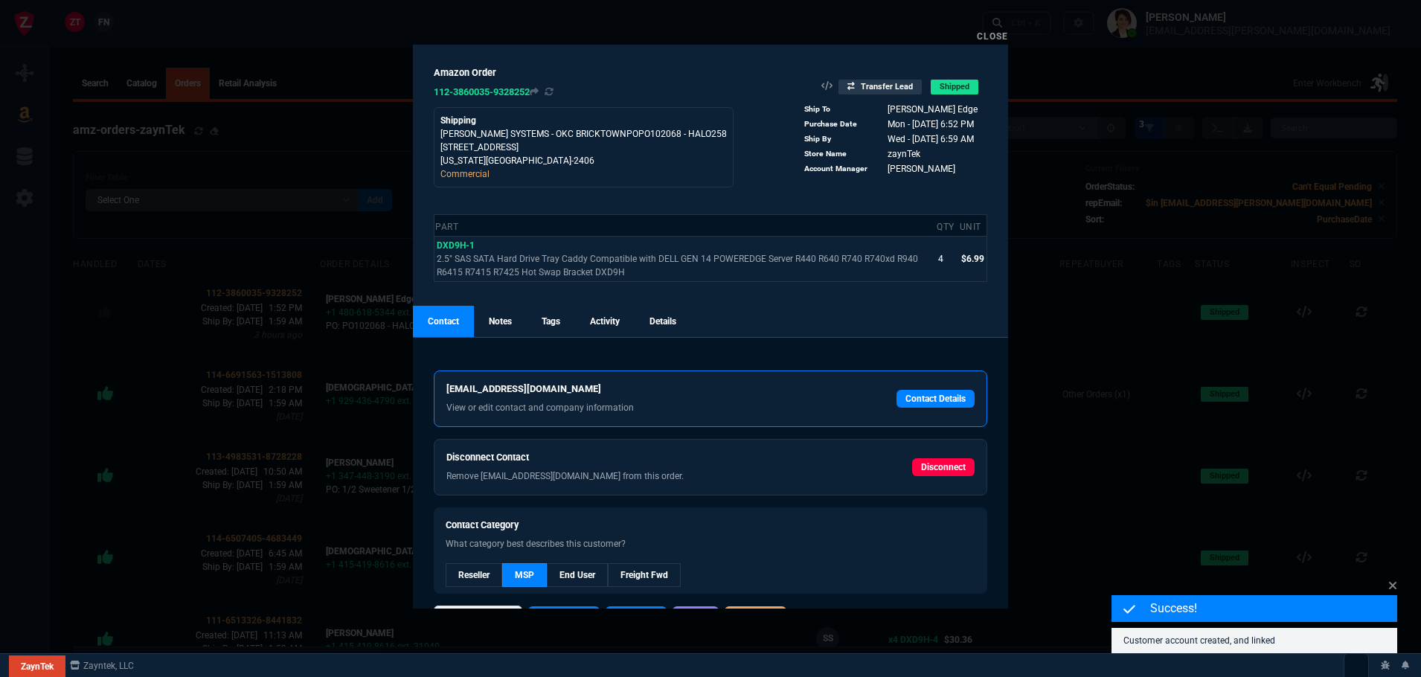
scroll to position [37, 0]
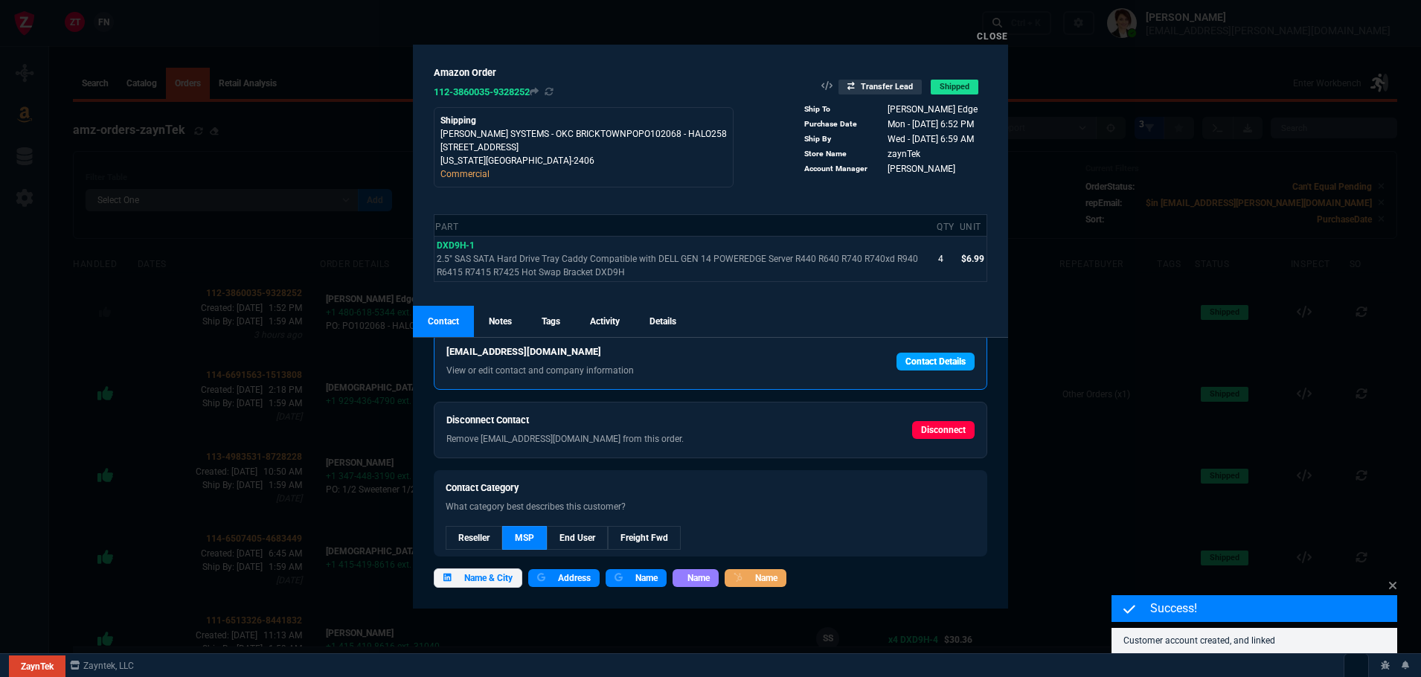
click at [908, 359] on link "Contact Details" at bounding box center [935, 362] width 78 height 18
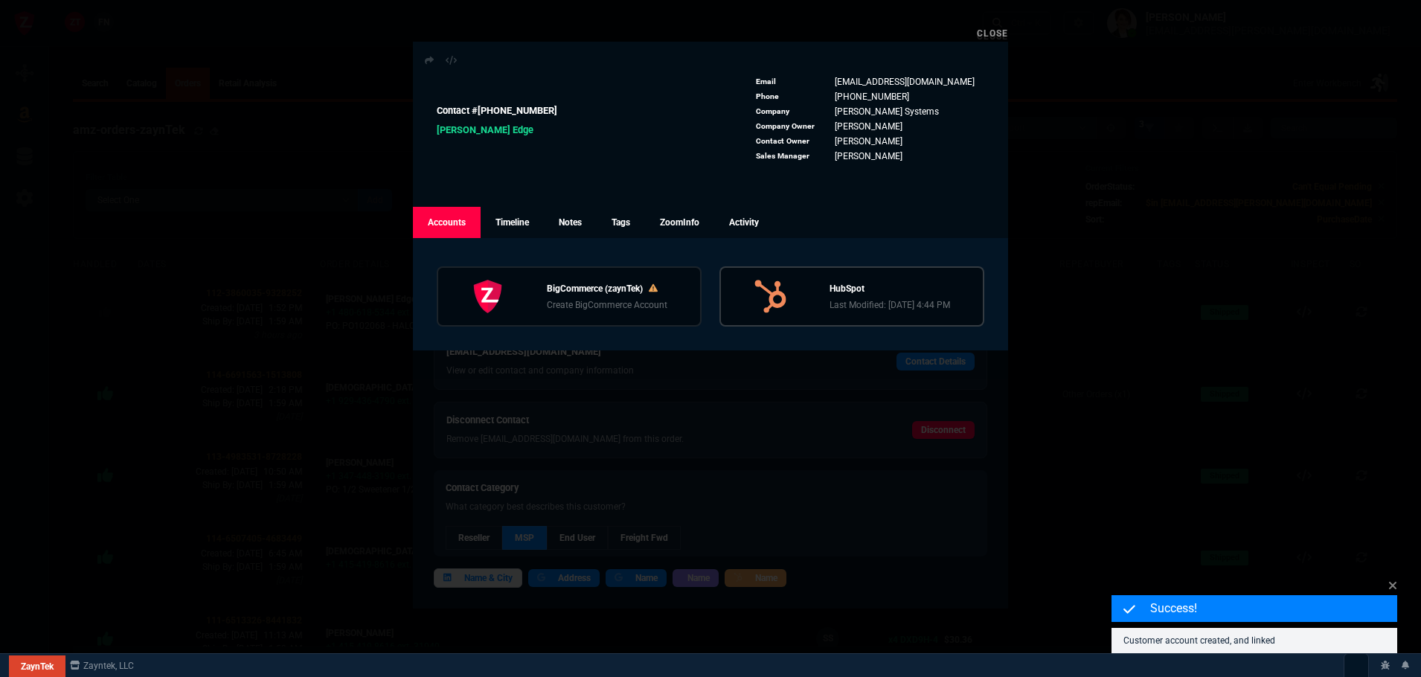
click at [880, 299] on p "Last Modified: 8/25/25, 4:44 PM" at bounding box center [889, 304] width 121 height 13
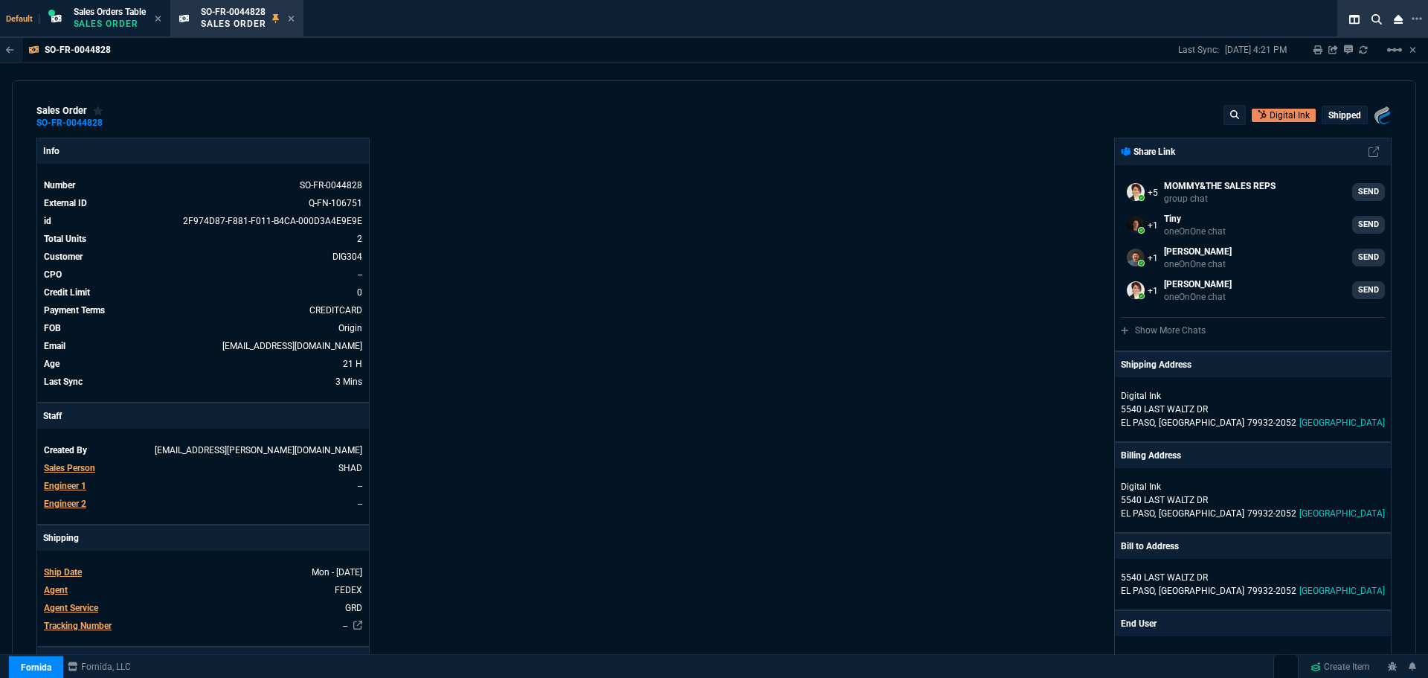
select select "4: SHAD"
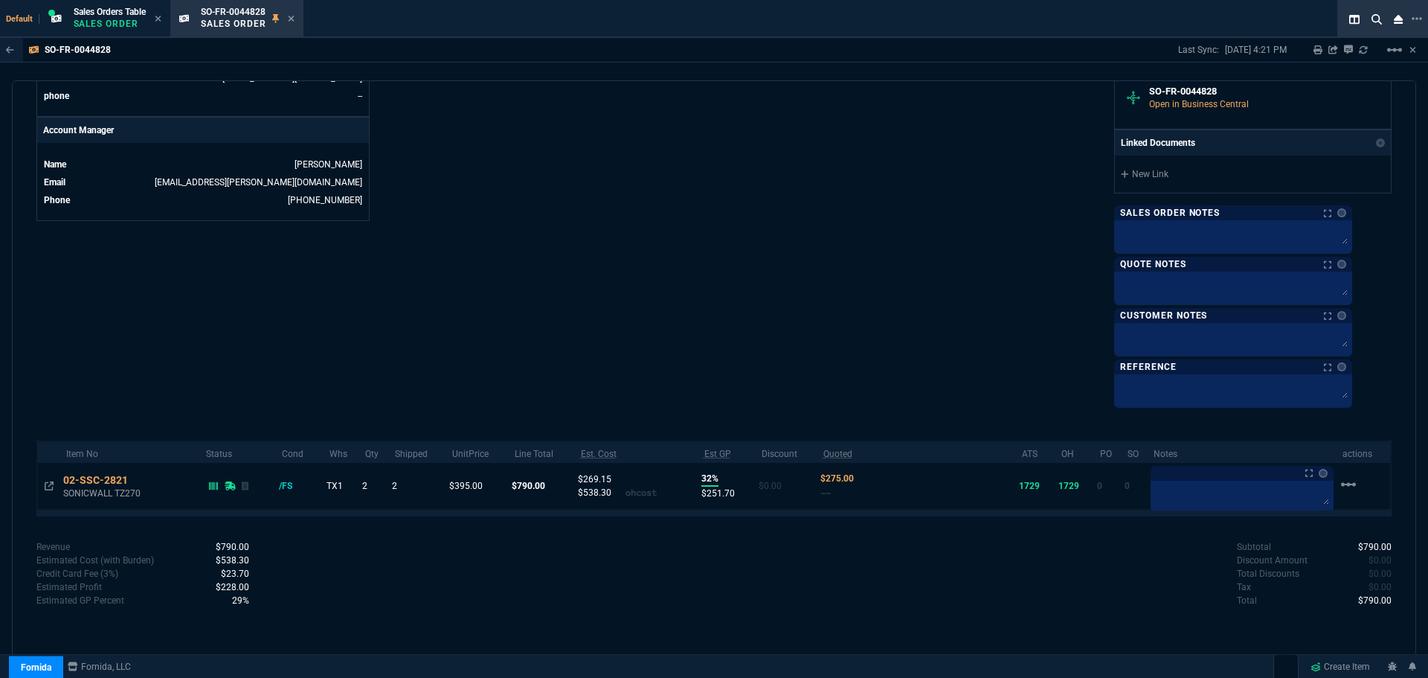
scroll to position [298, 0]
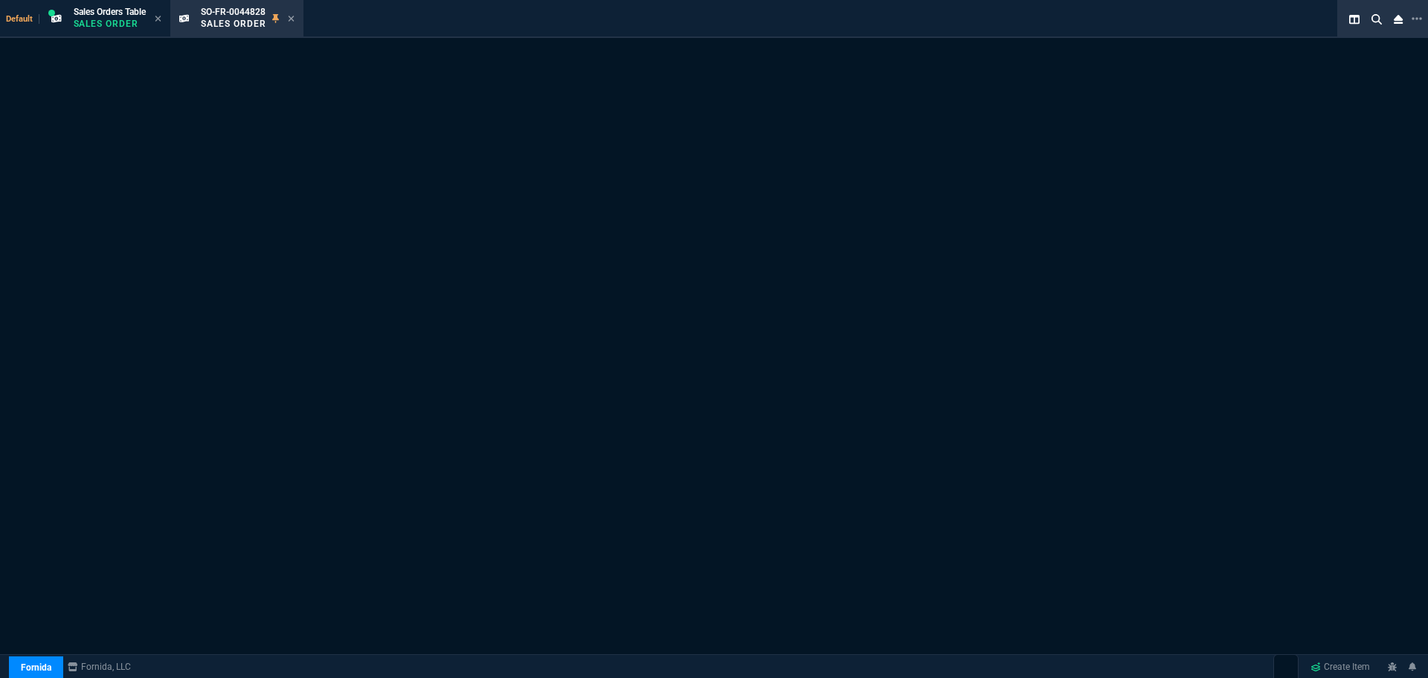
select select "4: SHAD"
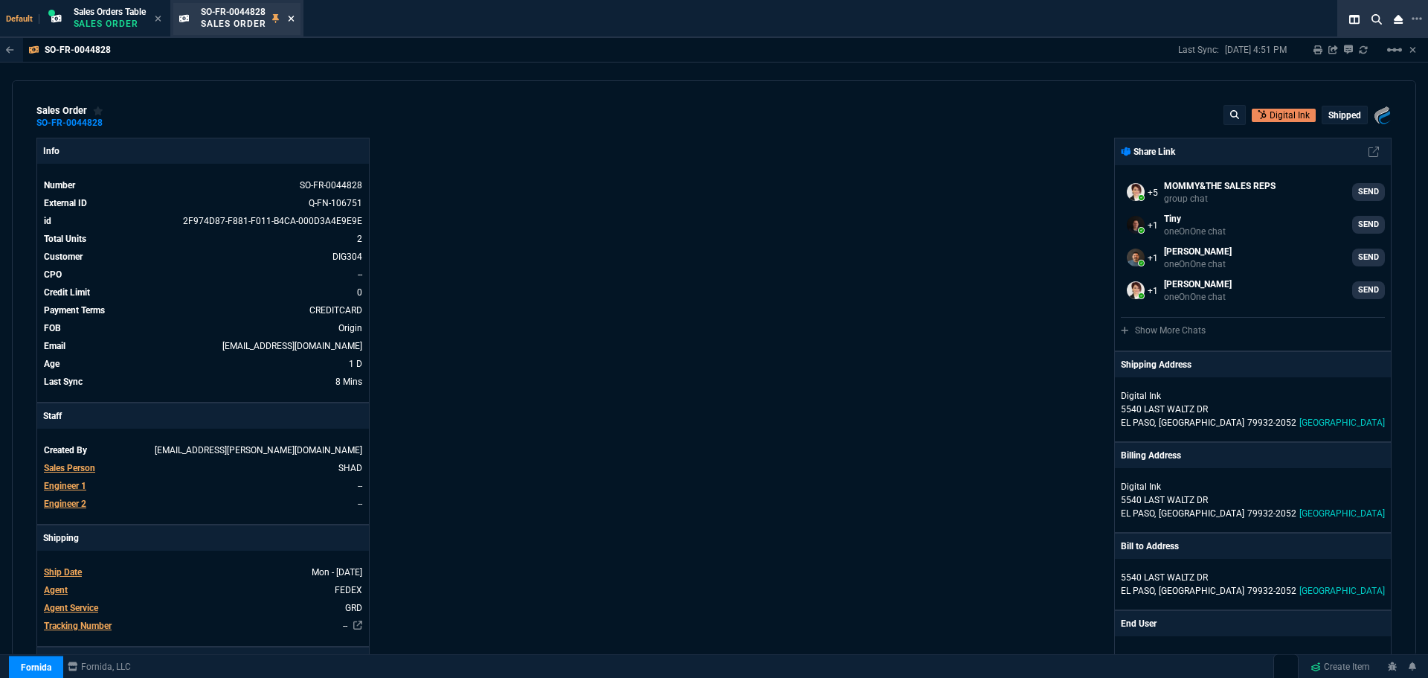
click at [294, 18] on icon at bounding box center [291, 19] width 6 height 6
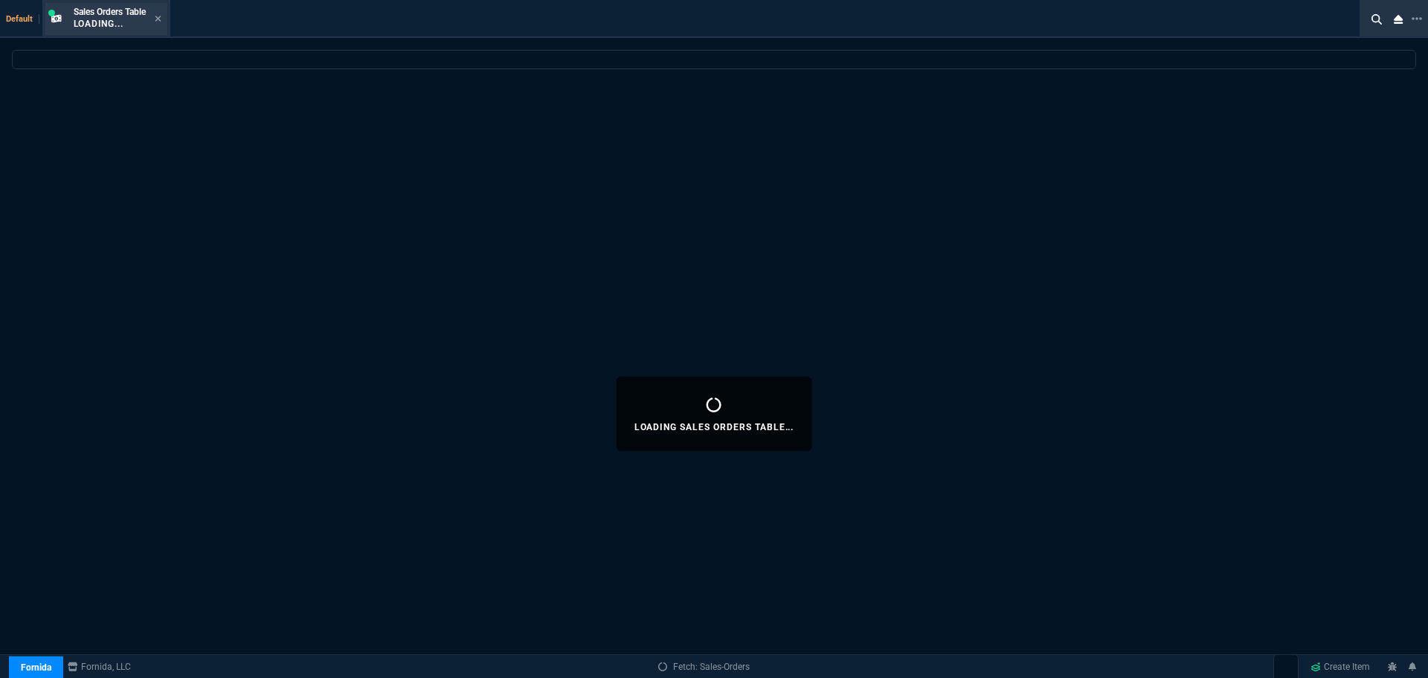
select select
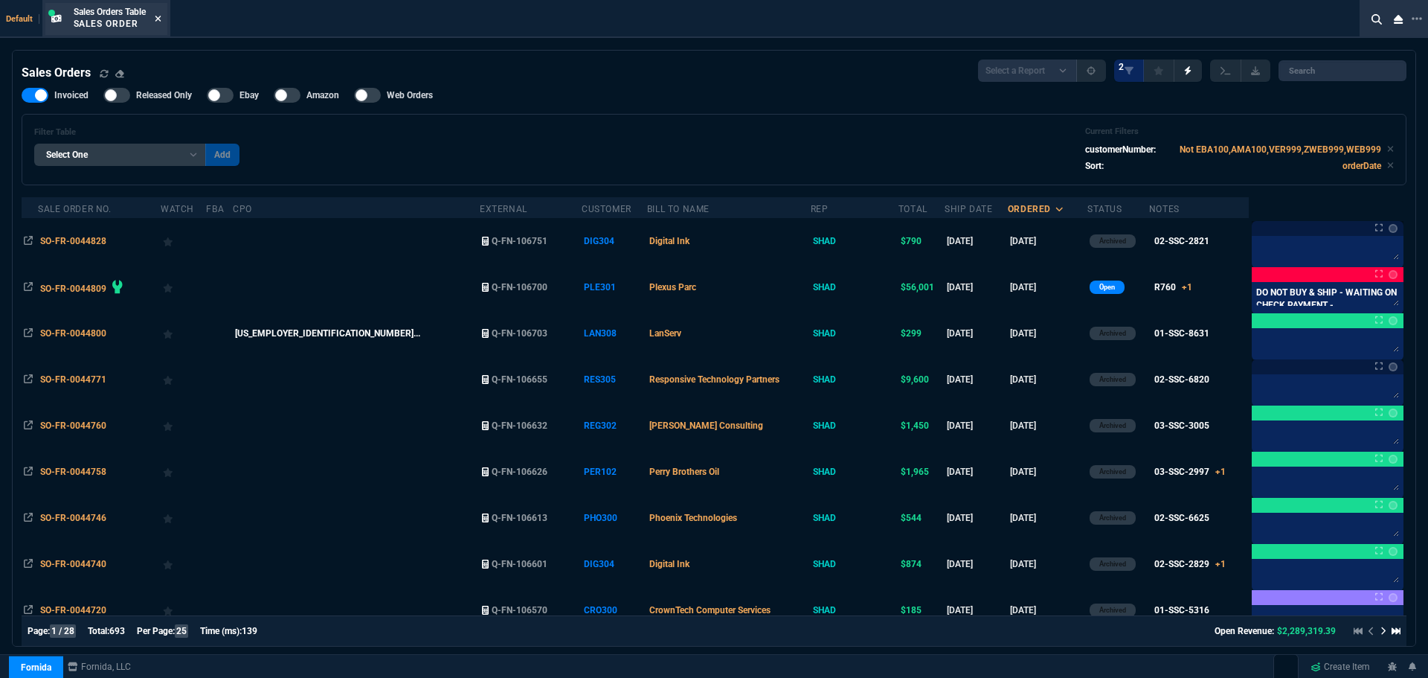
click at [161, 18] on icon at bounding box center [158, 19] width 6 height 6
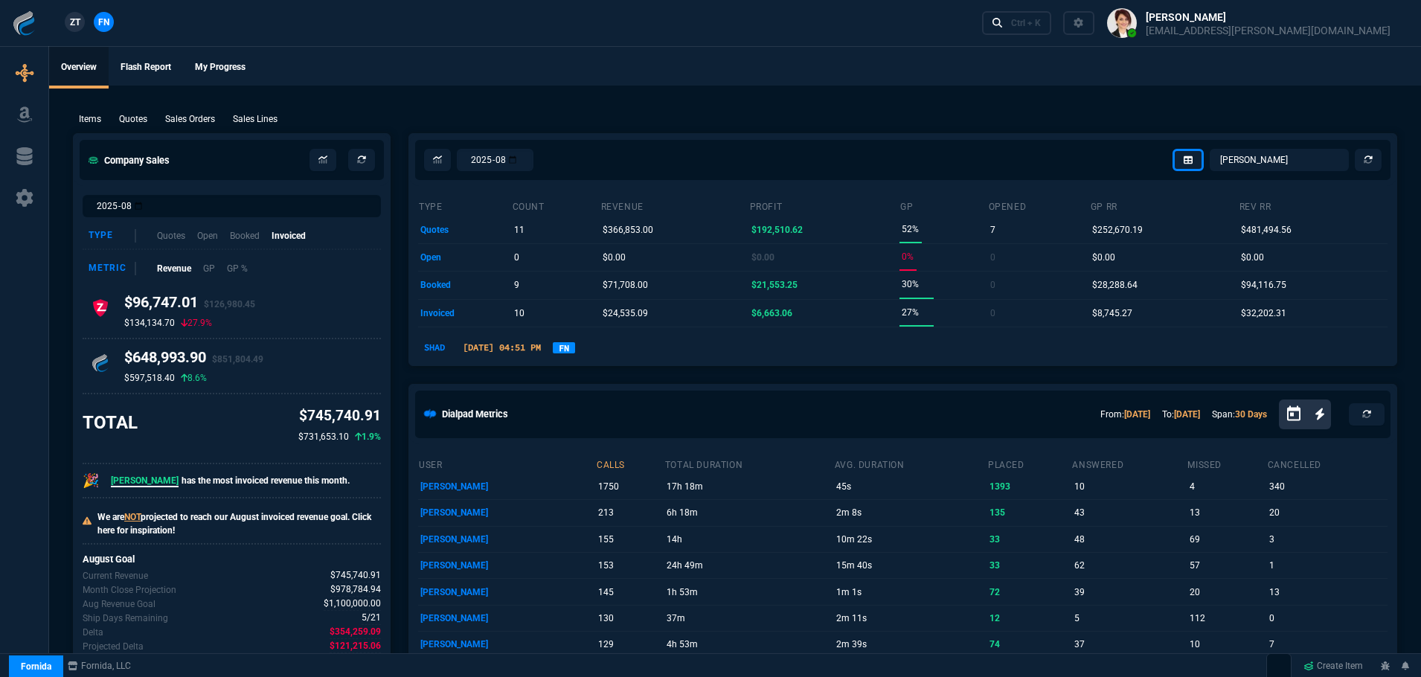
click at [575, 347] on link "FN" at bounding box center [564, 347] width 22 height 11
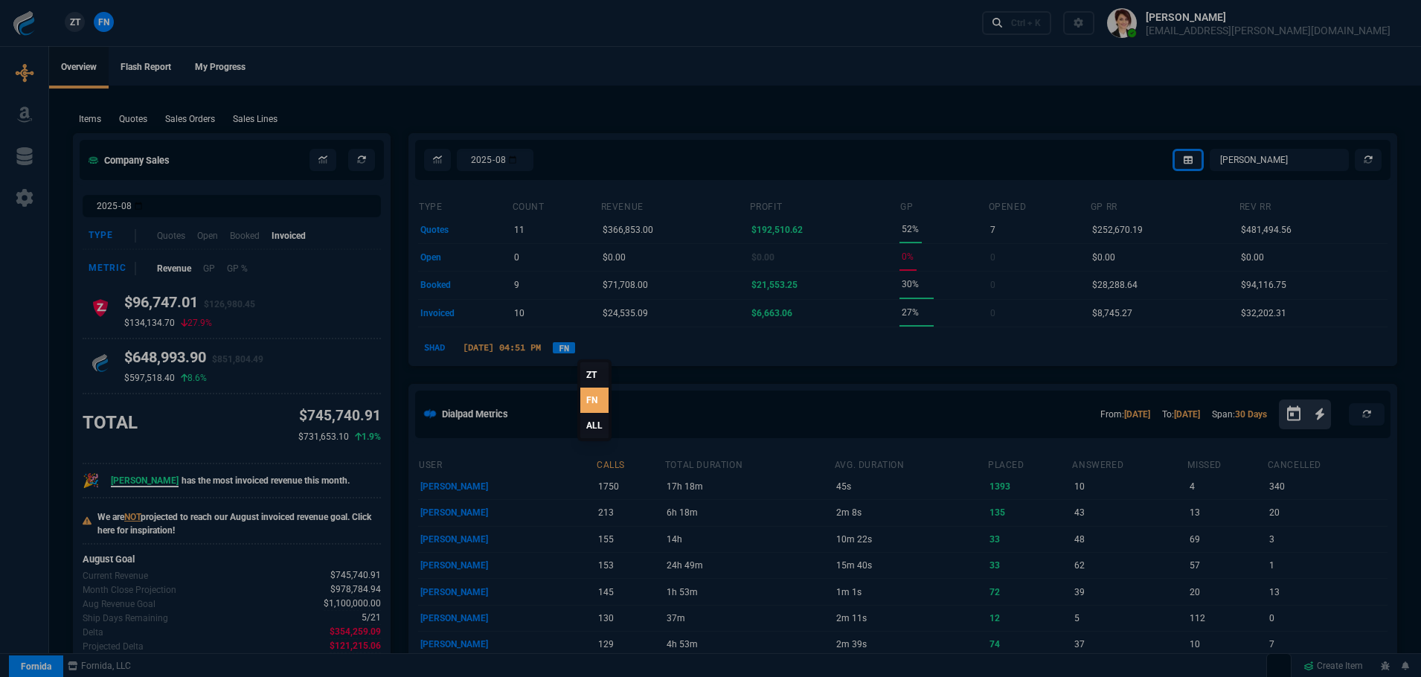
click at [594, 427] on link "ALL" at bounding box center [594, 425] width 28 height 25
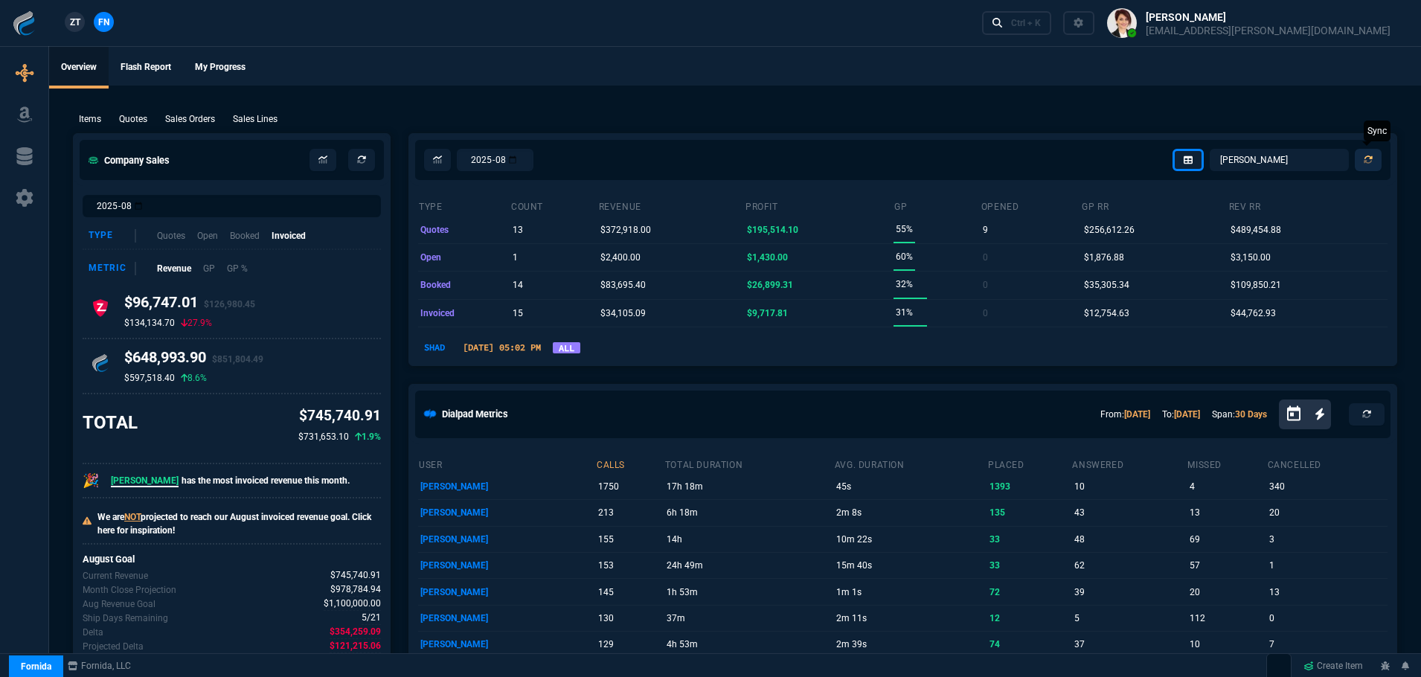
click at [1368, 160] on icon at bounding box center [1368, 159] width 9 height 9
